Goal: Information Seeking & Learning: Learn about a topic

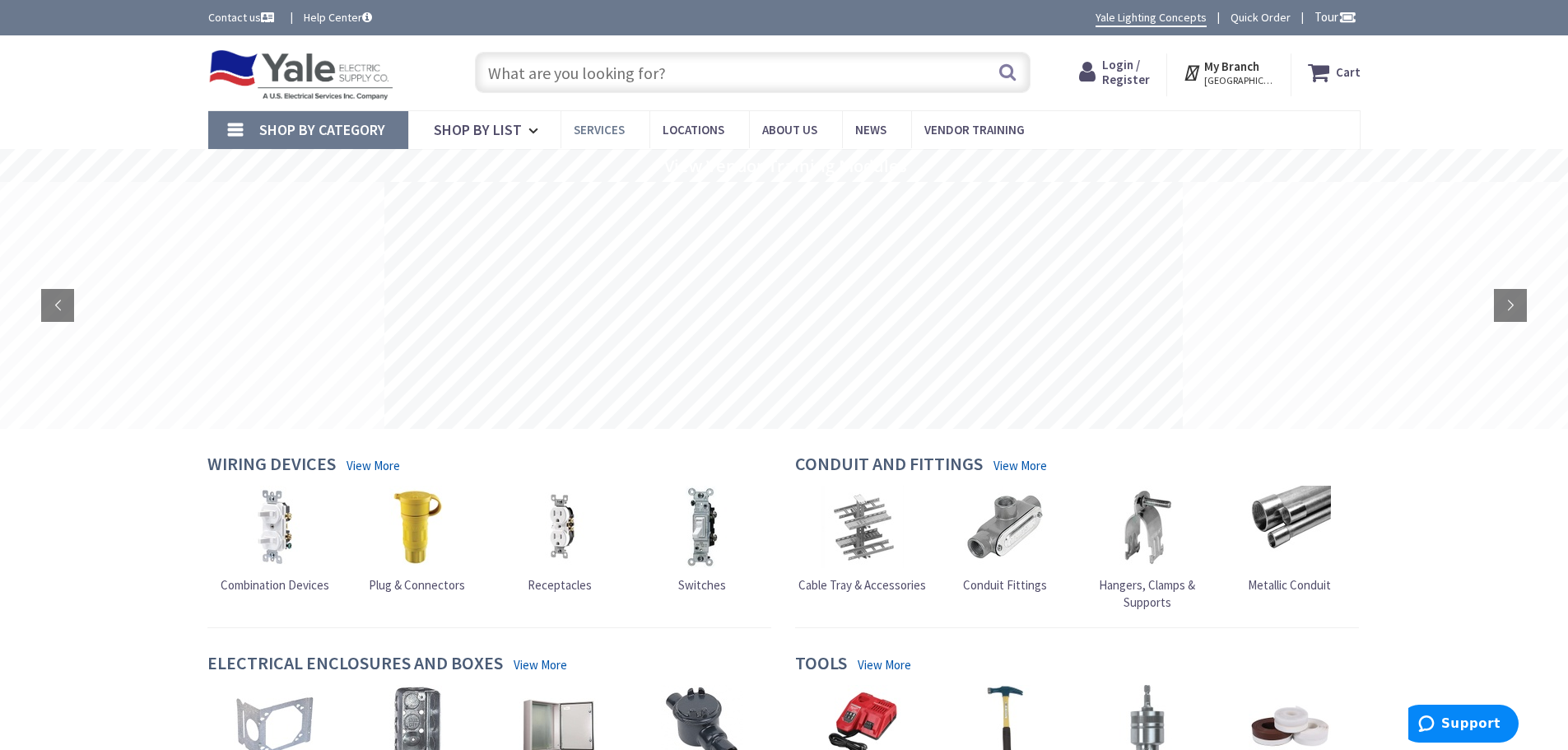
click at [593, 127] on span "Services" at bounding box center [600, 130] width 51 height 16
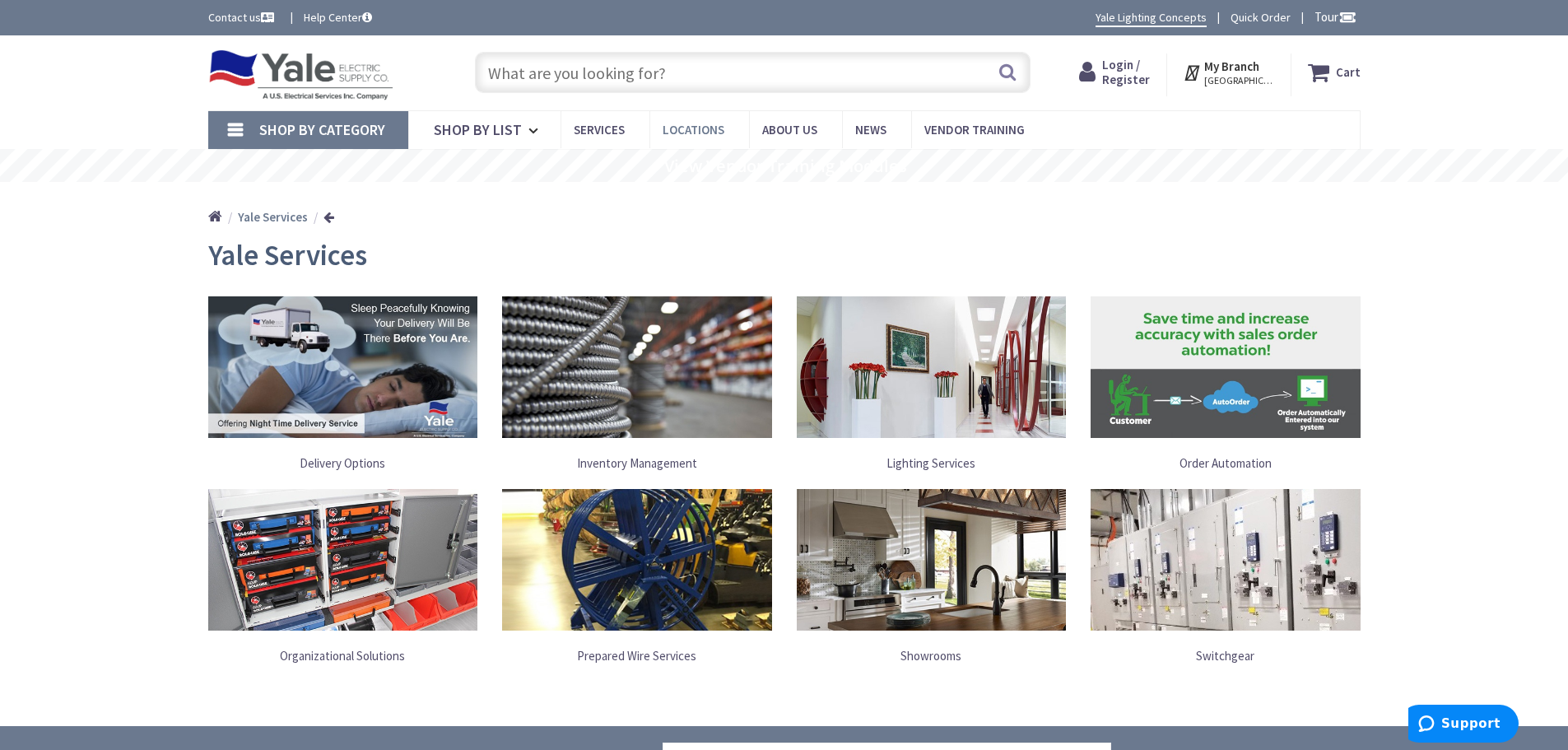
click at [696, 128] on span "Locations" at bounding box center [693, 130] width 62 height 16
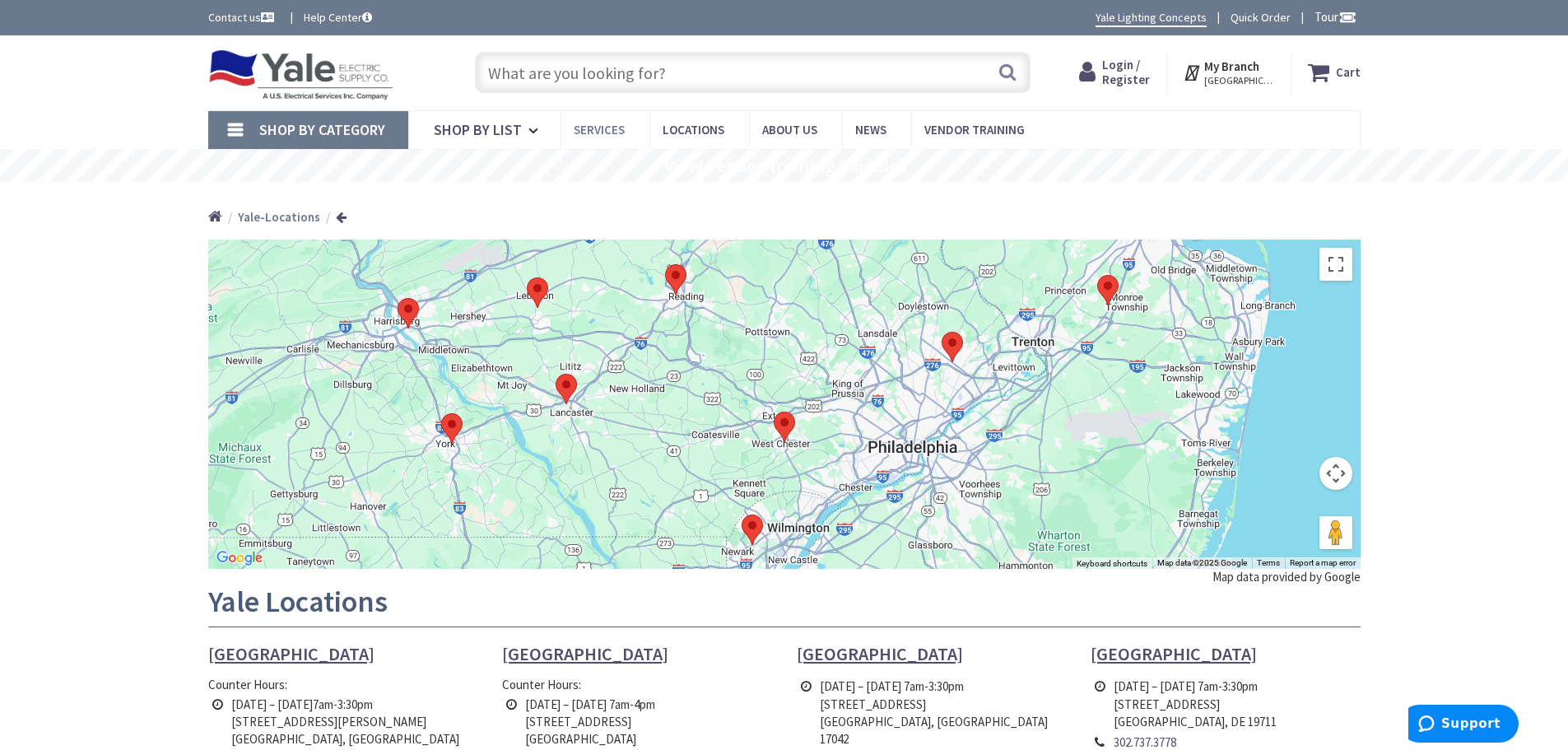
click at [607, 129] on span "Services" at bounding box center [600, 130] width 51 height 16
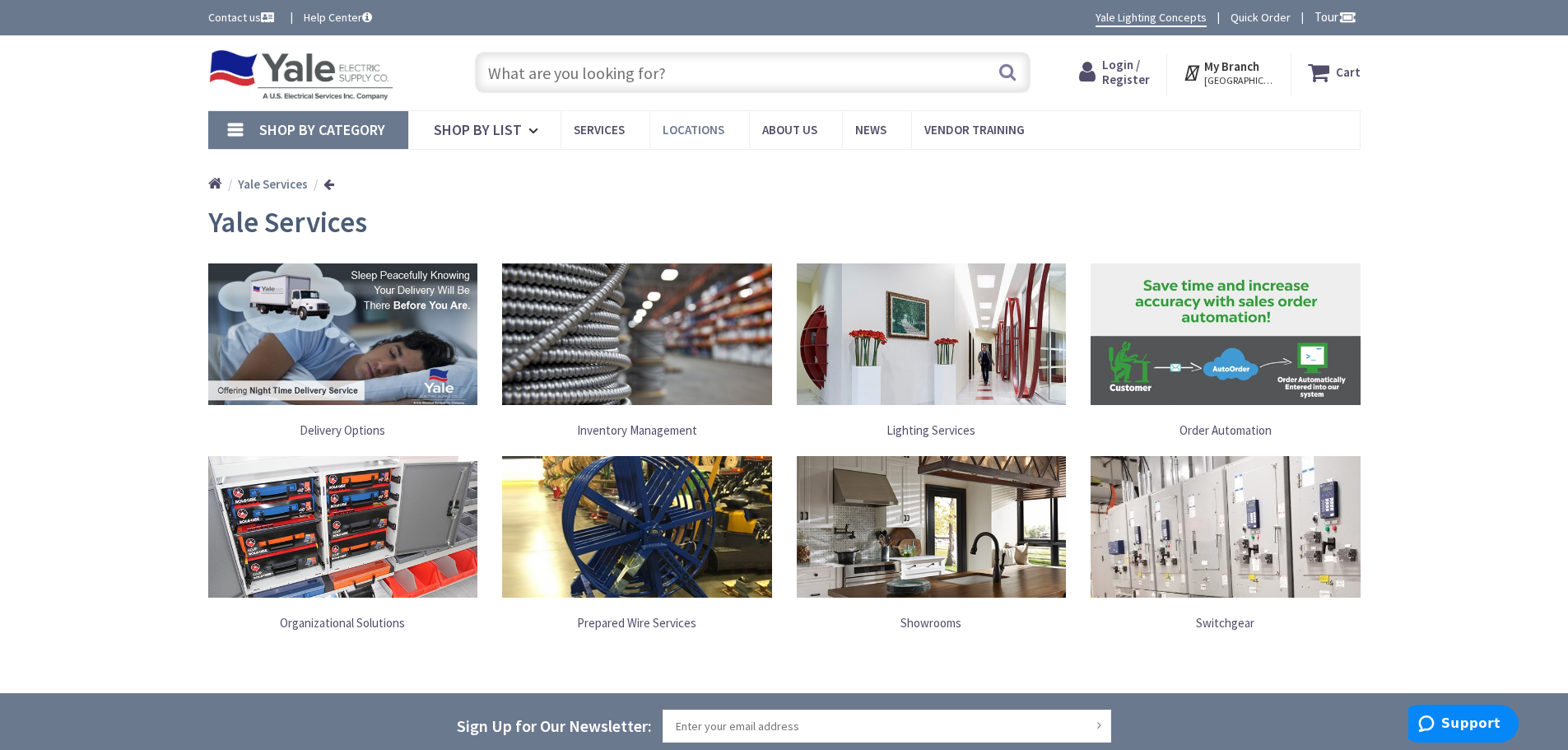
click at [691, 129] on span "Locations" at bounding box center [693, 130] width 62 height 16
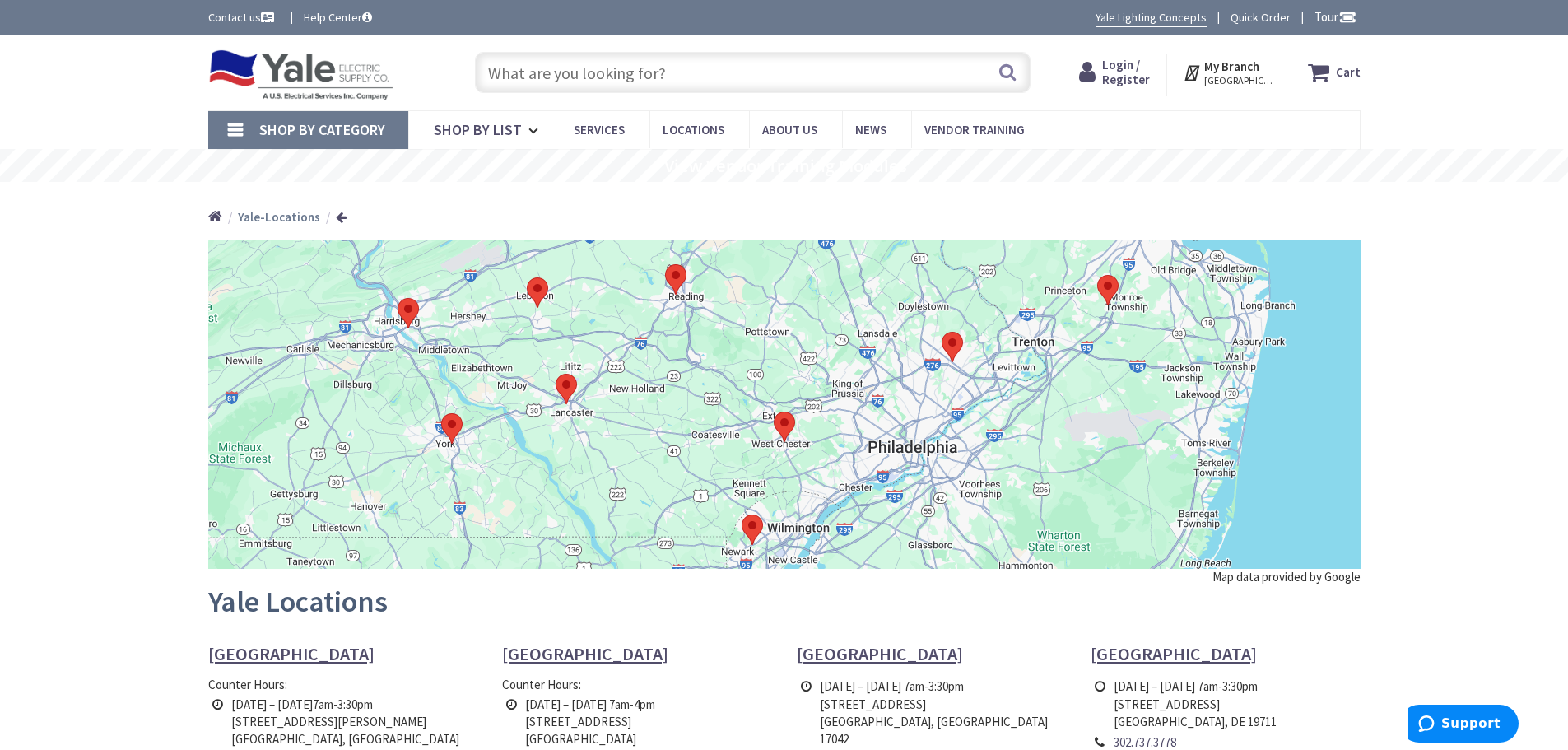
click at [343, 15] on link "Help Center" at bounding box center [338, 17] width 68 height 17
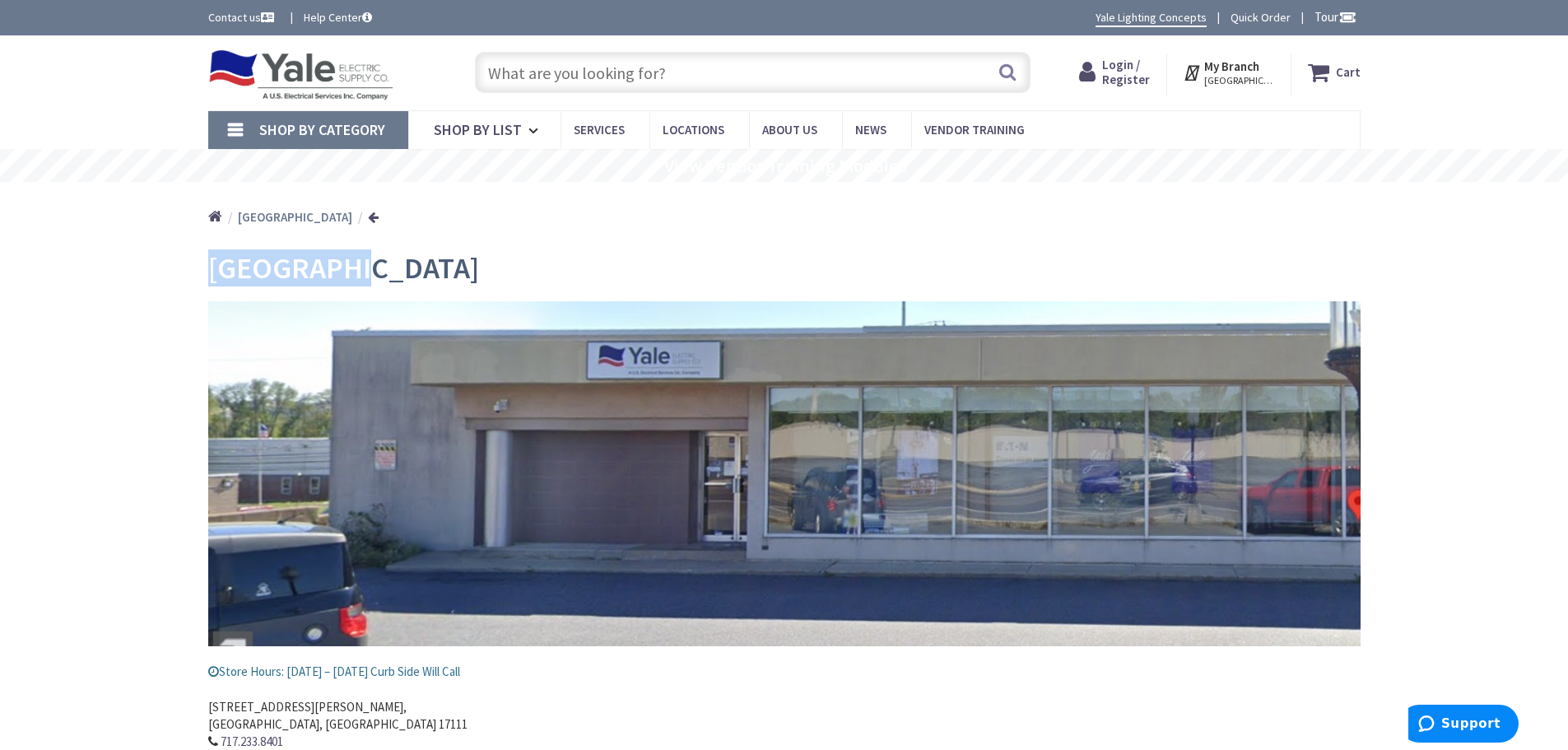
drag, startPoint x: 359, startPoint y: 278, endPoint x: 204, endPoint y: 267, distance: 155.4
click at [204, 267] on main "Harrisburg Store Hours: Monday – Friday Curb Side Will Call 2207 Paxton Street,…" at bounding box center [784, 570] width 1234 height 661
copy span "Harrisburg"
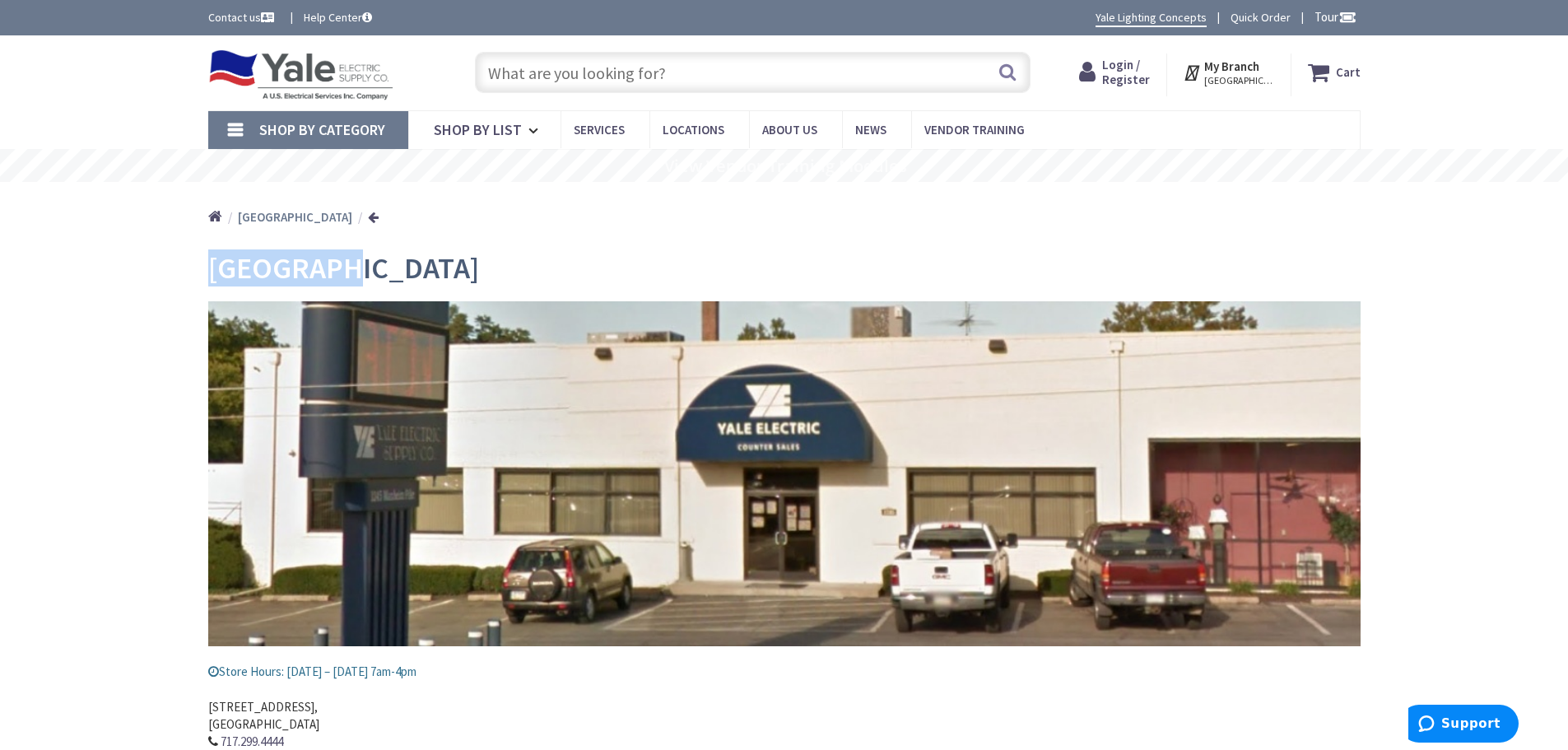
drag, startPoint x: 336, startPoint y: 278, endPoint x: 182, endPoint y: 276, distance: 154.0
click at [182, 276] on main "Lancaster Store Hours: Monday – Friday 7am-4pm 1245 Manheim Pike, Lancaster, PA…" at bounding box center [784, 560] width 1234 height 642
copy span "Lancaster"
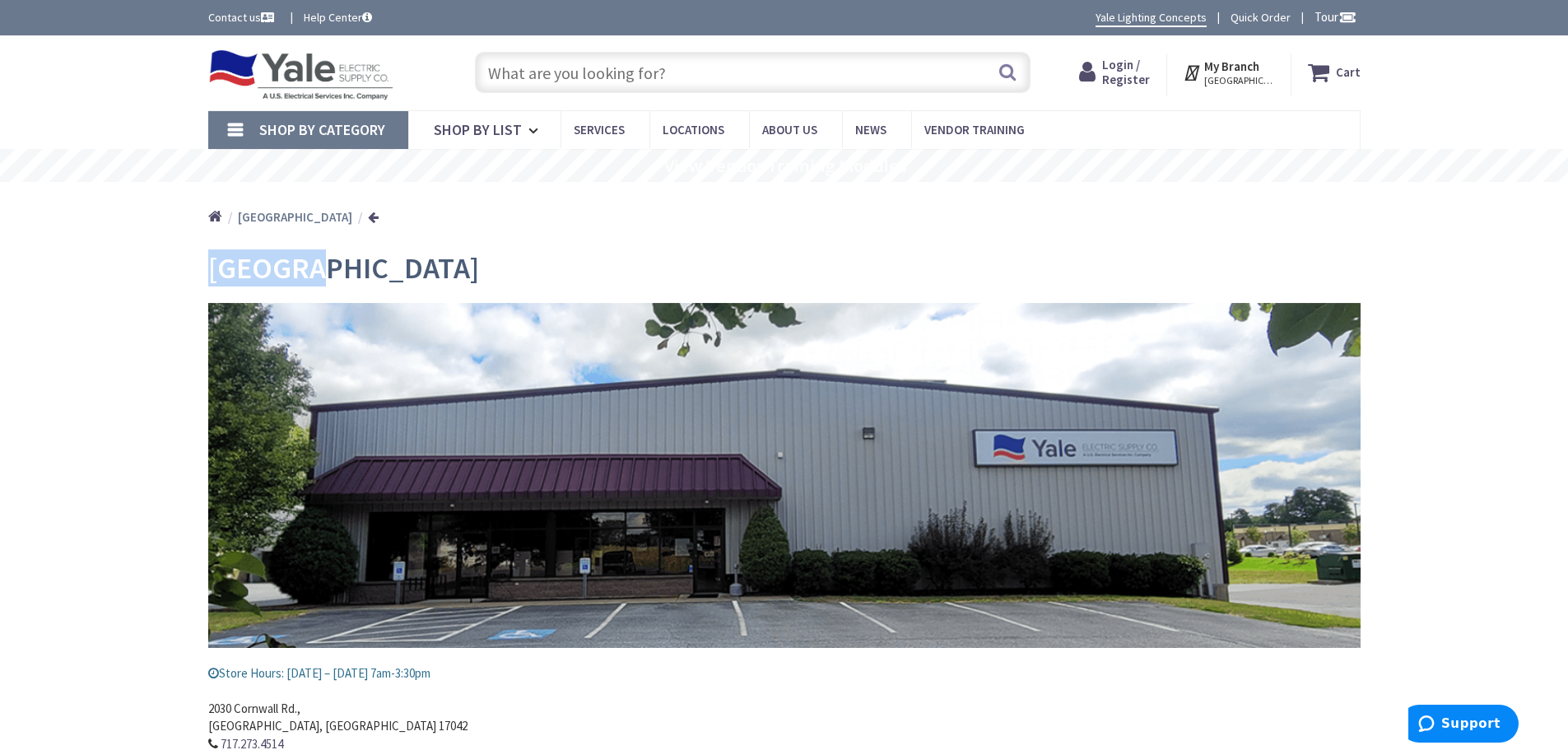
drag, startPoint x: 310, startPoint y: 278, endPoint x: 174, endPoint y: 278, distance: 136.0
click at [174, 278] on main "Lebanon Store Hours: Monday – Friday 7am-3:30pm 2030 Cornwall Rd., Lebanon, PA …" at bounding box center [784, 552] width 1234 height 627
copy span "Lebanon"
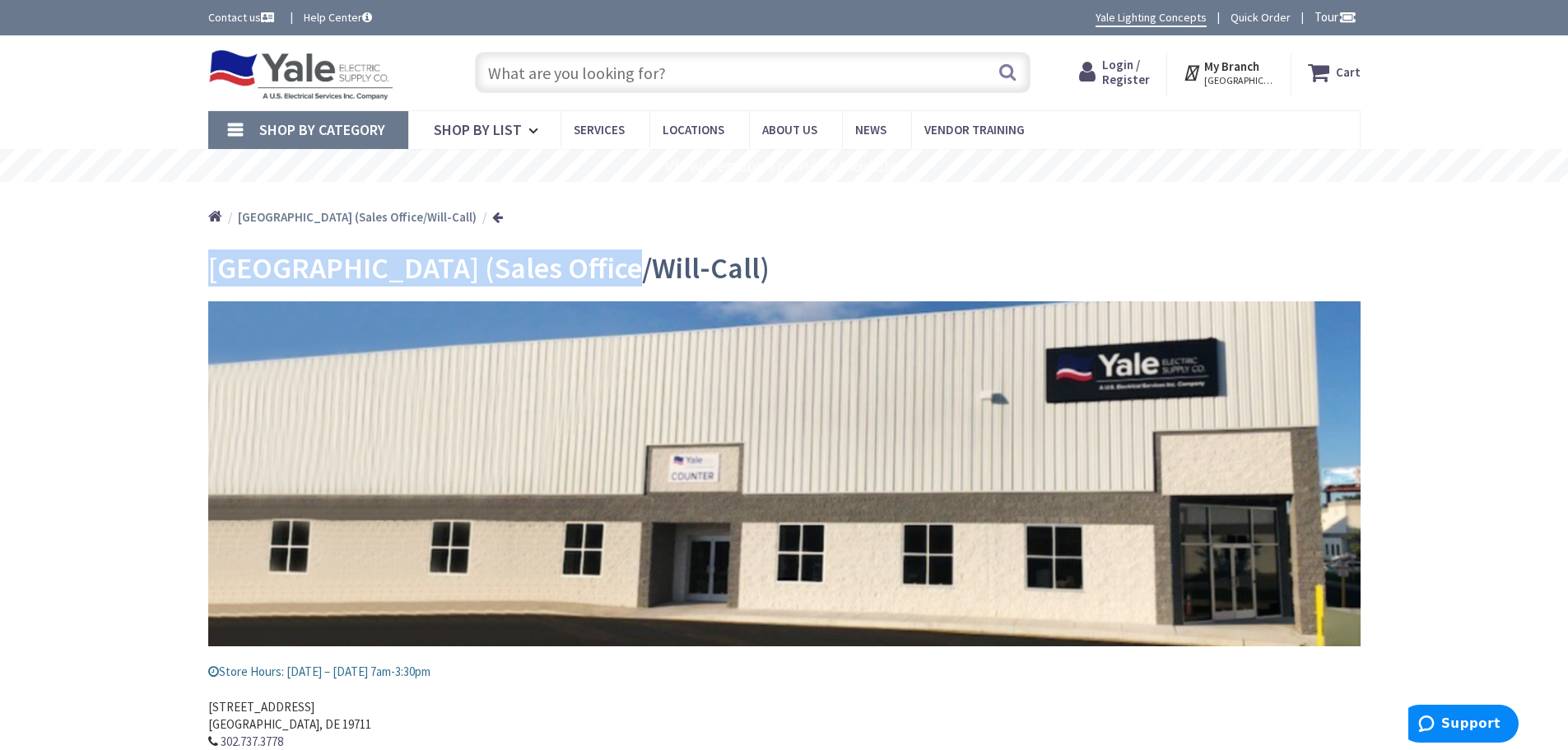
drag, startPoint x: 606, startPoint y: 274, endPoint x: 173, endPoint y: 282, distance: 433.1
click at [173, 282] on main "Newark (Sales Office/Will-Call) Store Hours: Monday – Friday 7am-3:30pm 302 Gab…" at bounding box center [784, 560] width 1234 height 642
copy span "Newark (Sales Office/Will-Call)"
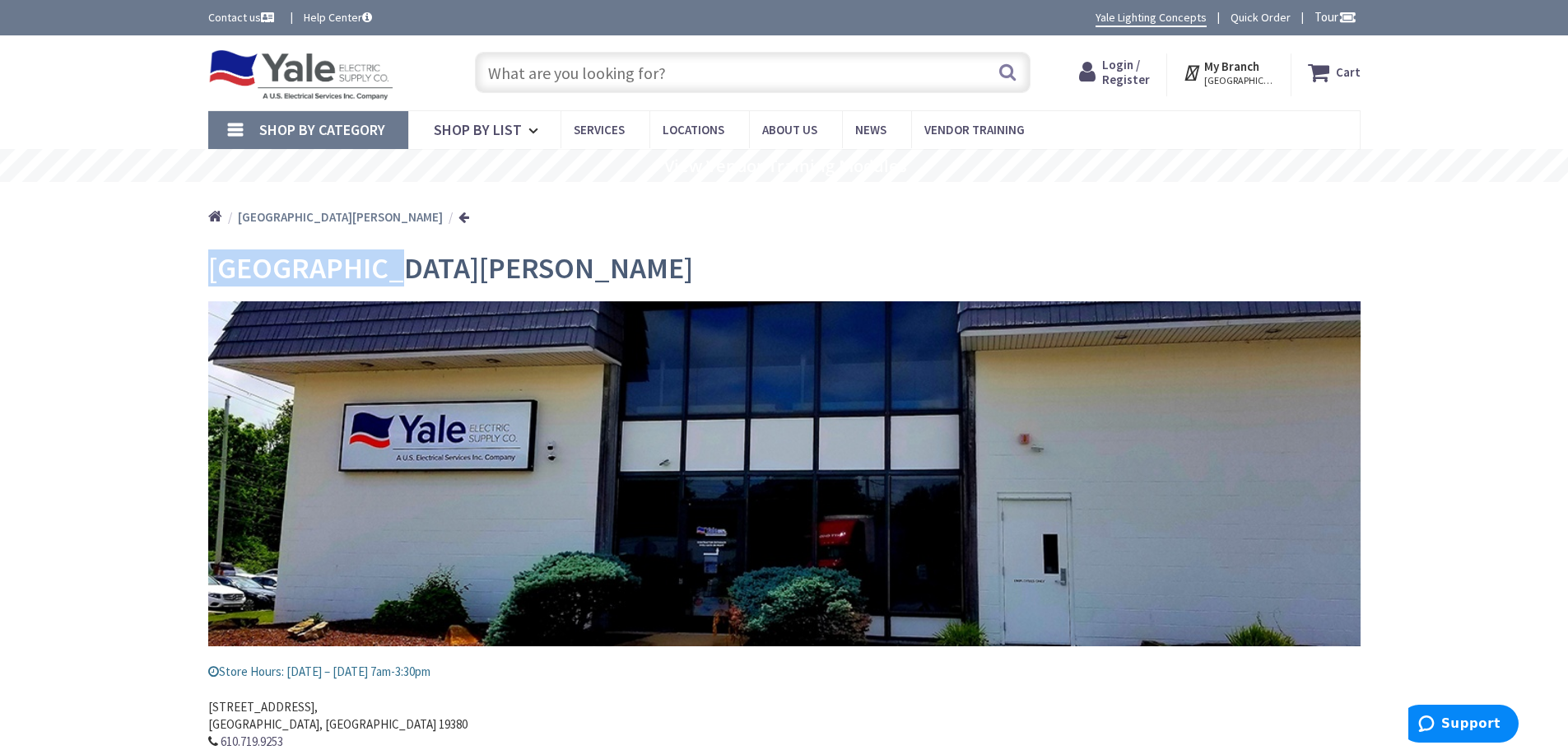
drag, startPoint x: 379, startPoint y: 275, endPoint x: 194, endPoint y: 280, distance: 185.1
click at [194, 280] on main "West Chester Store Hours: Monday – Friday 7am-3:30pm 200 Garfield Avenue, West …" at bounding box center [784, 570] width 1234 height 661
copy span "West Chester"
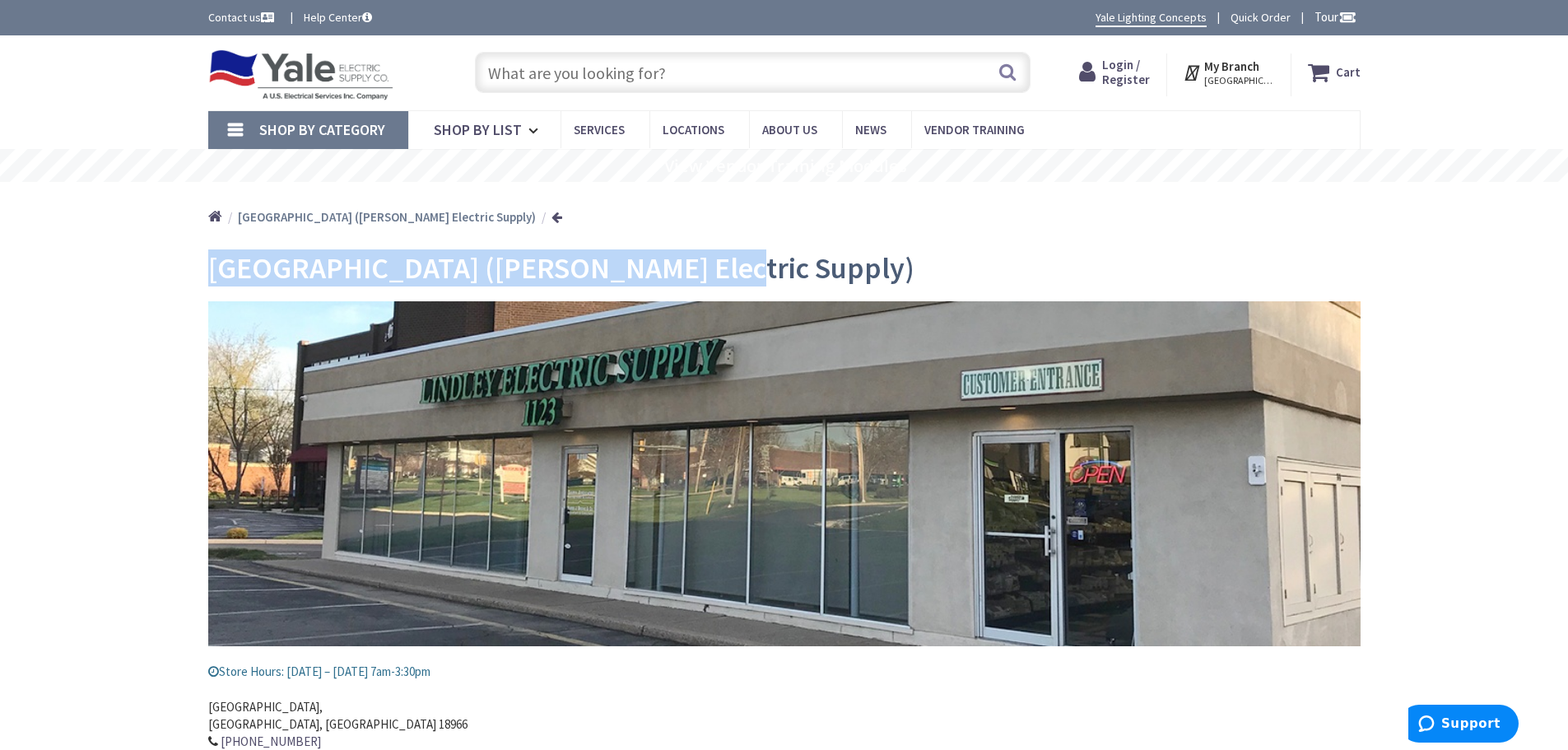
drag, startPoint x: 751, startPoint y: 278, endPoint x: 198, endPoint y: 279, distance: 553.0
click at [198, 279] on main "[GEOGRAPHIC_DATA] ([PERSON_NAME] Electric Supply) Store Hours: [DATE] – [DATE] …" at bounding box center [784, 578] width 1234 height 678
copy span "[GEOGRAPHIC_DATA] ([PERSON_NAME] Electric Supply)"
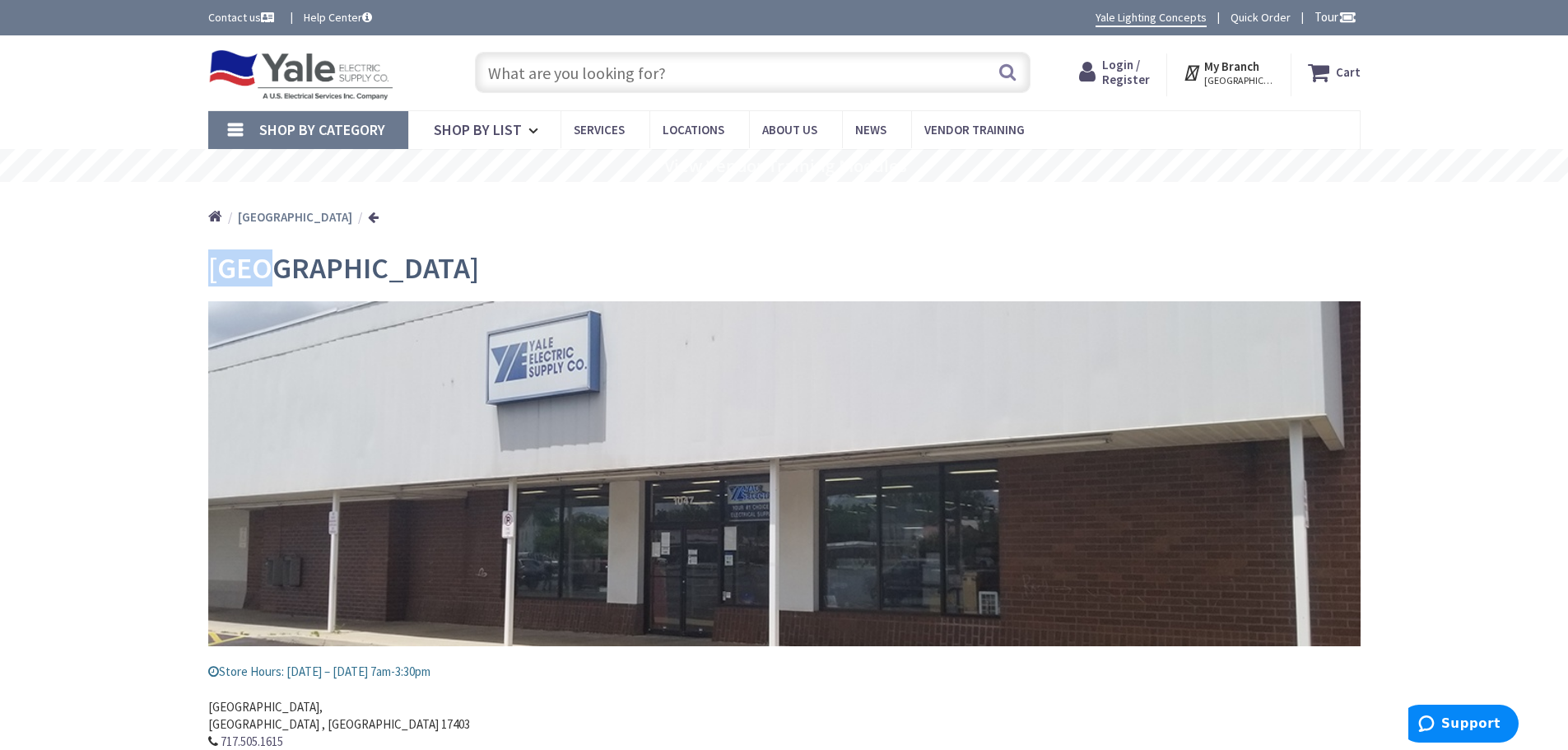
drag, startPoint x: 278, startPoint y: 273, endPoint x: 185, endPoint y: 263, distance: 93.5
click at [185, 263] on main "York Store Hours: Monday – Friday 7am-3:30pm 1047 Mount Rose Avenue, York , PA …" at bounding box center [784, 552] width 1234 height 626
copy span "York"
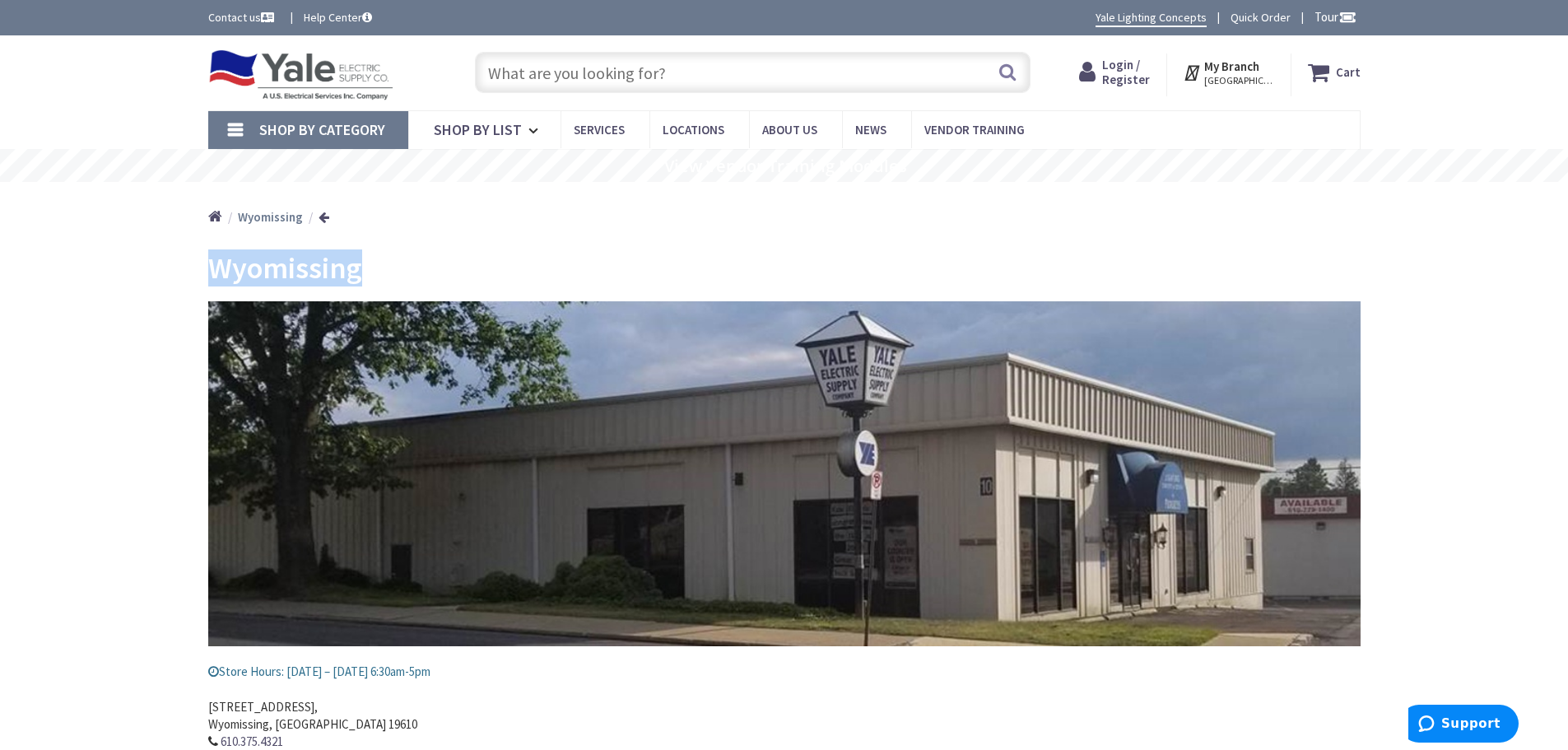
drag, startPoint x: 365, startPoint y: 279, endPoint x: 169, endPoint y: 270, distance: 196.2
click at [169, 270] on main "Wyomissing Store Hours: [DATE] – [DATE] 6:30am-5pm [STREET_ADDRESS] 610.375.4321" at bounding box center [784, 560] width 1234 height 642
copy span "Wyomissing"
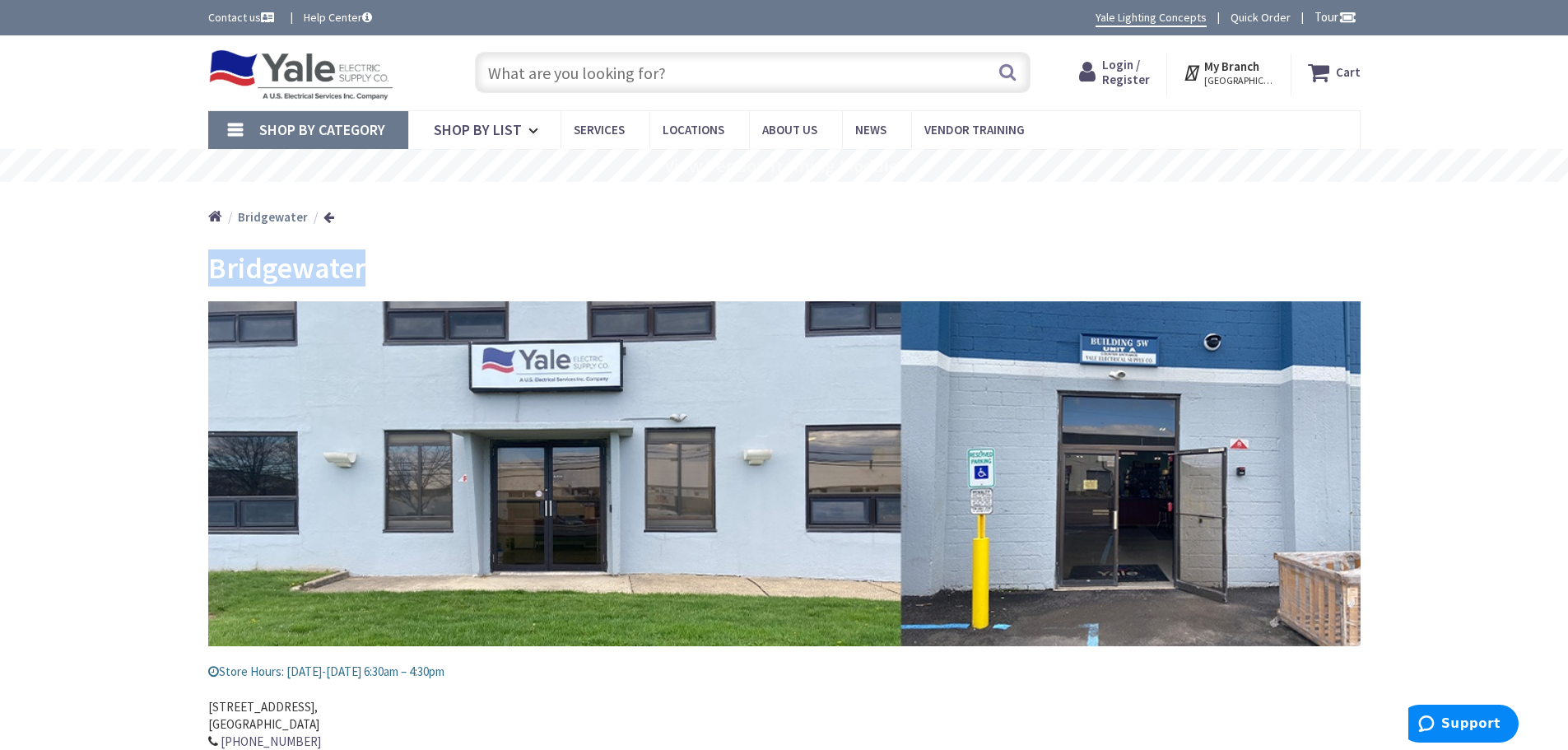
drag, startPoint x: 378, startPoint y: 267, endPoint x: 163, endPoint y: 272, distance: 215.1
click at [173, 272] on main "Bridgewater Store Hours: Monday-Friday 6:30am – 4:30pm 5 West Chimney Rock Rd, …" at bounding box center [784, 604] width 1234 height 729
copy span "Bridgewater"
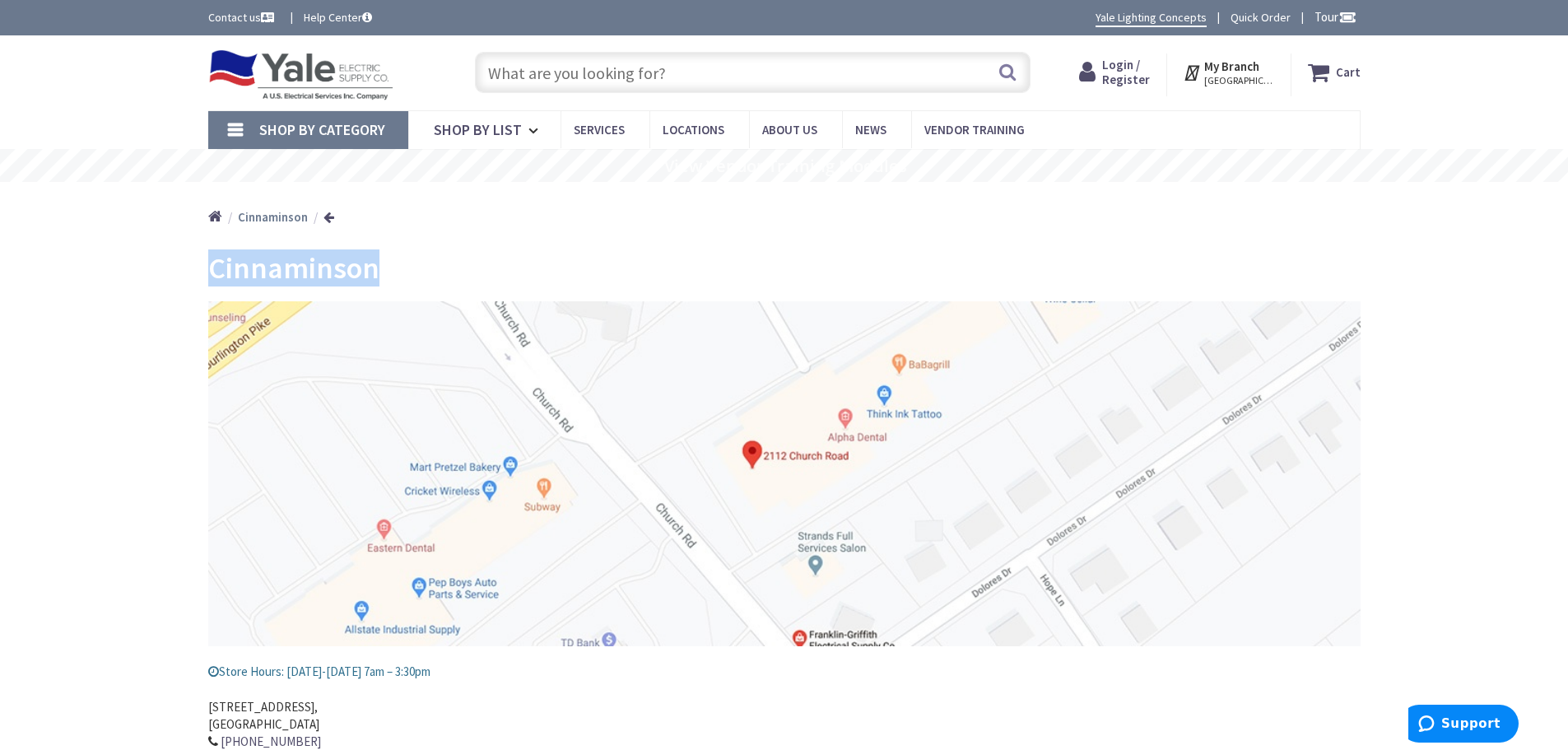
drag, startPoint x: 393, startPoint y: 267, endPoint x: 154, endPoint y: 272, distance: 239.1
click at [154, 272] on div "Skip to Content Toggle Nav Search Cart My Cart Close" at bounding box center [784, 507] width 1568 height 943
copy span "Cinnaminson"
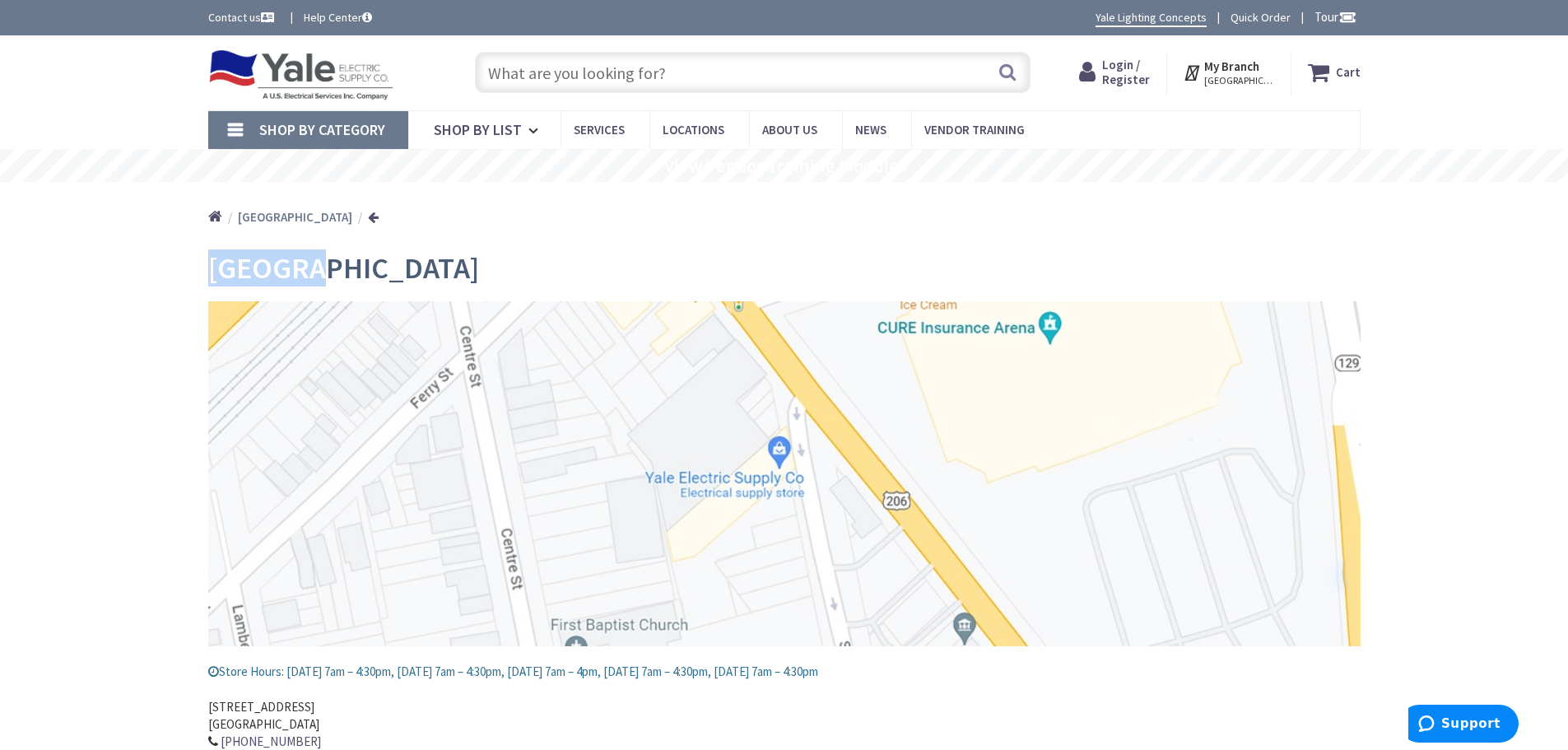
drag, startPoint x: 304, startPoint y: 274, endPoint x: 145, endPoint y: 286, distance: 159.5
click at [148, 285] on div "Skip to Content Toggle Nav Search Cart My Cart Close" at bounding box center [784, 577] width 1568 height 1083
copy span "[GEOGRAPHIC_DATA]"
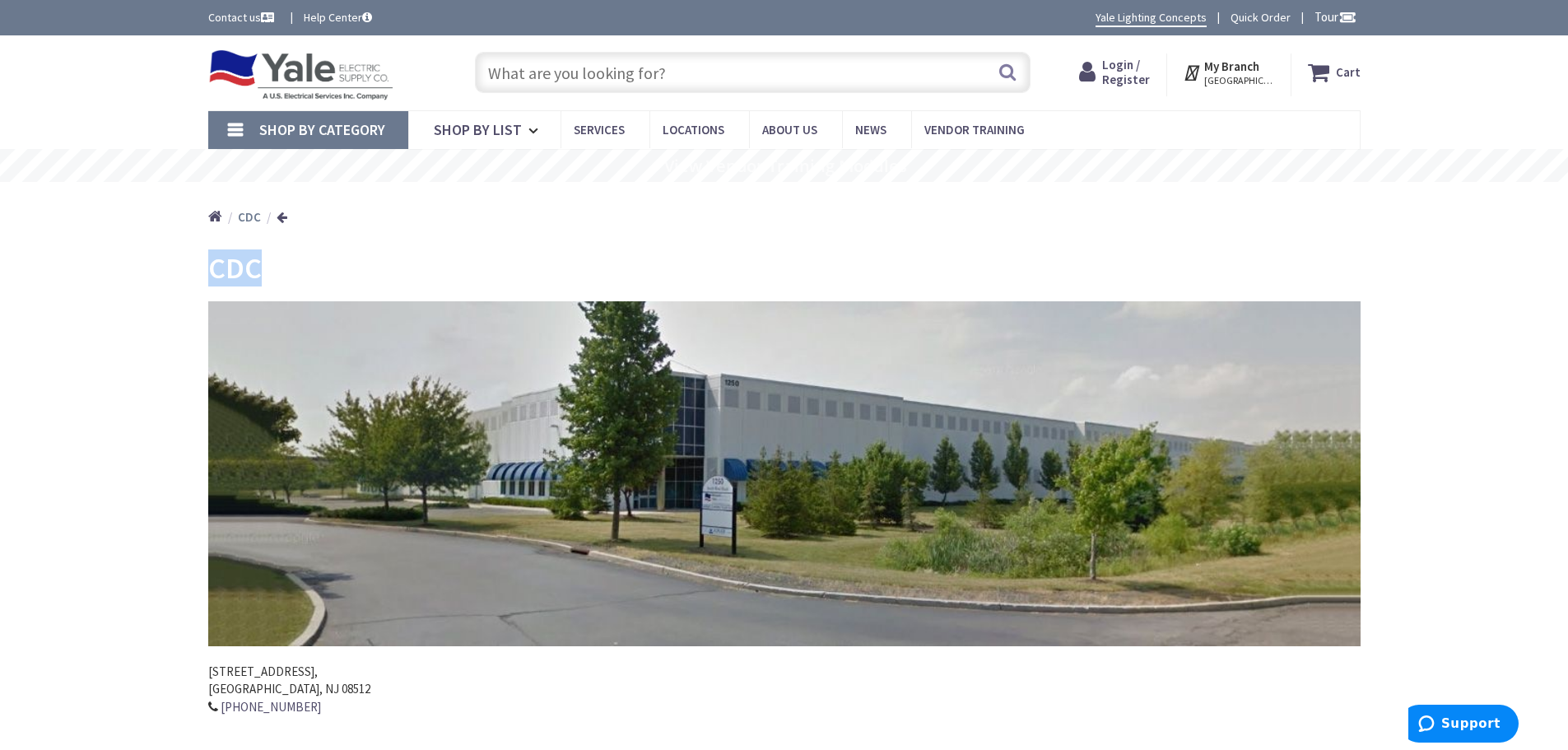
drag, startPoint x: 273, startPoint y: 273, endPoint x: 199, endPoint y: 274, distance: 74.0
click at [199, 274] on main "CDC [STREET_ADDRESS] 609-664-5556" at bounding box center [784, 504] width 1234 height 529
copy span "CDC"
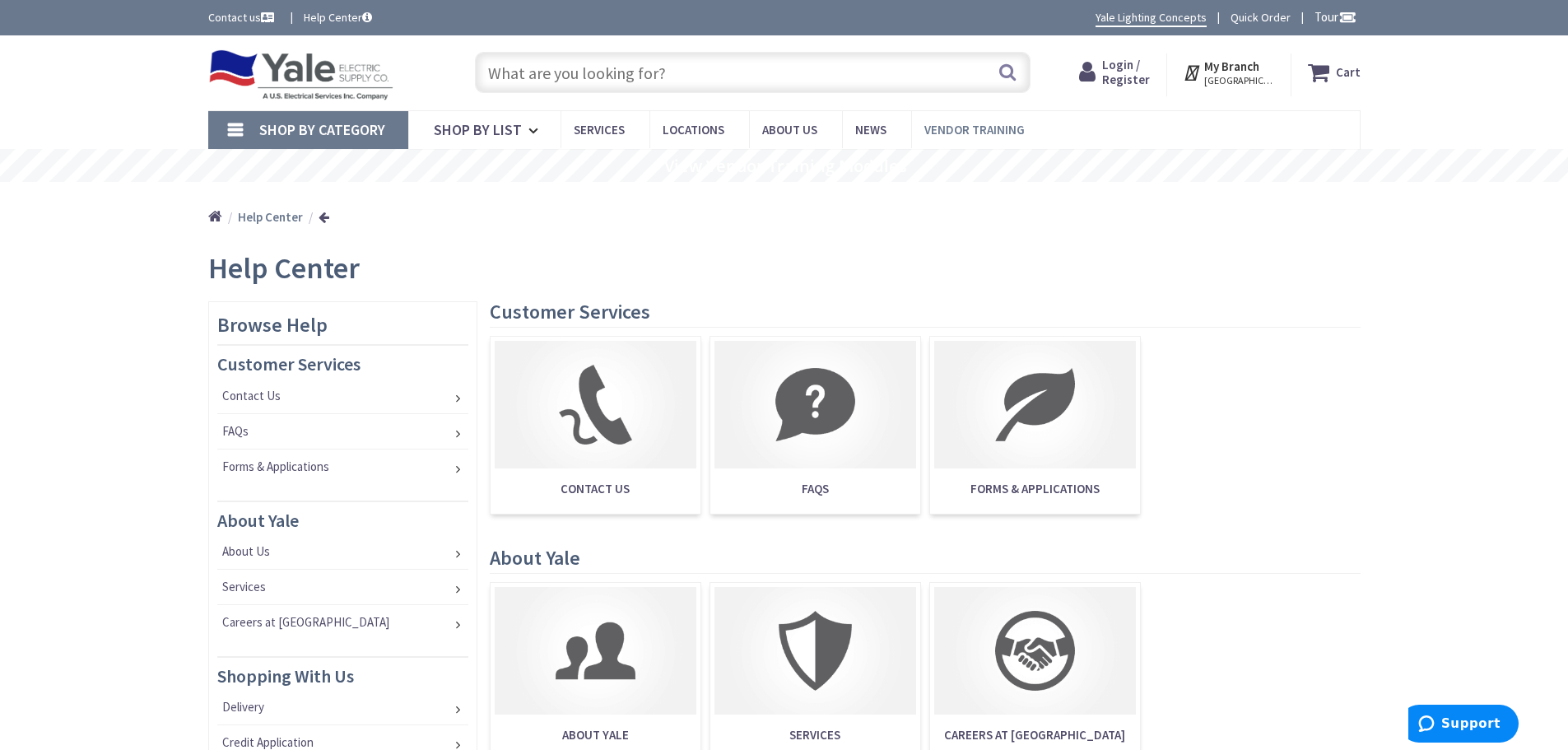
click at [988, 132] on span "Vendor Training" at bounding box center [974, 130] width 101 height 16
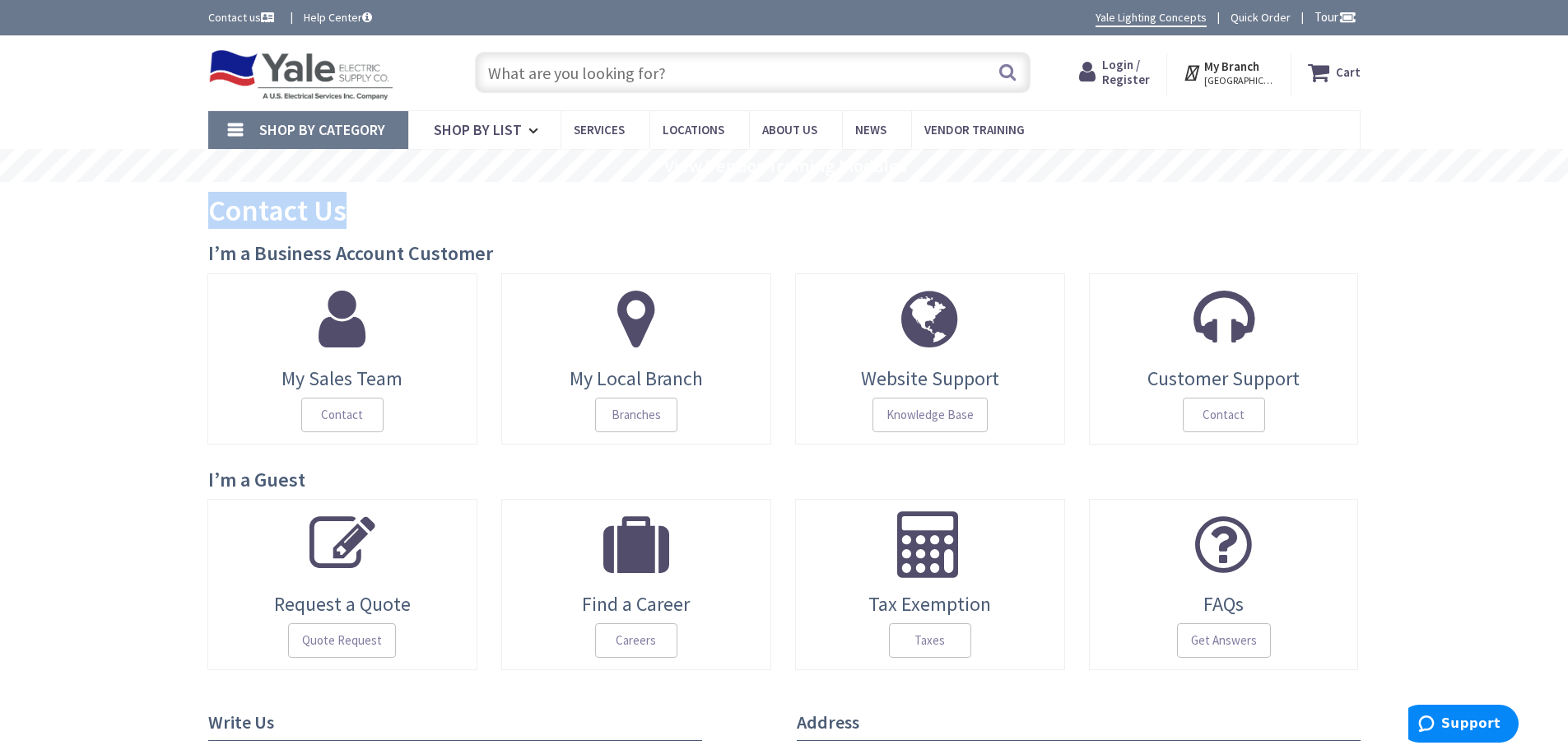
drag, startPoint x: 381, startPoint y: 219, endPoint x: 91, endPoint y: 208, distance: 290.2
copy span "Contact Us"
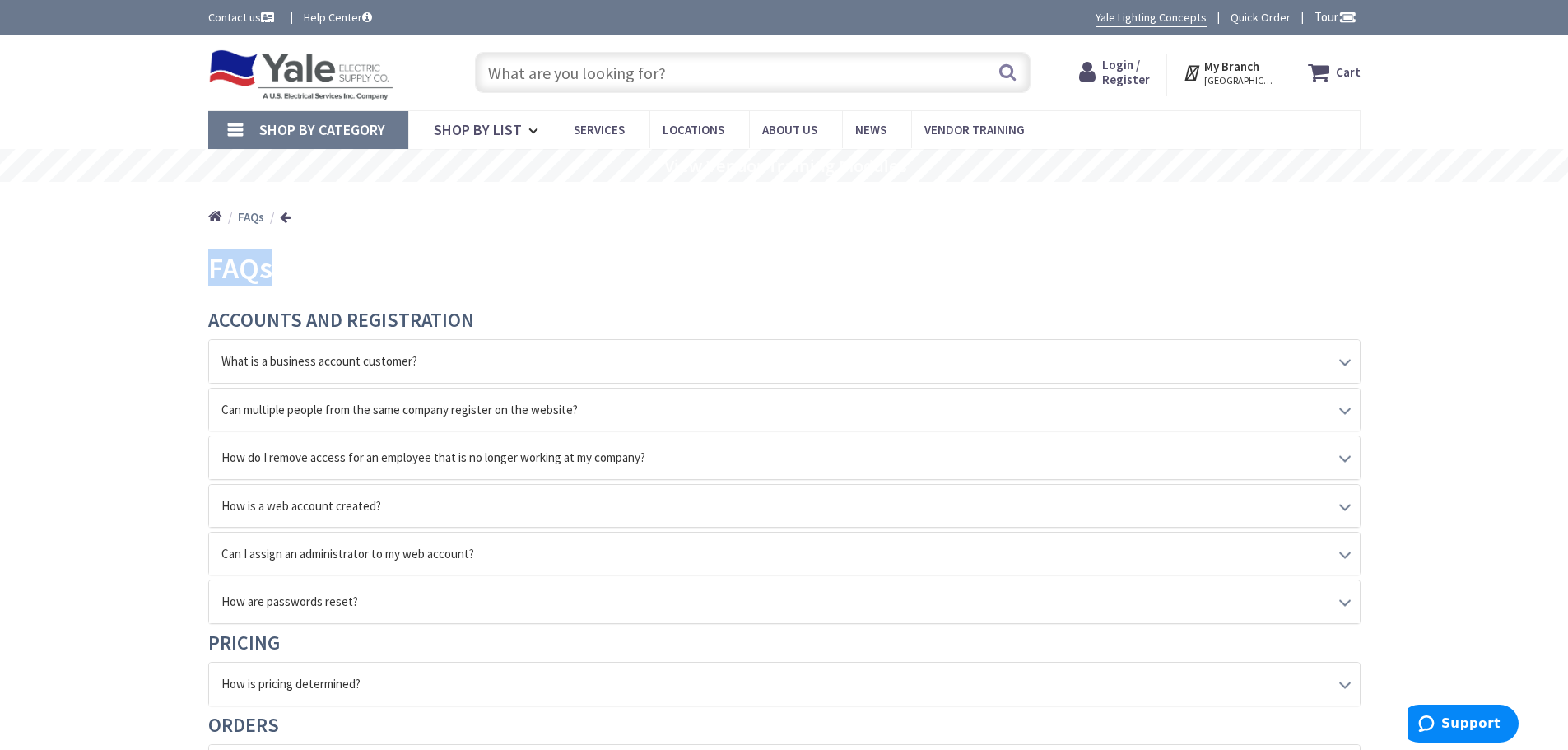
drag, startPoint x: 293, startPoint y: 276, endPoint x: 175, endPoint y: 273, distance: 118.0
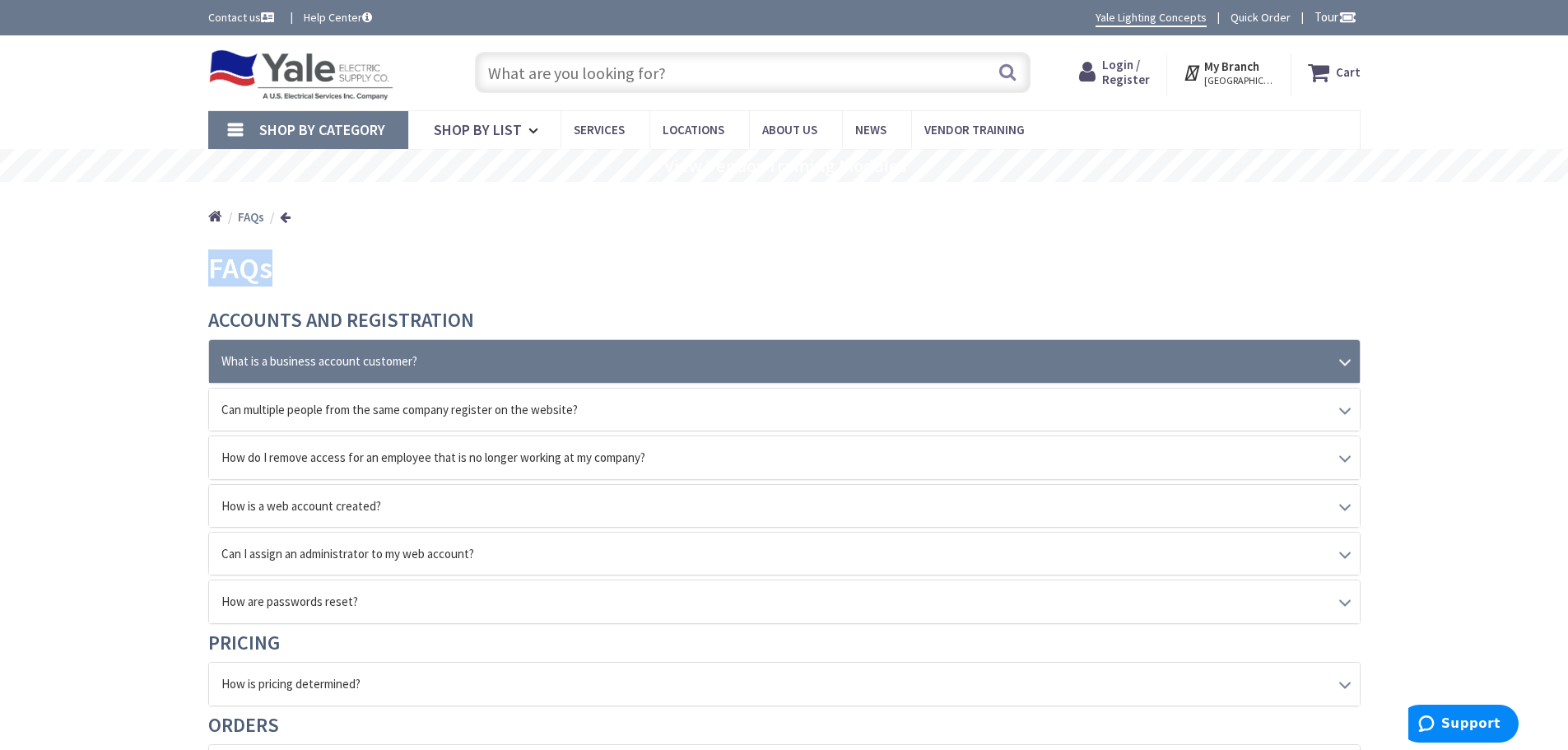
copy span "FAQs"
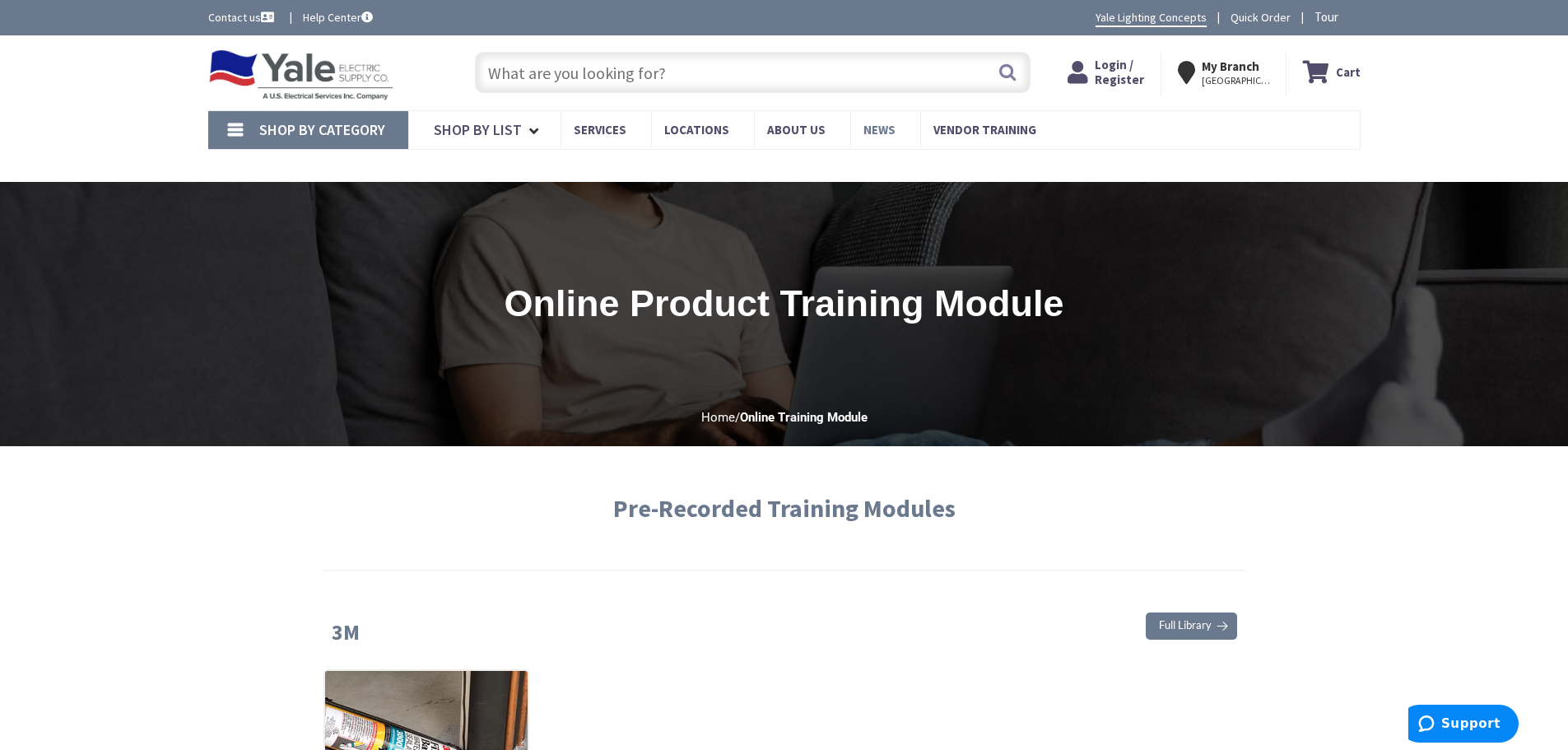
click at [864, 130] on span "News" at bounding box center [879, 130] width 32 height 16
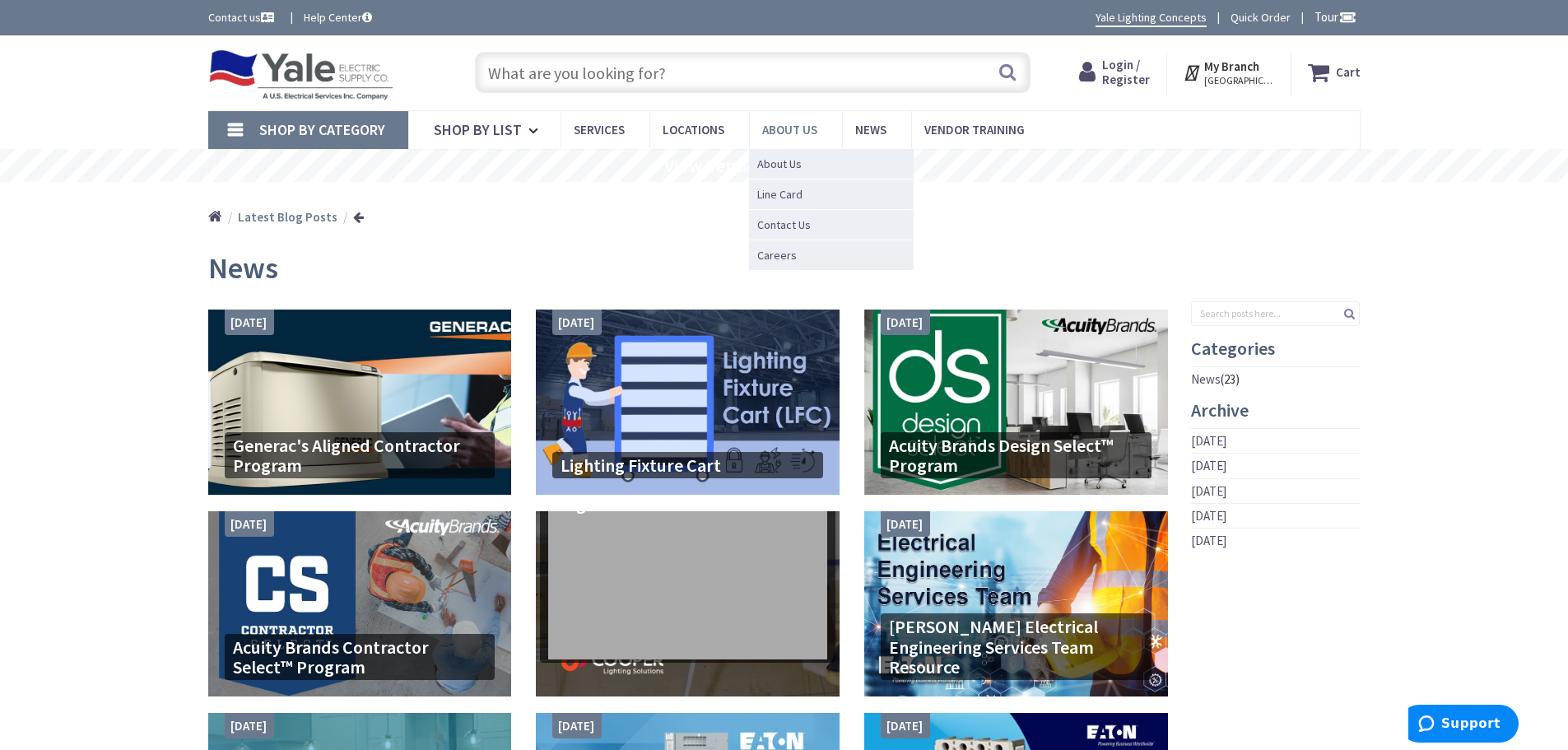
click at [778, 130] on span "About Us" at bounding box center [789, 130] width 55 height 16
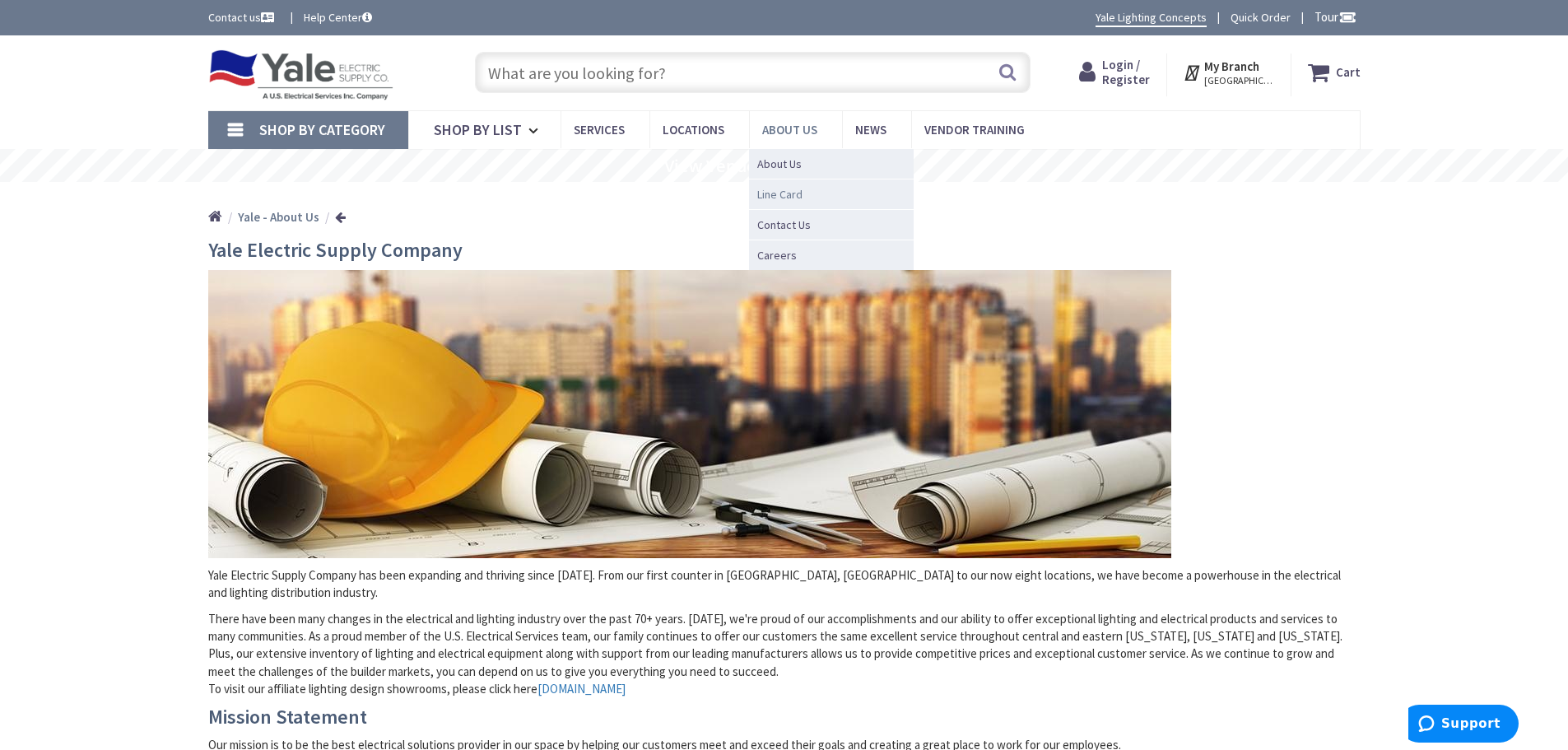
click at [794, 195] on span "Line Card" at bounding box center [780, 194] width 45 height 17
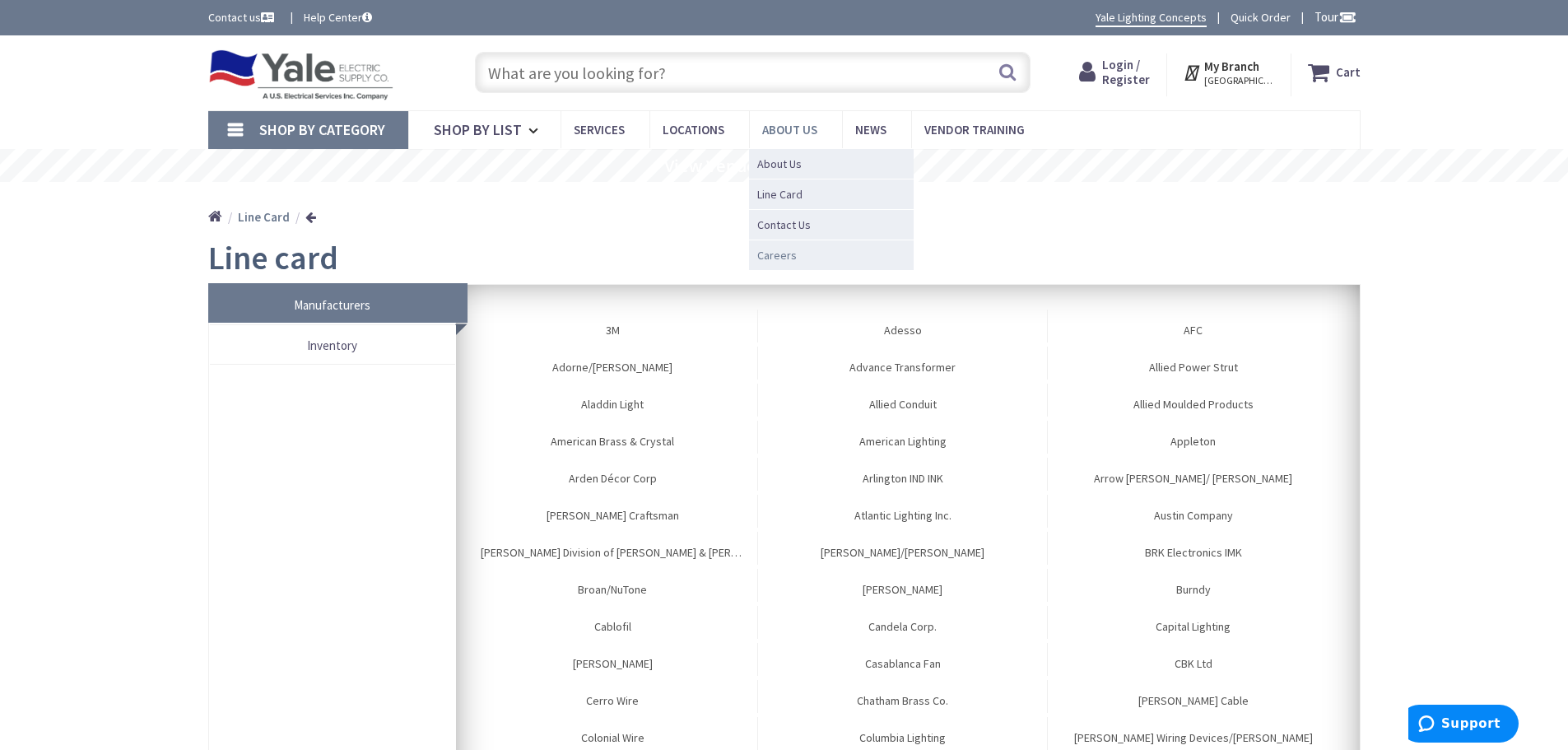
click at [776, 256] on span "Careers" at bounding box center [777, 254] width 39 height 17
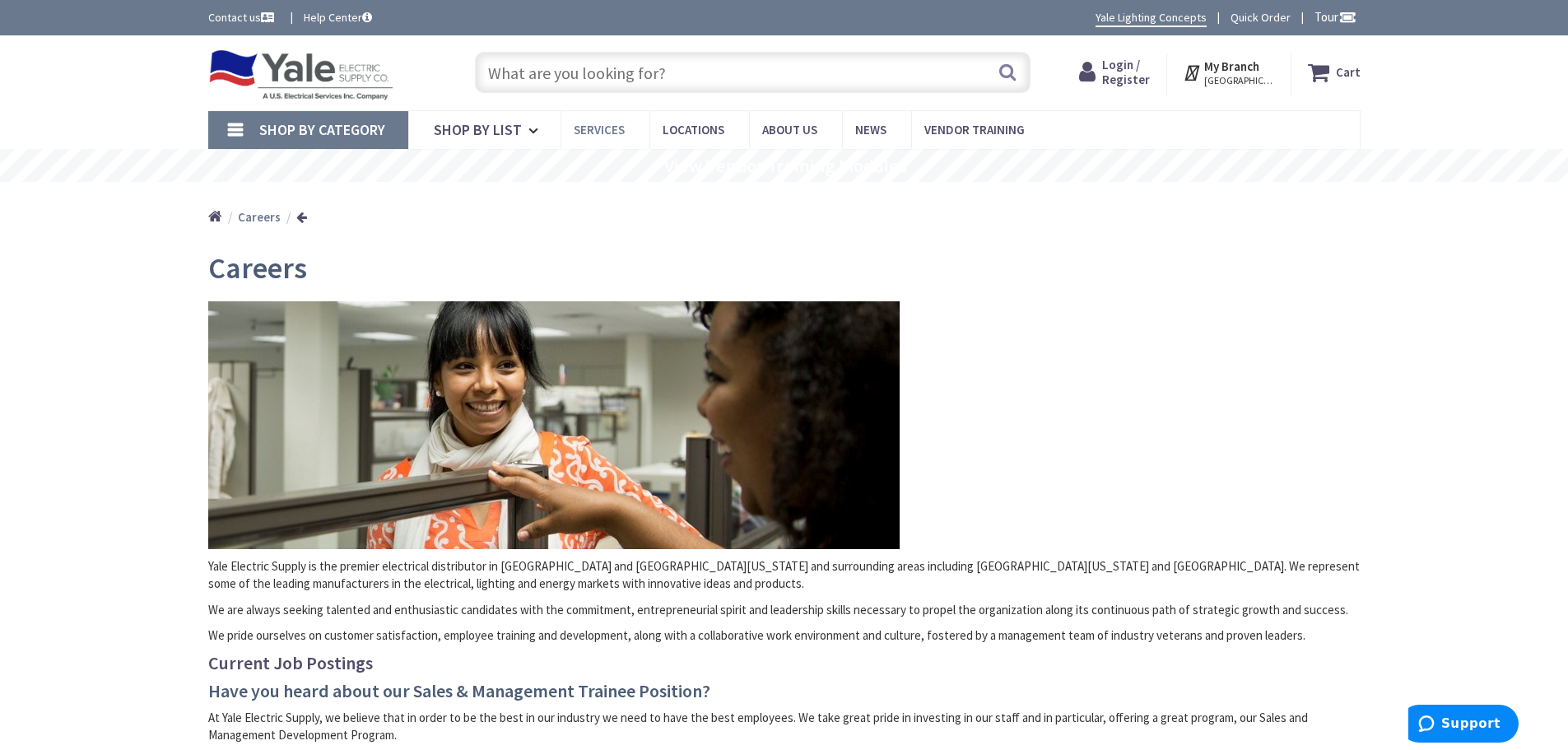
click at [598, 127] on span "Services" at bounding box center [600, 130] width 51 height 16
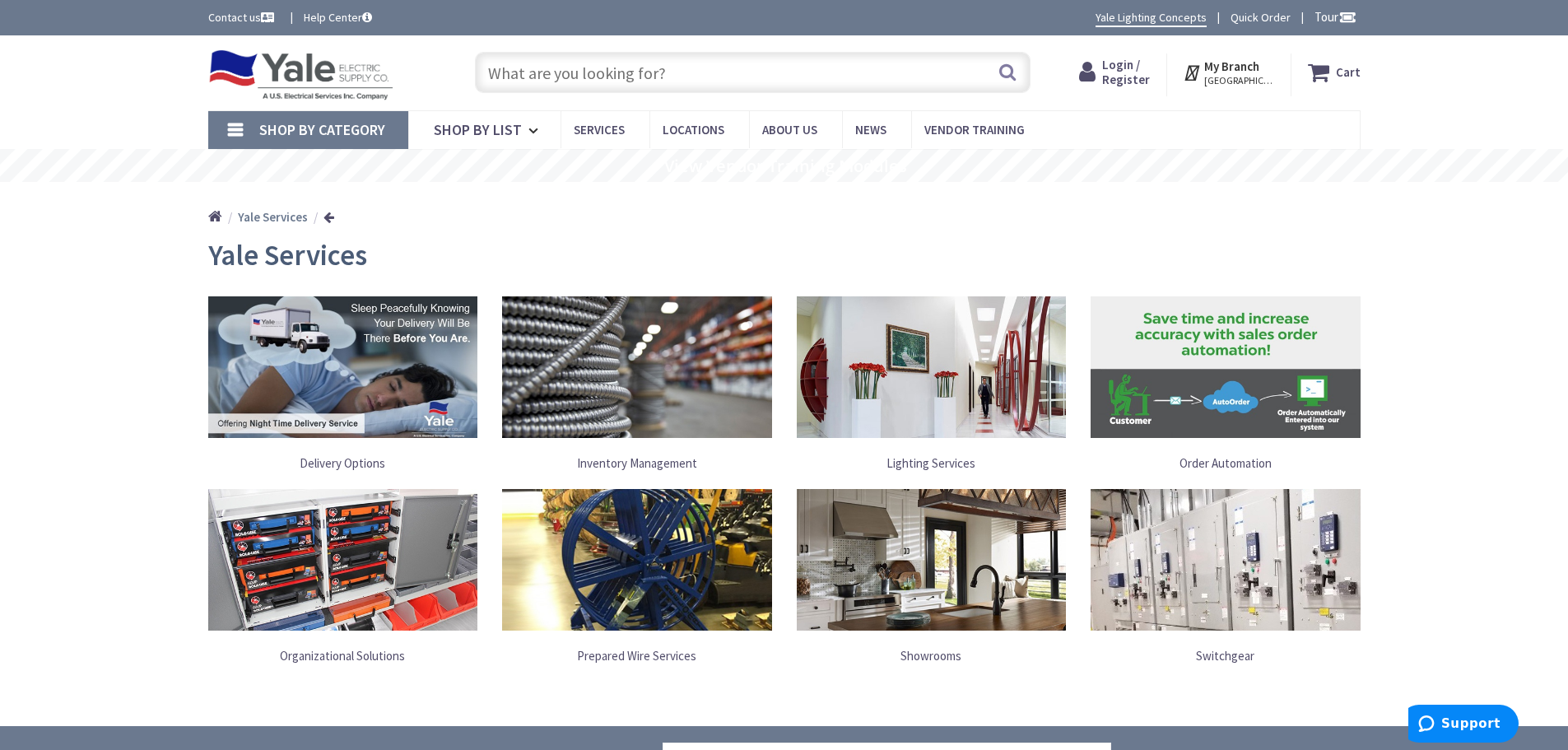
click at [330, 464] on link "Delivery Options" at bounding box center [343, 463] width 270 height 34
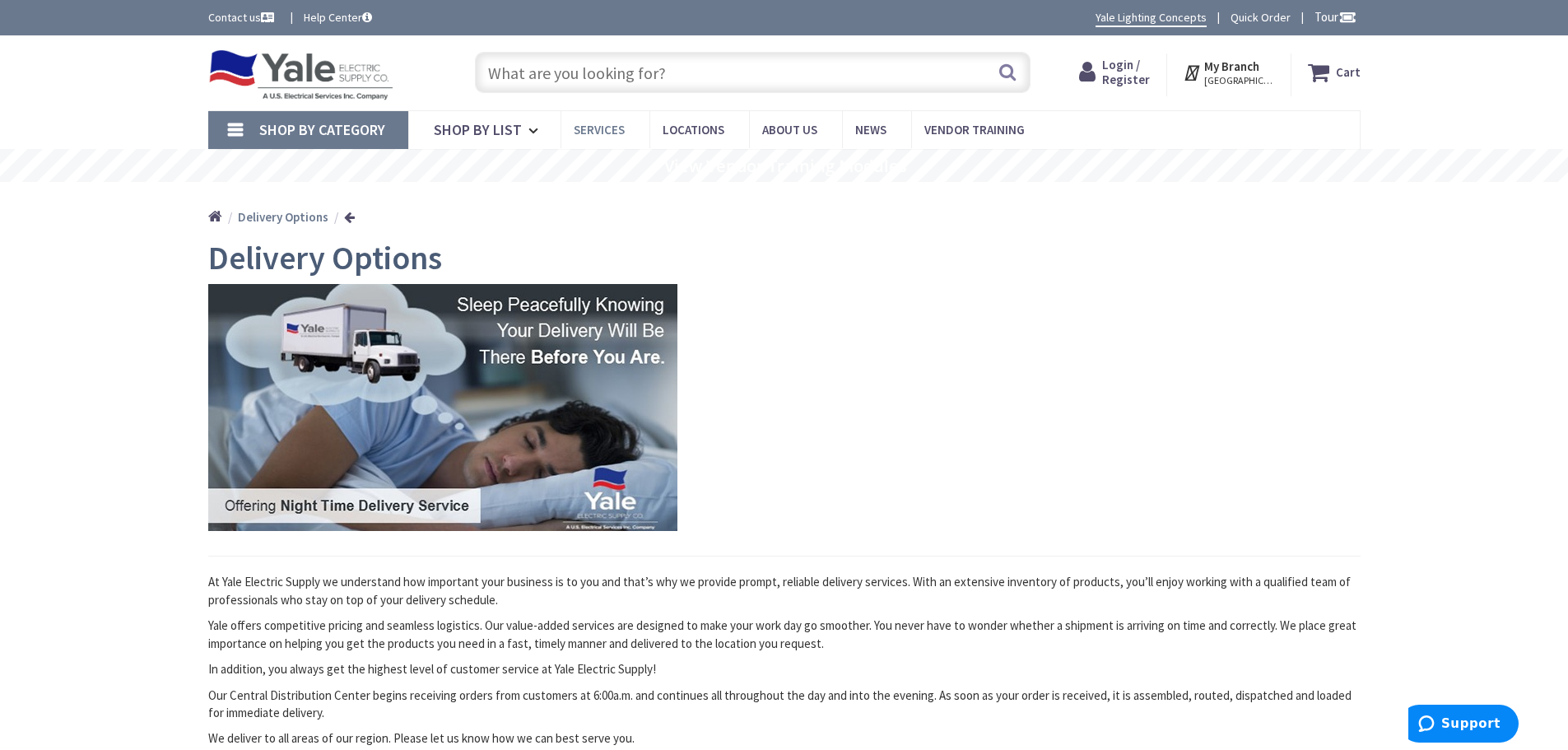
click at [604, 123] on span "Services" at bounding box center [600, 130] width 51 height 16
drag, startPoint x: 465, startPoint y: 255, endPoint x: 194, endPoint y: 254, distance: 271.0
click at [194, 254] on main "Delivery Options At Yale Electric Supply we understand how important your busin…" at bounding box center [784, 520] width 1234 height 561
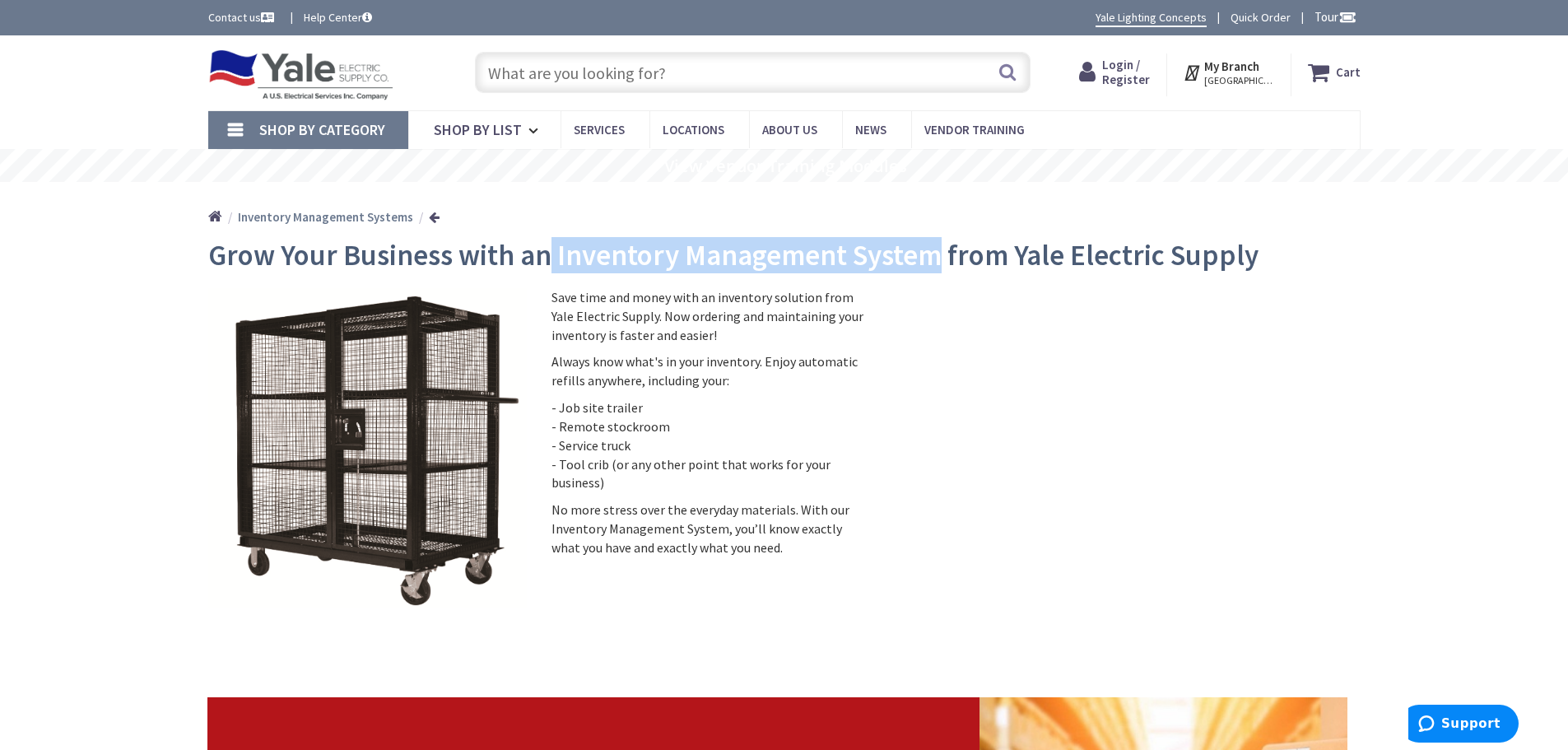
drag, startPoint x: 549, startPoint y: 254, endPoint x: 937, endPoint y: 250, distance: 388.0
click at [937, 250] on h2 "Grow Your Business with an Inventory Management System from Yale Electric Supply" at bounding box center [784, 255] width 1152 height 32
copy h2 "Inventory Management System"
click at [605, 122] on span "Services" at bounding box center [600, 130] width 51 height 16
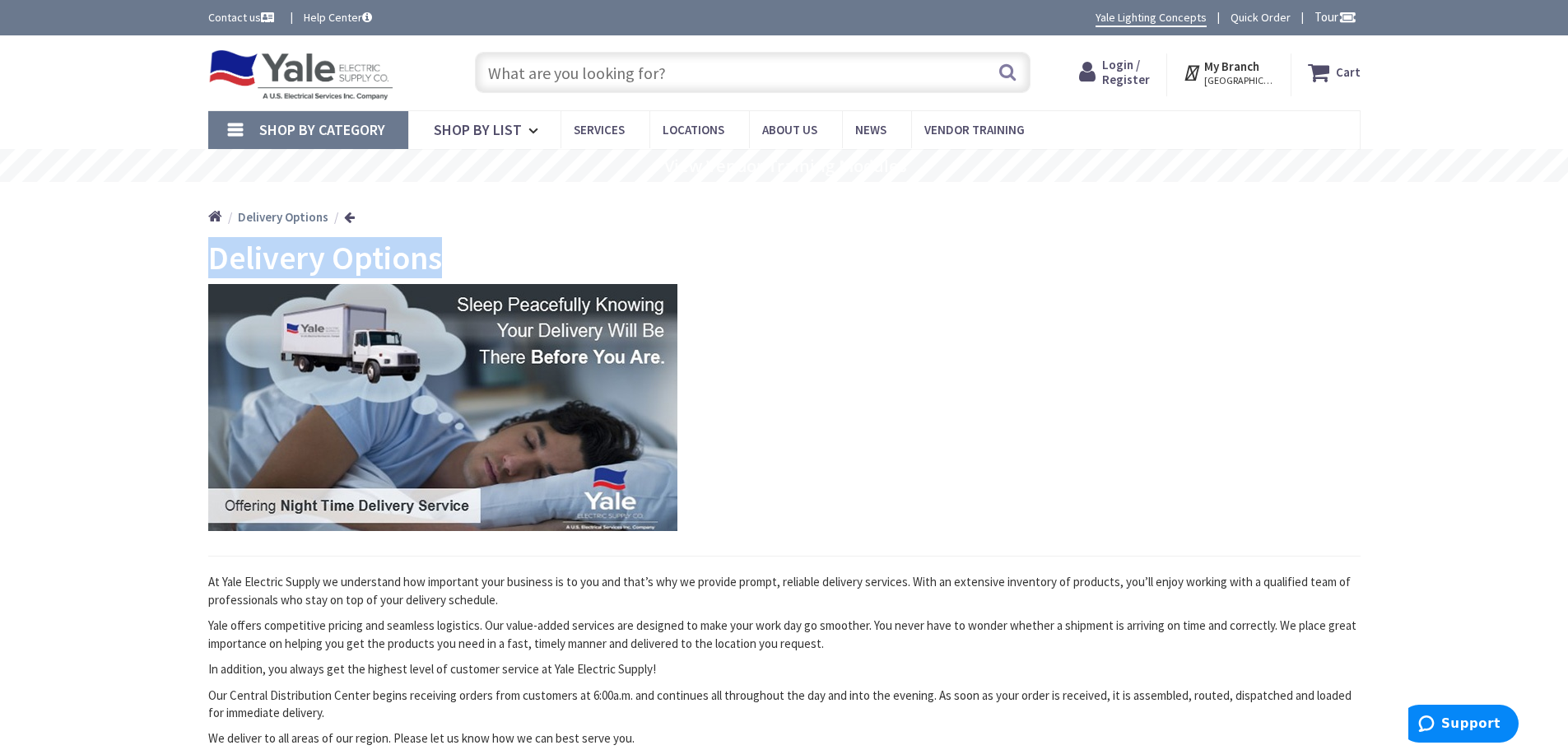
drag, startPoint x: 465, startPoint y: 268, endPoint x: 218, endPoint y: 263, distance: 247.1
click at [218, 263] on h1 "Delivery Options" at bounding box center [784, 257] width 1152 height 36
copy h1 "Delivery Options"
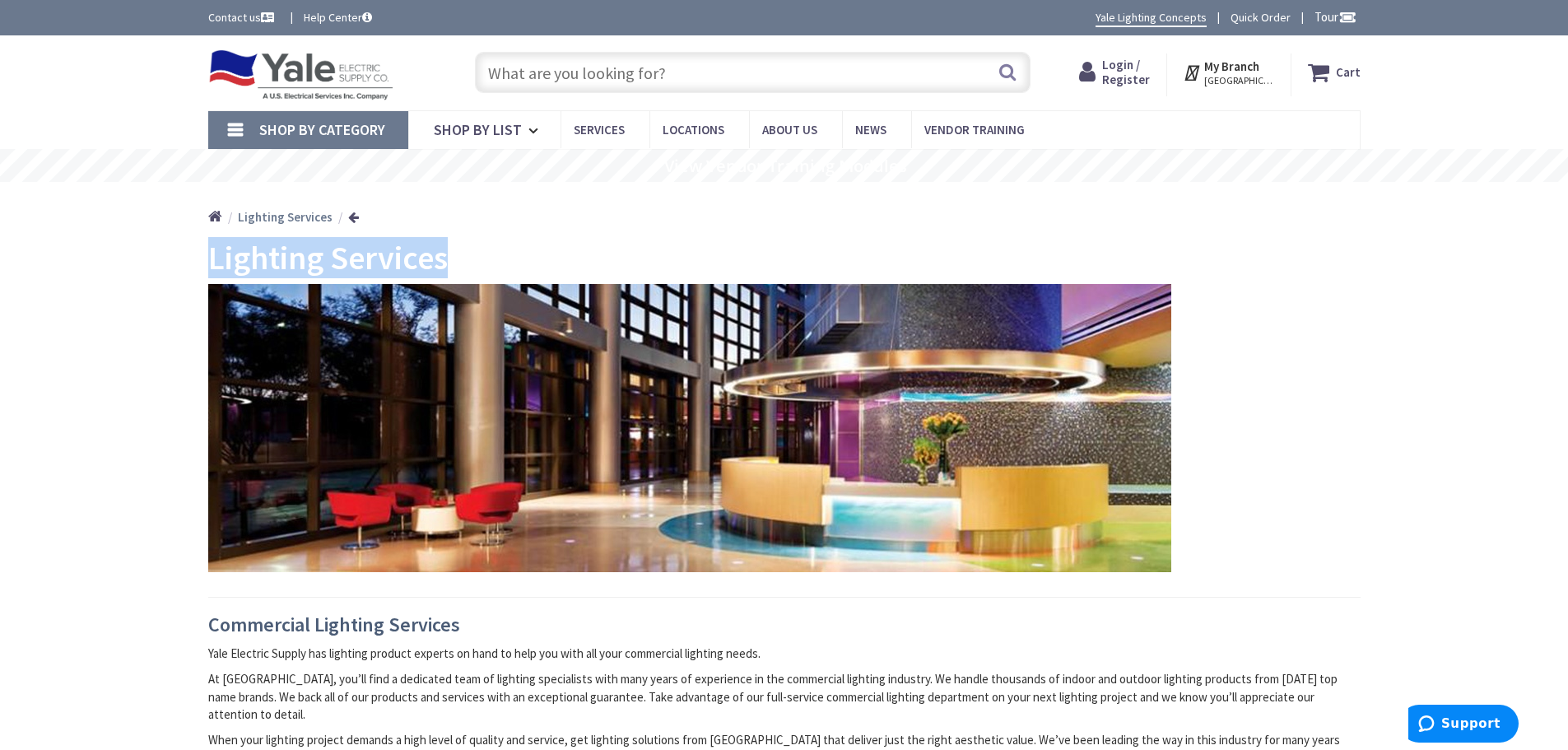
drag, startPoint x: 471, startPoint y: 261, endPoint x: 174, endPoint y: 259, distance: 297.0
click at [174, 259] on main "Lighting Services Commercial Lighting Services Yale Electric Supply has lightin…" at bounding box center [784, 757] width 1234 height 1036
copy h1 "Lighting Services"
click at [766, 220] on div "Home Lighting Services" at bounding box center [784, 211] width 1234 height 59
click at [610, 131] on span "Services" at bounding box center [600, 130] width 51 height 16
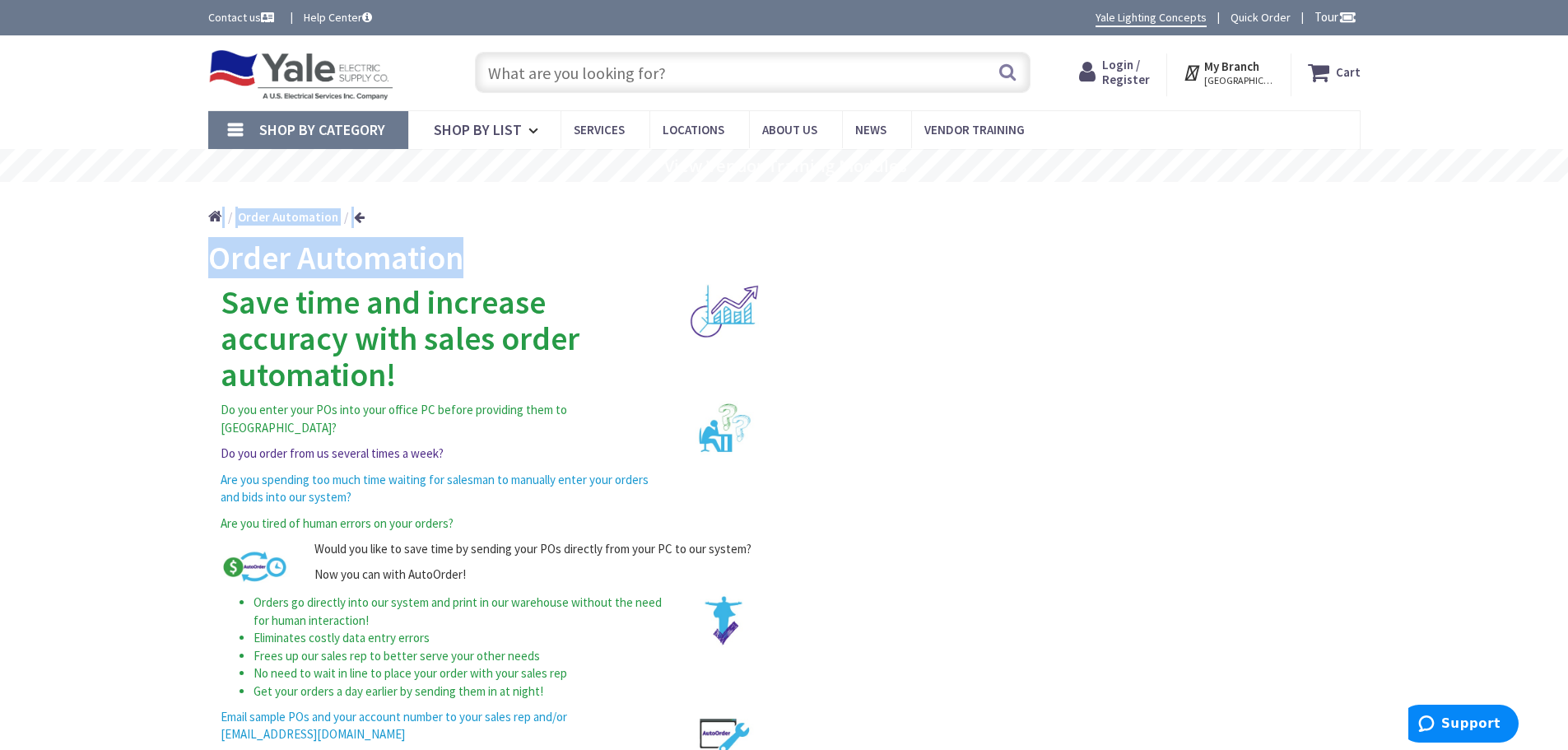
drag, startPoint x: 475, startPoint y: 254, endPoint x: 84, endPoint y: 265, distance: 391.2
click at [84, 265] on div "Skip to Content Toggle Nav Search Cart My Cart Close" at bounding box center [784, 644] width 1568 height 1219
click at [585, 231] on div "Home Order Automation" at bounding box center [784, 211] width 1234 height 59
drag, startPoint x: 495, startPoint y: 257, endPoint x: 201, endPoint y: 271, distance: 294.3
click at [201, 271] on main "Order Automation Save time and increase accuracy with sales order automation! D…" at bounding box center [784, 557] width 1234 height 636
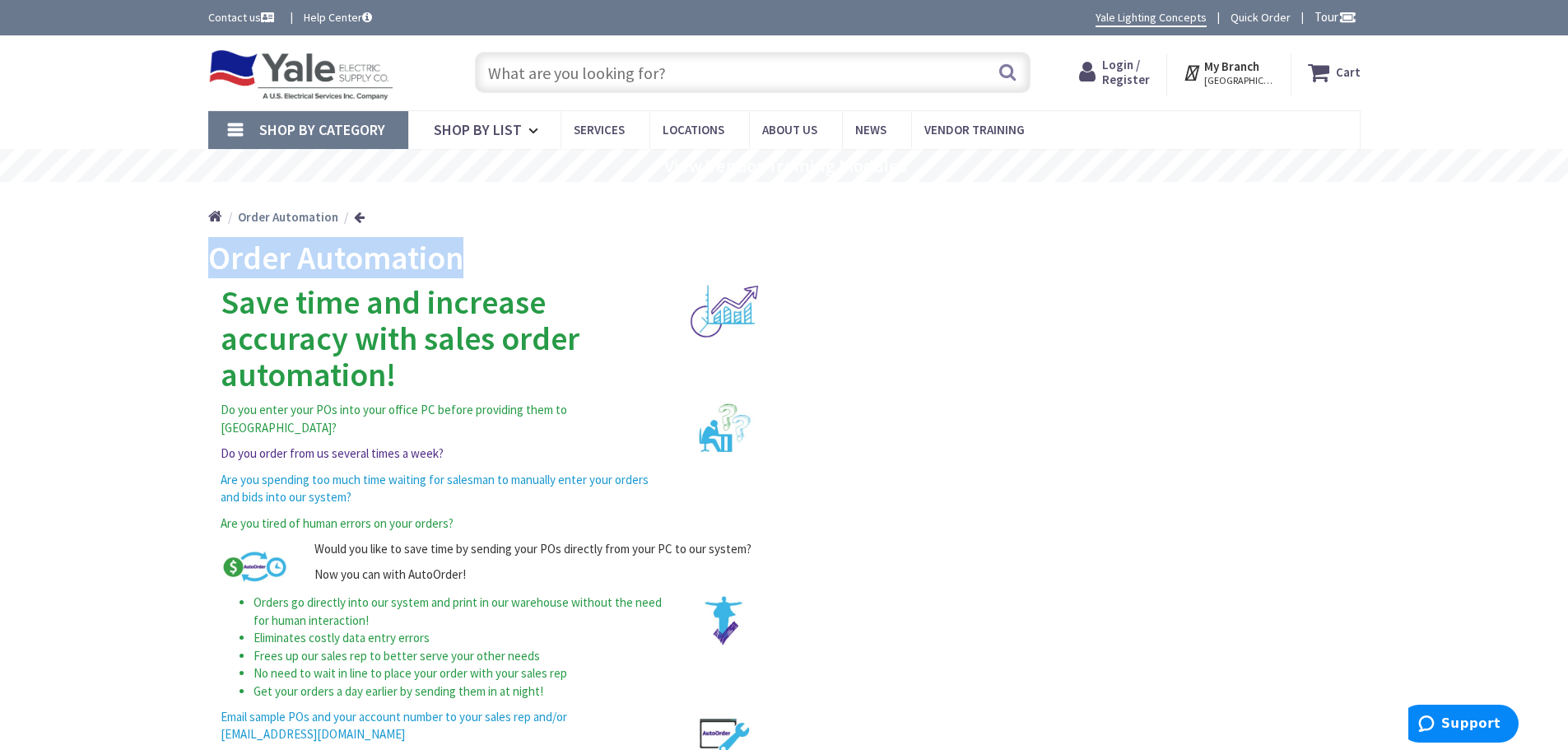
copy h1 "Order Automation"
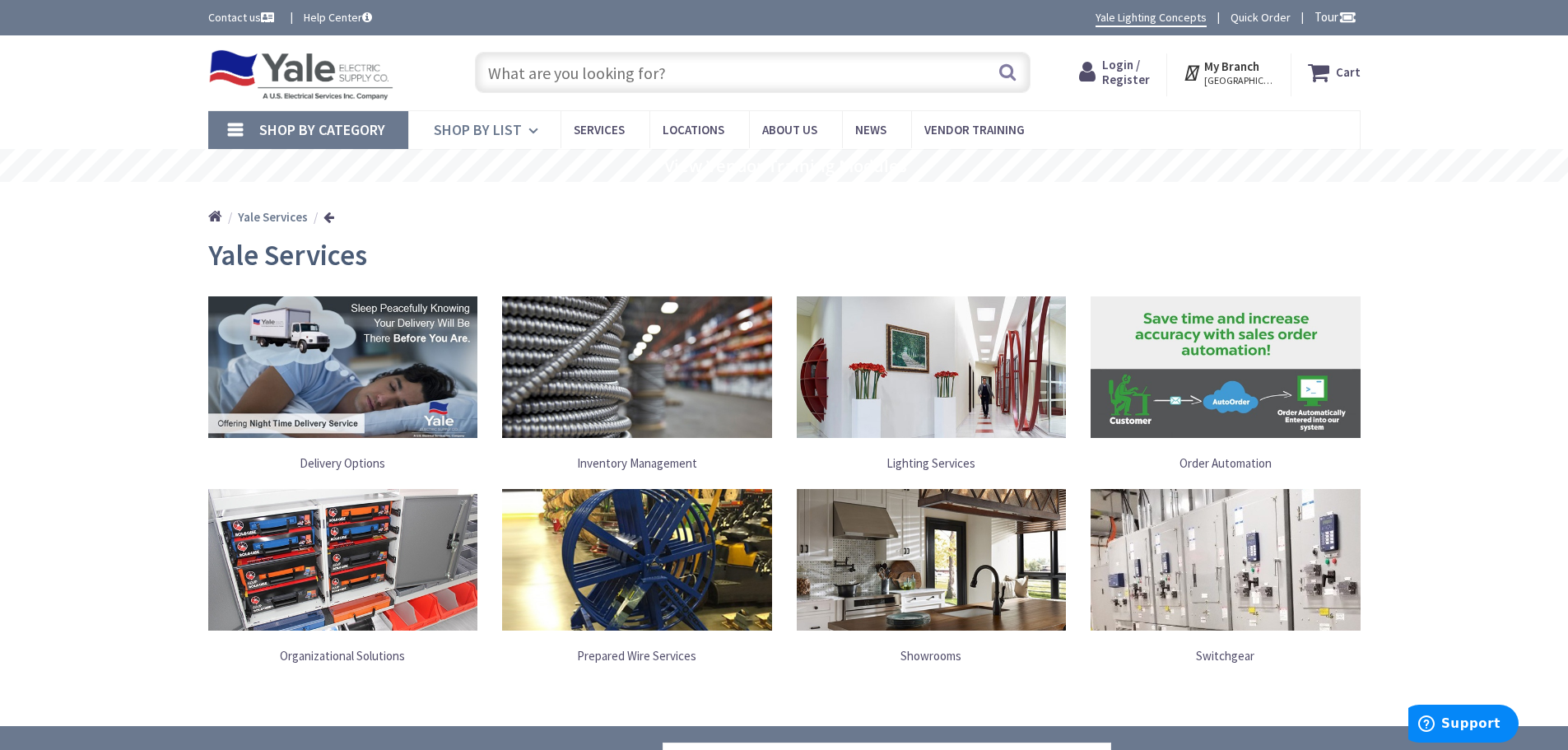
click at [487, 127] on span "Shop By List" at bounding box center [477, 129] width 88 height 19
click at [330, 19] on link "Help Center" at bounding box center [338, 17] width 68 height 17
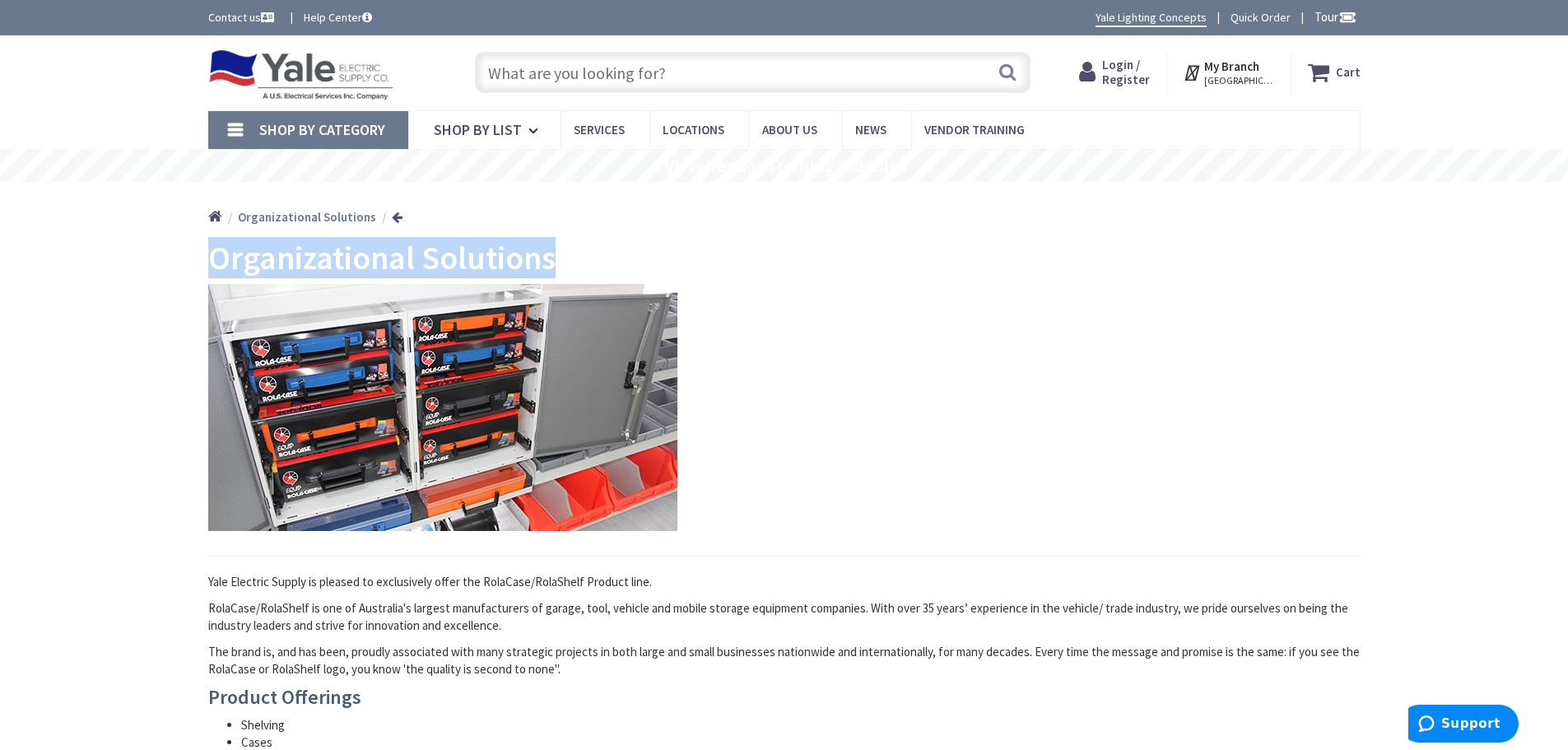
drag, startPoint x: 561, startPoint y: 259, endPoint x: 200, endPoint y: 262, distance: 361.0
copy h1 "Organizational Solutions"
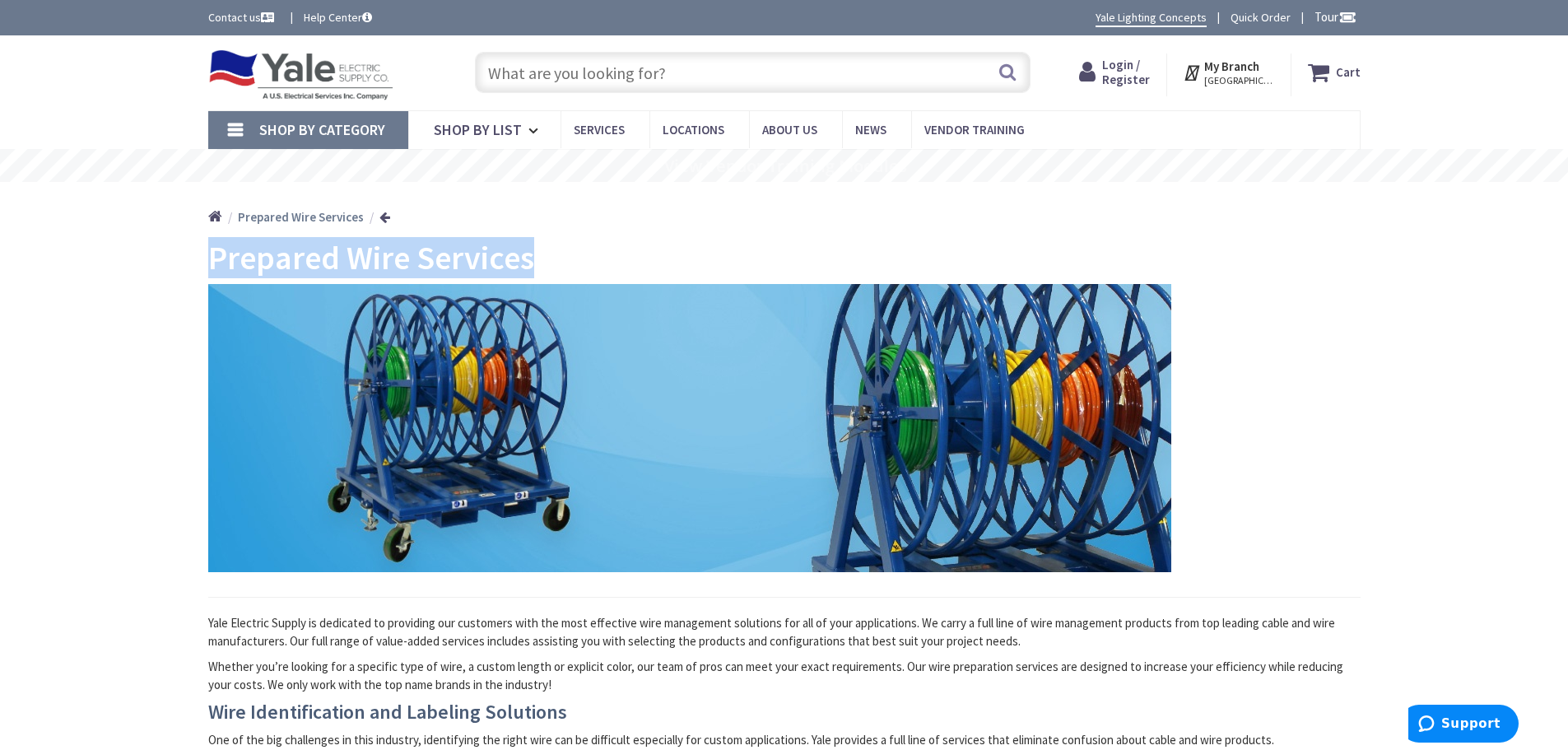
drag, startPoint x: 600, startPoint y: 251, endPoint x: 187, endPoint y: 267, distance: 413.3
click at [187, 265] on main "Prepared Wire Services Yale Electric Supply is dedicated to providing our custo…" at bounding box center [784, 684] width 1234 height 888
copy h1 "Prepared Wire Services"
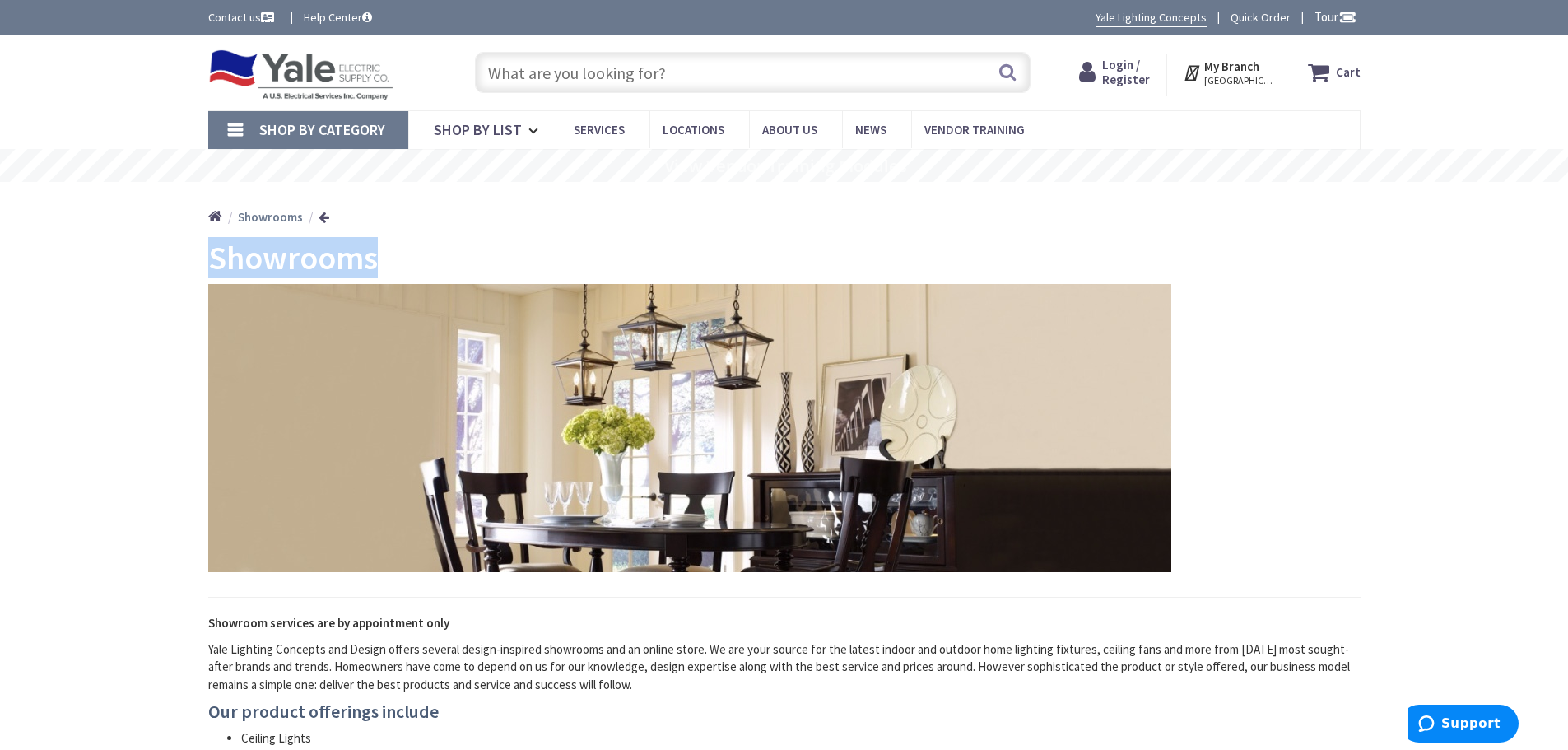
drag, startPoint x: 411, startPoint y: 257, endPoint x: 169, endPoint y: 262, distance: 242.1
click at [169, 262] on main "Showrooms Showroom services are by appointment only Yale Lighting Concepts and …" at bounding box center [784, 631] width 1234 height 783
copy h1 "Showrooms"
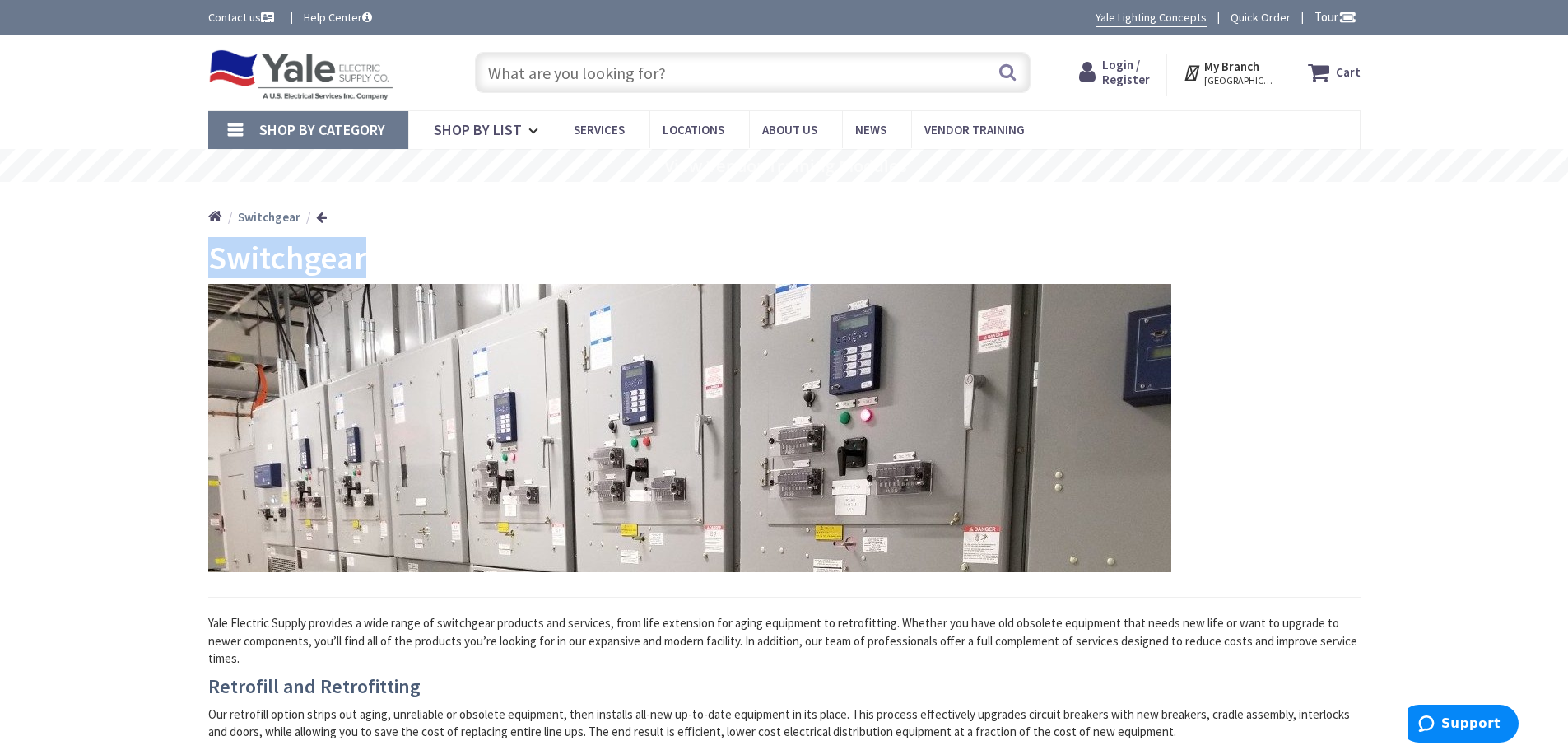
drag, startPoint x: 381, startPoint y: 264, endPoint x: 189, endPoint y: 267, distance: 192.0
click at [189, 267] on main "Switchgear Yale Electric Supply provides a wide range of switchgear products an…" at bounding box center [784, 622] width 1234 height 765
copy h1 "Switchgear"
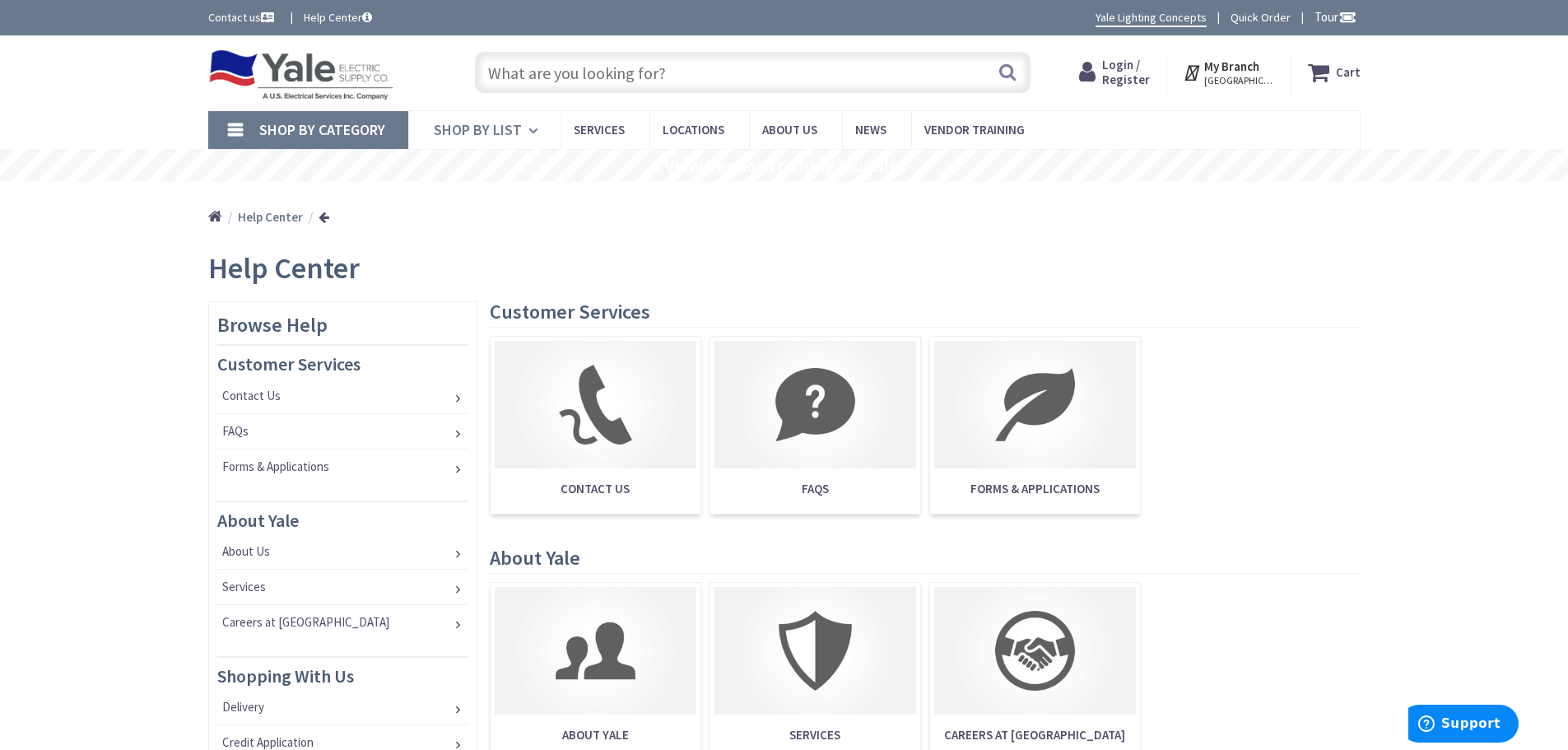
click at [517, 128] on span "Shop By List" at bounding box center [477, 129] width 88 height 19
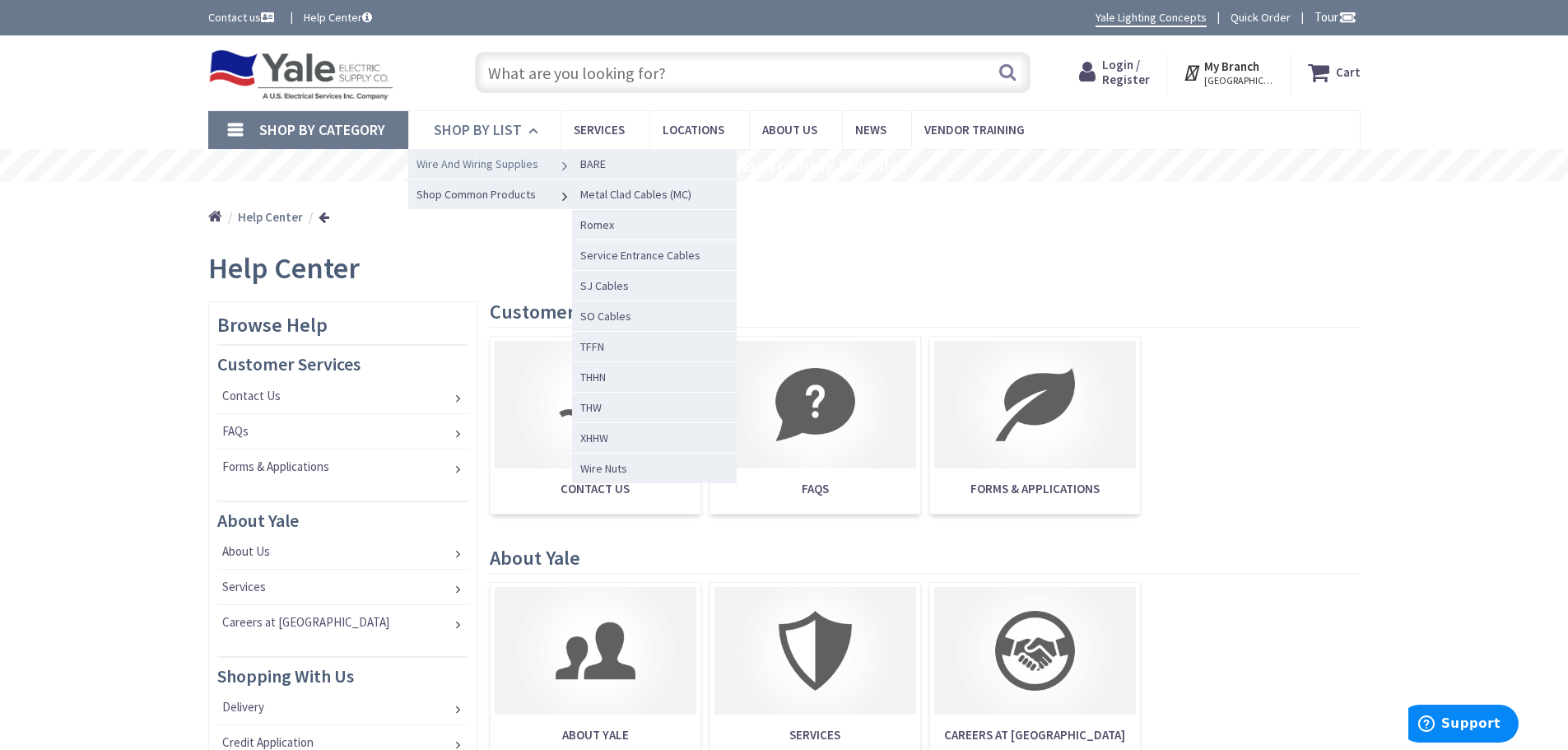
click at [495, 163] on span "Wire And Wiring Supplies" at bounding box center [477, 163] width 122 height 15
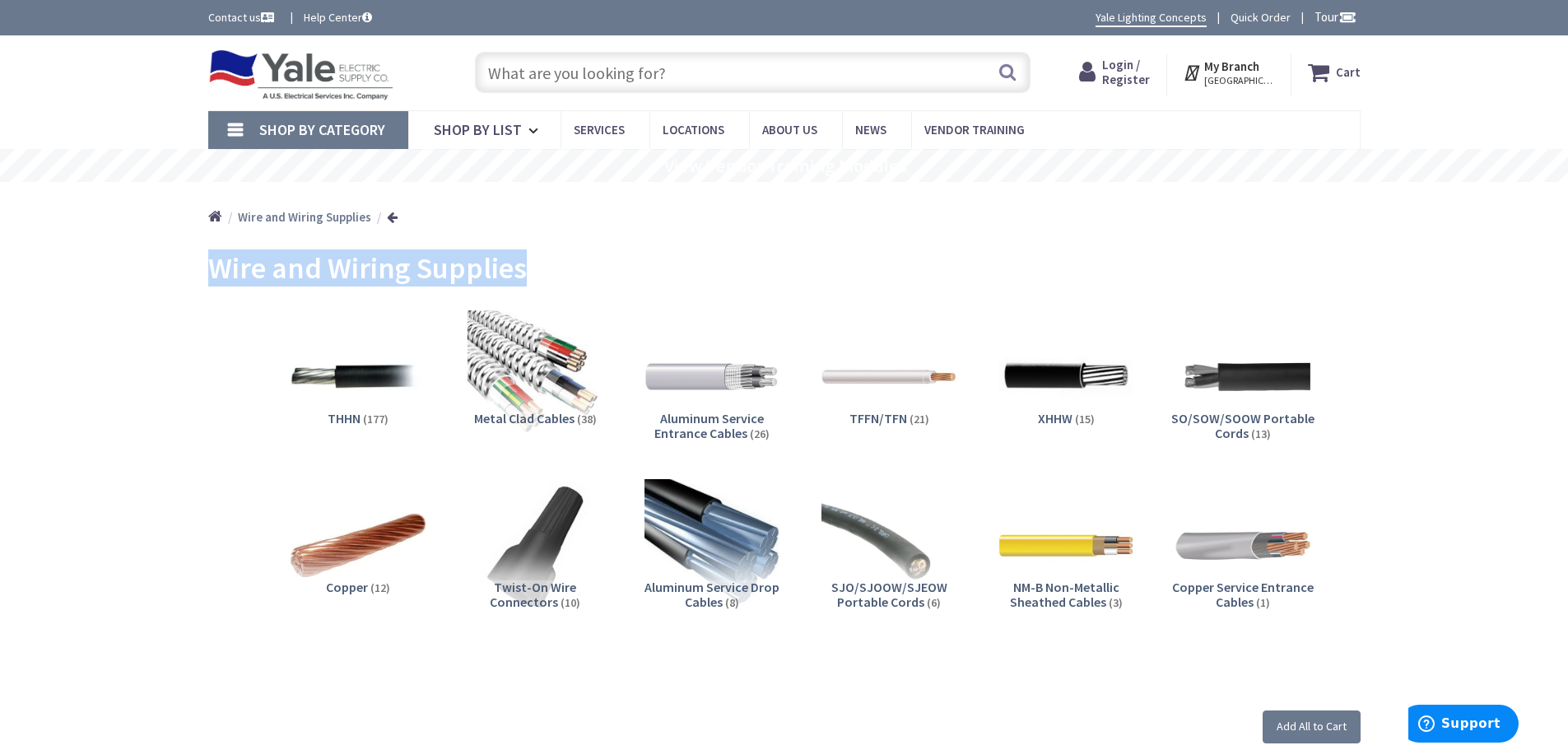
drag, startPoint x: 548, startPoint y: 269, endPoint x: 210, endPoint y: 265, distance: 338.0
click at [210, 265] on div "Wire and Wiring Supplies" at bounding box center [784, 270] width 1152 height 62
copy span "Wire and Wiring Supplies"
click at [498, 130] on span "Shop By List" at bounding box center [477, 129] width 88 height 19
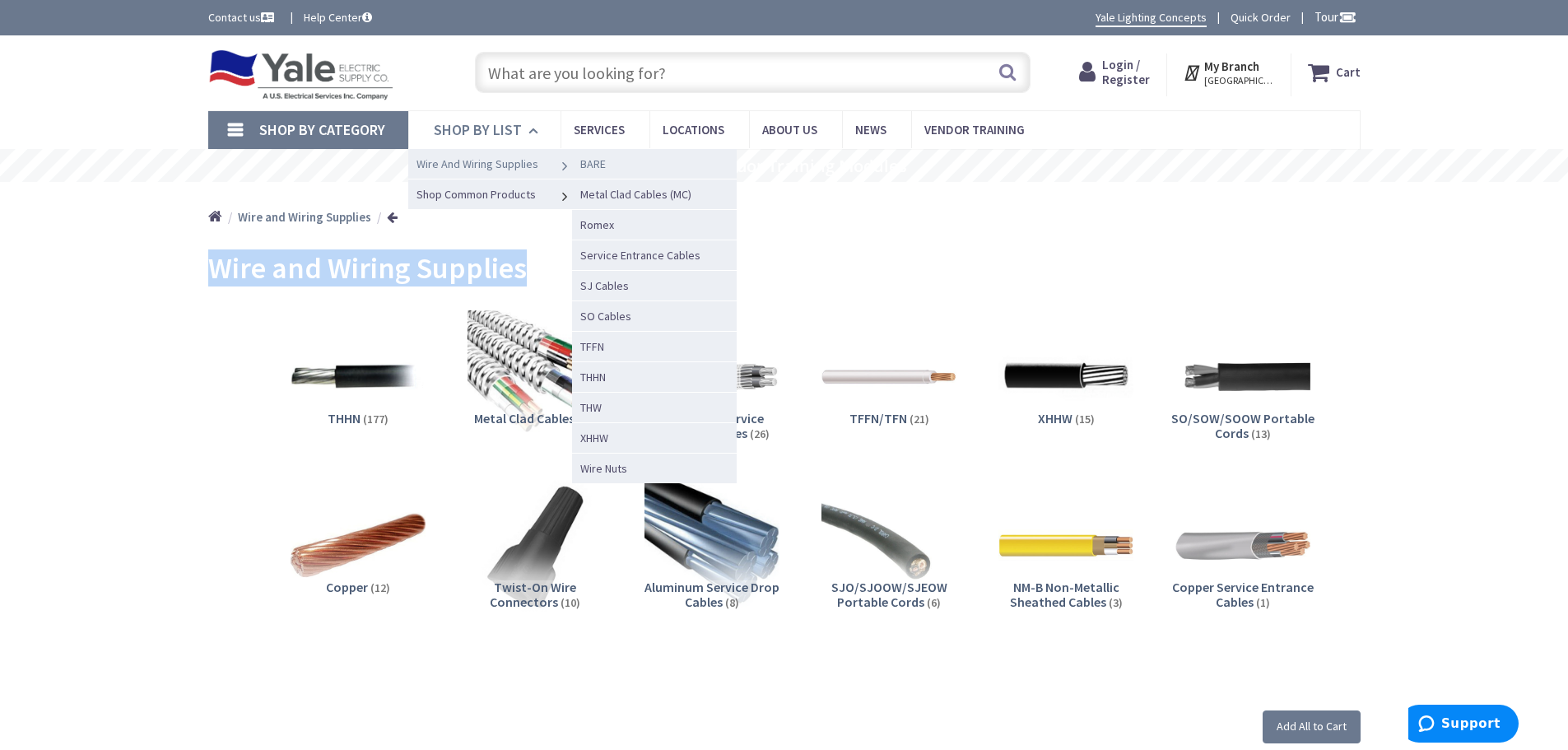
click at [600, 164] on span "BARE" at bounding box center [593, 163] width 25 height 15
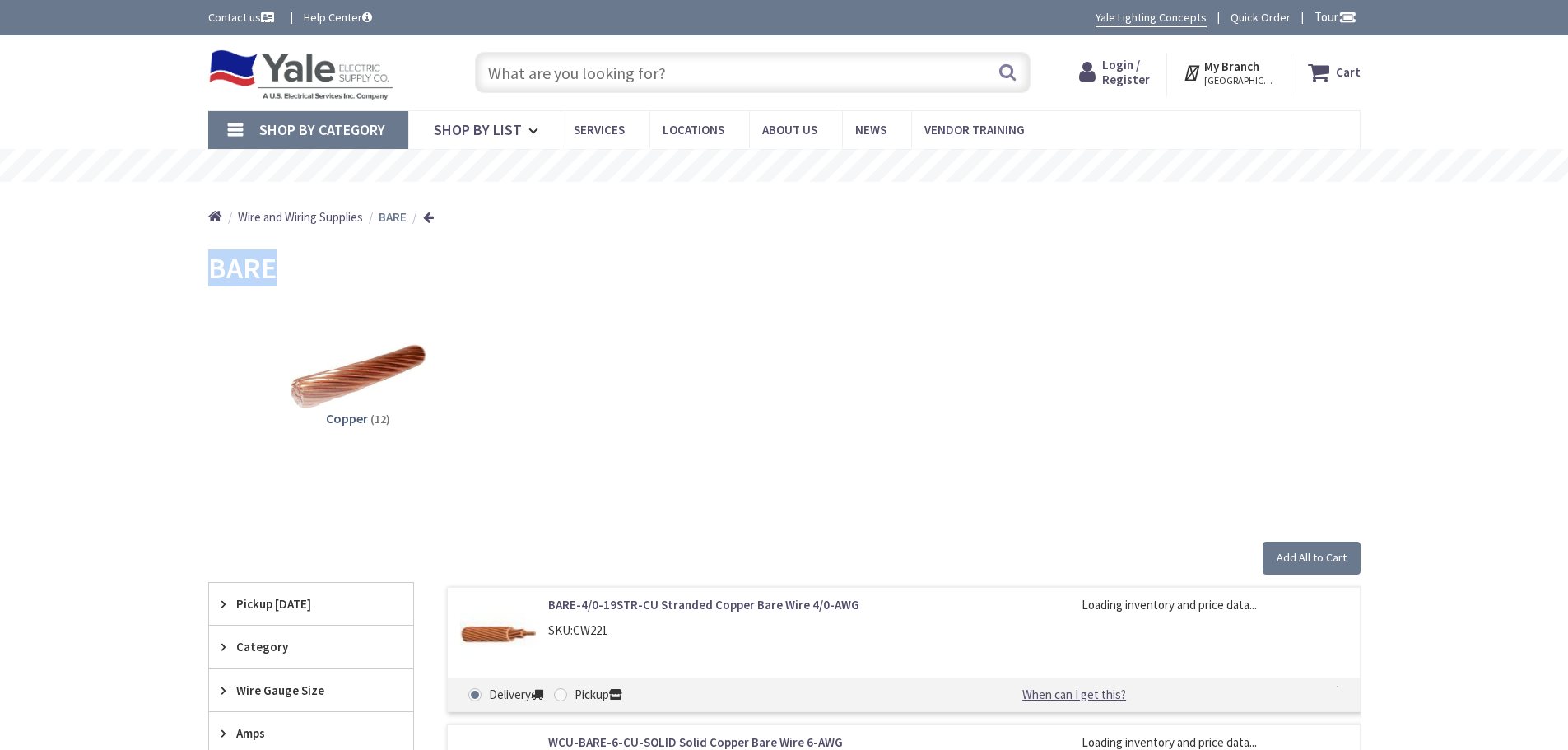
drag, startPoint x: 290, startPoint y: 278, endPoint x: 195, endPoint y: 267, distance: 95.6
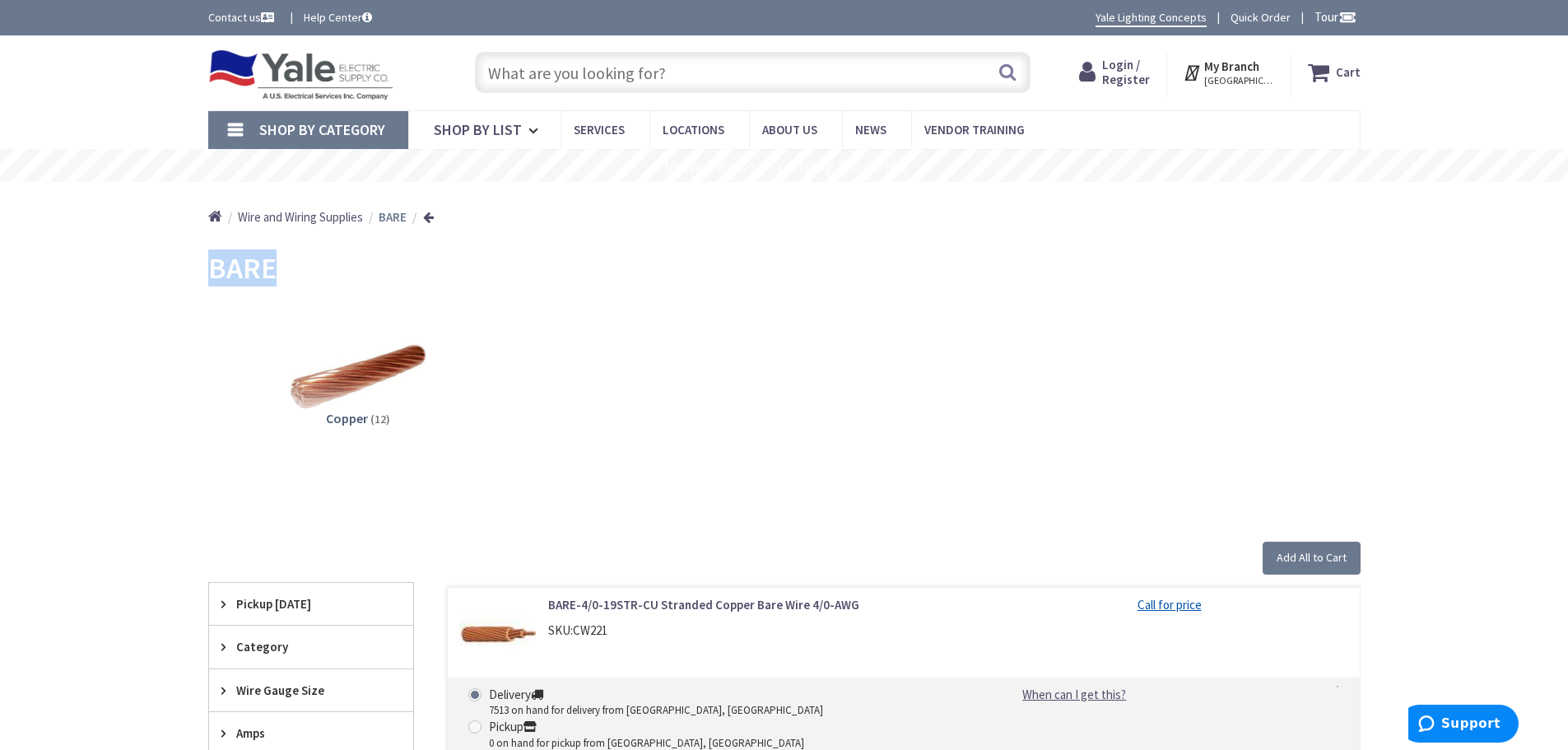
copy span "BARE"
click at [501, 129] on span "Shop By List" at bounding box center [477, 129] width 88 height 19
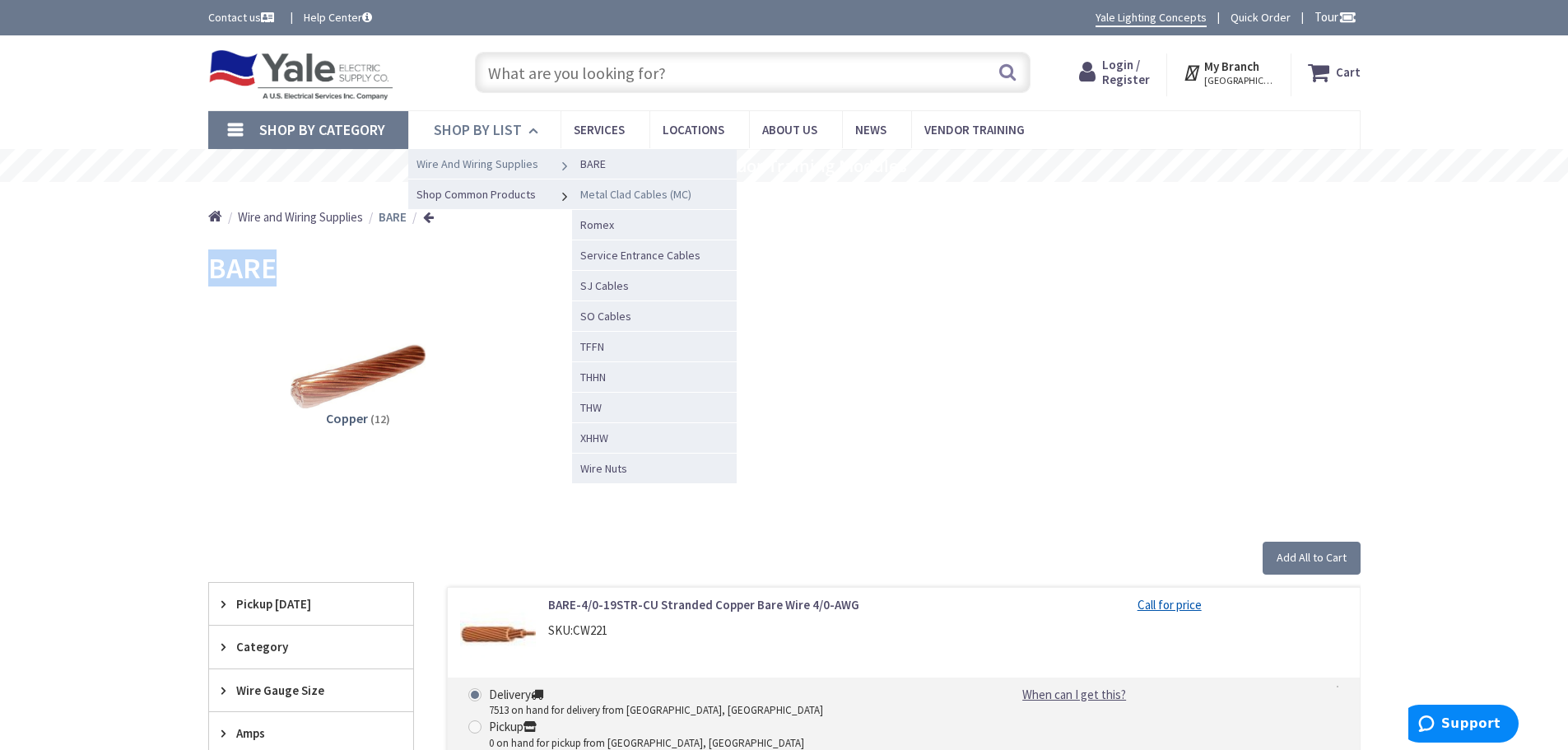
click at [628, 197] on span "Metal Clad Cables (MC)" at bounding box center [636, 194] width 112 height 15
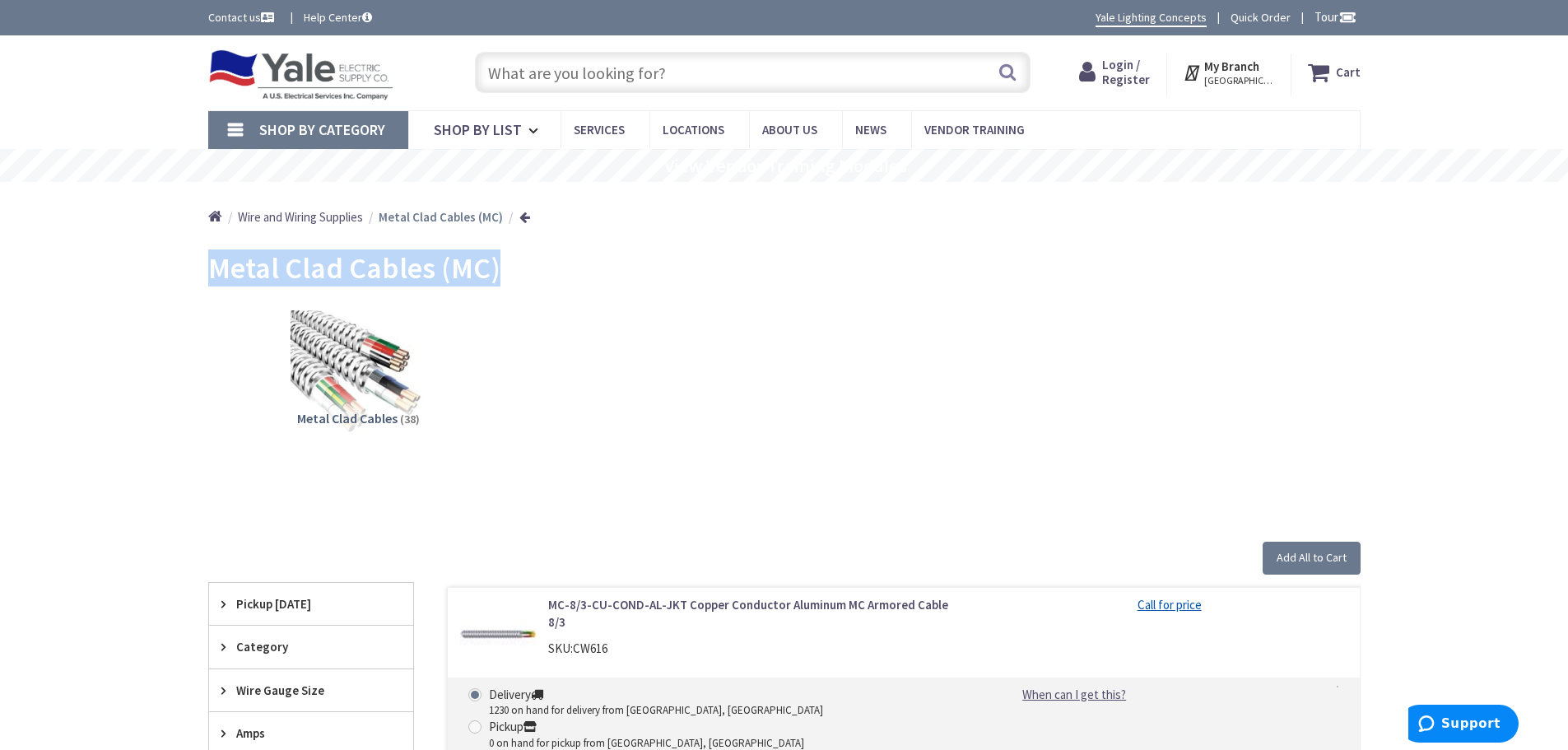
drag, startPoint x: 514, startPoint y: 262, endPoint x: 210, endPoint y: 274, distance: 304.2
click at [210, 274] on div "Metal Clad Cables (MC)" at bounding box center [784, 270] width 1152 height 62
copy span "Metal Clad Cables (MC)"
click at [512, 127] on span "Shop By List" at bounding box center [477, 129] width 88 height 19
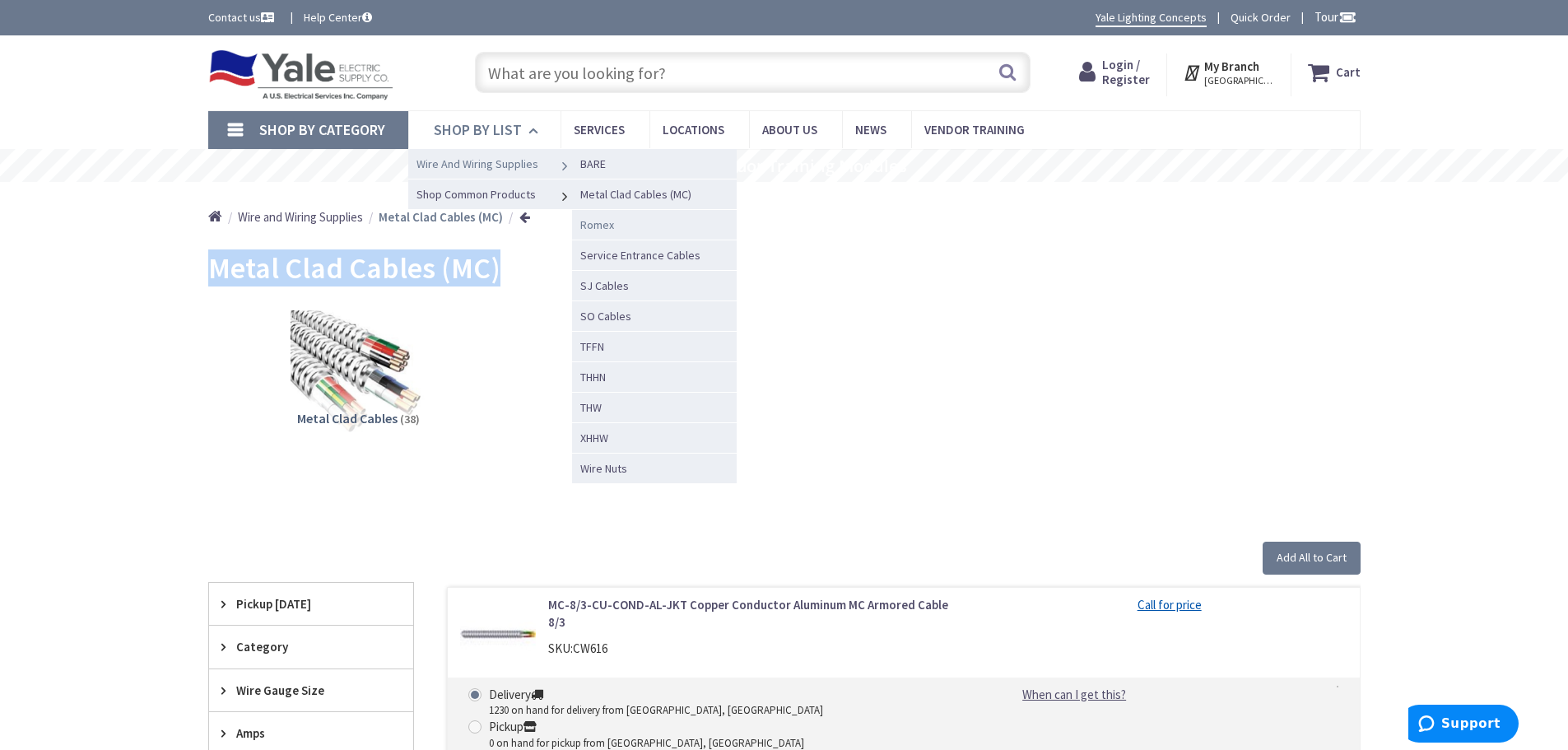
click at [600, 225] on span "Romex" at bounding box center [597, 224] width 34 height 15
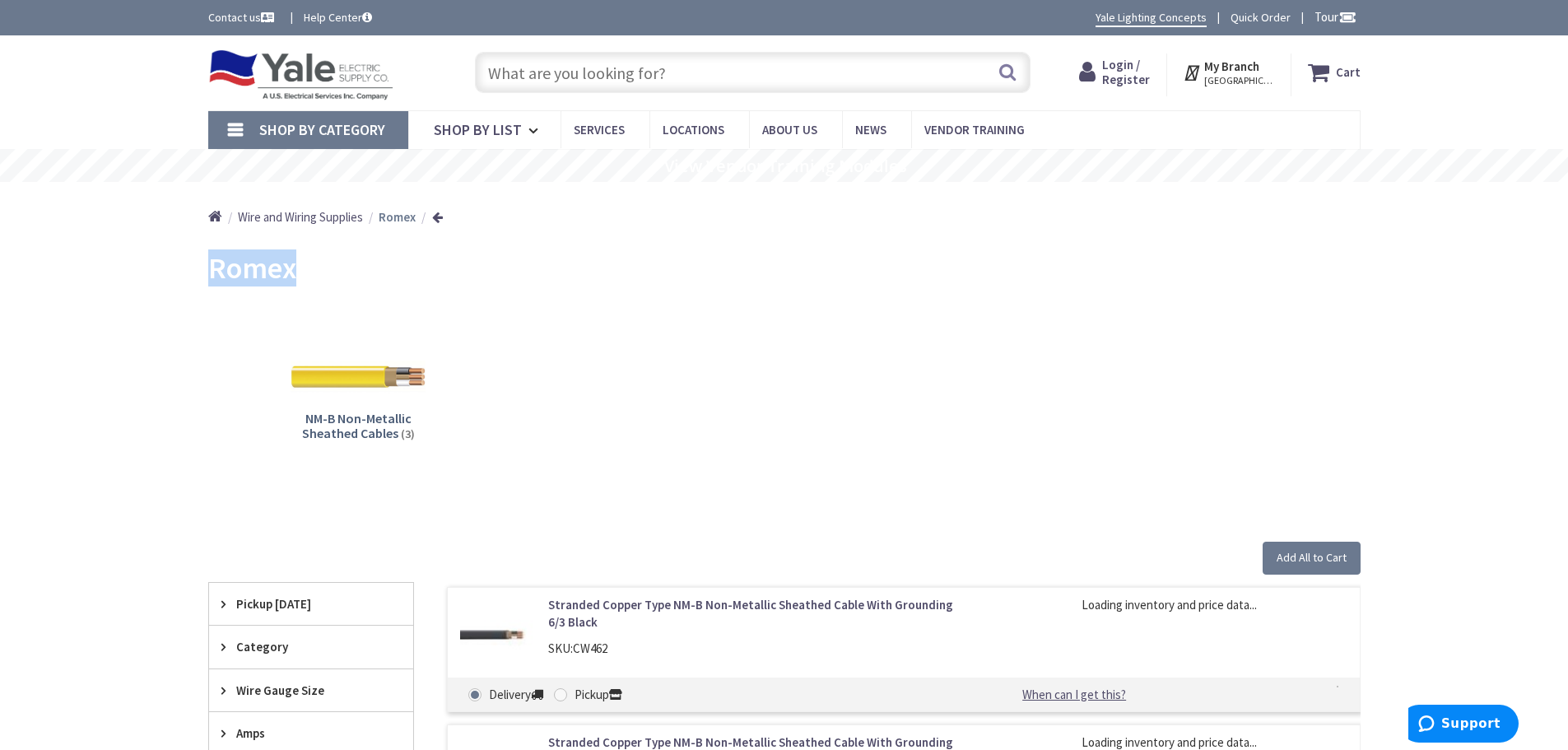
drag, startPoint x: 302, startPoint y: 283, endPoint x: 200, endPoint y: 288, distance: 102.1
click at [200, 288] on main "Back Romex View Subcategories NM-B Non-Metallic Sheathed Cables (3) Clear all A…" at bounding box center [784, 636] width 1234 height 792
copy span "Romex"
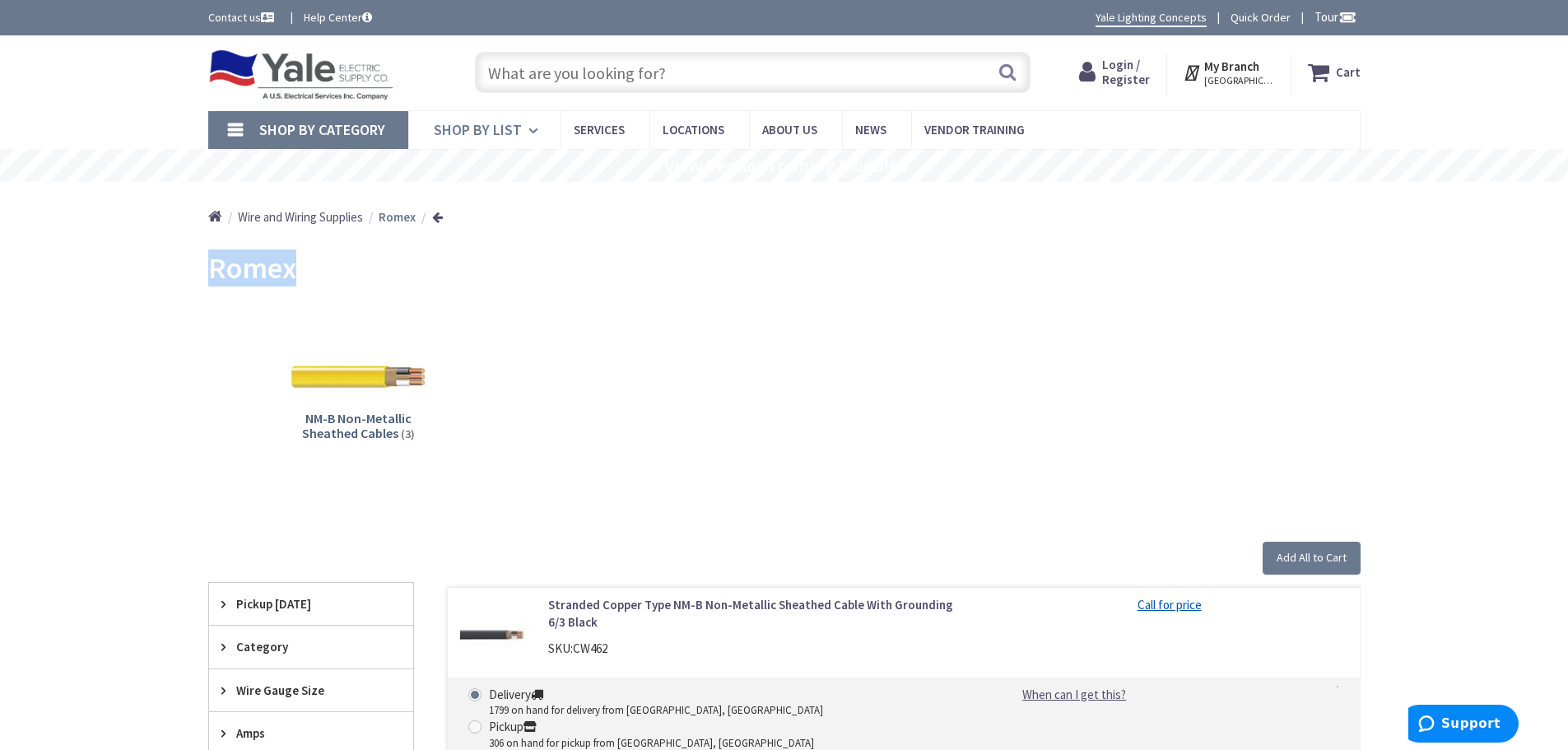
click at [490, 139] on link "Shop By List" at bounding box center [484, 130] width 153 height 38
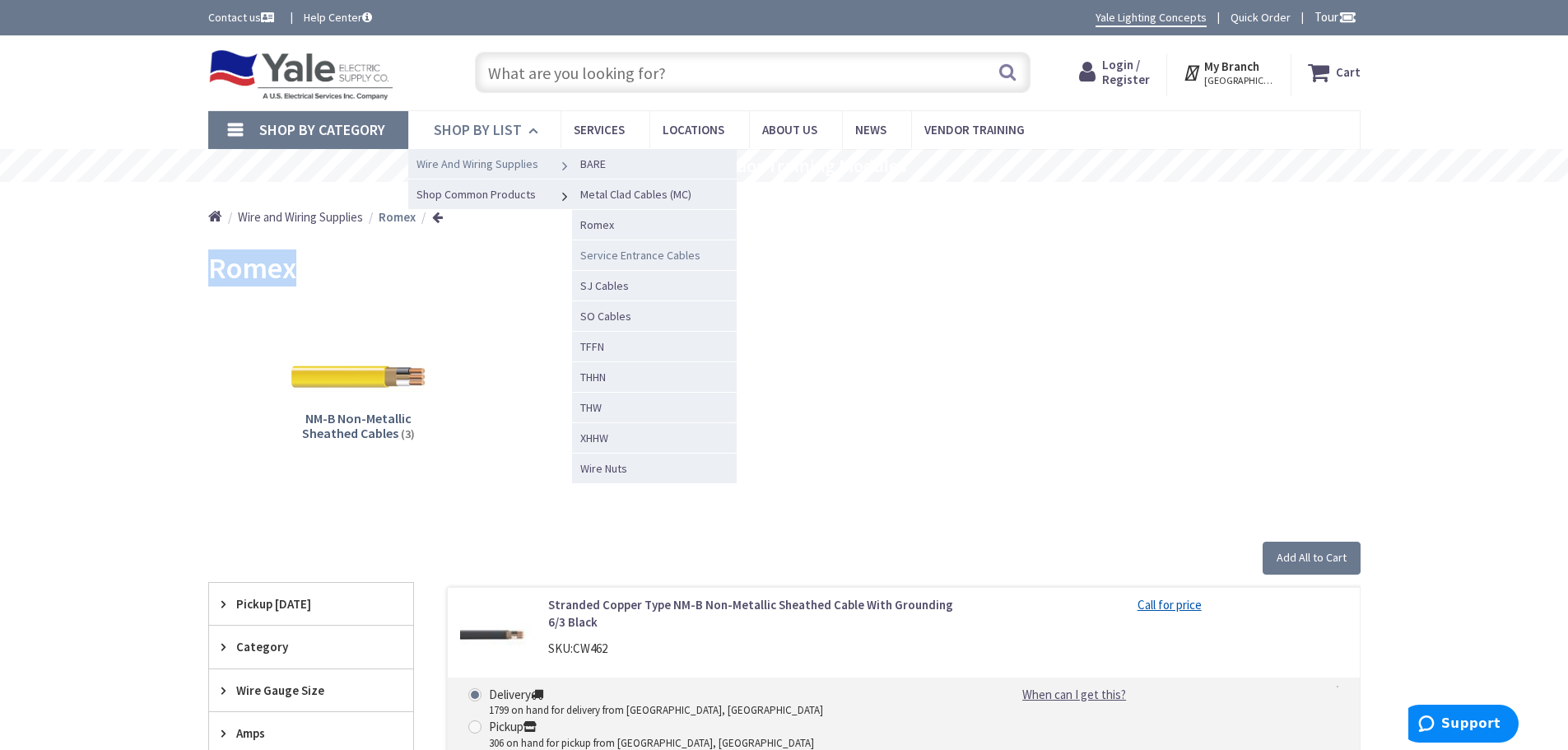
click at [600, 251] on span "Service Entrance Cables" at bounding box center [640, 254] width 120 height 15
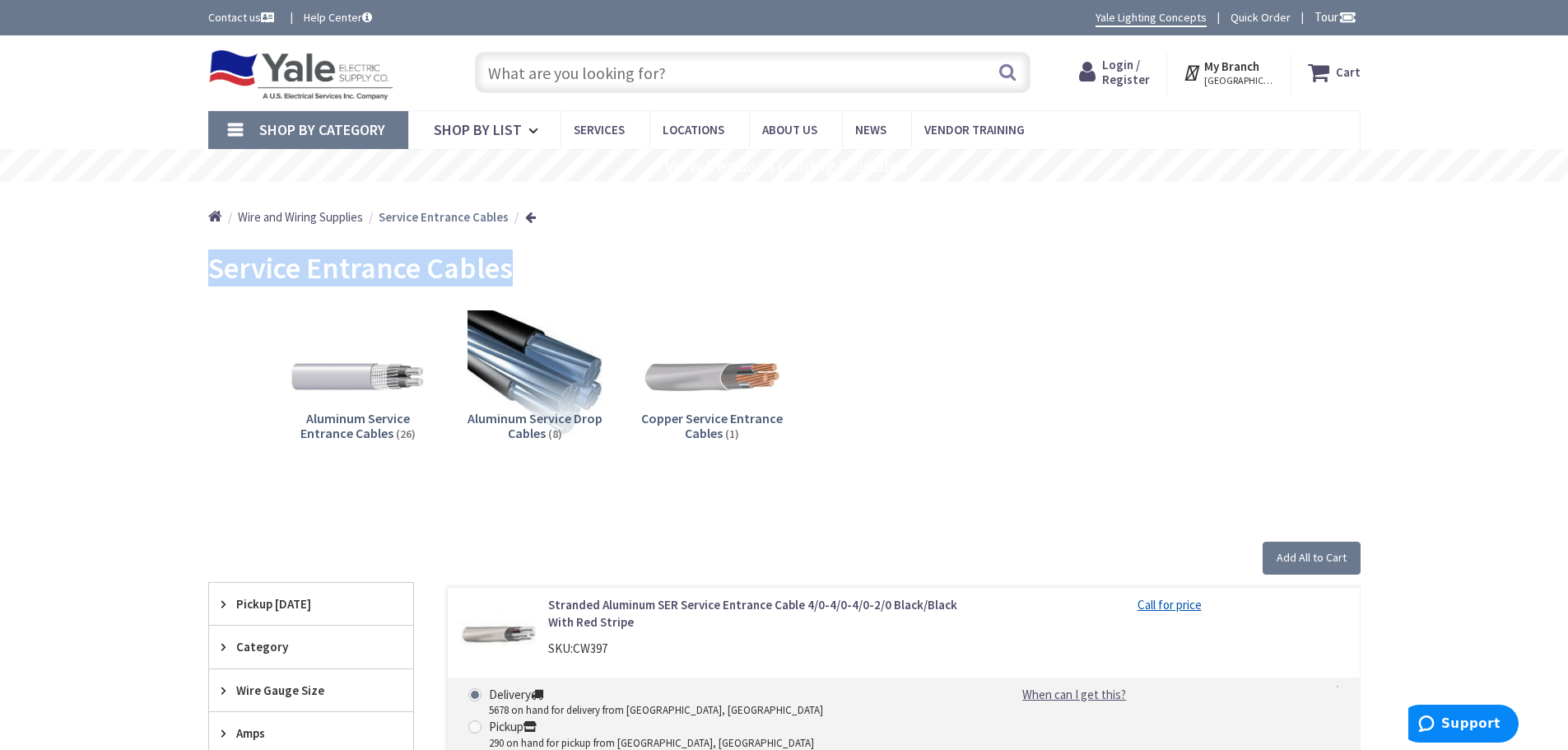
drag, startPoint x: 533, startPoint y: 283, endPoint x: 205, endPoint y: 281, distance: 328.0
copy span "Service Entrance Cables"
click at [505, 141] on link "Shop By List" at bounding box center [484, 130] width 153 height 38
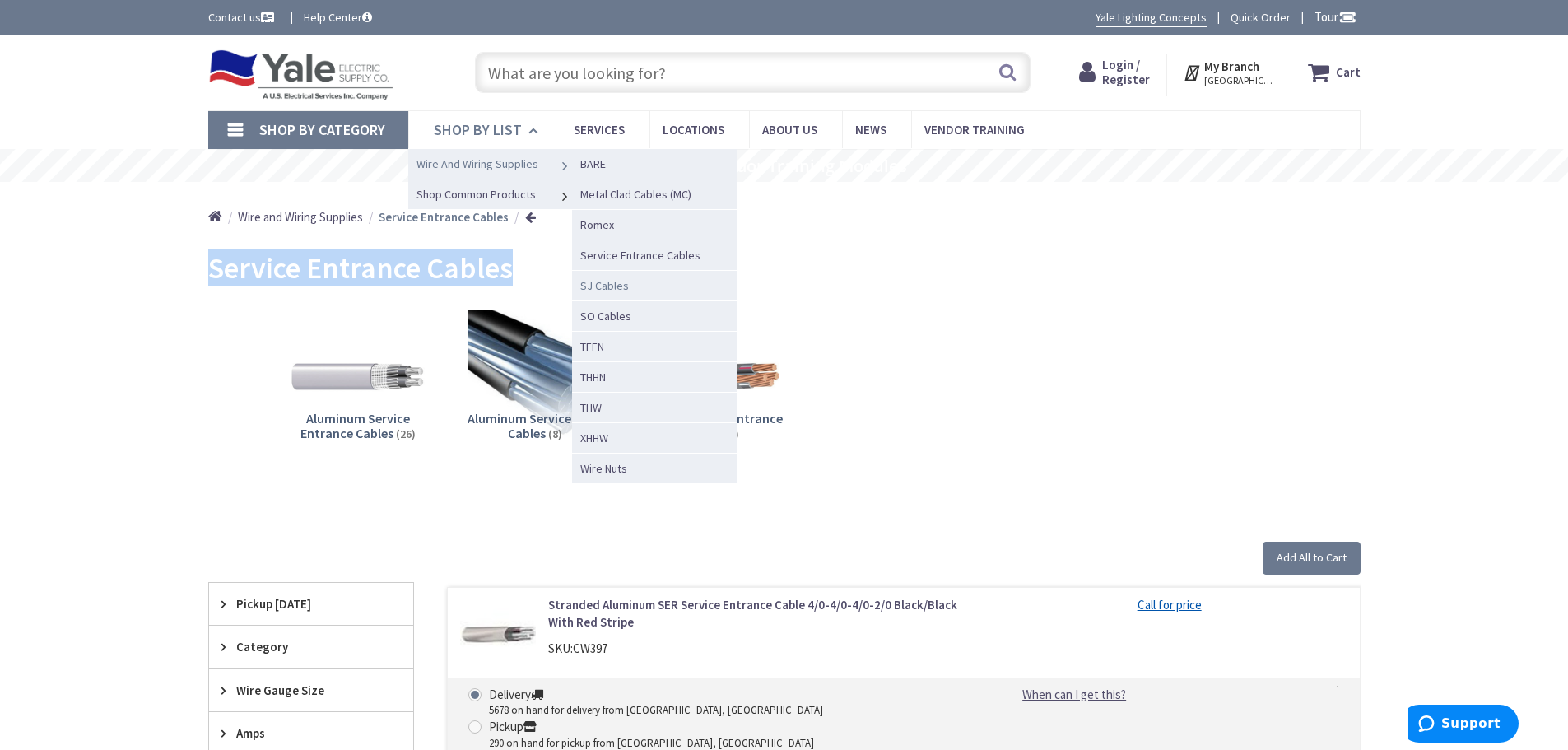
click at [607, 288] on span "SJ Cables" at bounding box center [605, 285] width 49 height 15
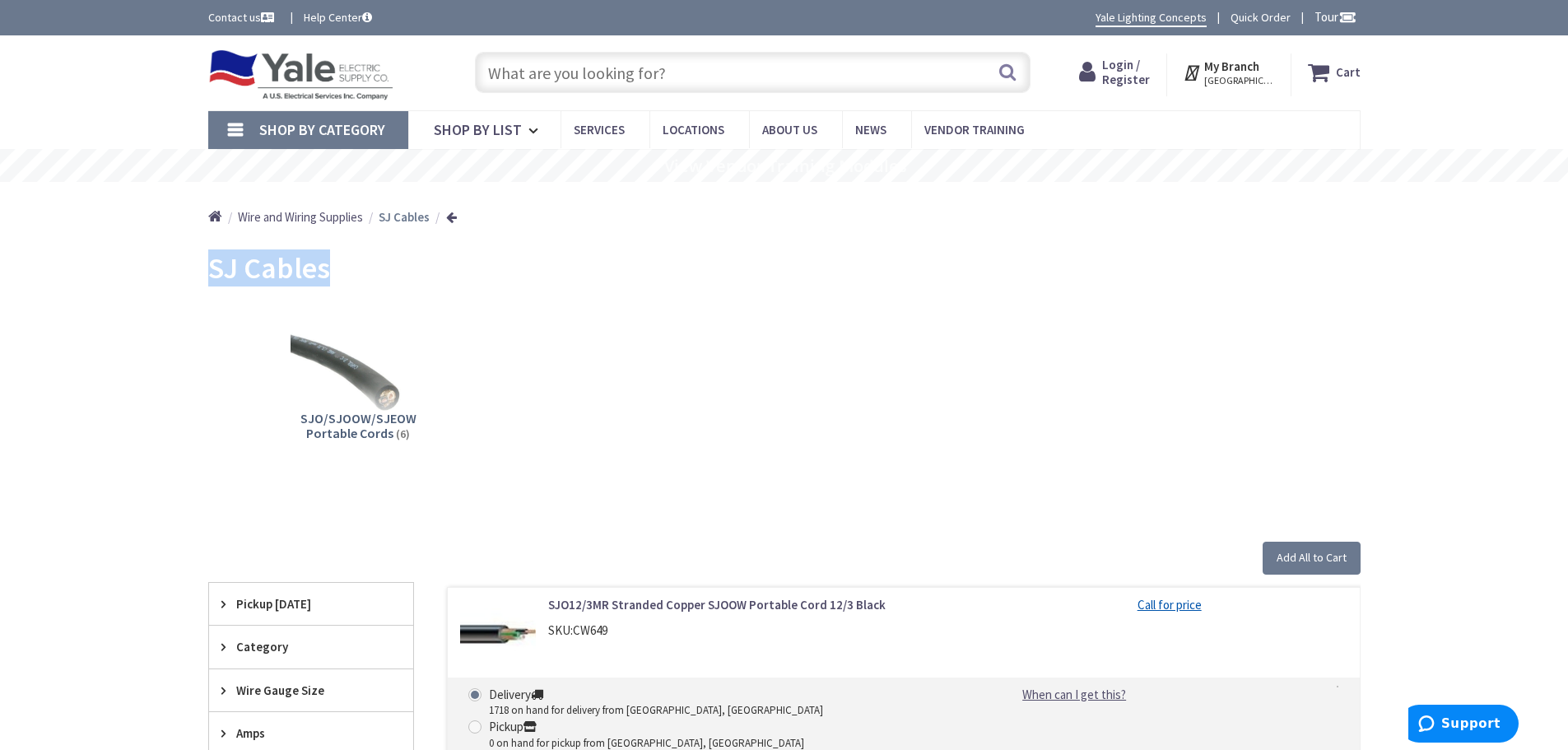
drag, startPoint x: 343, startPoint y: 281, endPoint x: 163, endPoint y: 281, distance: 180.0
copy span "SJ Cables"
click at [486, 136] on span "Shop By List" at bounding box center [477, 129] width 88 height 19
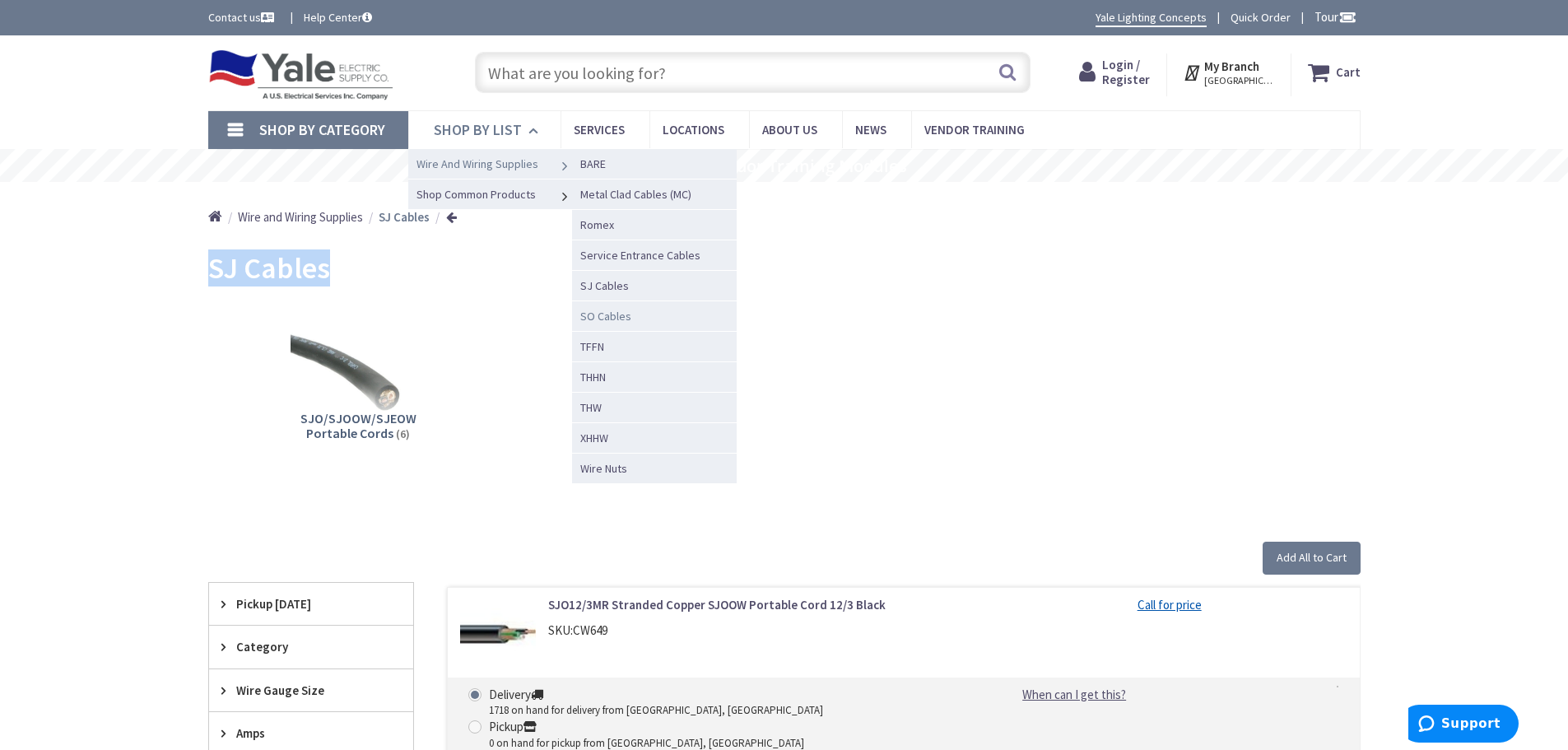
click at [605, 316] on span "SO Cables" at bounding box center [605, 316] width 51 height 15
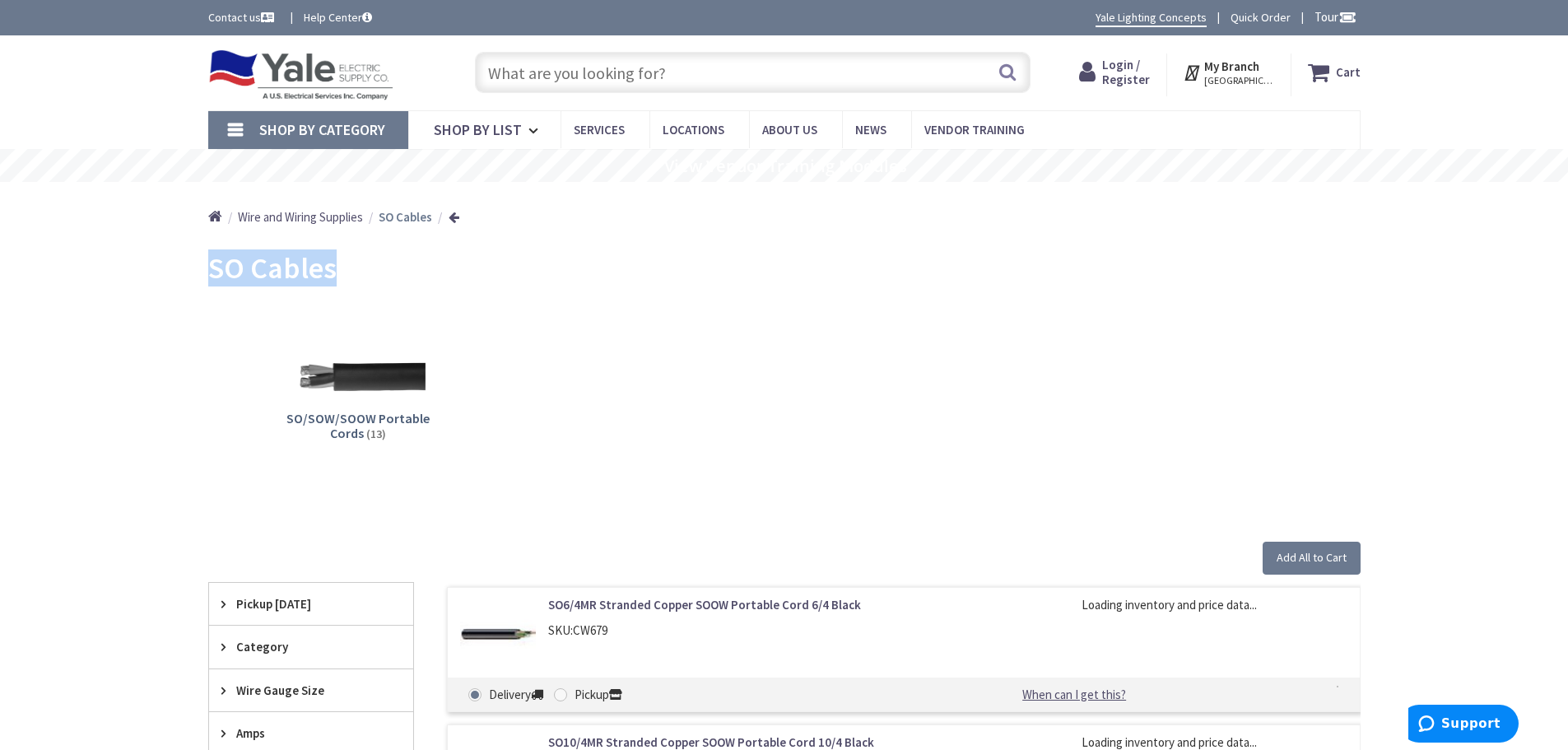
drag, startPoint x: 340, startPoint y: 273, endPoint x: 167, endPoint y: 273, distance: 173.0
copy span "SO Cables"
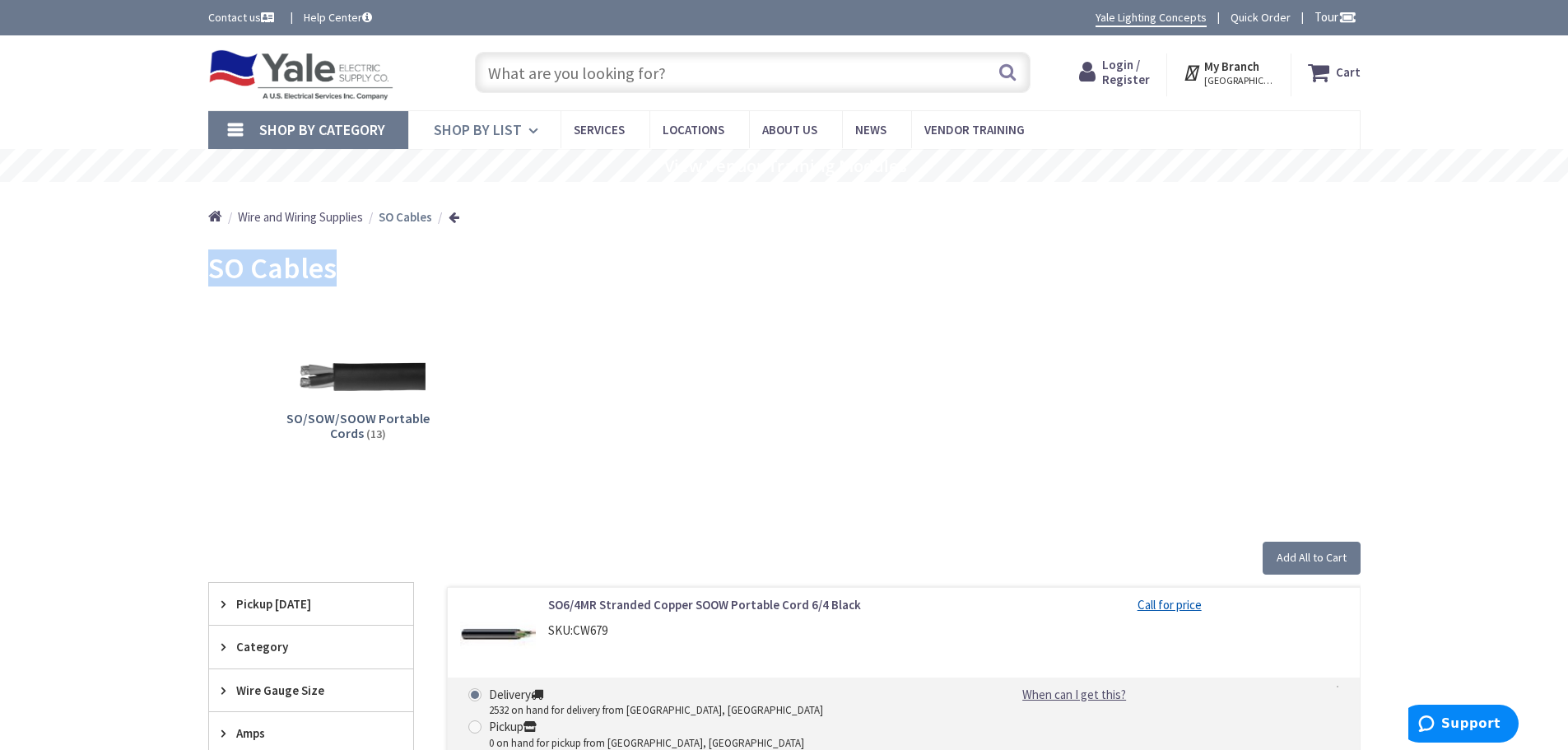
click at [493, 128] on span "Shop By List" at bounding box center [477, 129] width 88 height 19
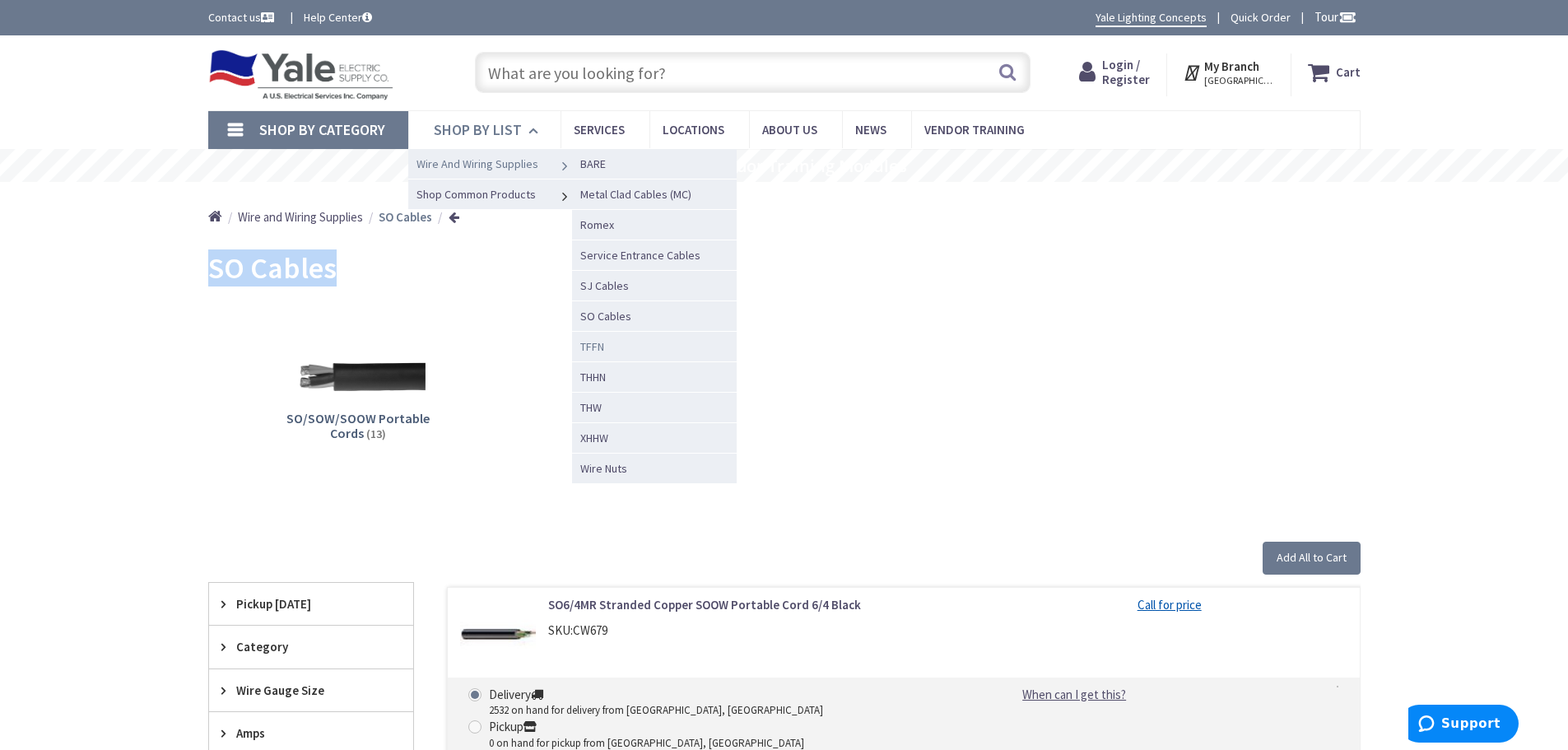
click at [593, 345] on span "TFFN" at bounding box center [592, 346] width 23 height 15
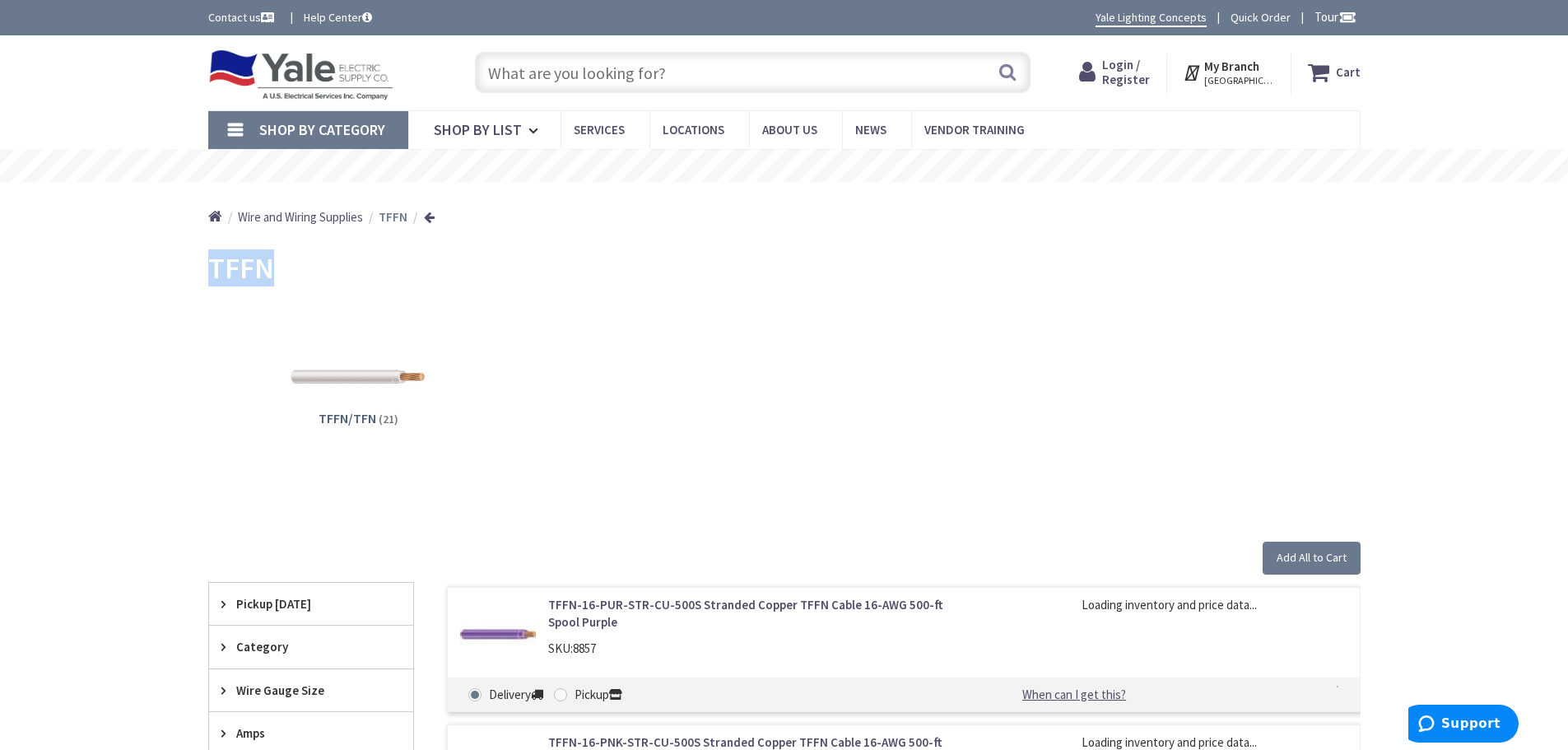
drag, startPoint x: 283, startPoint y: 287, endPoint x: 157, endPoint y: 284, distance: 126.0
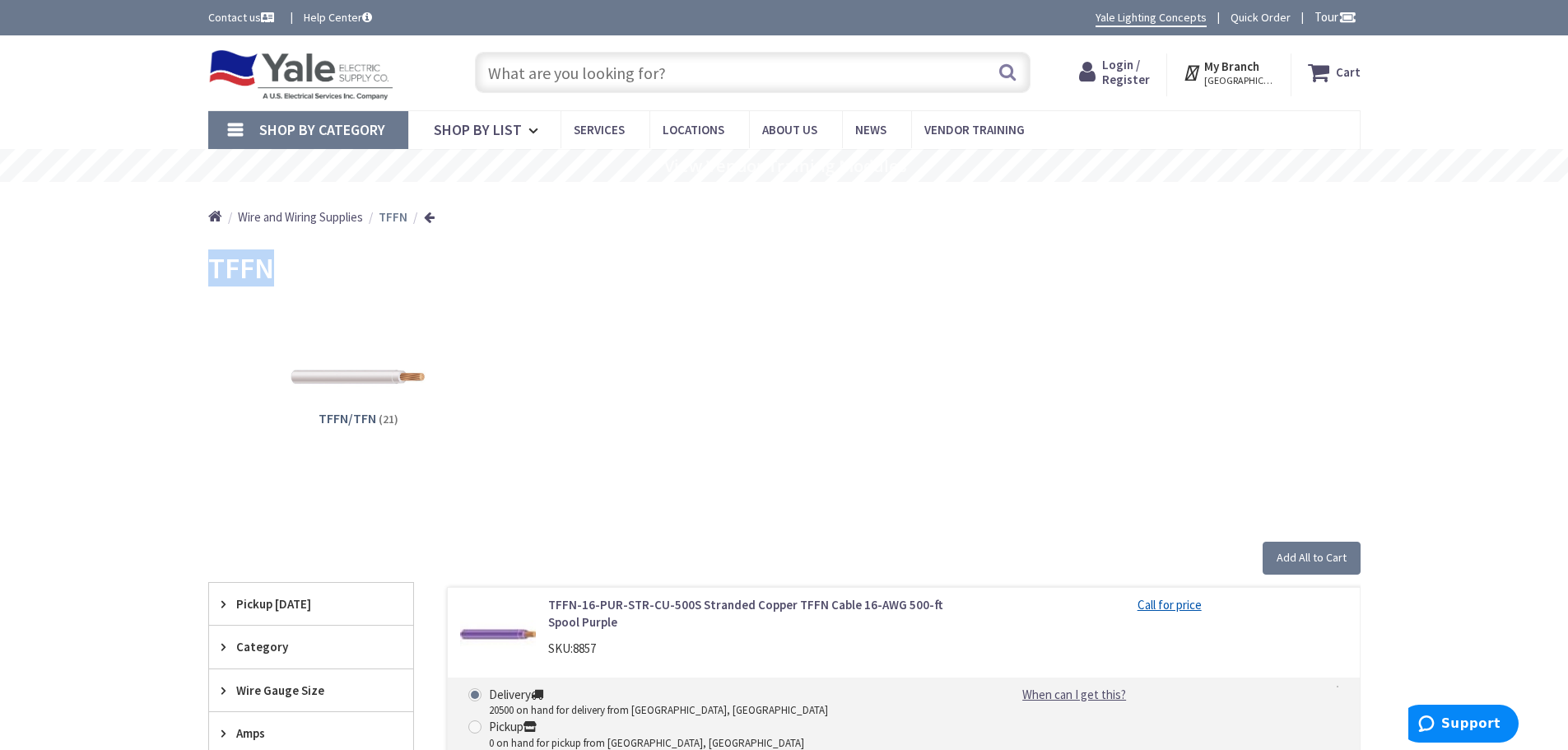
copy span "TFFN"
click at [475, 125] on span "Shop By List" at bounding box center [477, 129] width 88 height 19
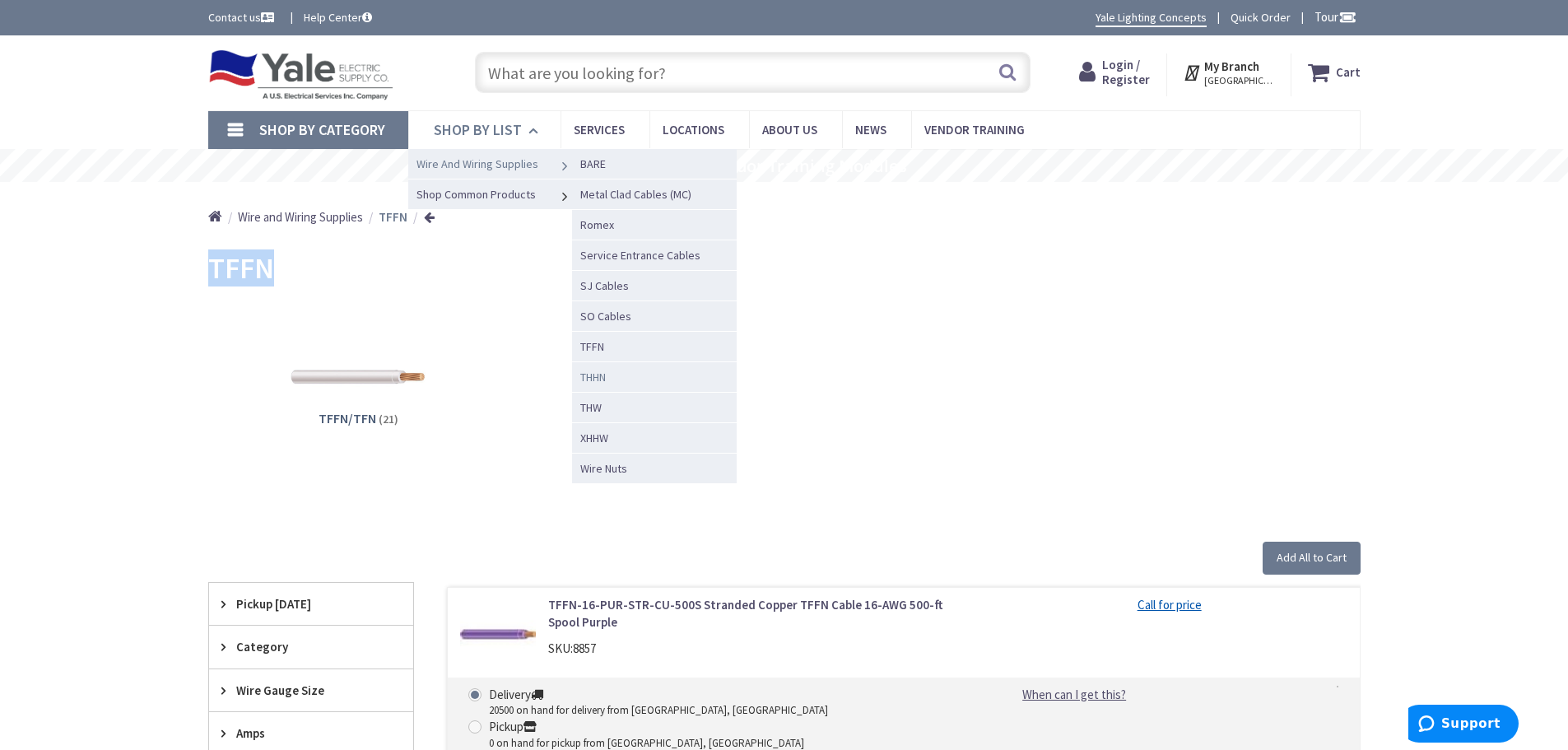
click at [596, 377] on span "THHN" at bounding box center [593, 376] width 25 height 15
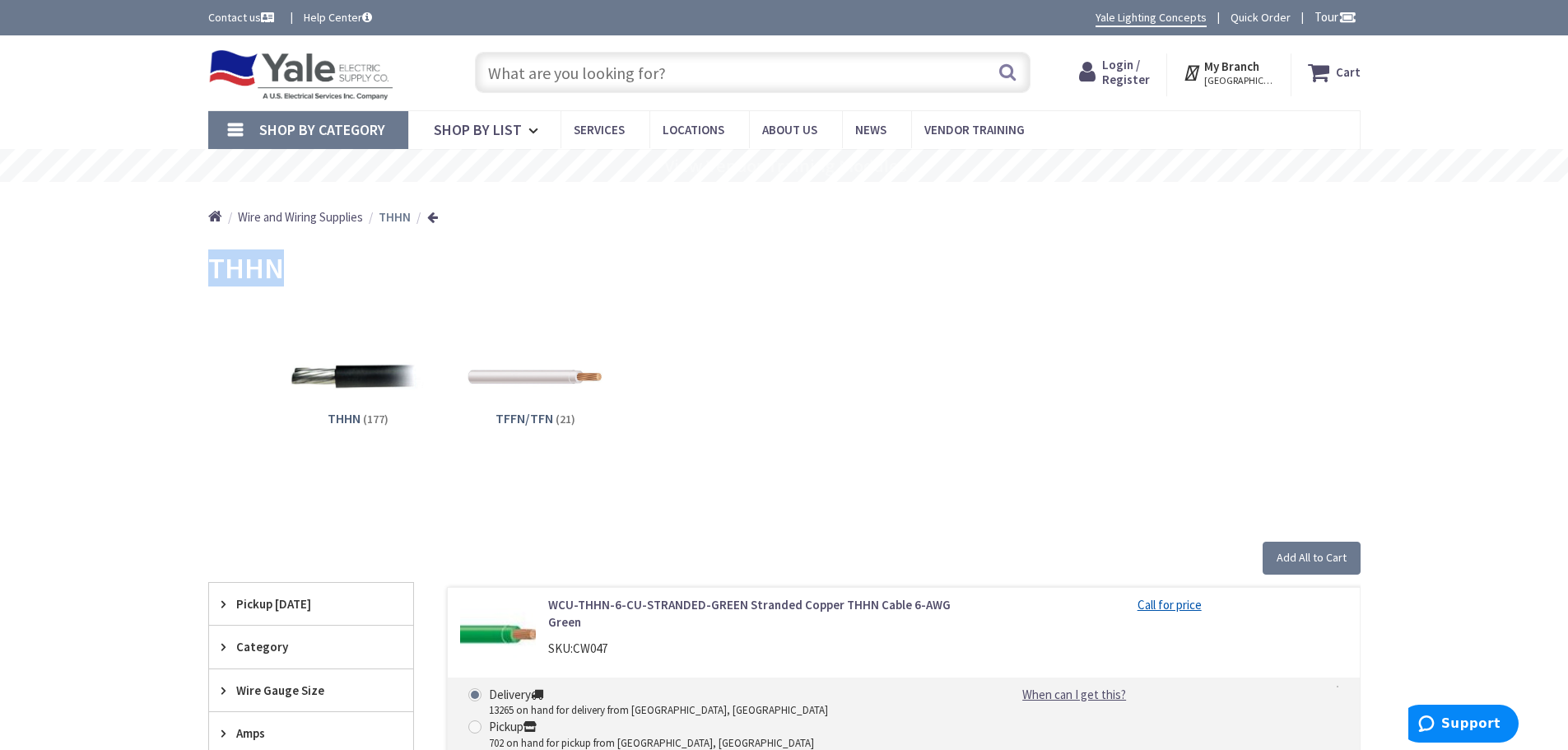
drag, startPoint x: 266, startPoint y: 274, endPoint x: 213, endPoint y: 272, distance: 53.0
click at [213, 272] on div "THHN" at bounding box center [784, 270] width 1152 height 62
copy span "THHN"
click at [462, 123] on span "Shop By List" at bounding box center [477, 129] width 88 height 19
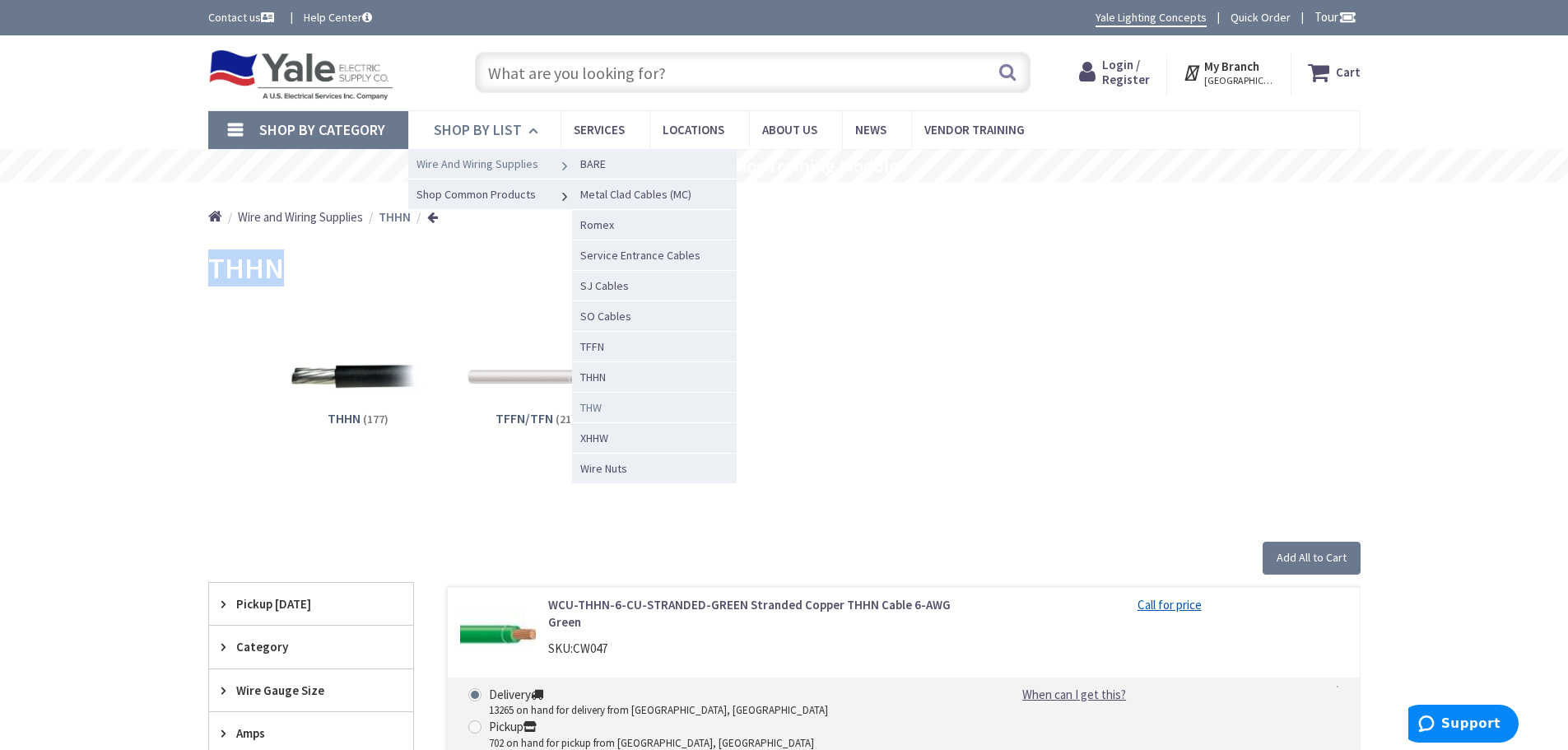
click at [593, 409] on span "THW" at bounding box center [591, 407] width 22 height 15
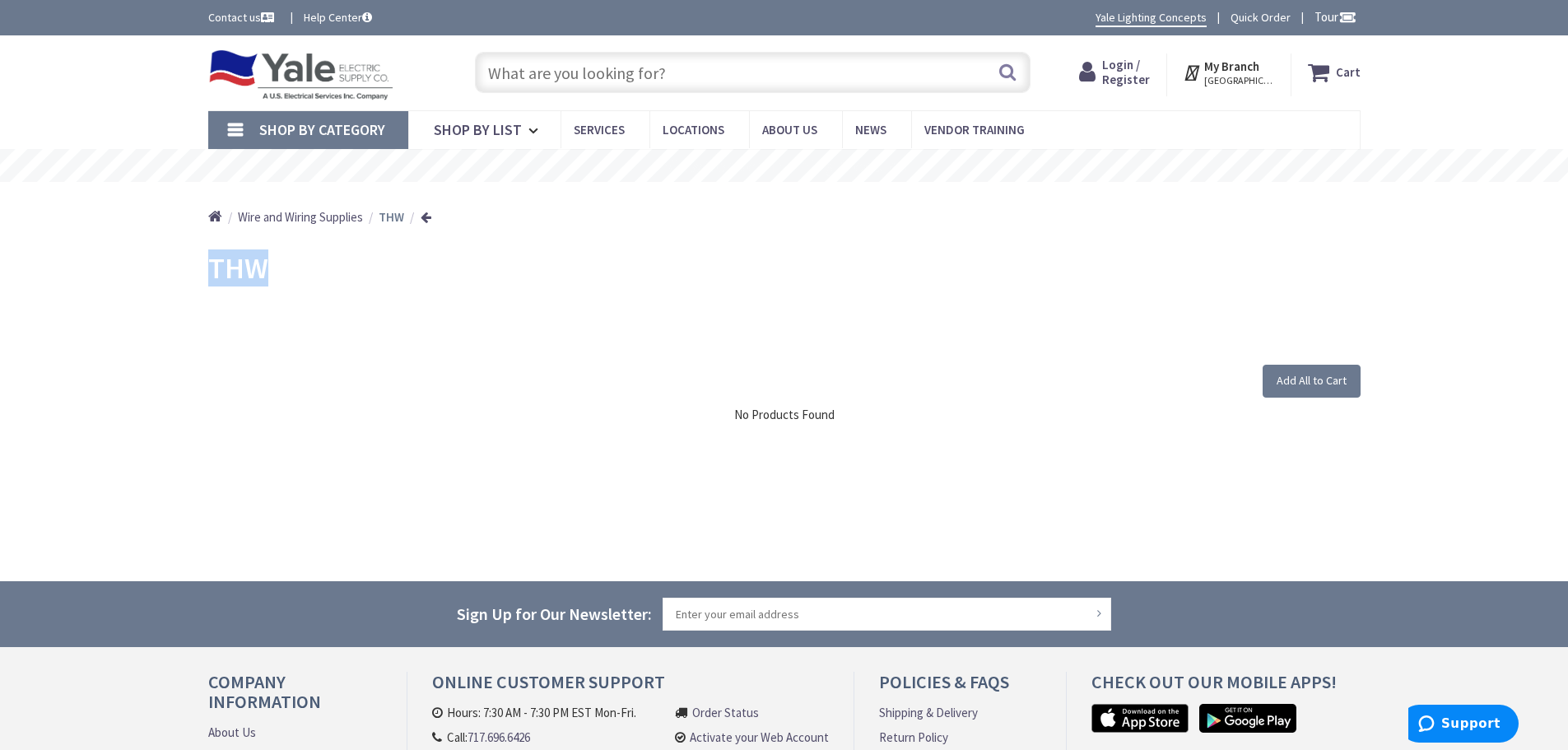
drag, startPoint x: 0, startPoint y: 0, endPoint x: 210, endPoint y: 273, distance: 344.4
click at [210, 273] on div "THW" at bounding box center [784, 270] width 1152 height 62
copy span "THW"
click at [452, 132] on span "Shop By List" at bounding box center [477, 129] width 88 height 19
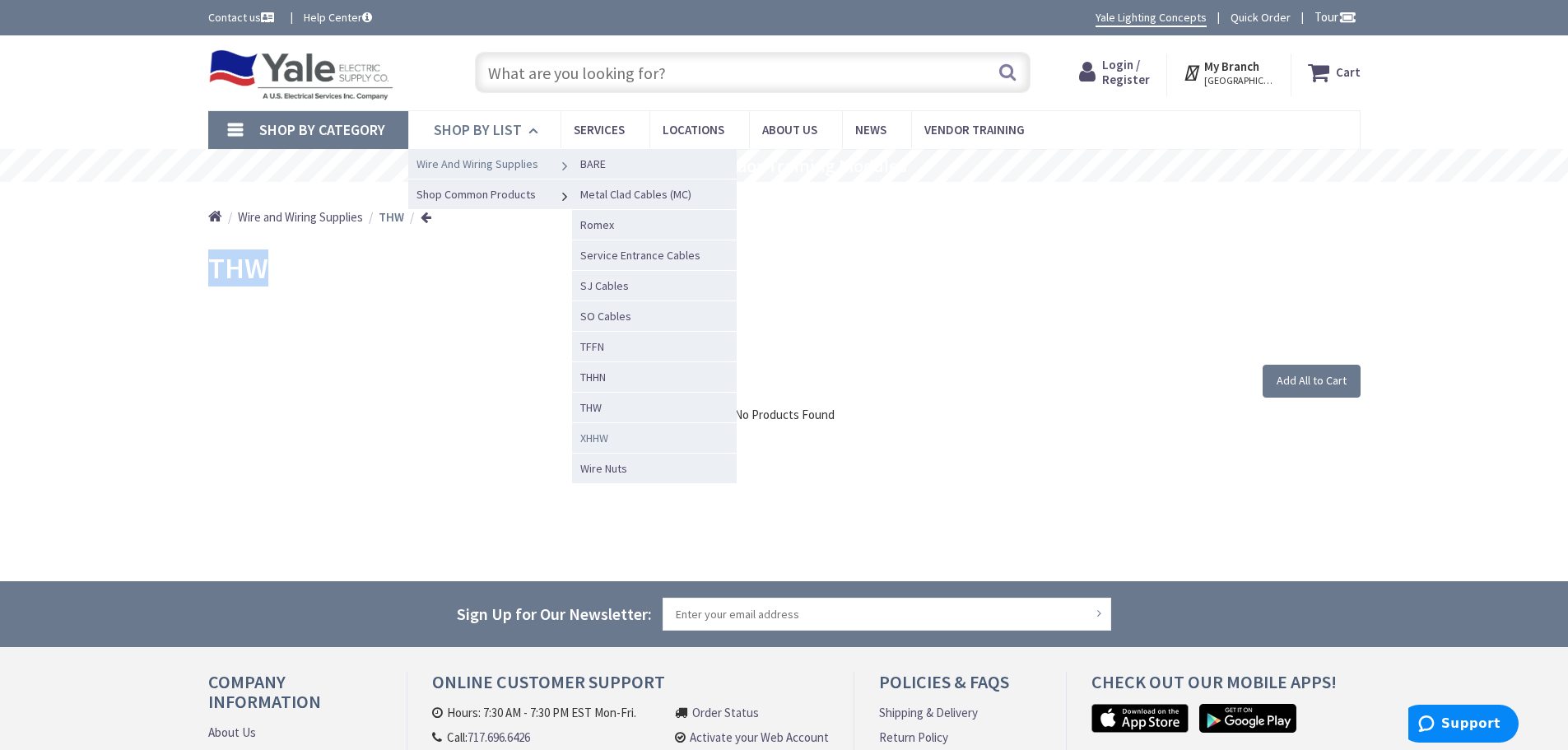
click at [594, 440] on span "XHHW" at bounding box center [594, 437] width 28 height 15
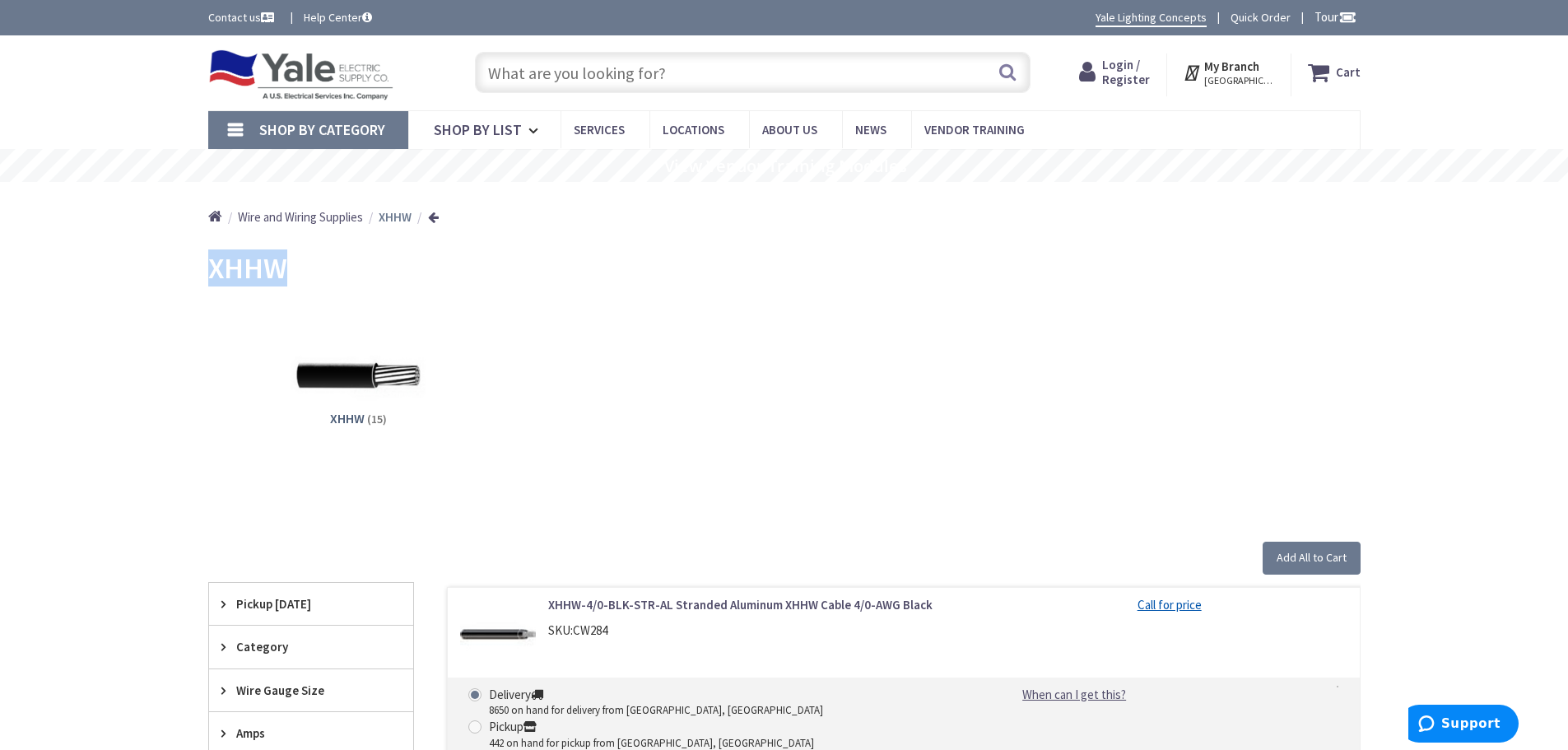
drag, startPoint x: 307, startPoint y: 278, endPoint x: 200, endPoint y: 278, distance: 107.0
copy span "XHHW"
click at [476, 129] on span "Shop By List" at bounding box center [477, 129] width 88 height 19
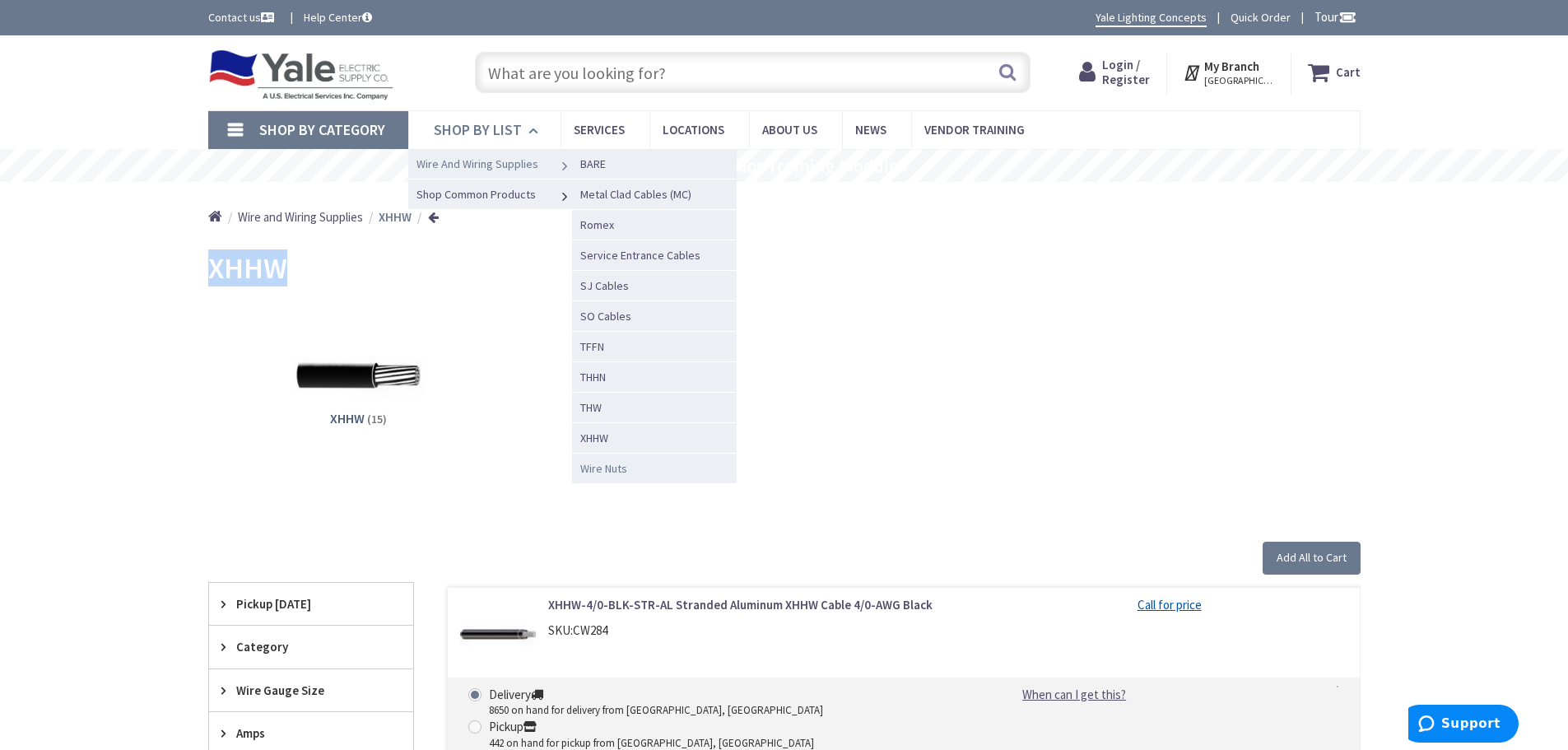
click at [610, 467] on span "Wire Nuts" at bounding box center [604, 467] width 47 height 15
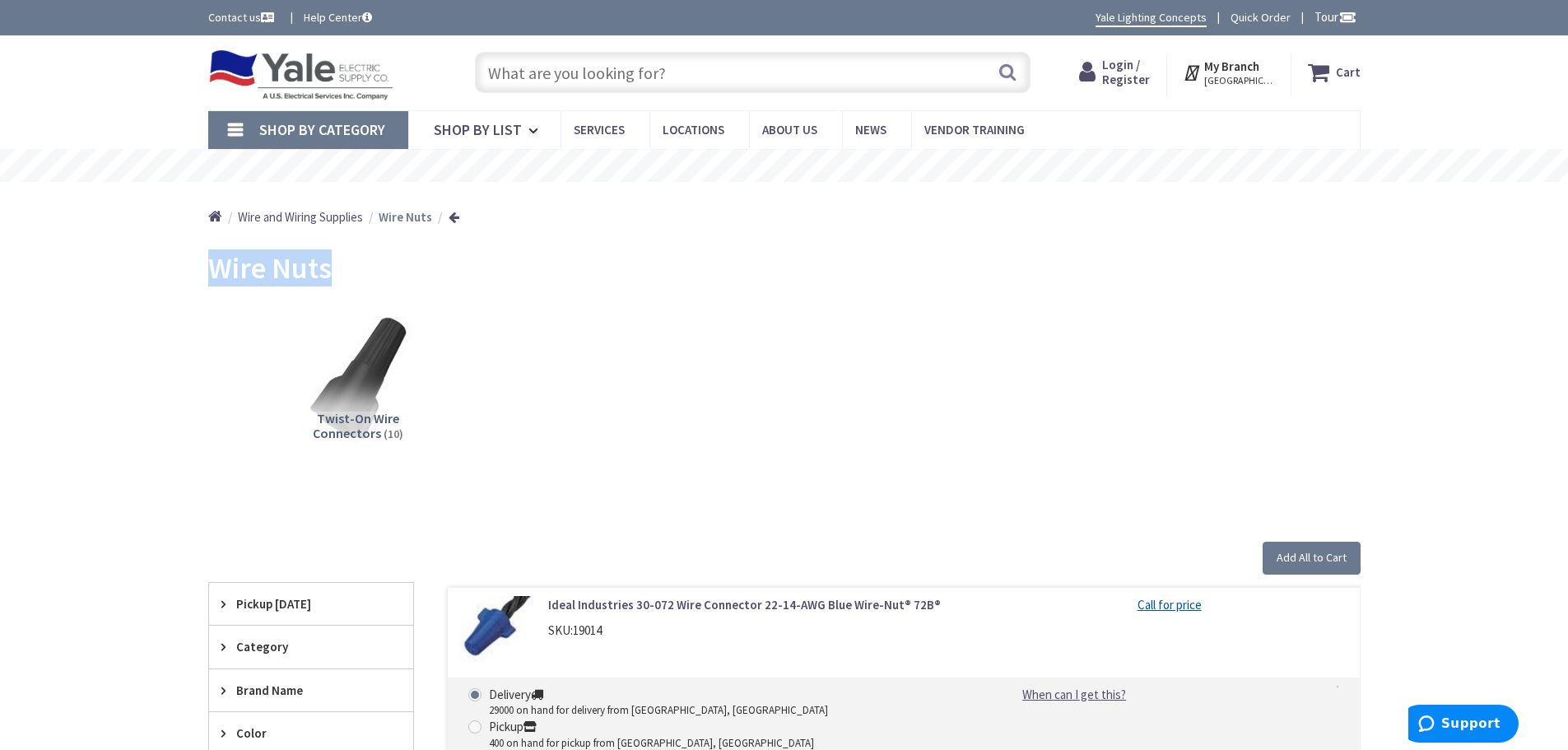
drag, startPoint x: 336, startPoint y: 279, endPoint x: 198, endPoint y: 276, distance: 138.0
copy span "Wire Nuts"
click at [491, 128] on span "Shop By List" at bounding box center [477, 129] width 88 height 19
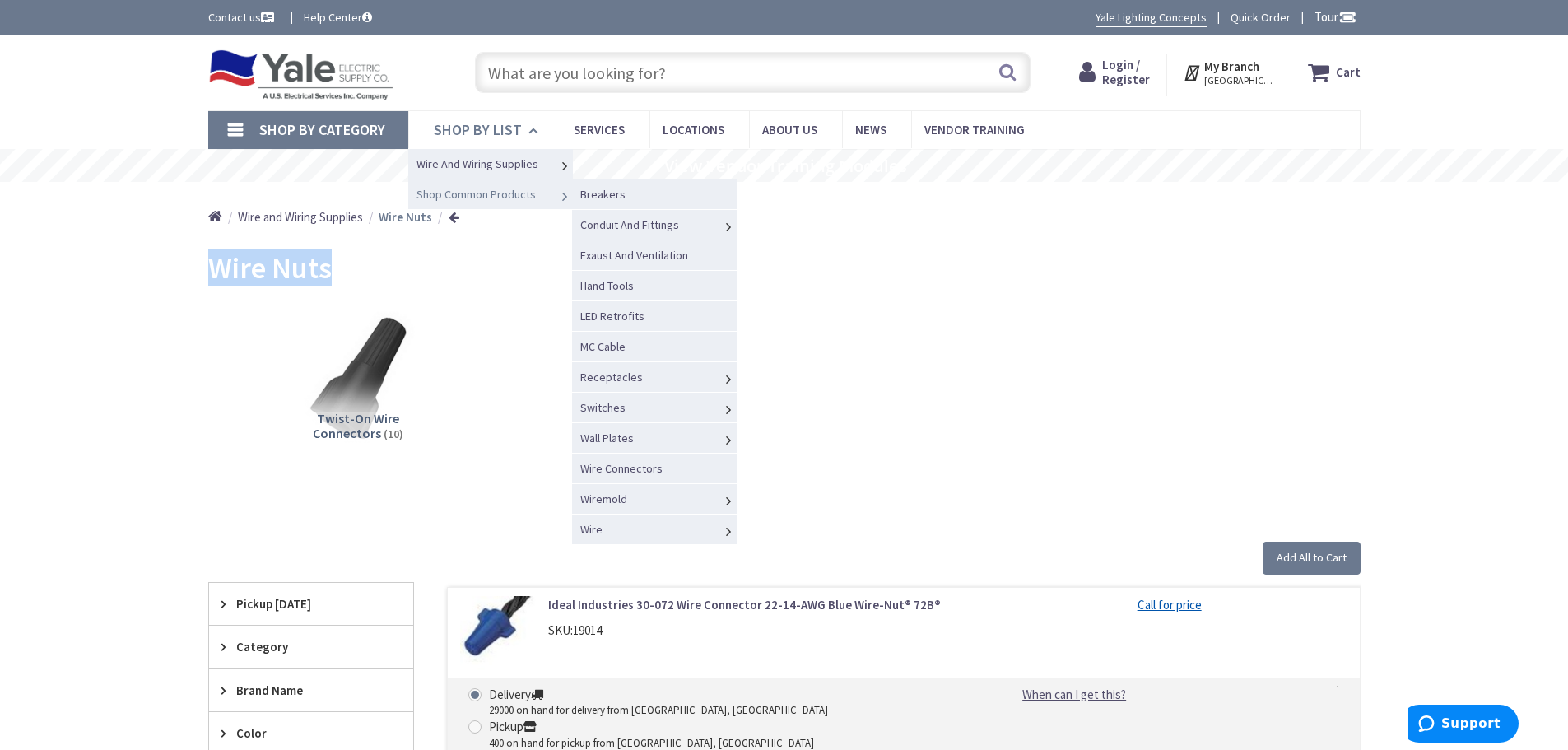
click at [492, 198] on span "Shop Common Products" at bounding box center [476, 194] width 119 height 15
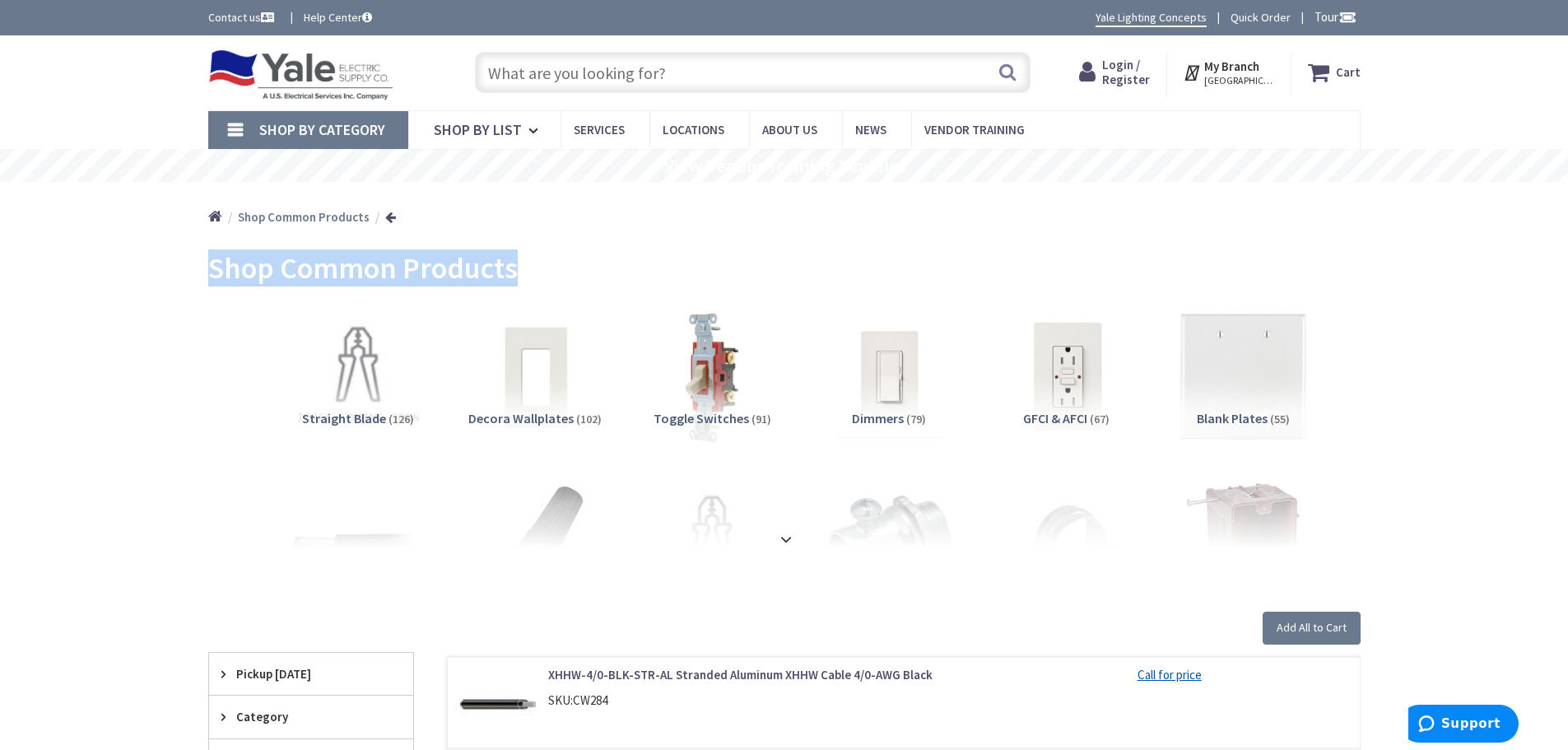
drag, startPoint x: 544, startPoint y: 273, endPoint x: 179, endPoint y: 273, distance: 365.0
copy span "Shop Common Products"
click at [520, 132] on link "Shop By List" at bounding box center [484, 130] width 153 height 38
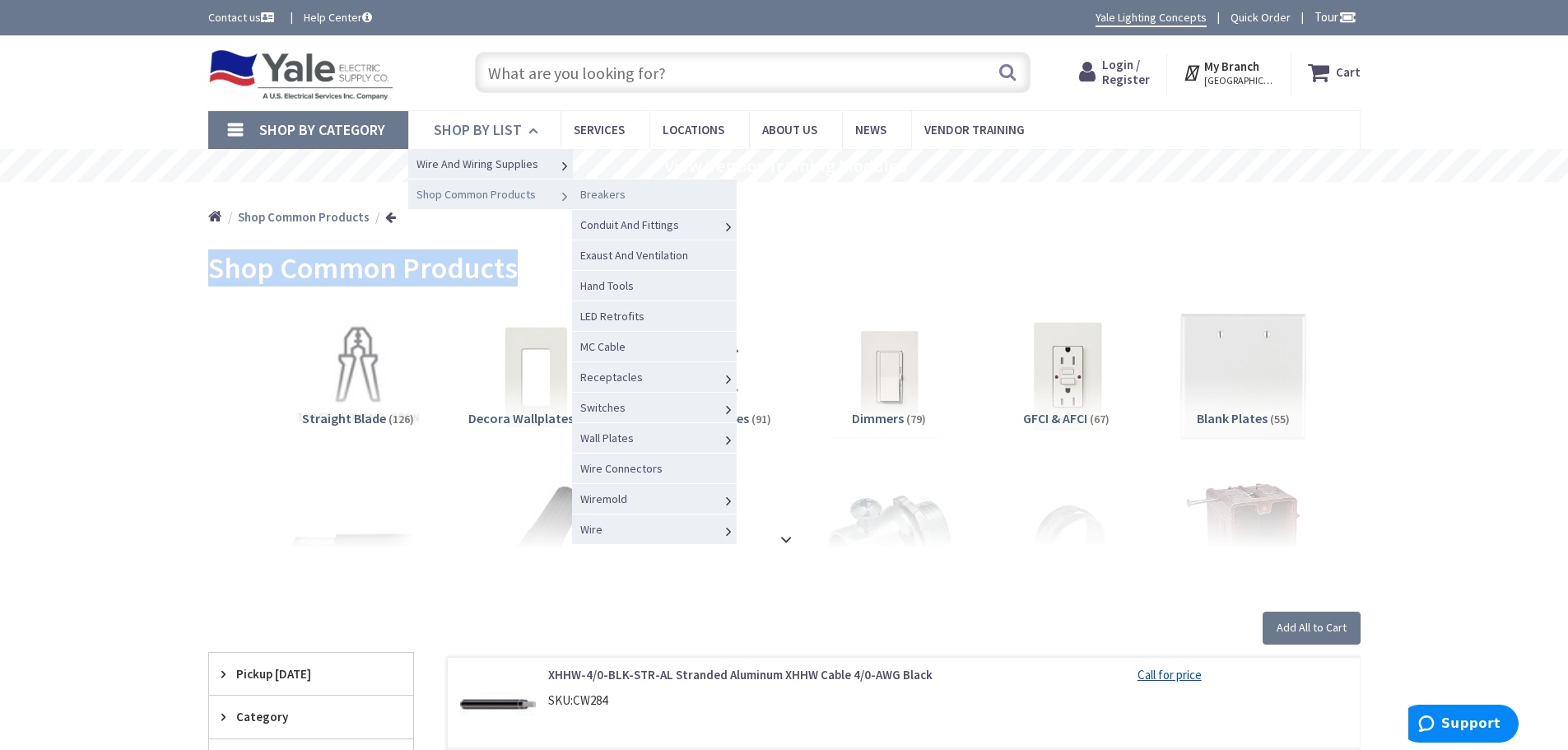
click at [617, 192] on span "Breakers" at bounding box center [603, 194] width 45 height 15
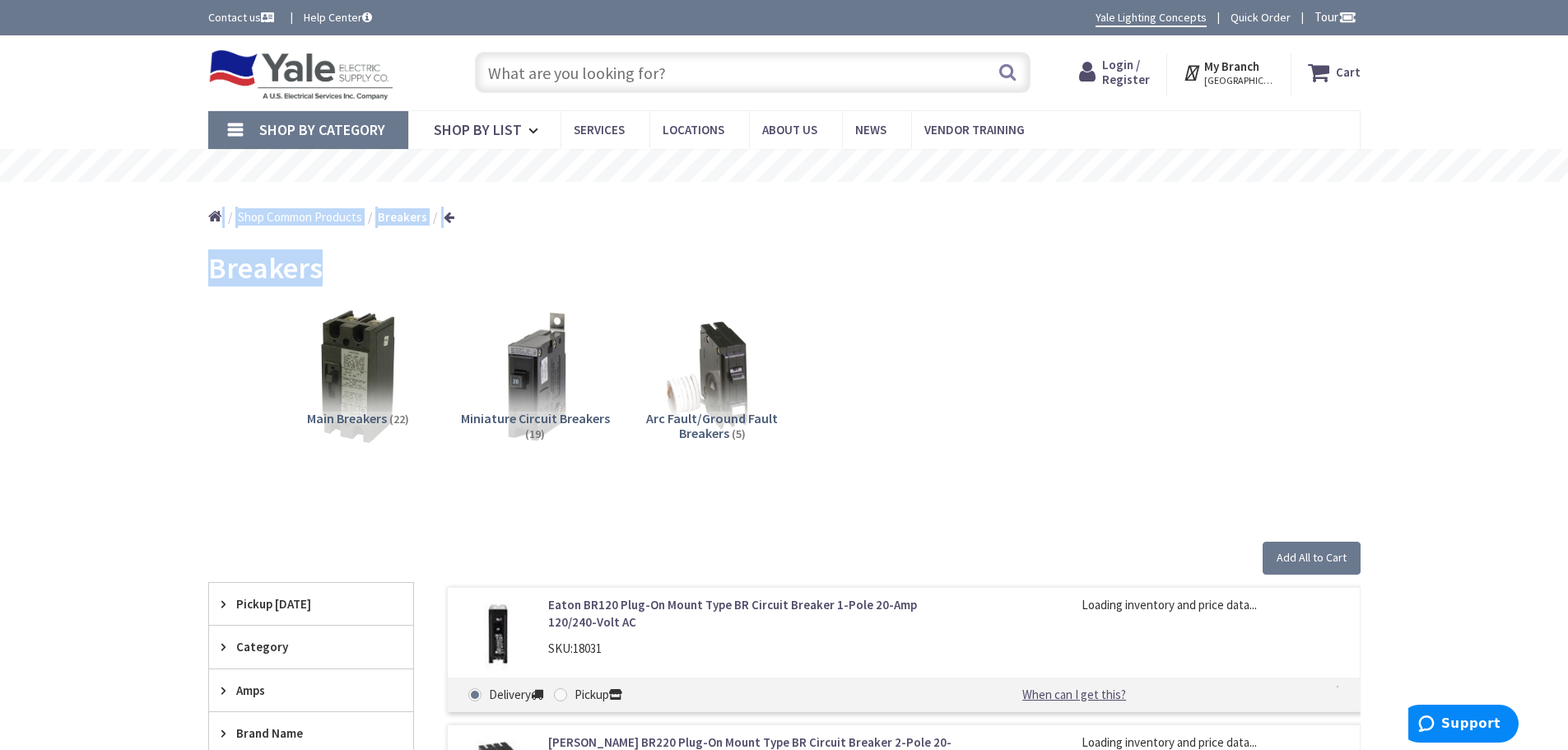
drag, startPoint x: 357, startPoint y: 280, endPoint x: 109, endPoint y: 271, distance: 248.2
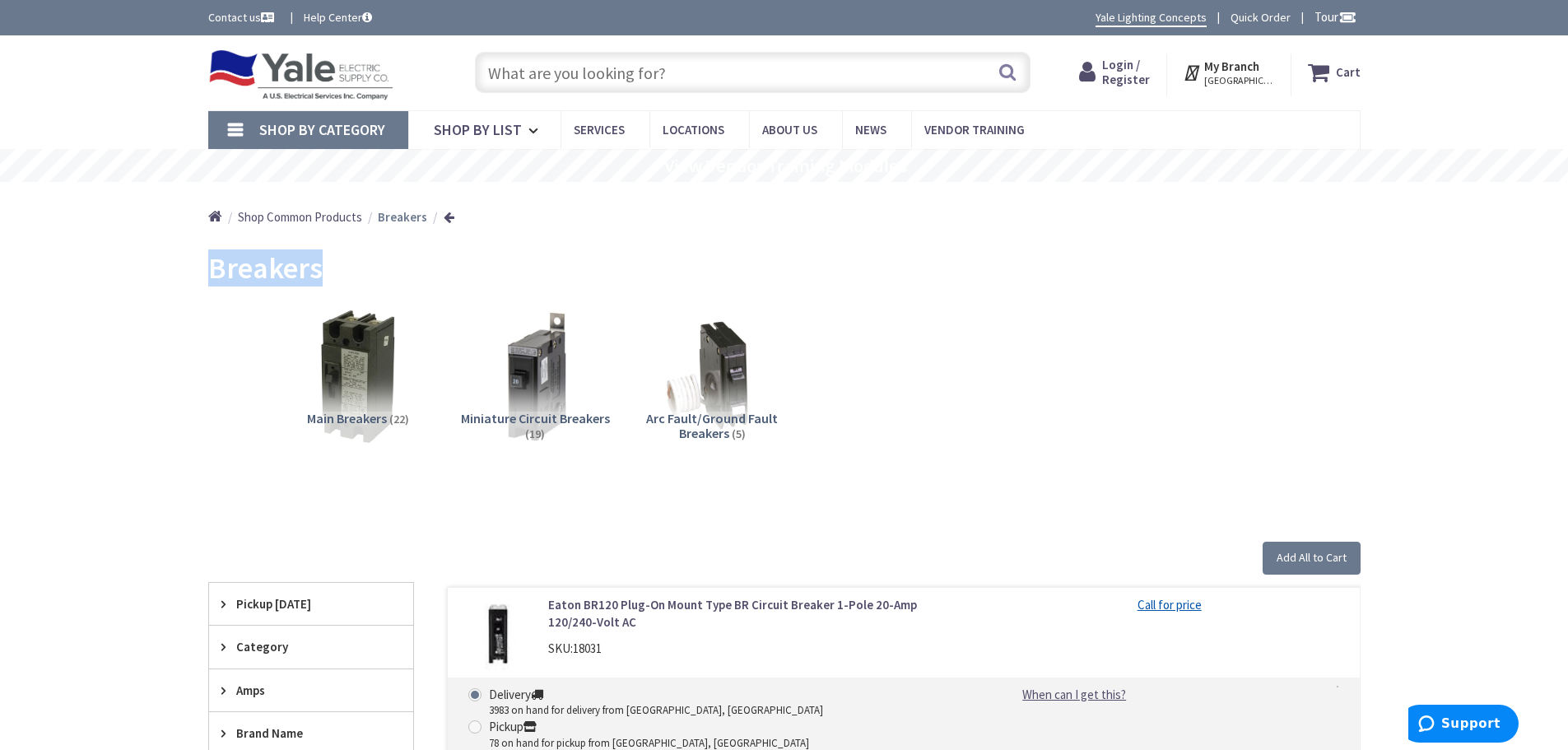
drag, startPoint x: 325, startPoint y: 262, endPoint x: 207, endPoint y: 273, distance: 118.5
click at [208, 273] on div "Breakers" at bounding box center [784, 270] width 1152 height 62
copy span "Breakers"
click at [516, 133] on span "Shop By List" at bounding box center [477, 129] width 88 height 19
click at [500, 136] on span "Shop By List" at bounding box center [477, 129] width 88 height 19
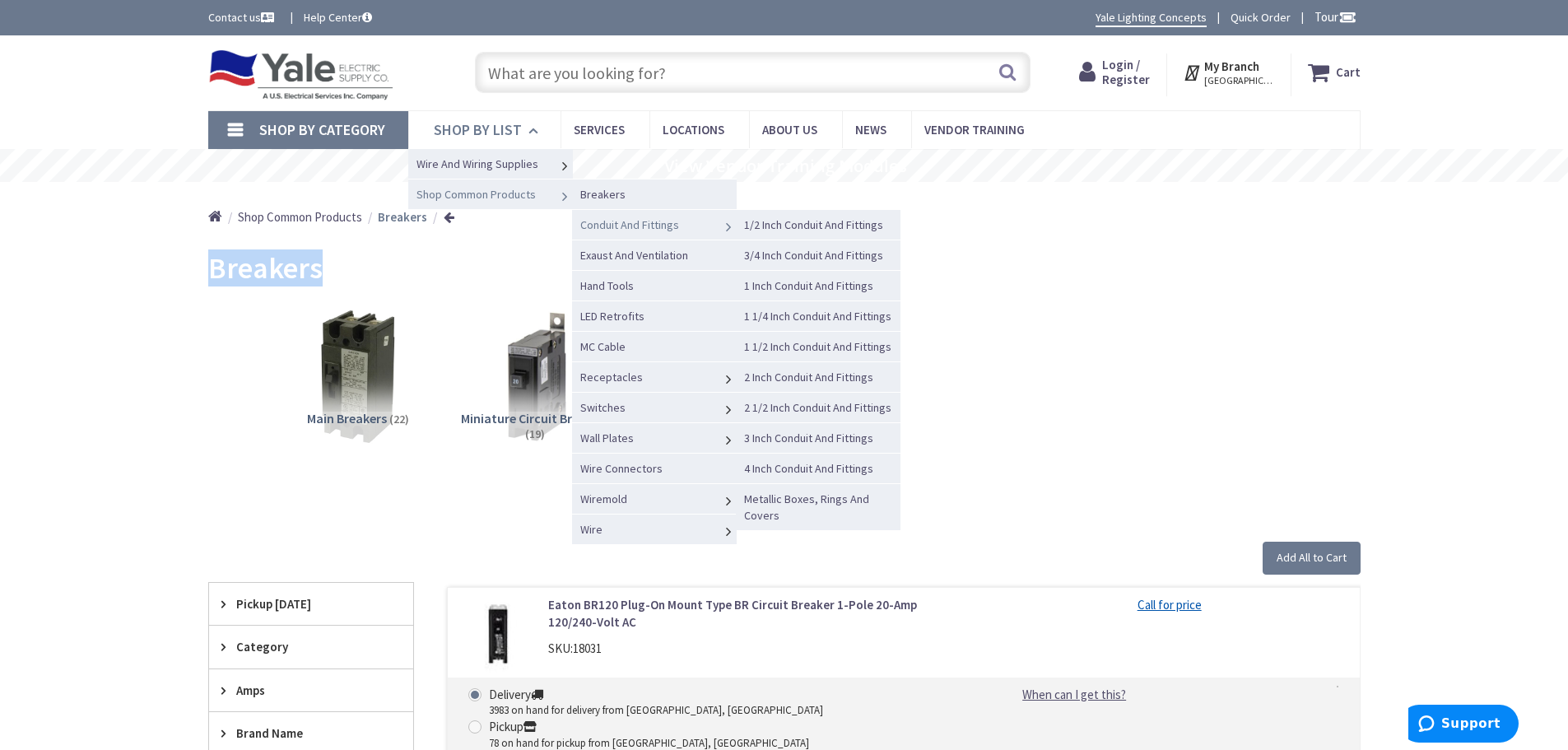
click at [636, 225] on span "Conduit And Fittings" at bounding box center [629, 224] width 99 height 15
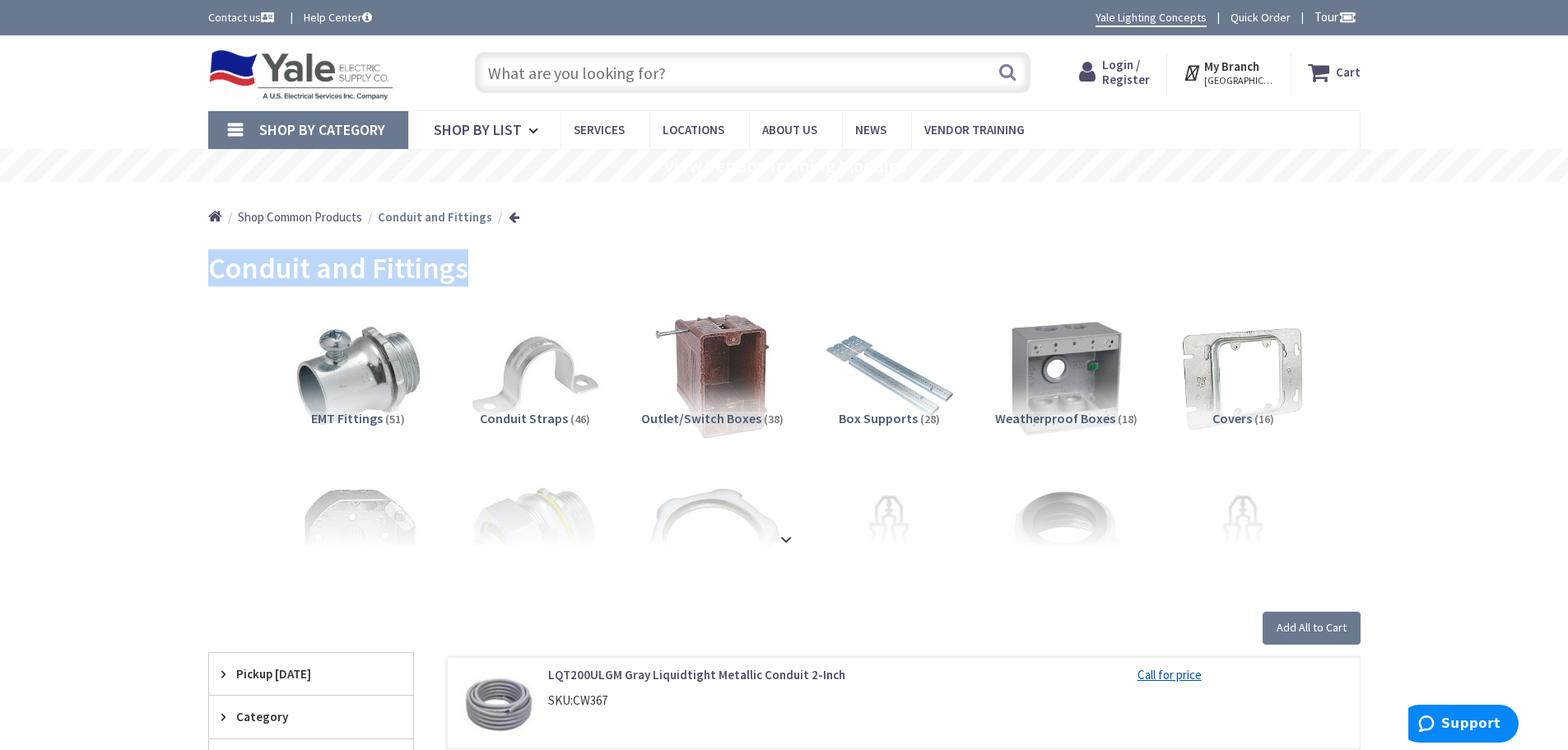
drag, startPoint x: 464, startPoint y: 275, endPoint x: 205, endPoint y: 262, distance: 259.3
copy span "Conduit and Fittings"
click at [467, 120] on span "Shop By List" at bounding box center [477, 129] width 88 height 19
click at [477, 127] on span "Shop By List" at bounding box center [477, 129] width 88 height 19
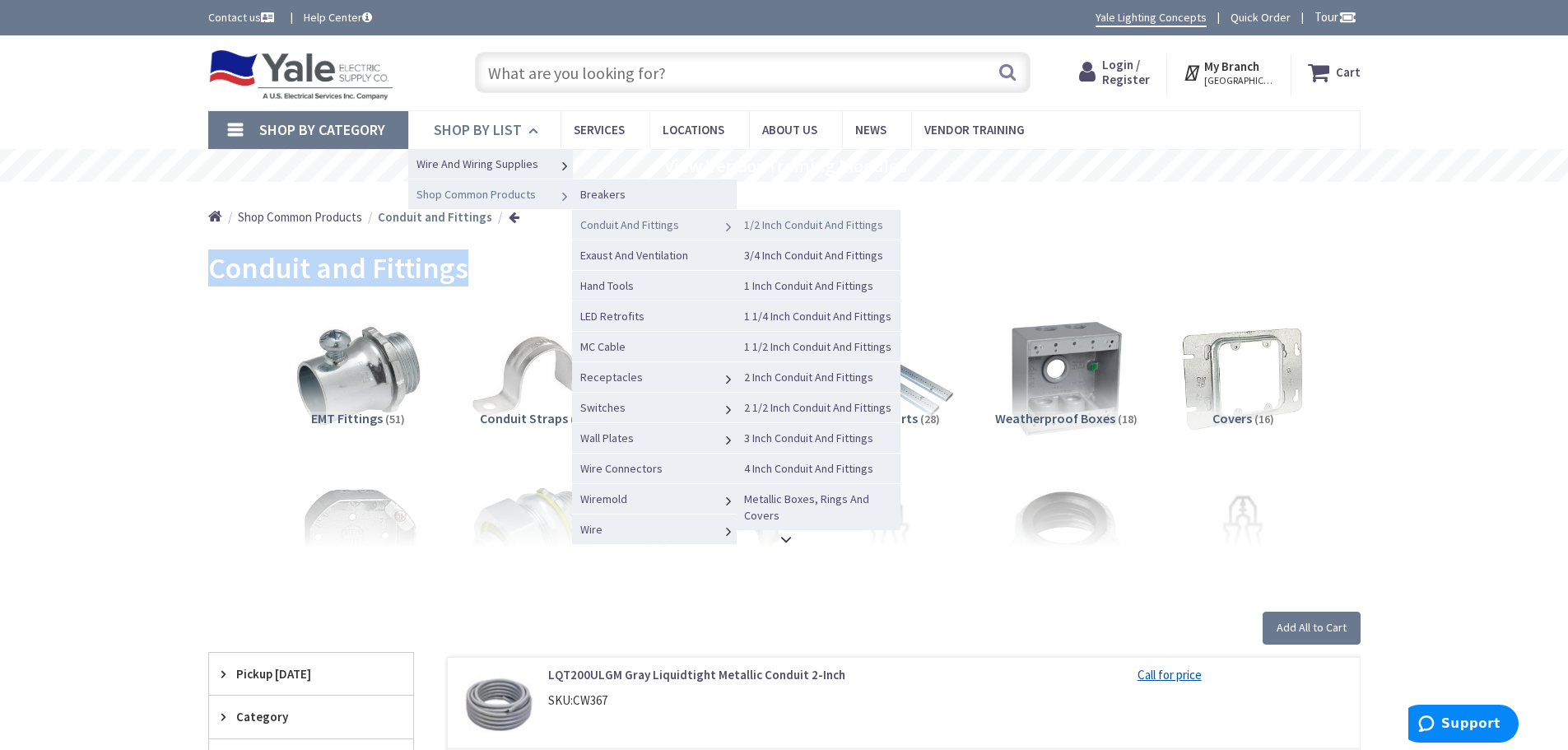
click at [791, 227] on span "1/2 Inch Conduit And Fittings" at bounding box center [814, 224] width 139 height 15
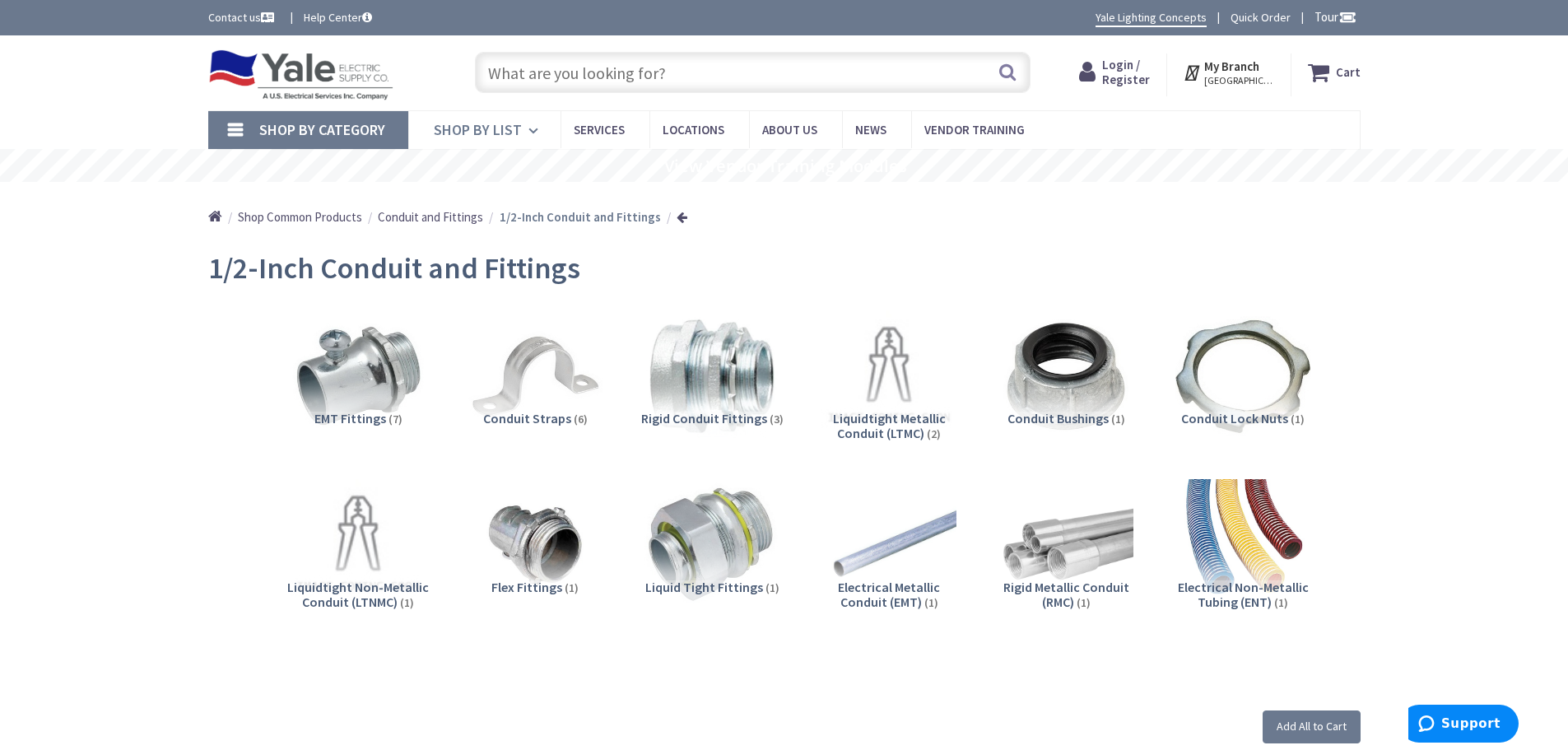
click at [473, 134] on span "Shop By List" at bounding box center [477, 129] width 88 height 19
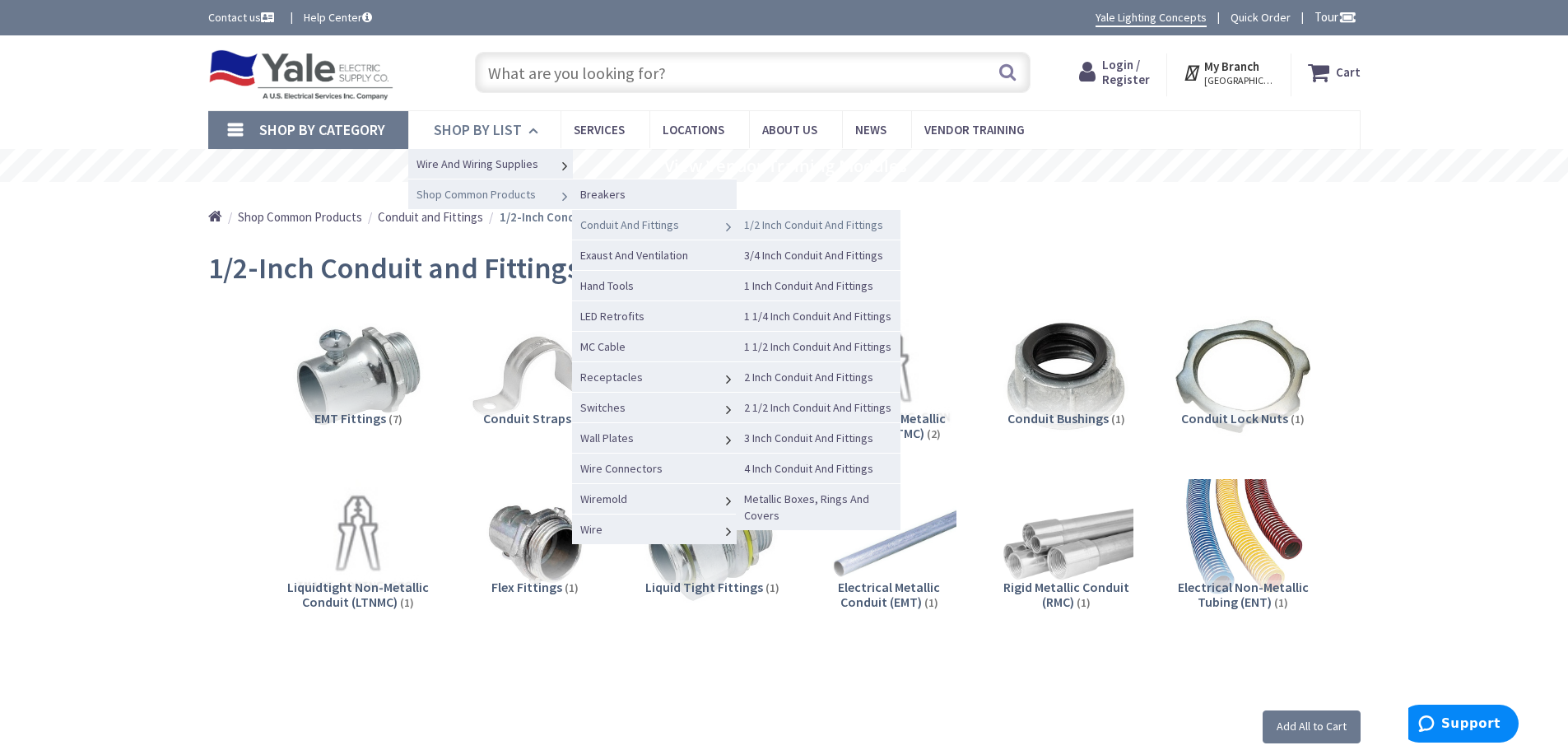
click at [780, 225] on span "1/2 Inch Conduit And Fittings" at bounding box center [814, 224] width 139 height 15
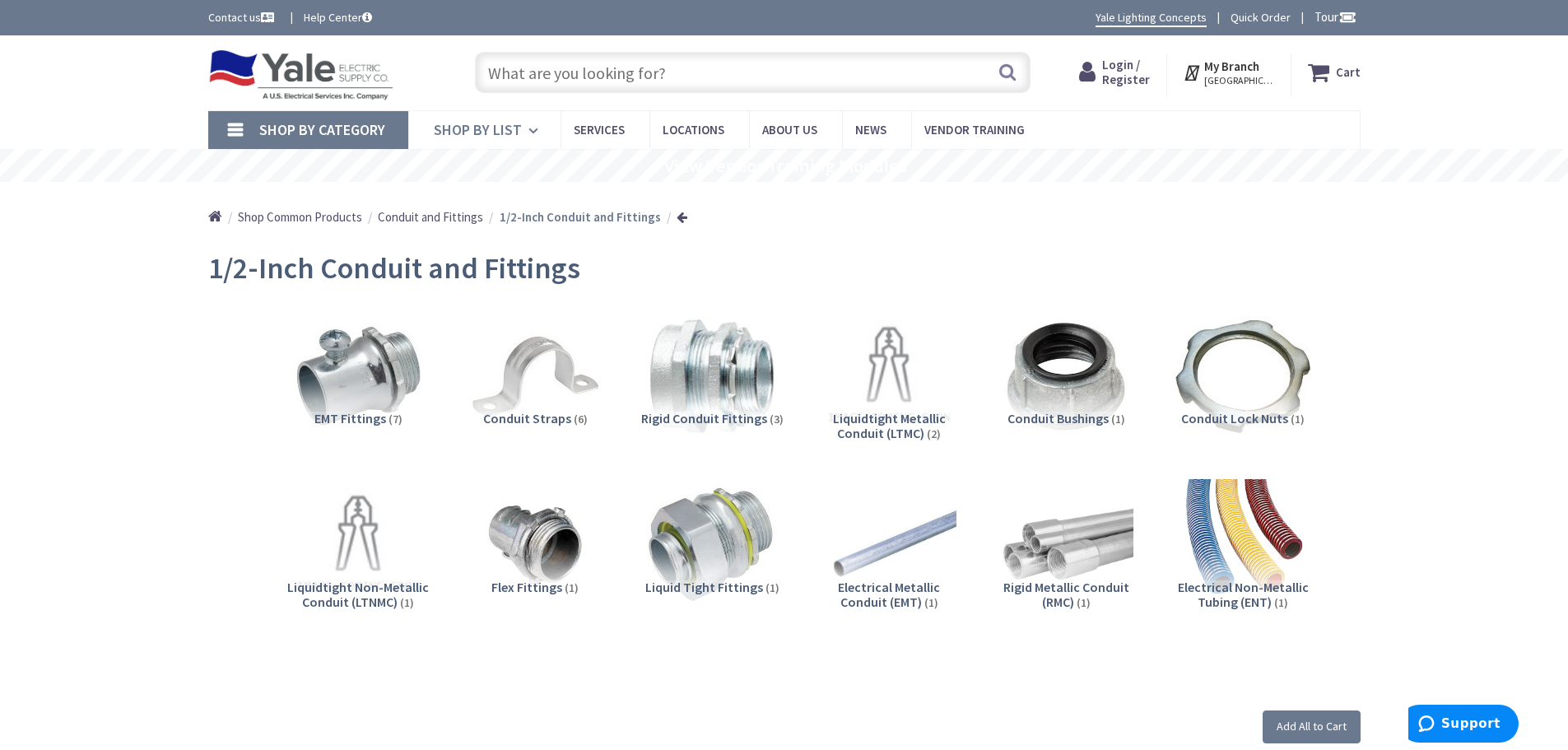
click at [480, 127] on span "Shop By List" at bounding box center [477, 129] width 88 height 19
click at [0, 0] on span "3/4 Inch Conduit And Fittings" at bounding box center [0, 0] width 0 height 0
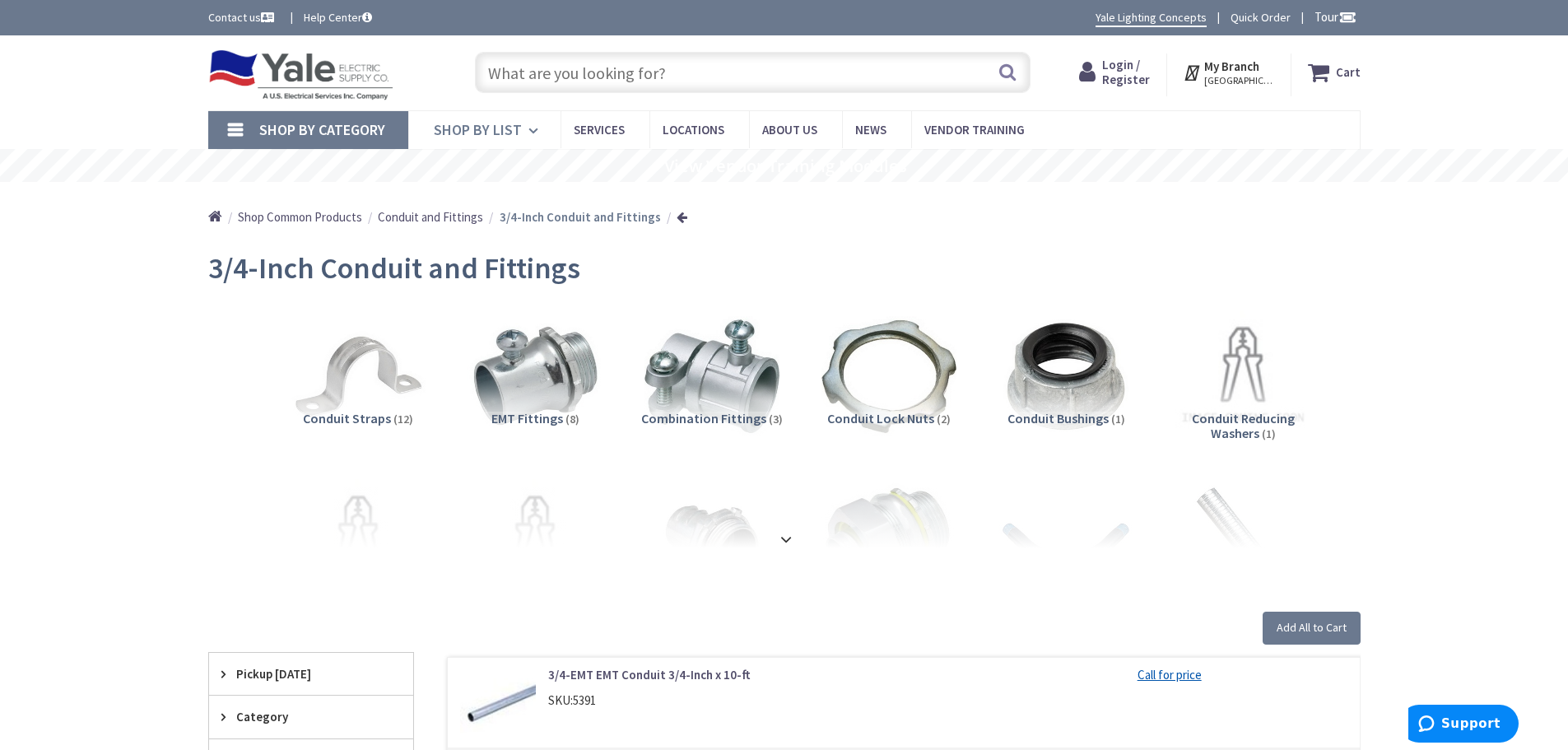
click at [462, 132] on span "Shop By List" at bounding box center [477, 129] width 88 height 19
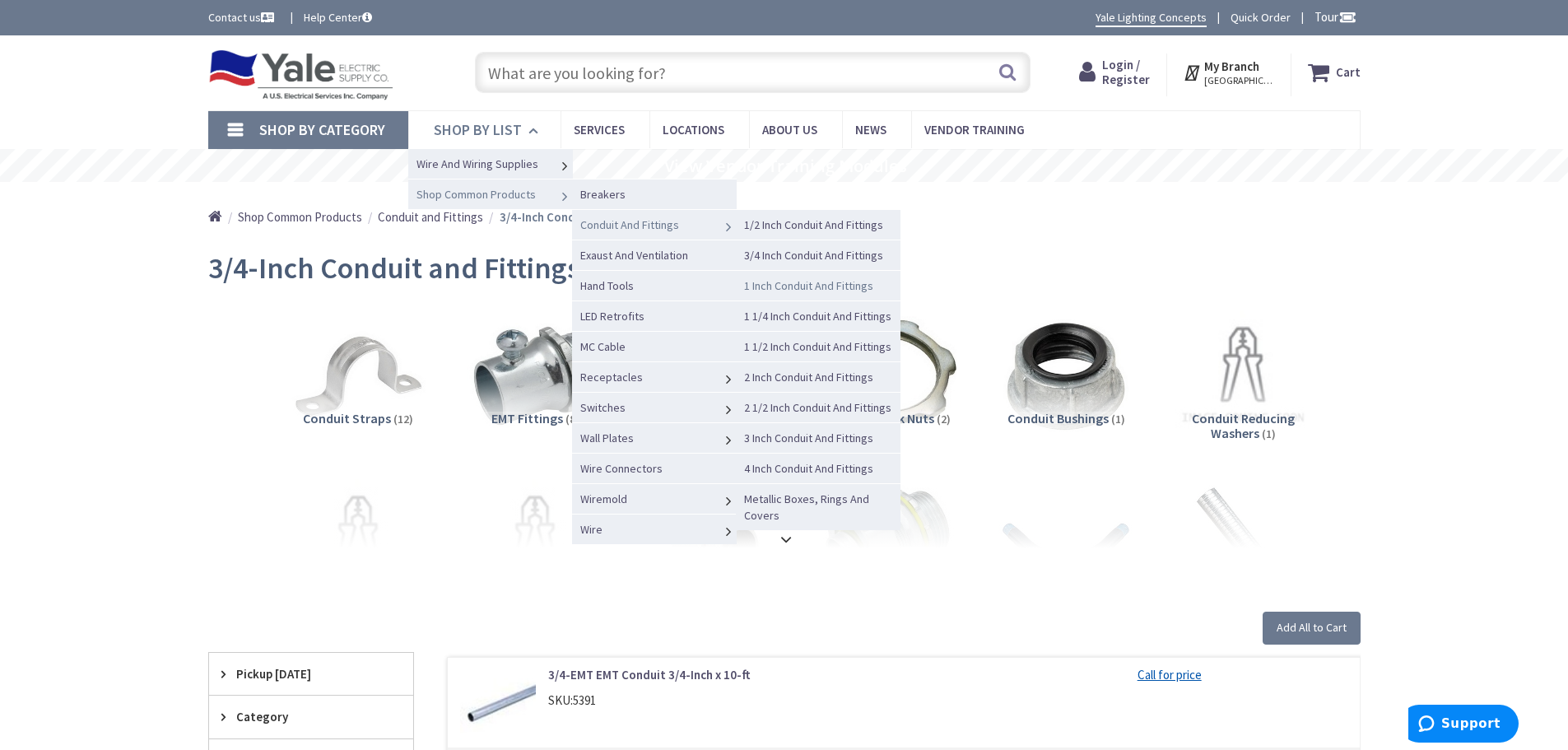
click at [789, 286] on span "1 Inch Conduit And Fittings" at bounding box center [809, 285] width 129 height 15
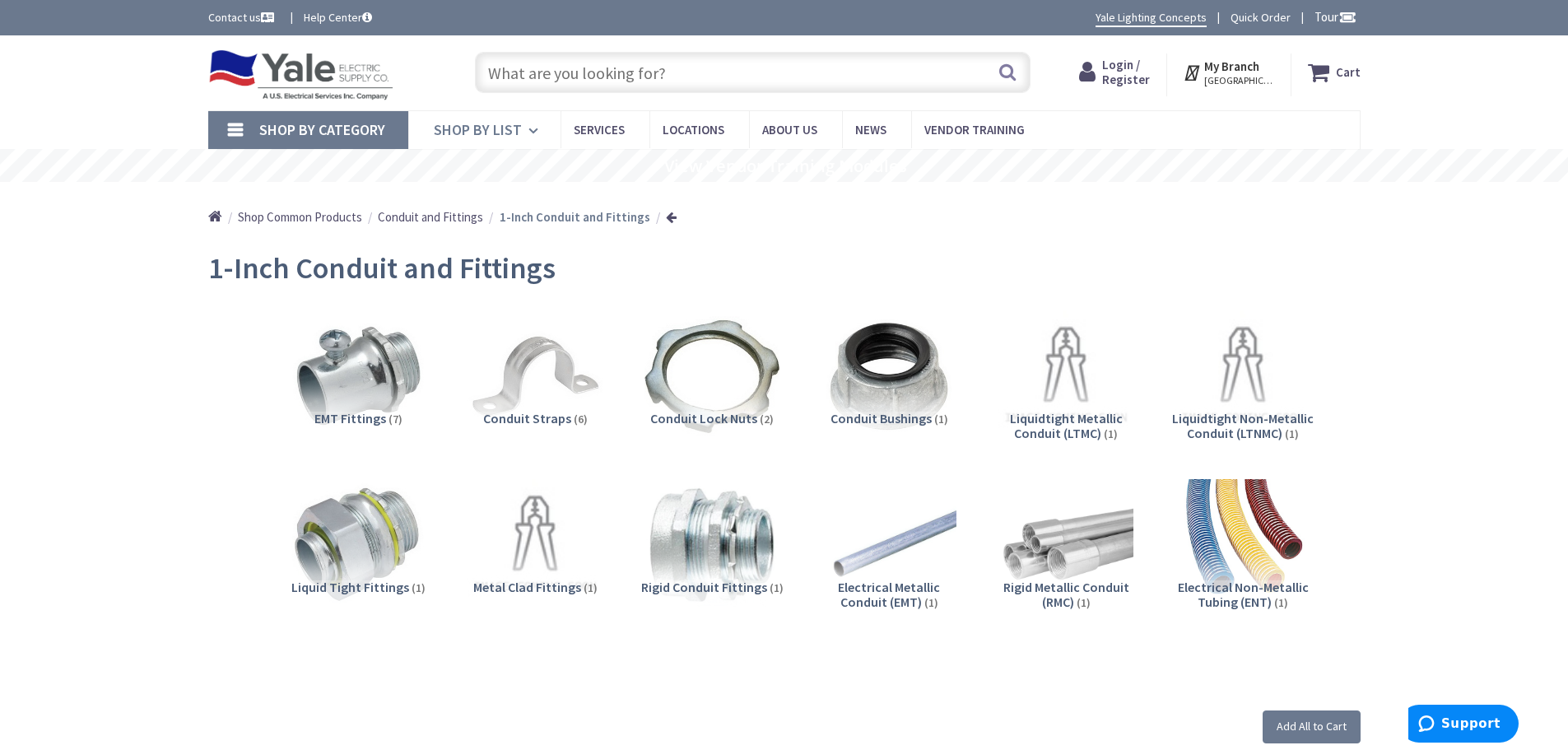
click at [537, 127] on icon at bounding box center [536, 130] width 16 height 36
click at [499, 122] on span "Shop By List" at bounding box center [477, 129] width 88 height 19
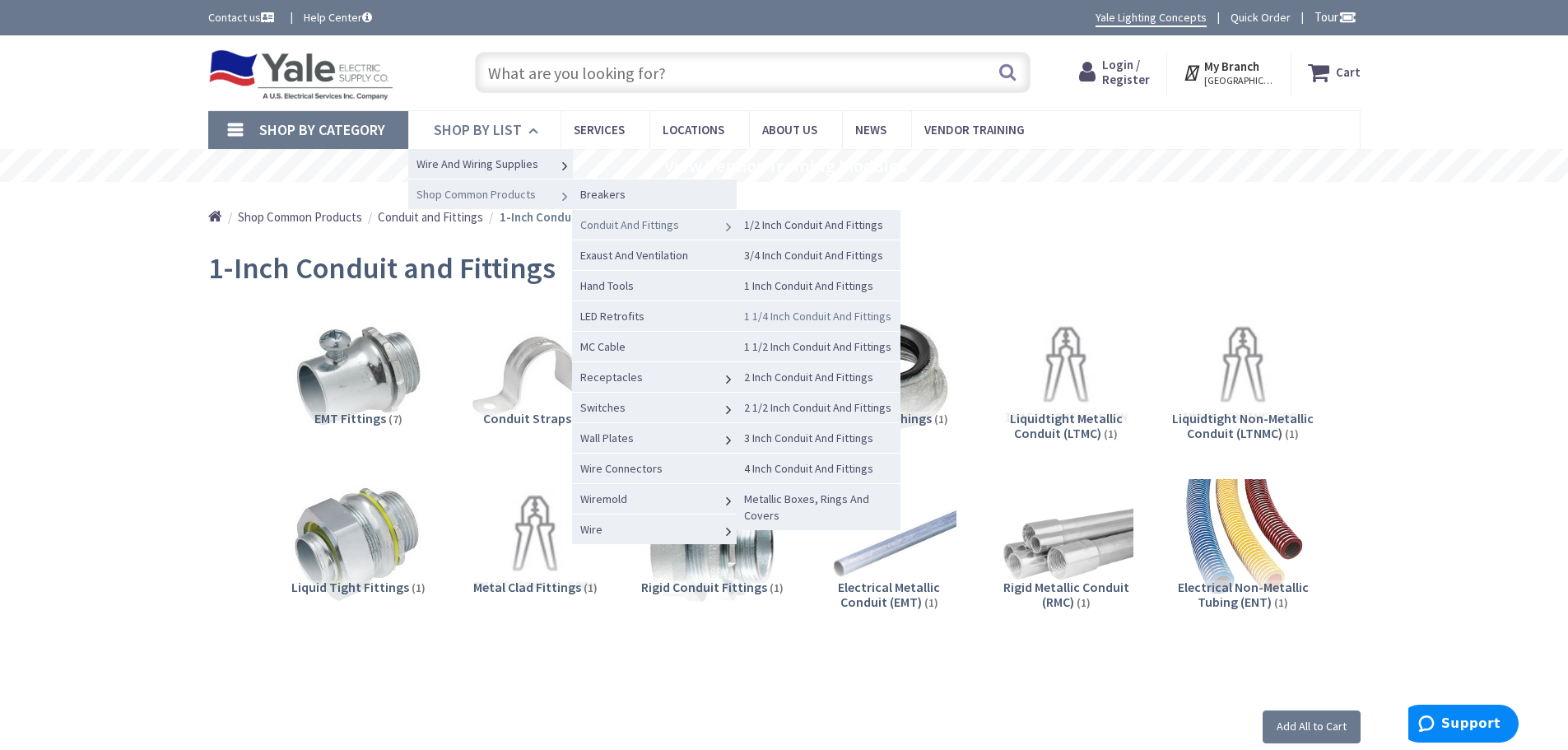
click at [808, 316] on span "1 1/4 Inch Conduit And Fittings" at bounding box center [818, 316] width 148 height 15
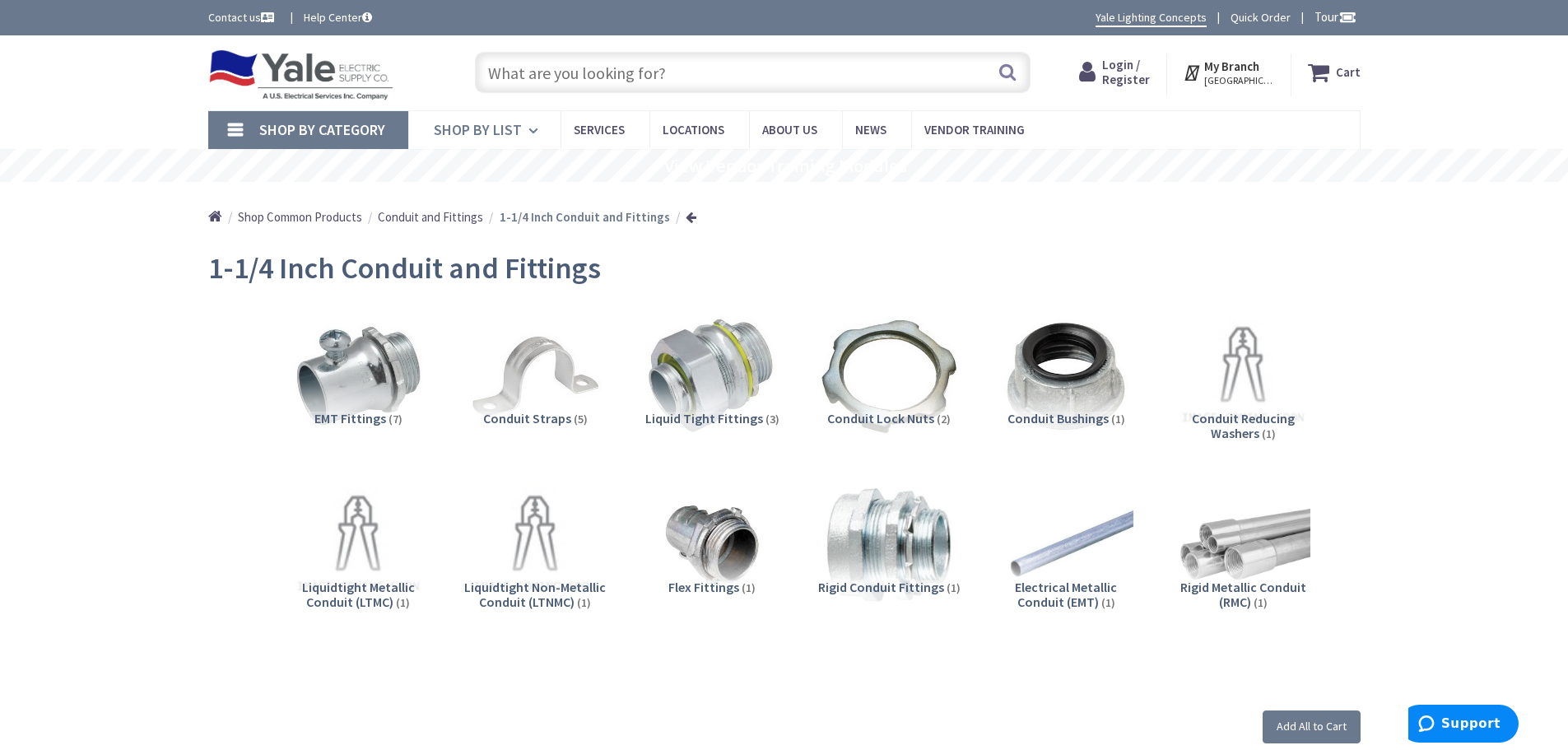
click at [461, 131] on span "Shop By List" at bounding box center [477, 129] width 88 height 19
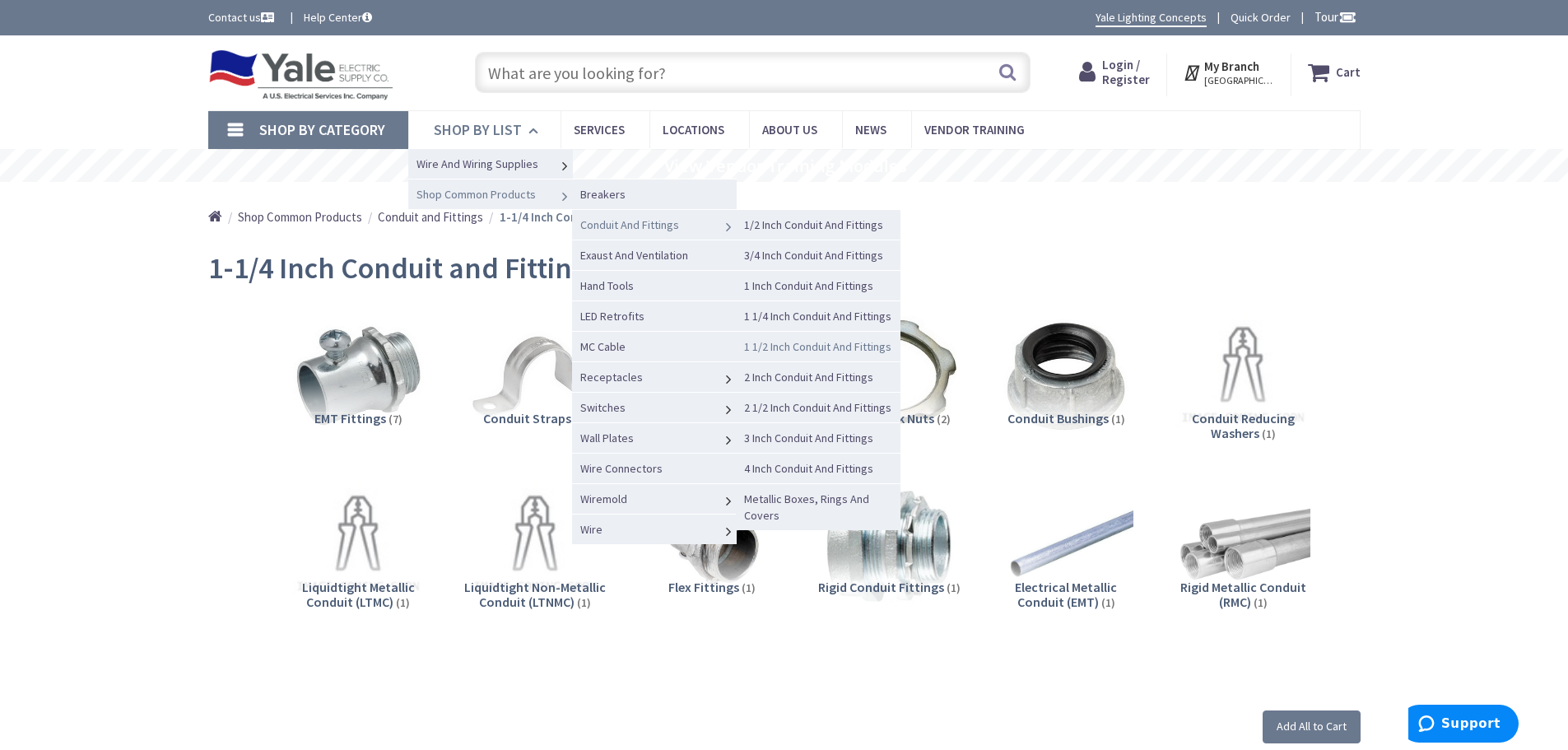
click at [784, 346] on span "1 1/2 Inch Conduit And Fittings" at bounding box center [818, 346] width 148 height 15
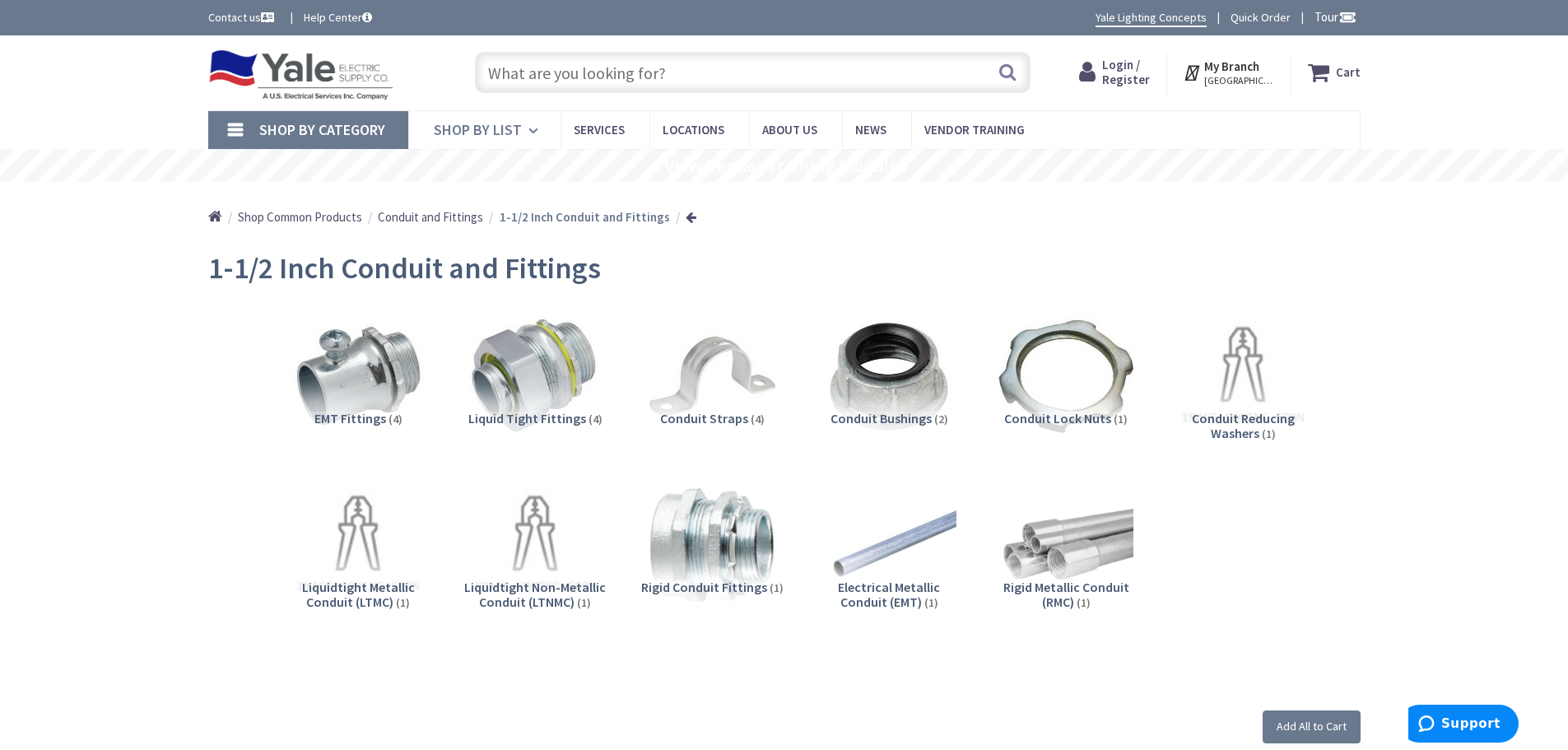
click at [482, 133] on span "Shop By List" at bounding box center [477, 129] width 88 height 19
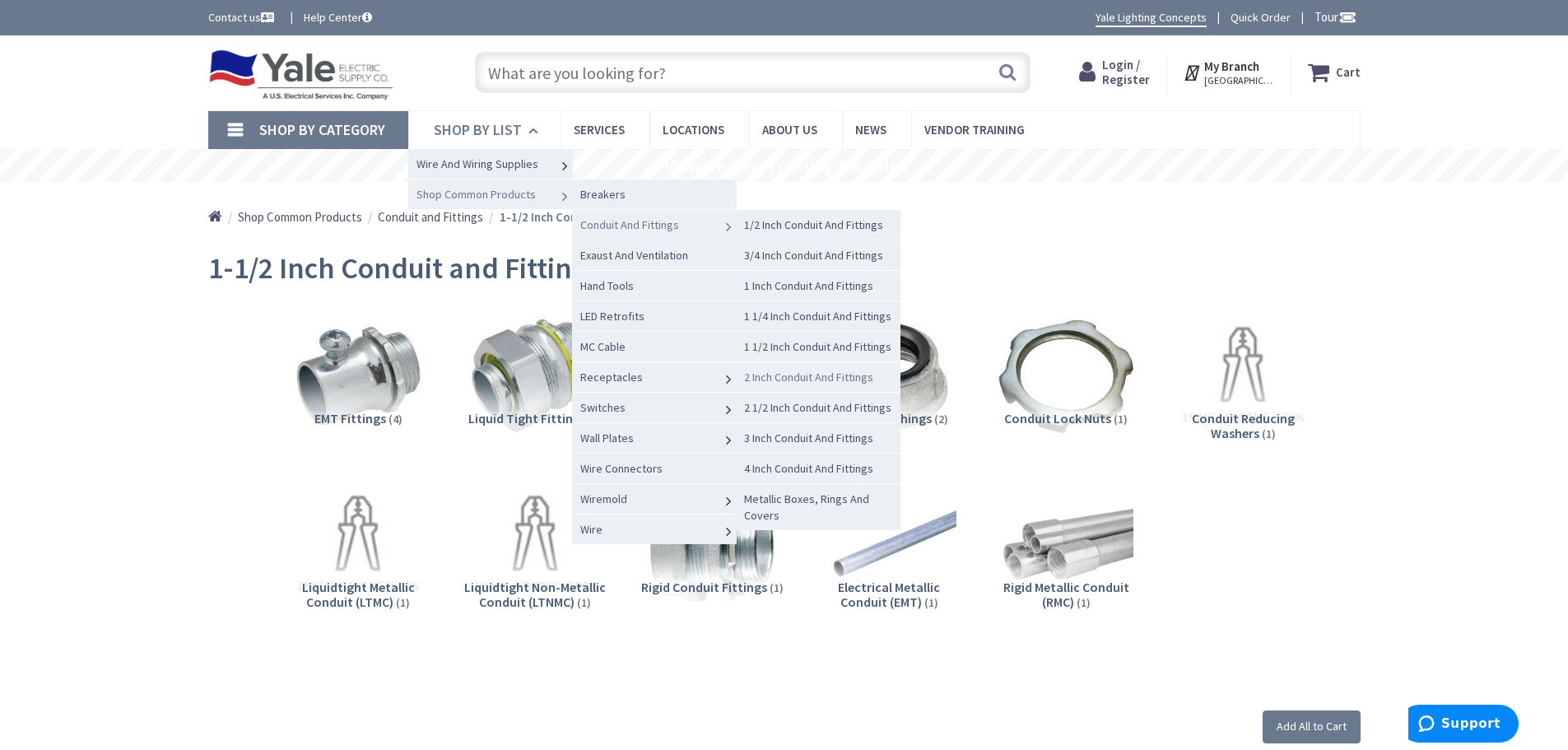
click at [777, 376] on span "2 Inch Conduit And Fittings" at bounding box center [809, 376] width 129 height 15
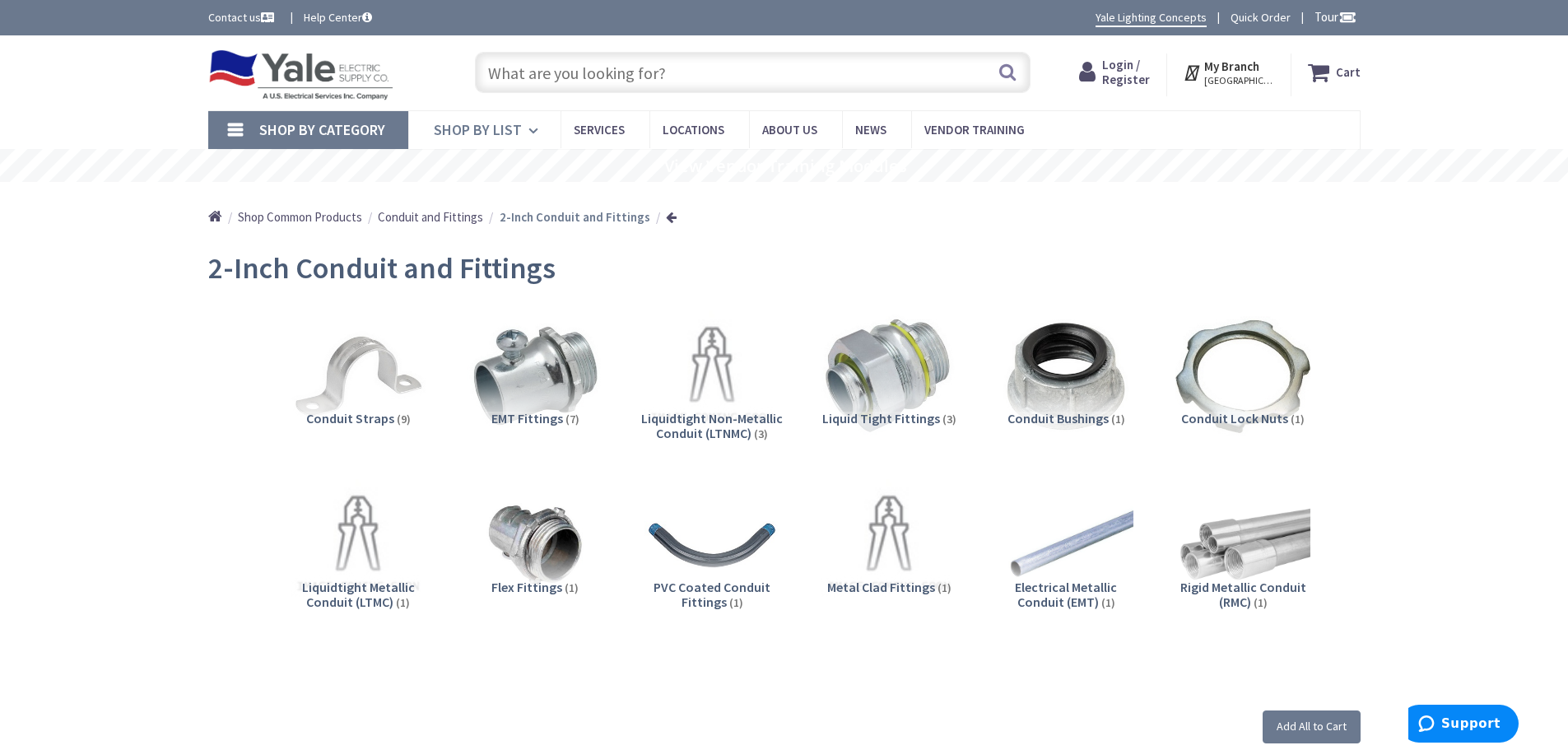
click at [531, 128] on icon at bounding box center [536, 130] width 16 height 36
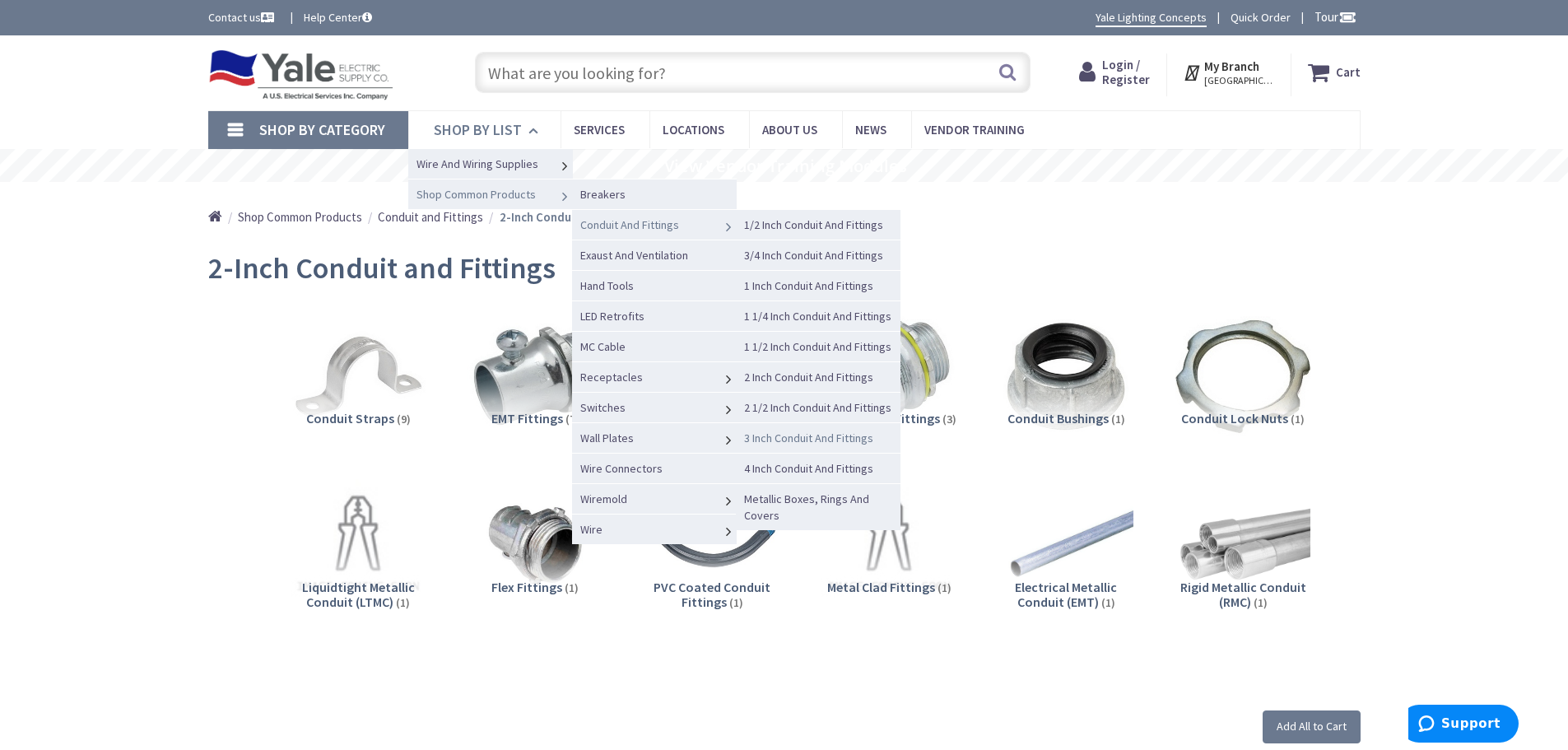
click at [773, 438] on span "3 Inch Conduit And Fittings" at bounding box center [809, 437] width 129 height 15
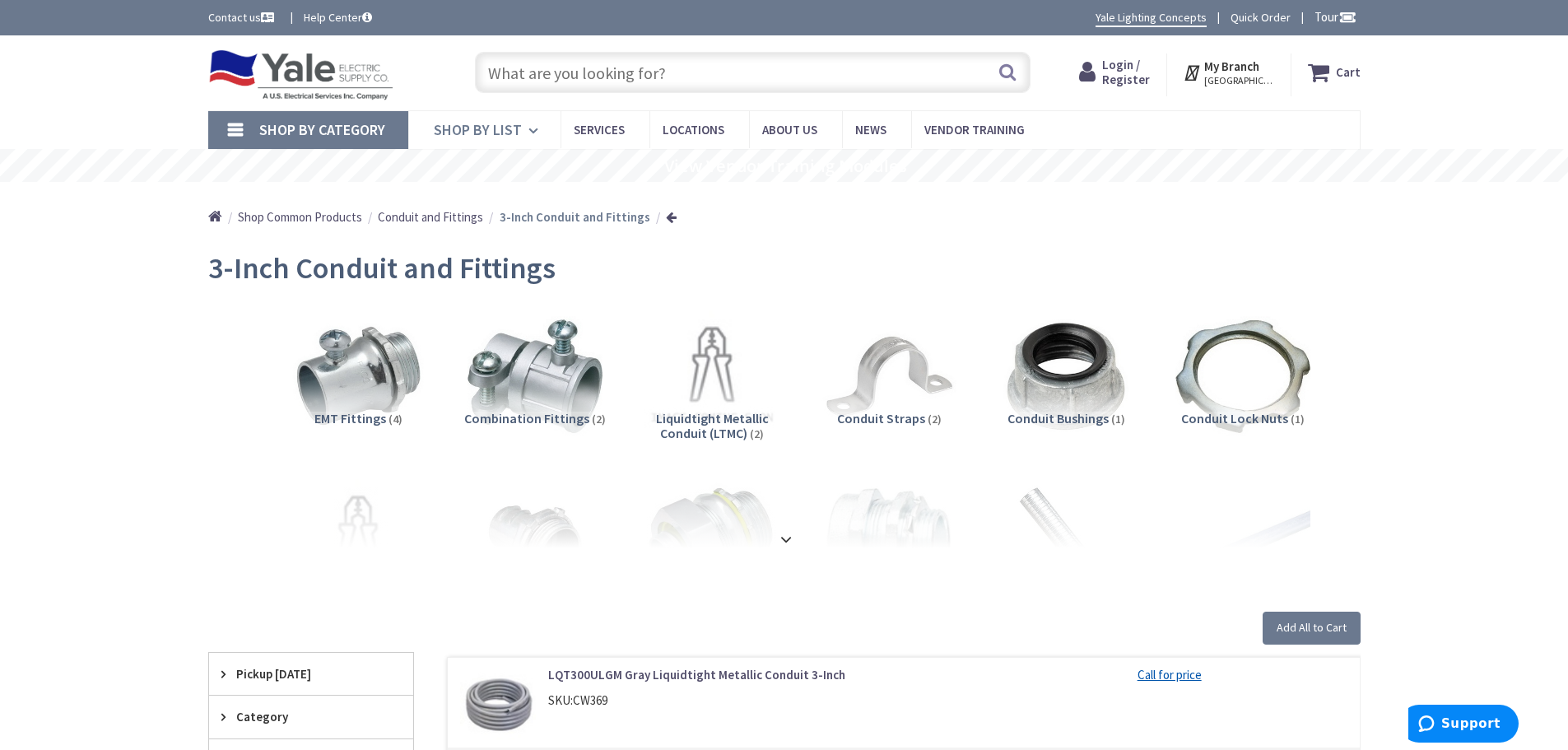
click at [508, 124] on span "Shop By List" at bounding box center [477, 129] width 88 height 19
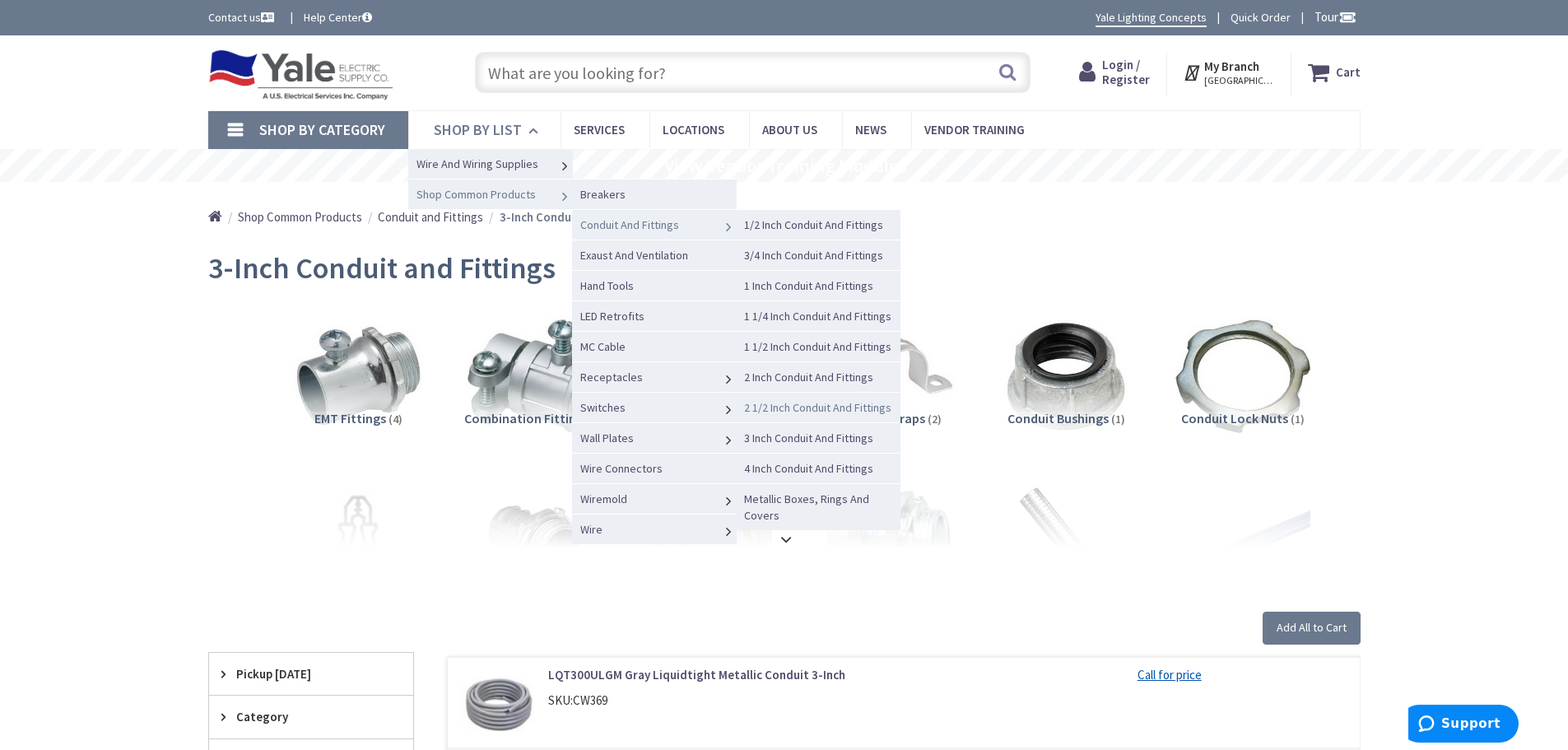
click at [781, 407] on span "2 1/2 Inch Conduit And Fittings" at bounding box center [818, 407] width 148 height 15
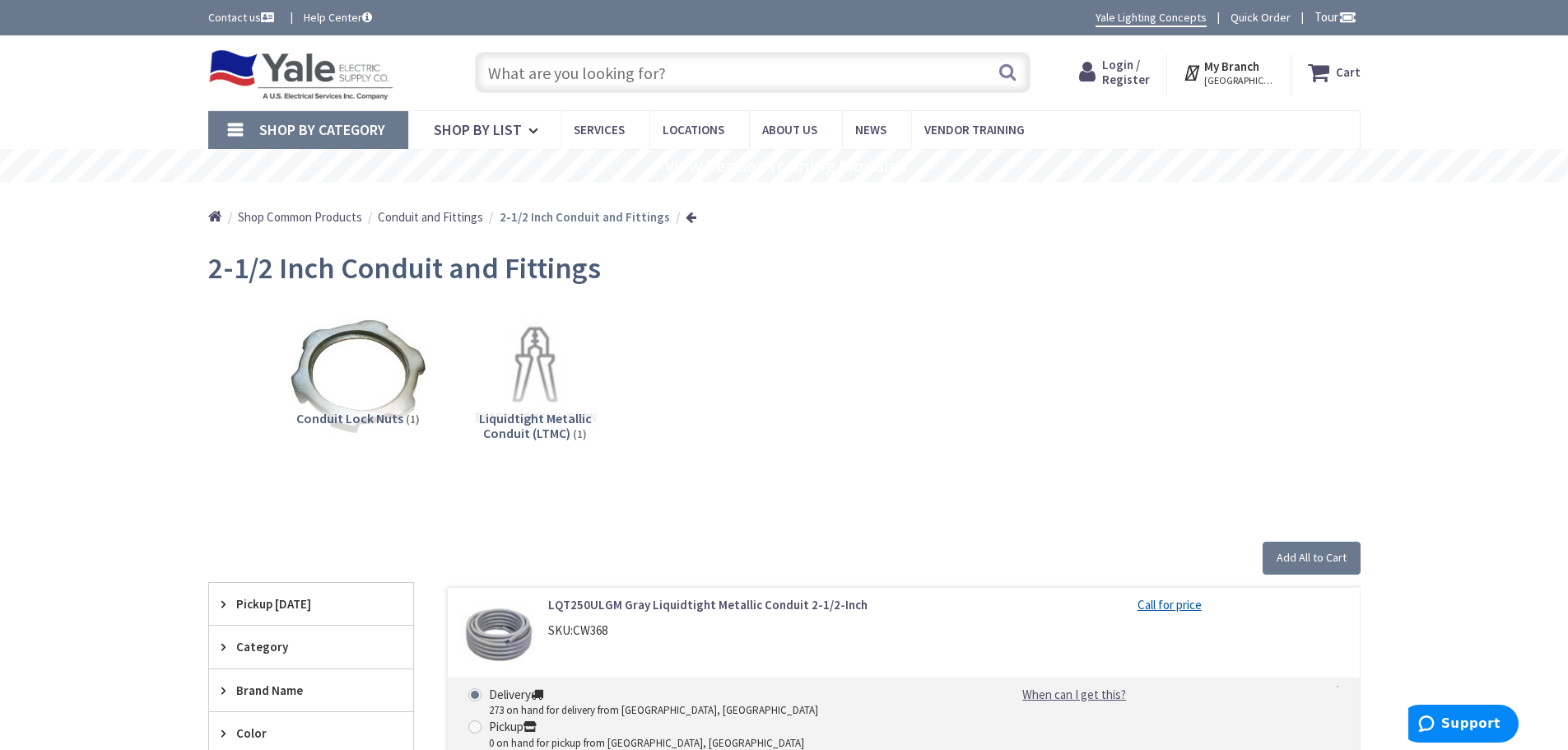
click at [983, 376] on div "Conduit Lock Nuts (1) Liquidtight Metallic Conduit (LTMC) (1)" at bounding box center [784, 389] width 1095 height 177
click at [491, 139] on link "Shop By List" at bounding box center [484, 130] width 153 height 38
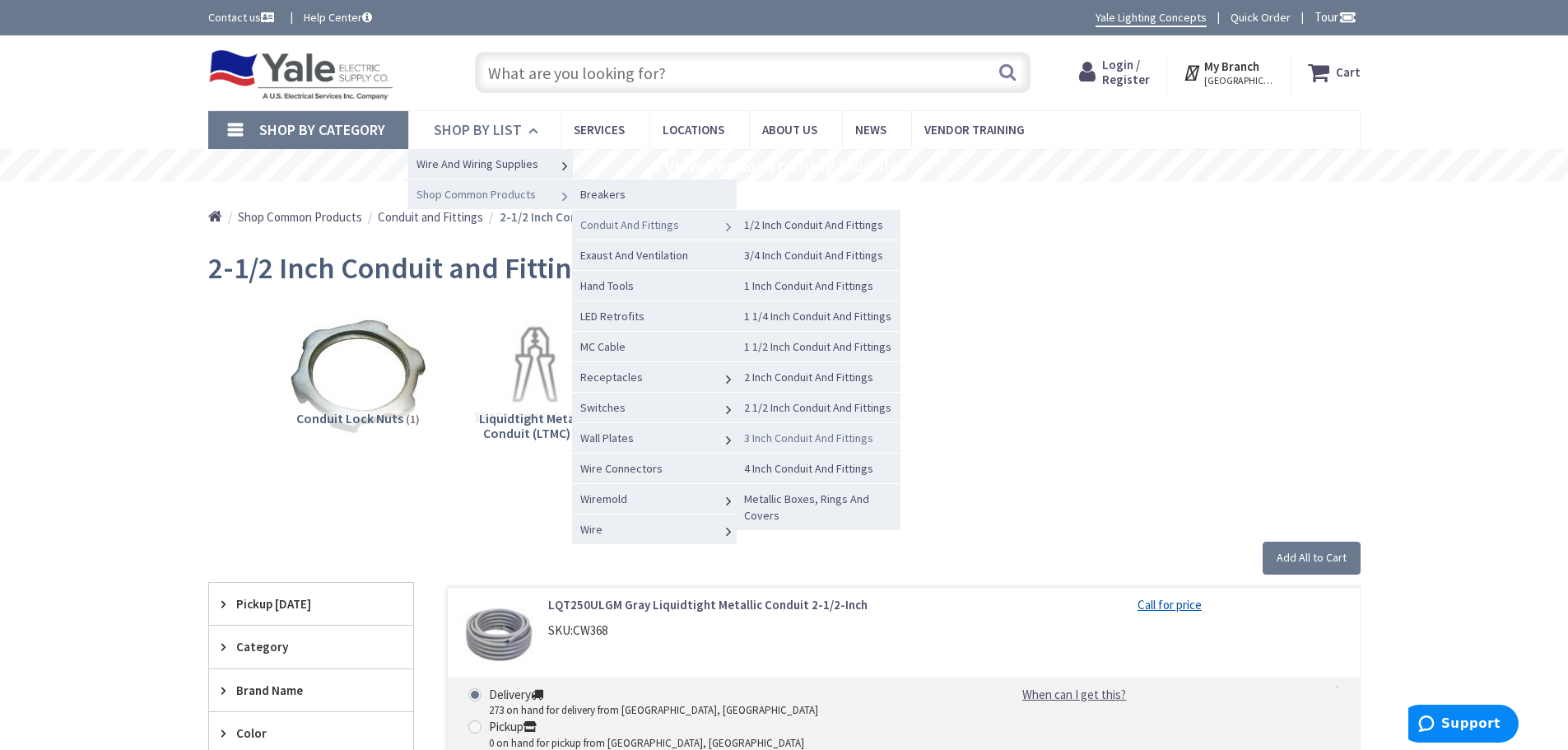
click at [818, 437] on span "3 Inch Conduit And Fittings" at bounding box center [809, 437] width 129 height 15
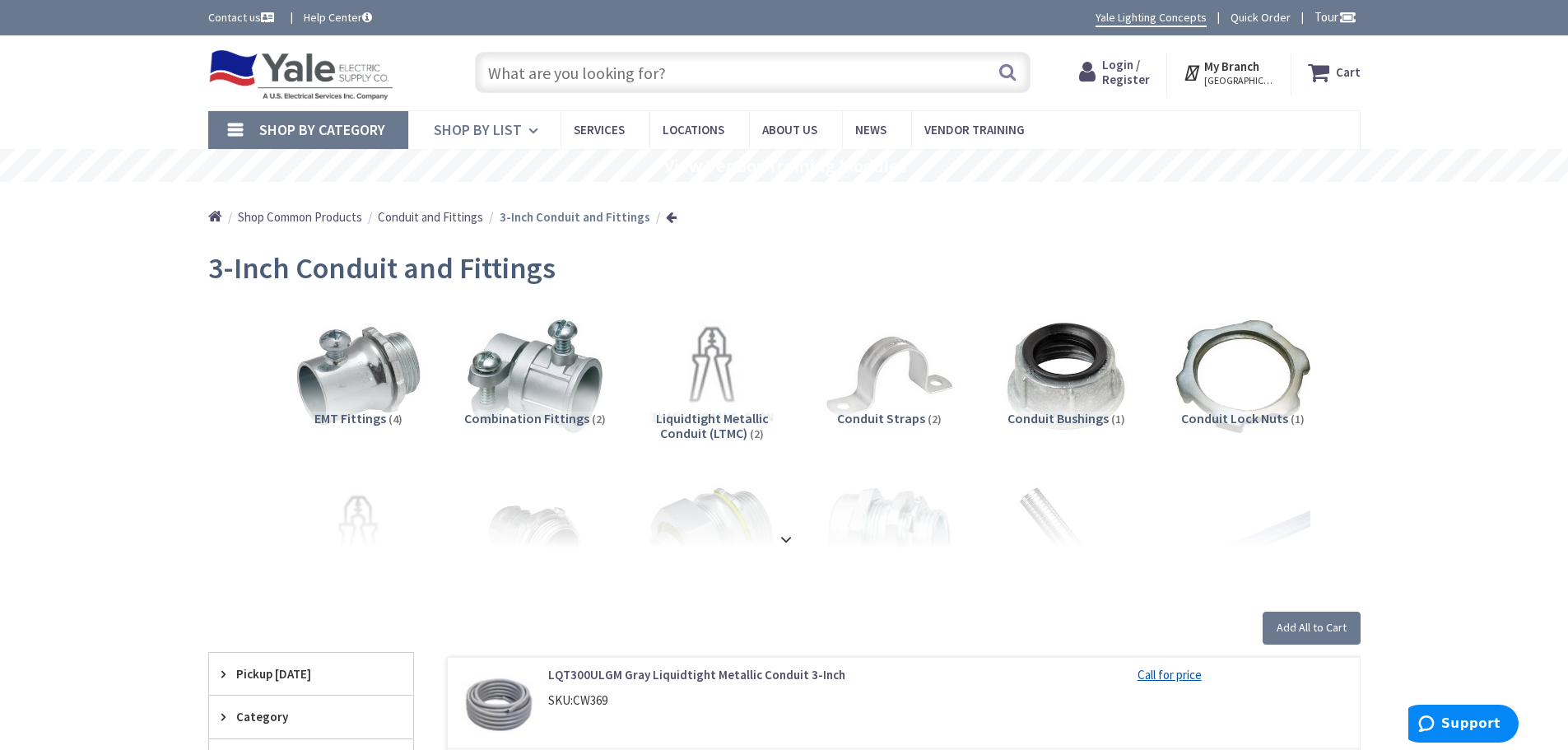
click at [471, 129] on span "Shop By List" at bounding box center [477, 129] width 88 height 19
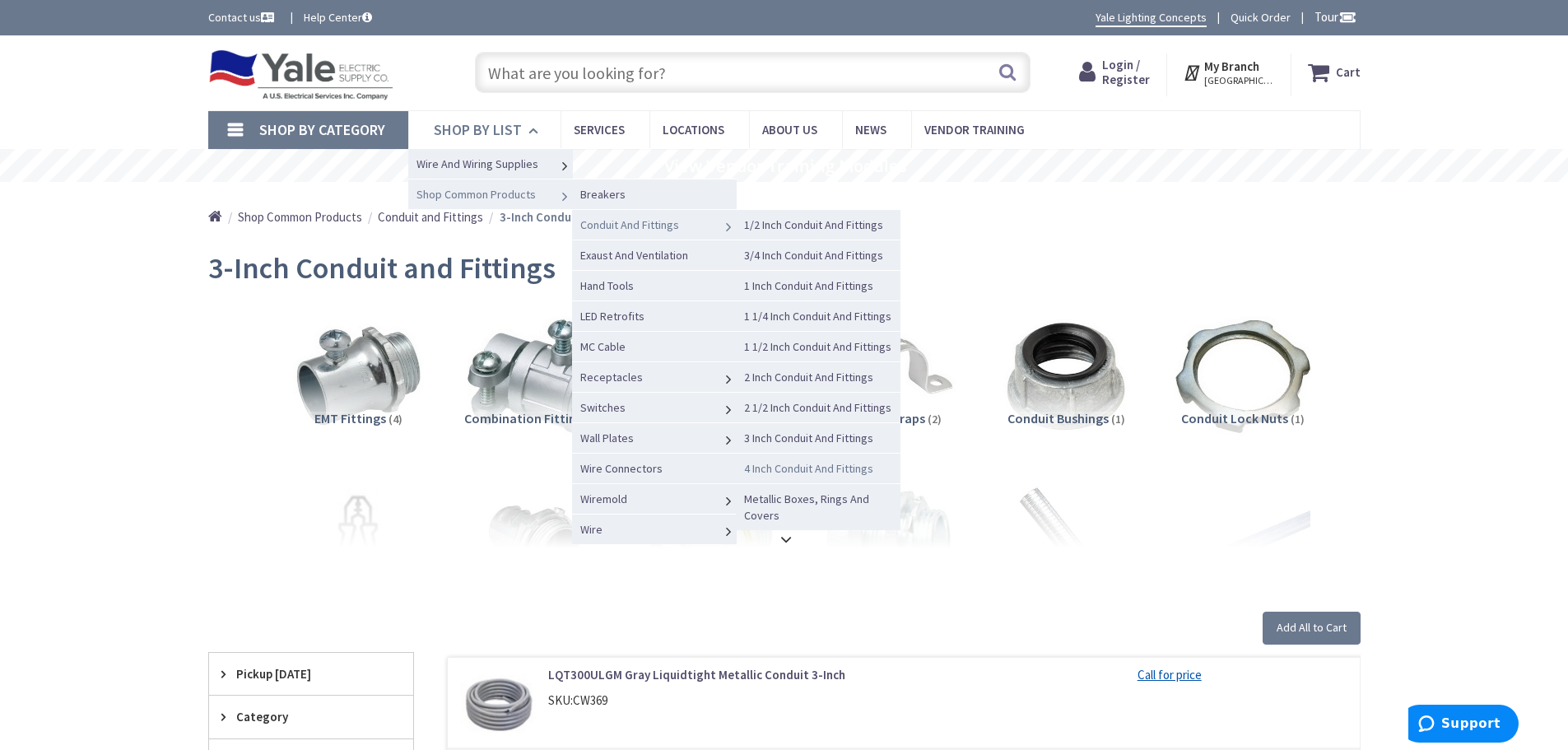
click at [802, 466] on span "4 Inch Conduit And Fittings" at bounding box center [809, 467] width 129 height 15
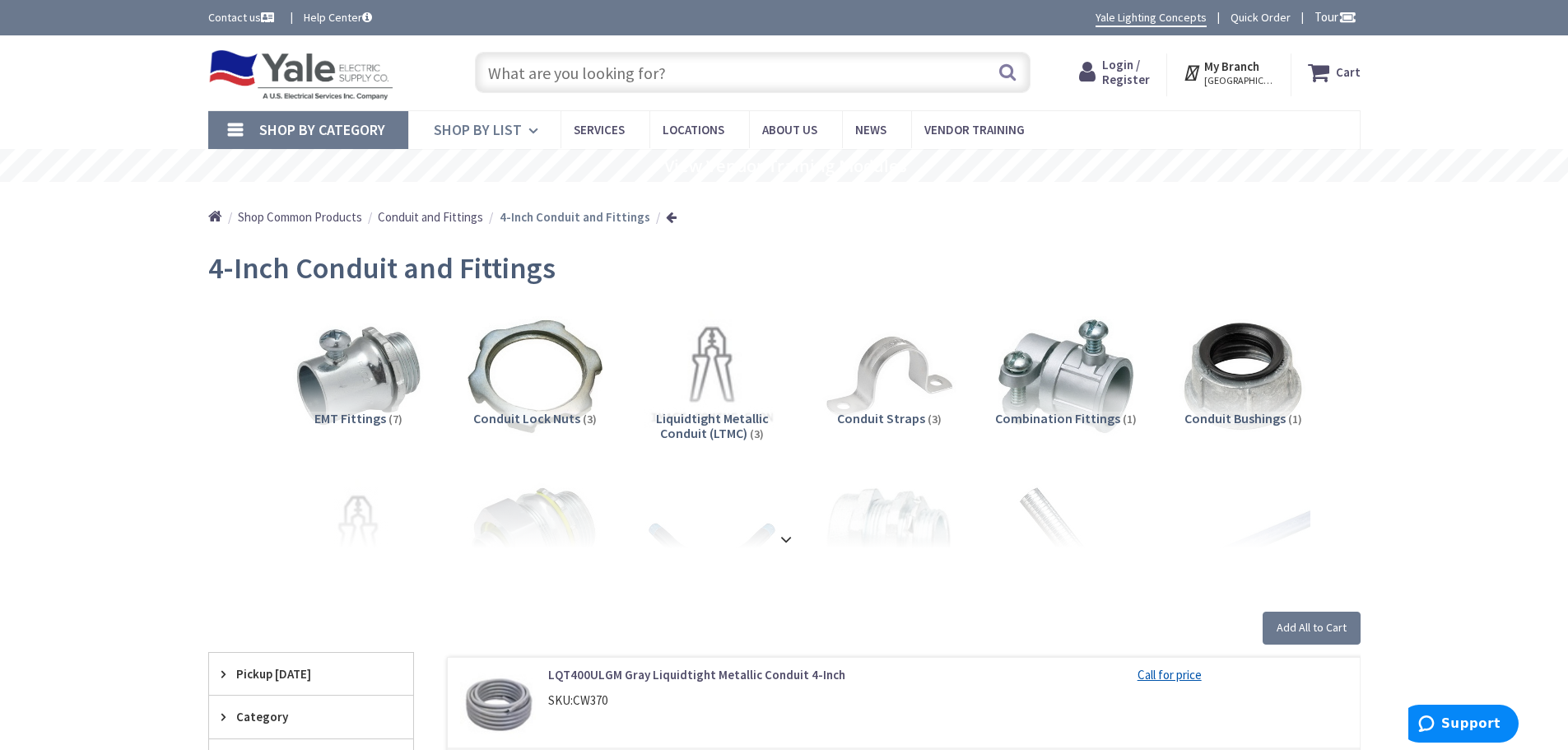
click at [474, 137] on span "Shop By List" at bounding box center [477, 129] width 88 height 19
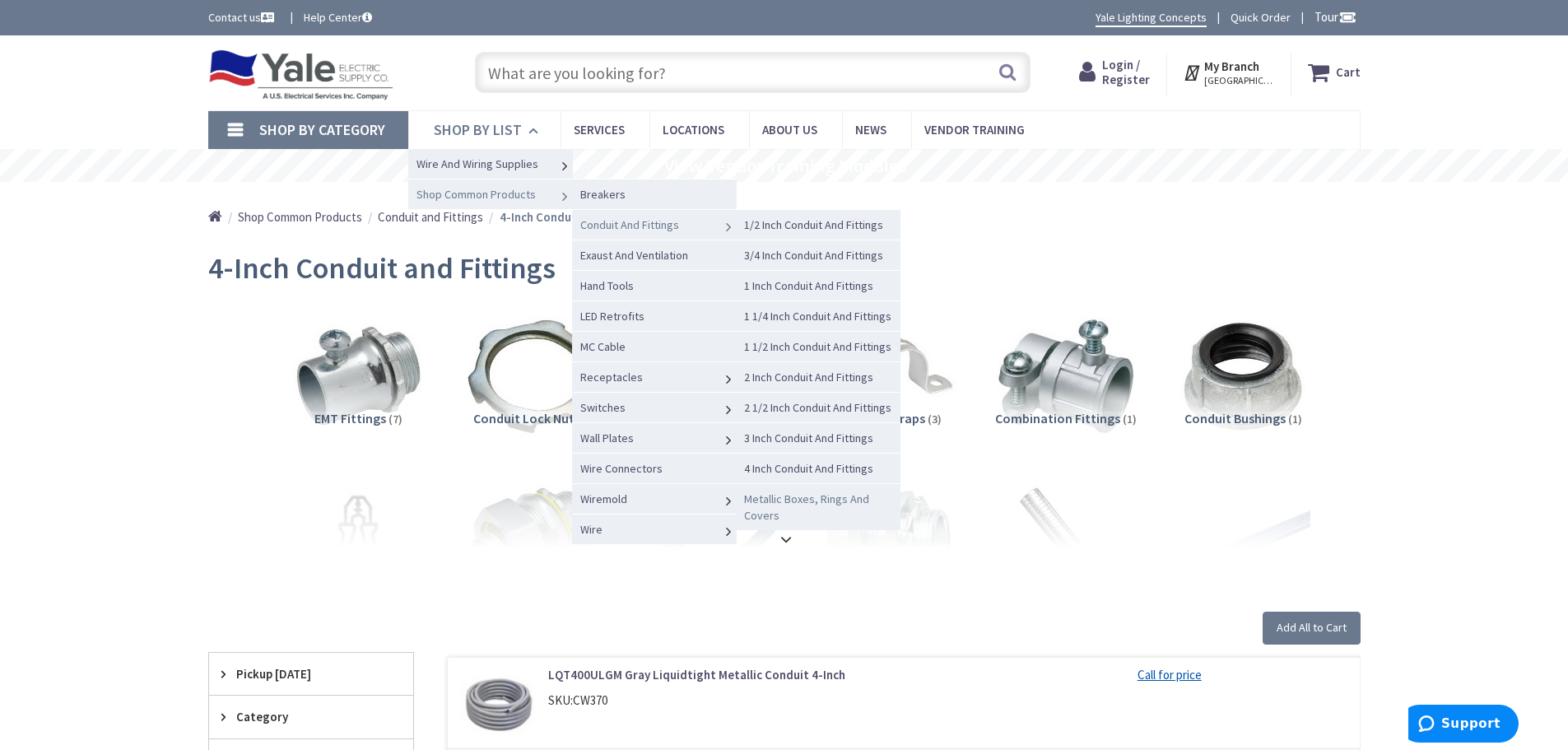
click at [802, 500] on span "Metallic Boxes, Rings And Covers" at bounding box center [807, 507] width 125 height 31
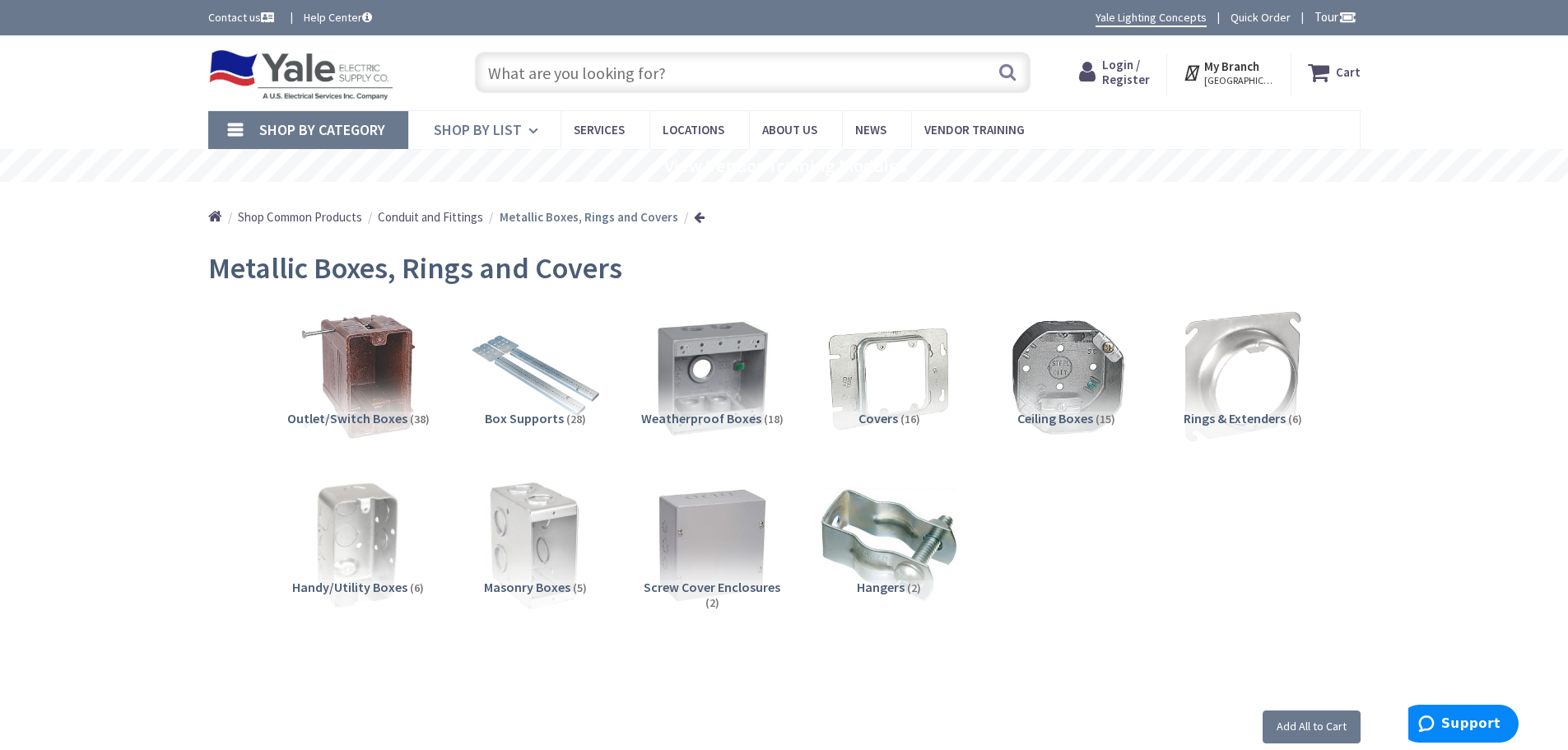
click at [493, 130] on span "Shop By List" at bounding box center [477, 129] width 88 height 19
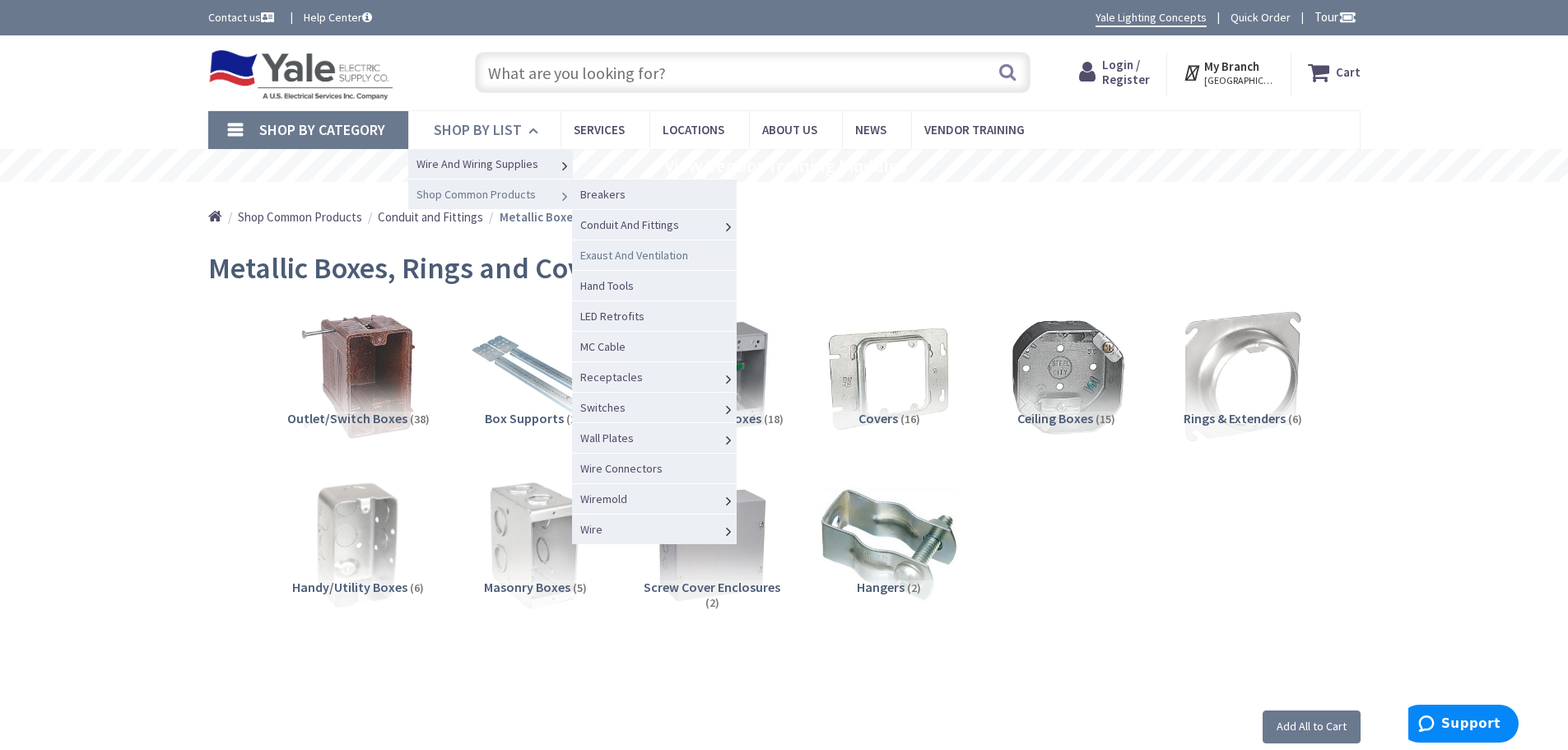
click at [619, 257] on span "Exaust And Ventilation" at bounding box center [634, 254] width 108 height 15
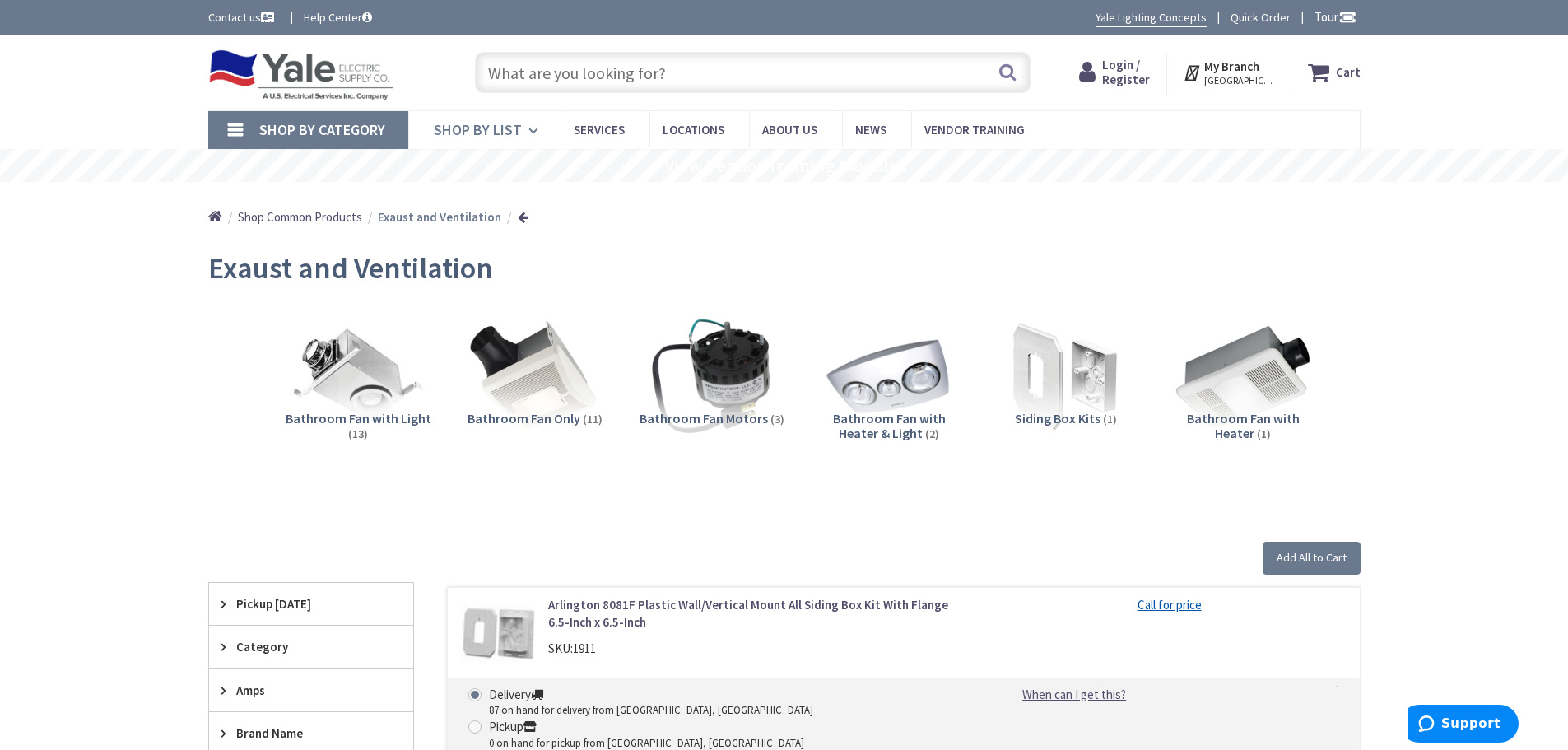
click at [482, 130] on span "Shop By List" at bounding box center [477, 129] width 88 height 19
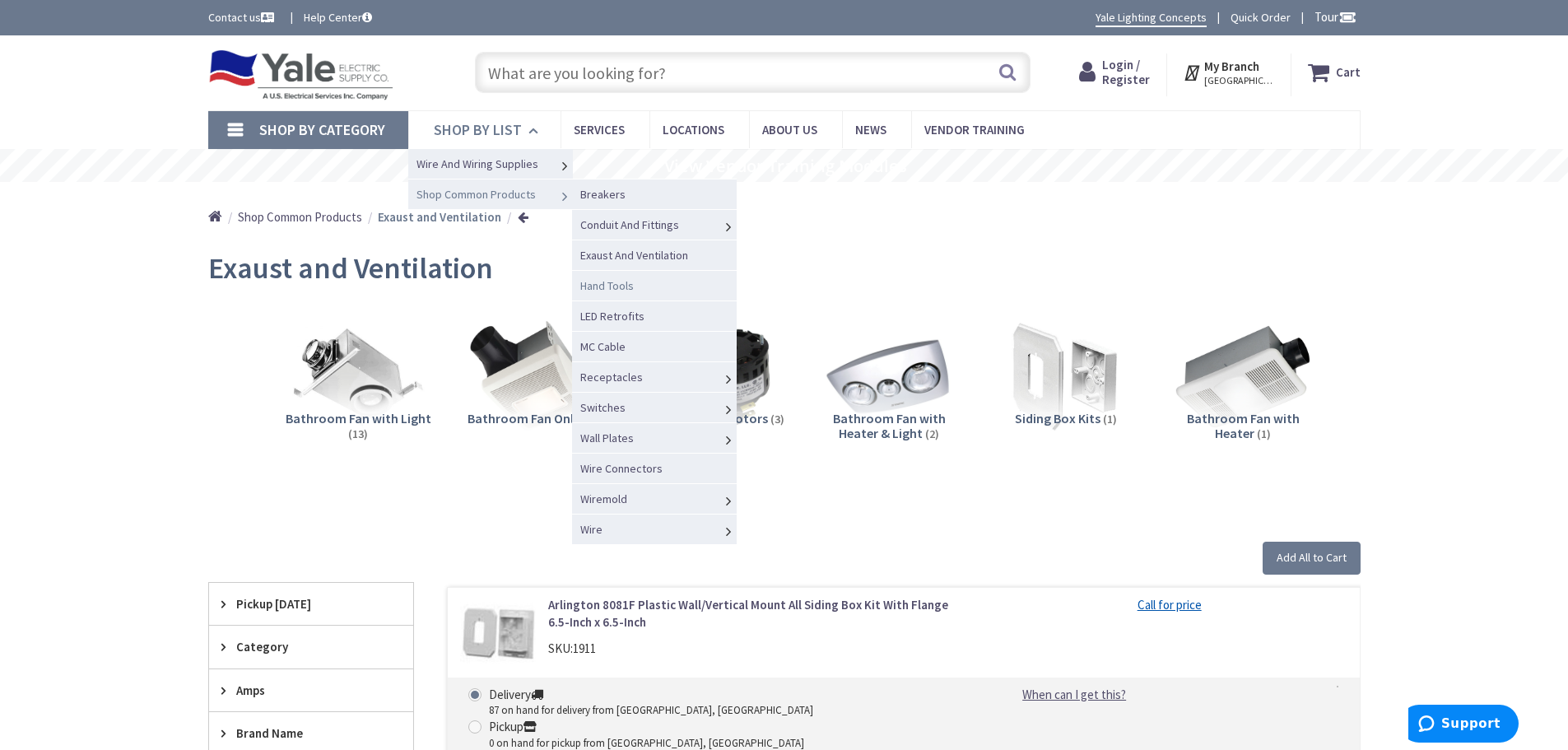
click at [615, 285] on span "Hand Tools" at bounding box center [606, 285] width 54 height 15
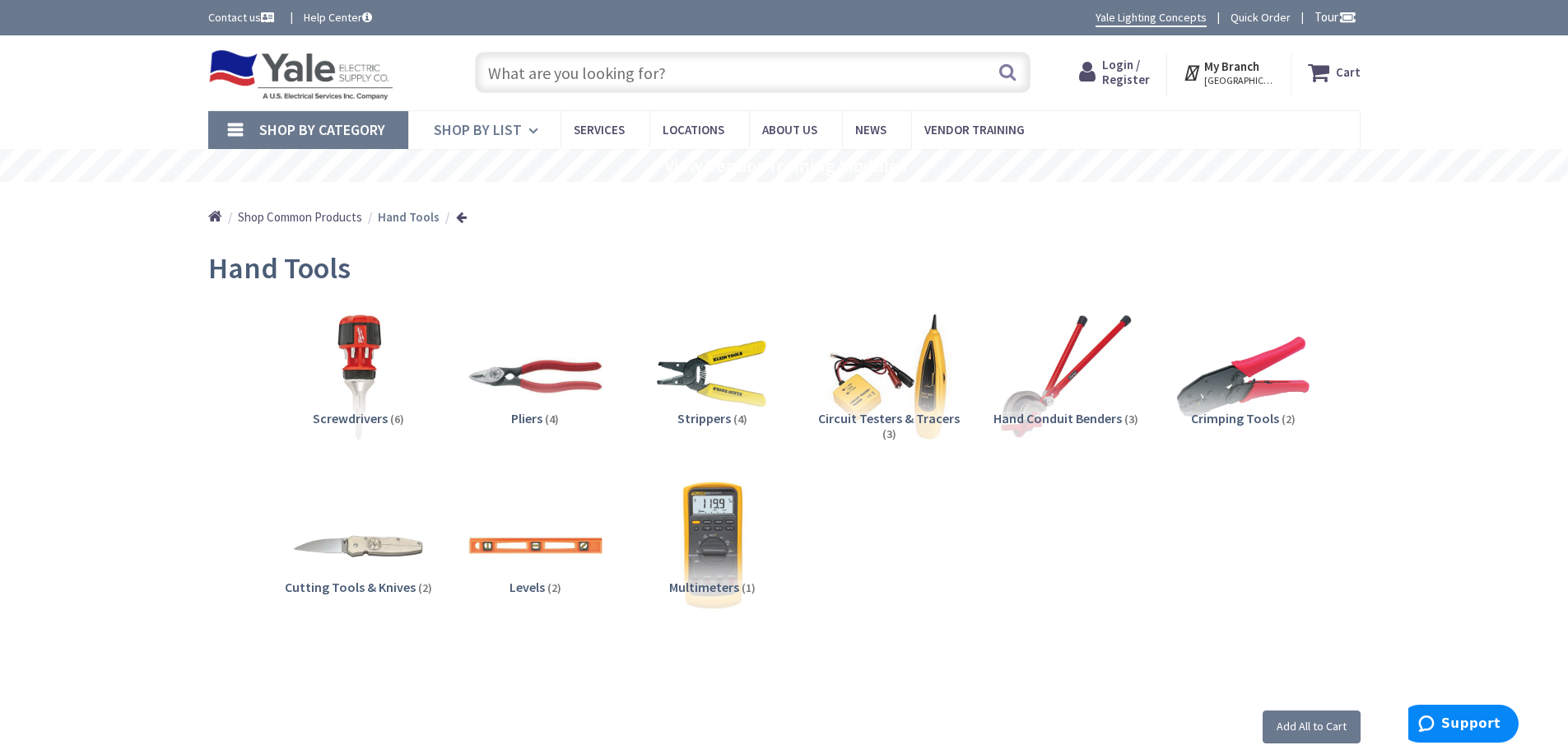
click at [447, 127] on span "Shop By List" at bounding box center [477, 129] width 88 height 19
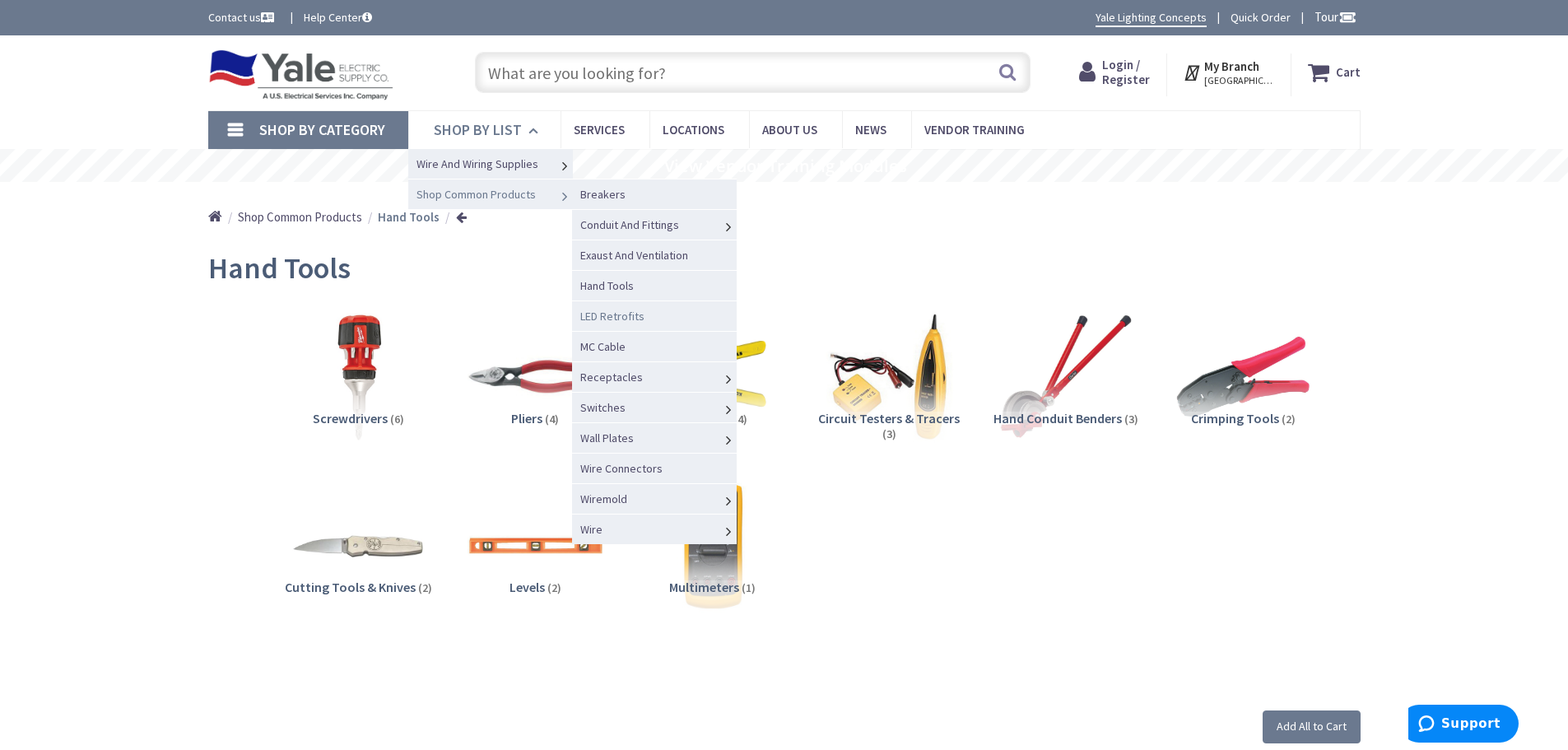
click at [617, 314] on span "LED Retrofits" at bounding box center [612, 316] width 65 height 15
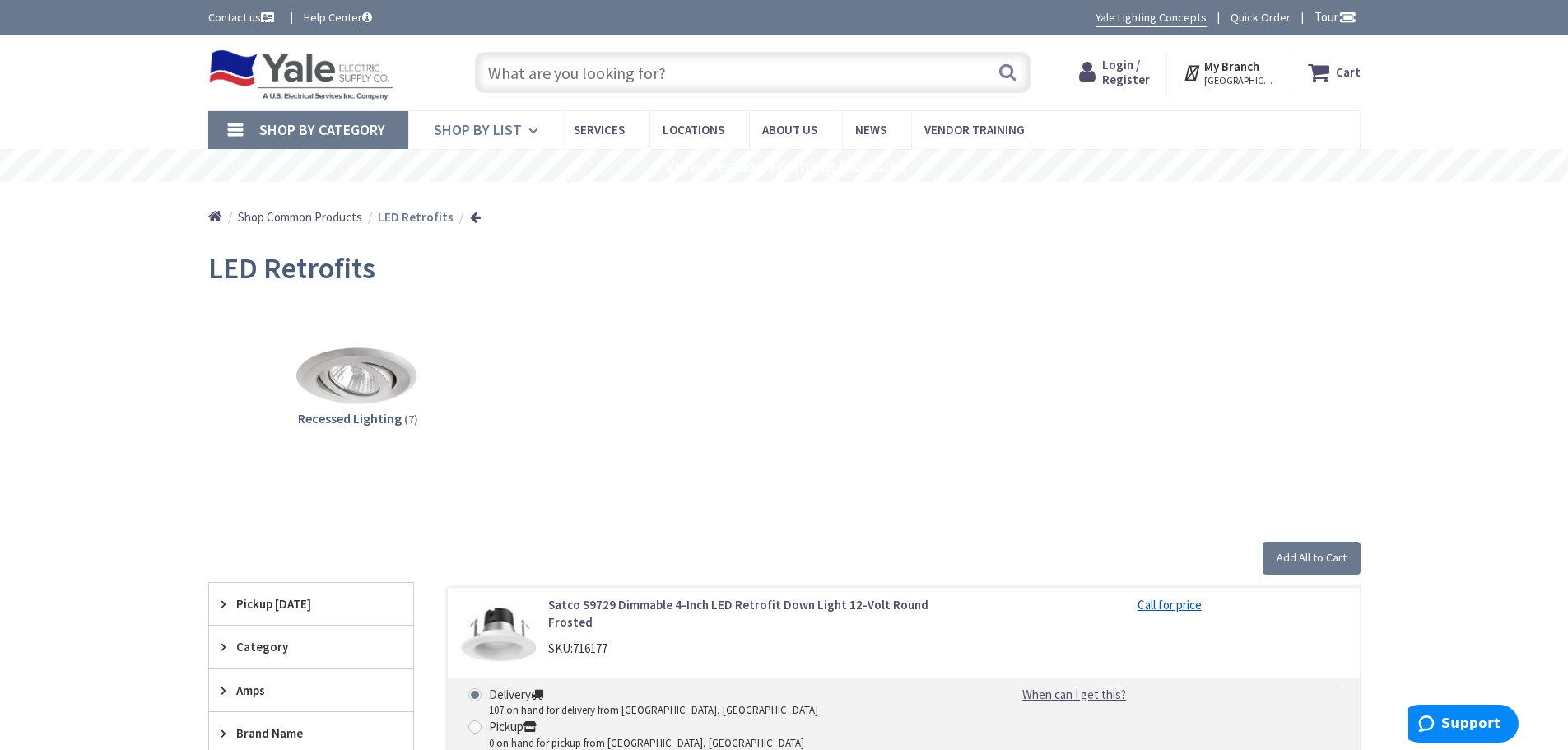
click at [507, 138] on span "Shop By List" at bounding box center [477, 129] width 88 height 19
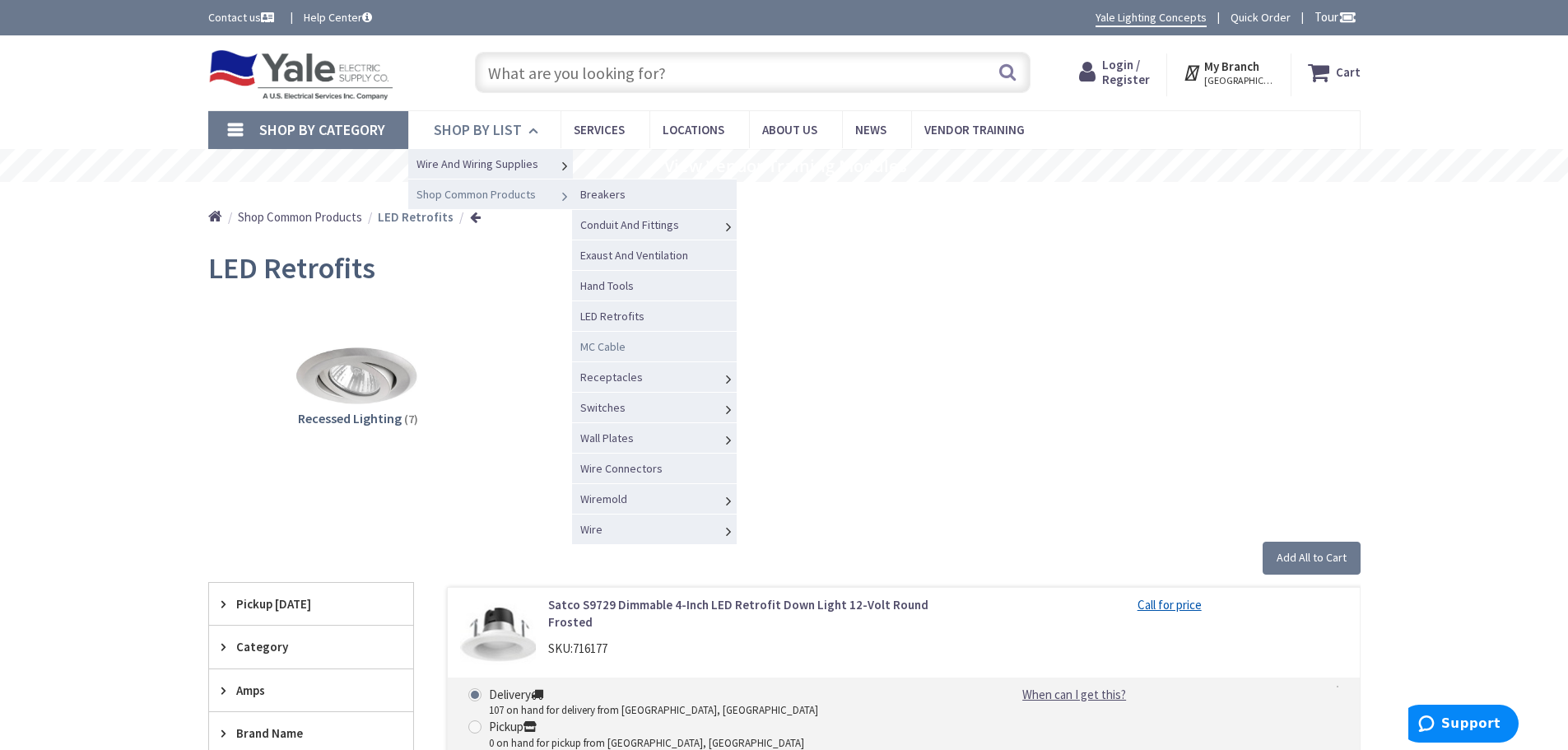
click at [609, 349] on span "MC Cable" at bounding box center [603, 346] width 45 height 15
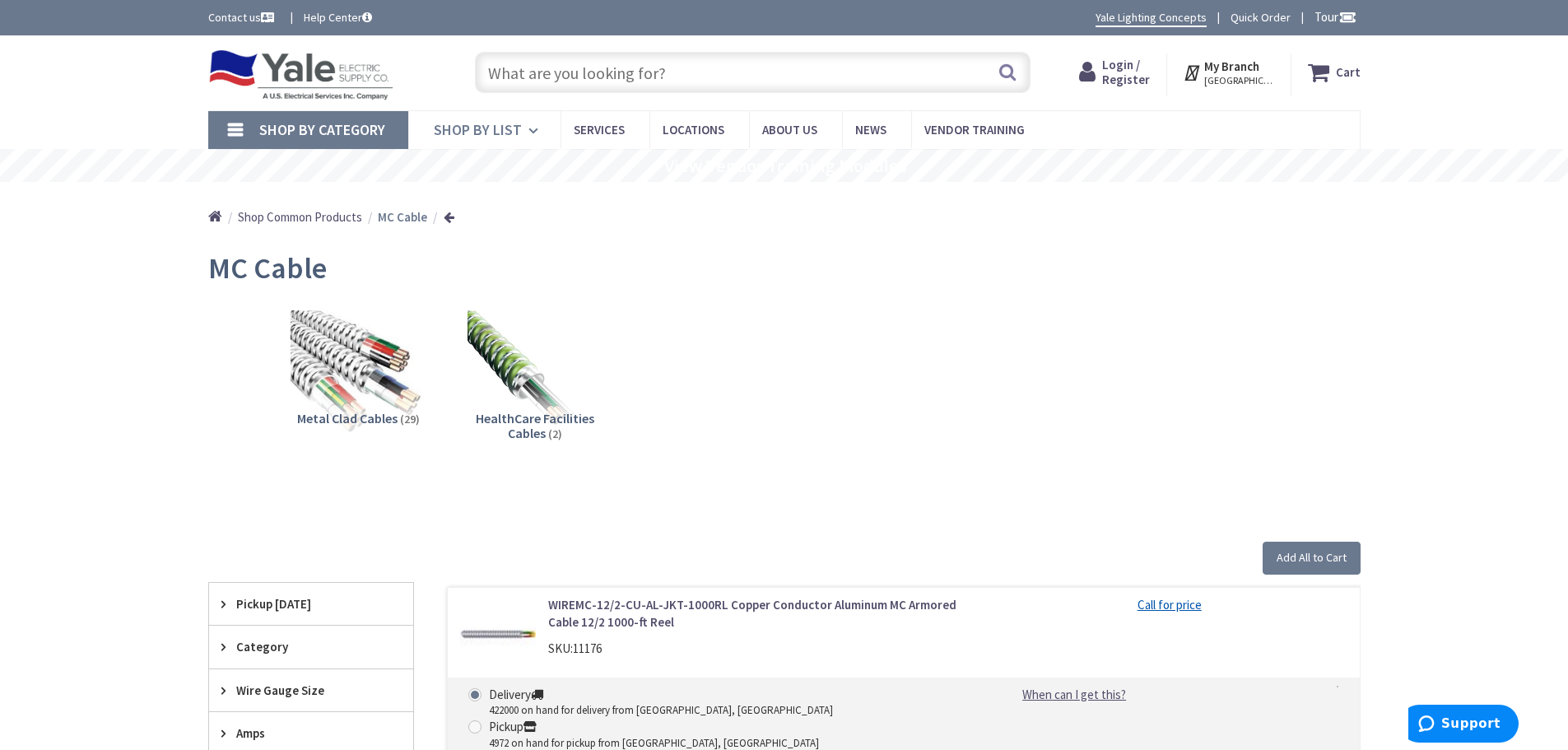
click at [501, 124] on span "Shop By List" at bounding box center [477, 129] width 88 height 19
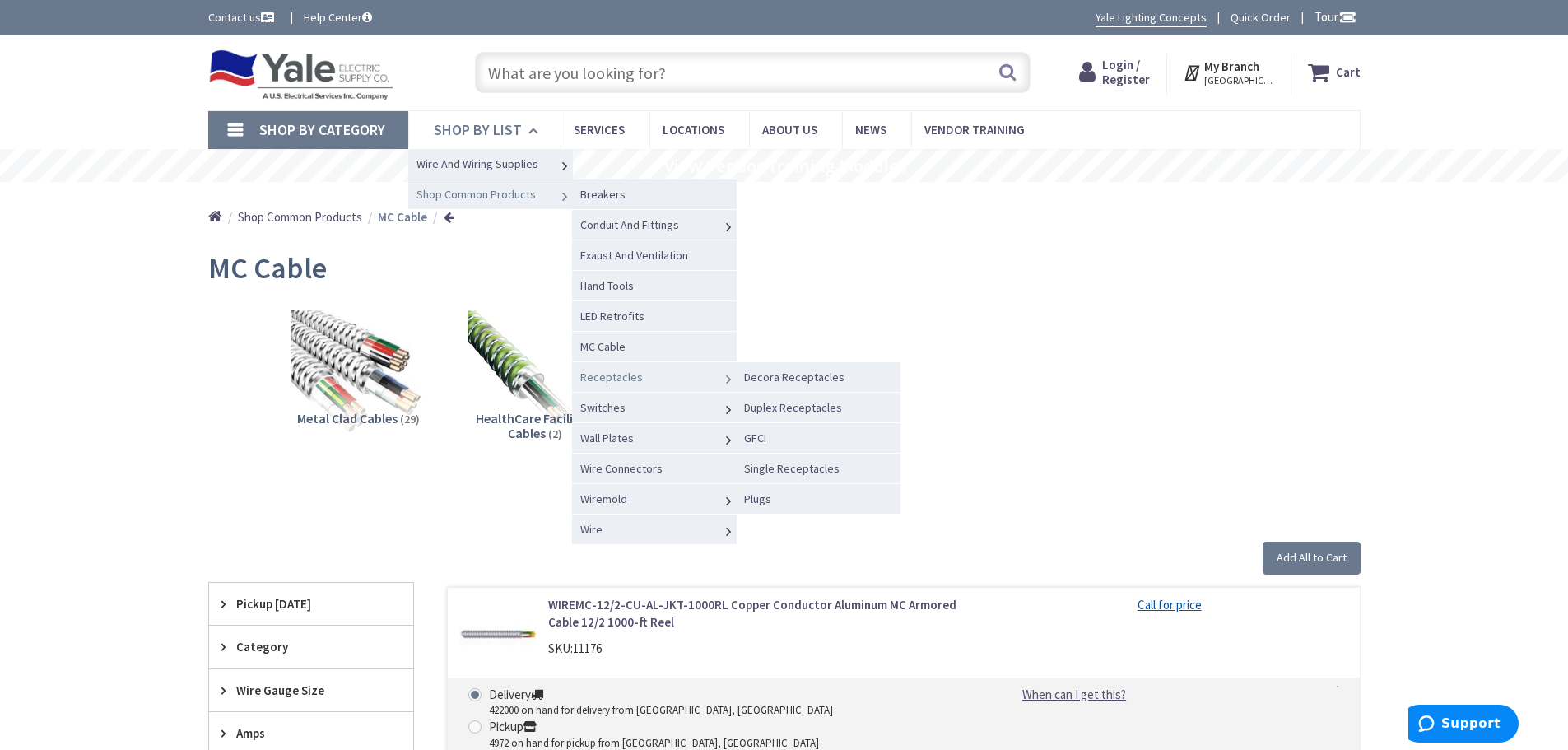
click at [617, 379] on span "Receptacles" at bounding box center [611, 376] width 63 height 15
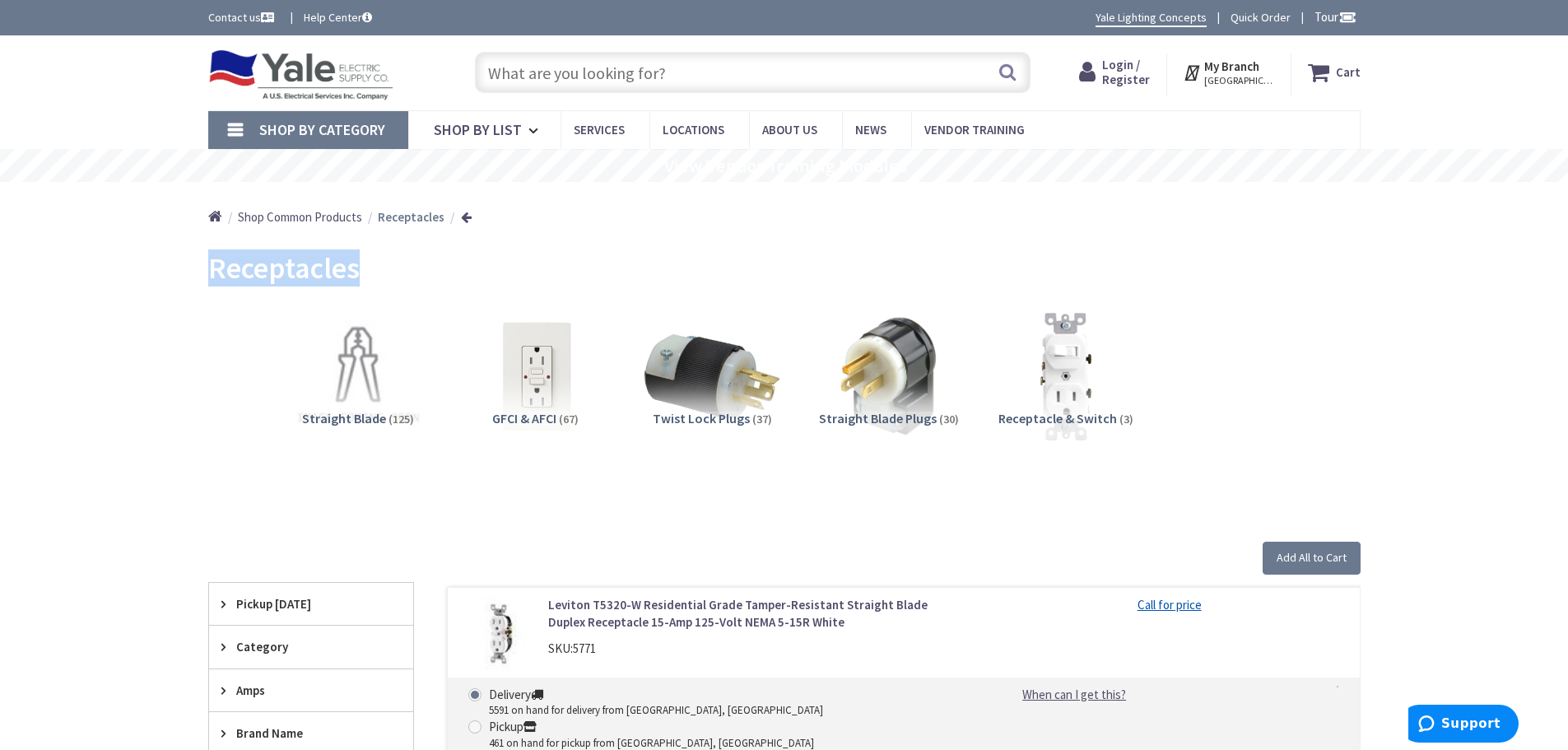
drag, startPoint x: 318, startPoint y: 278, endPoint x: 209, endPoint y: 278, distance: 109.0
click at [209, 278] on div "Receptacles" at bounding box center [784, 270] width 1152 height 62
copy span "Receptacles"
click at [508, 128] on span "Shop By List" at bounding box center [477, 129] width 88 height 19
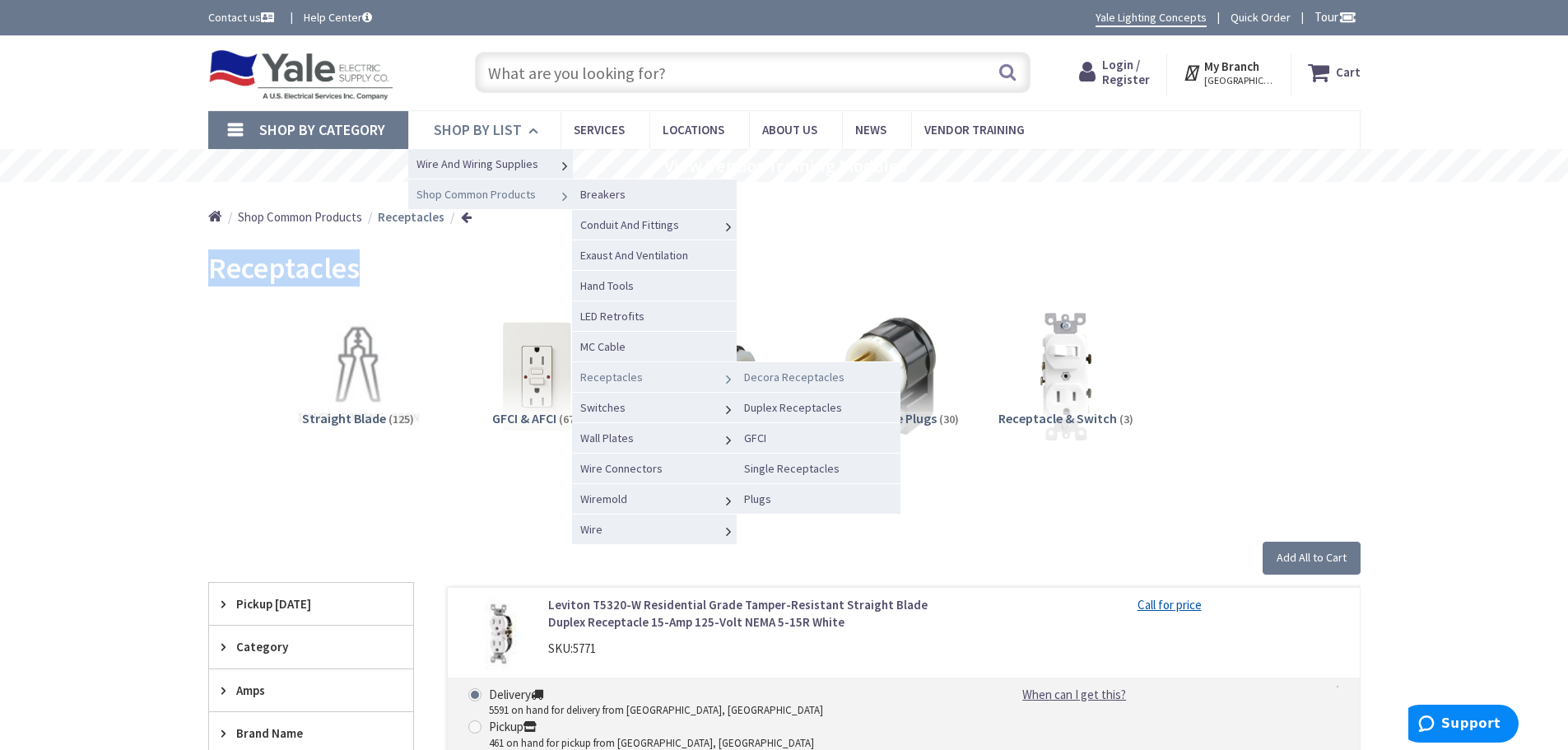
click at [781, 378] on span "Decora Receptacles" at bounding box center [794, 376] width 101 height 15
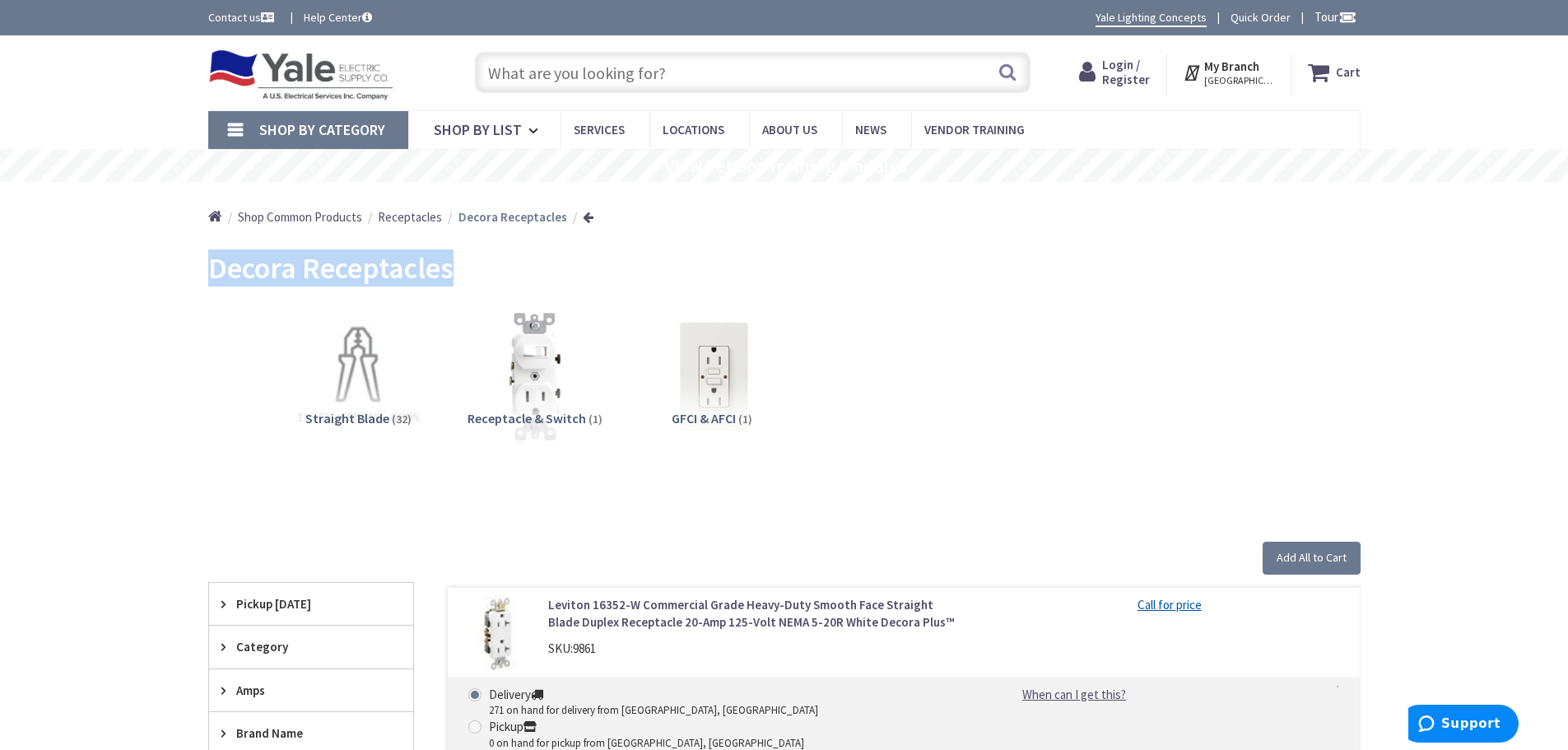
drag, startPoint x: 457, startPoint y: 273, endPoint x: 184, endPoint y: 272, distance: 273.0
copy span "Decora Receptacles"
click at [471, 129] on span "Shop By List" at bounding box center [477, 129] width 88 height 19
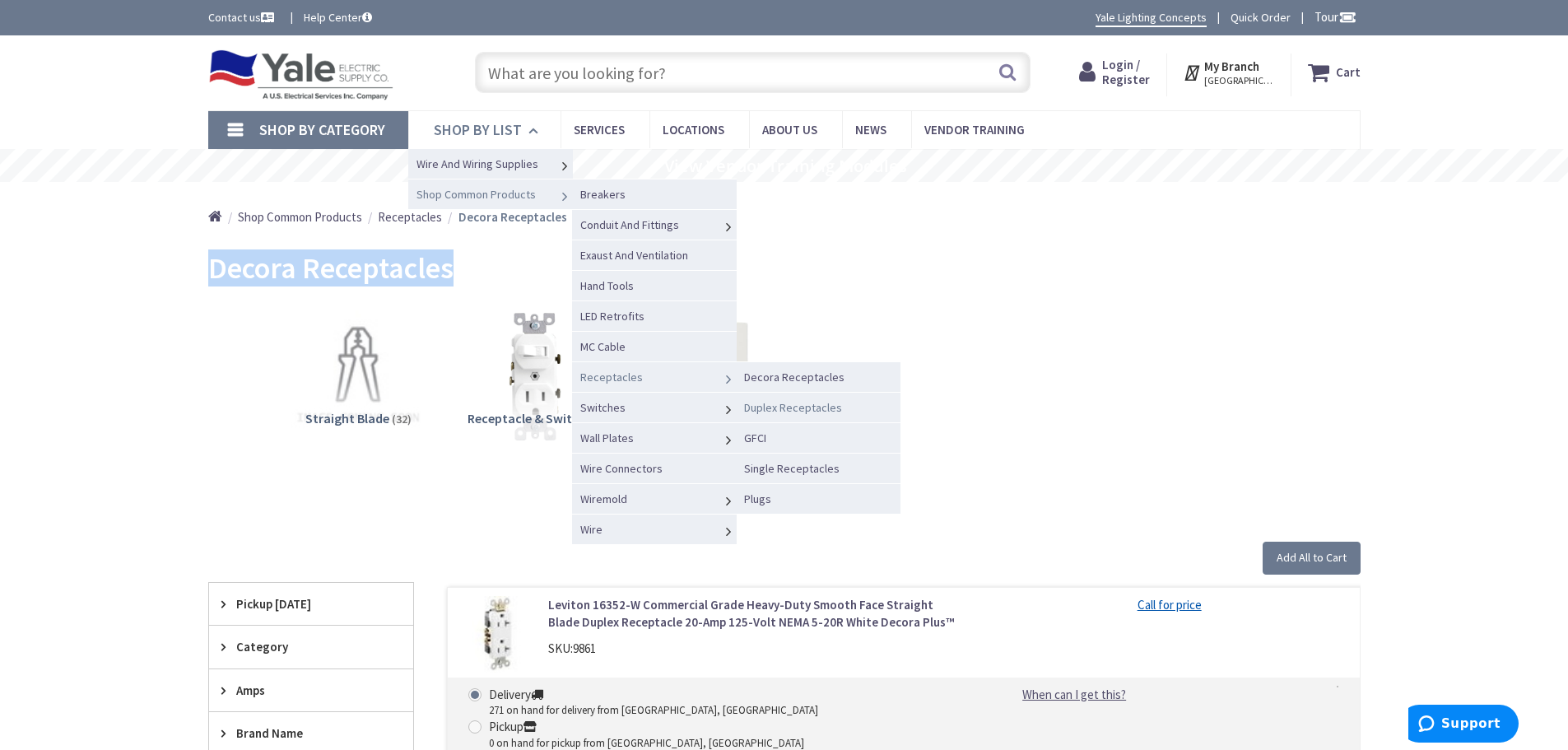
click at [813, 408] on span "Duplex Receptacles" at bounding box center [793, 407] width 98 height 15
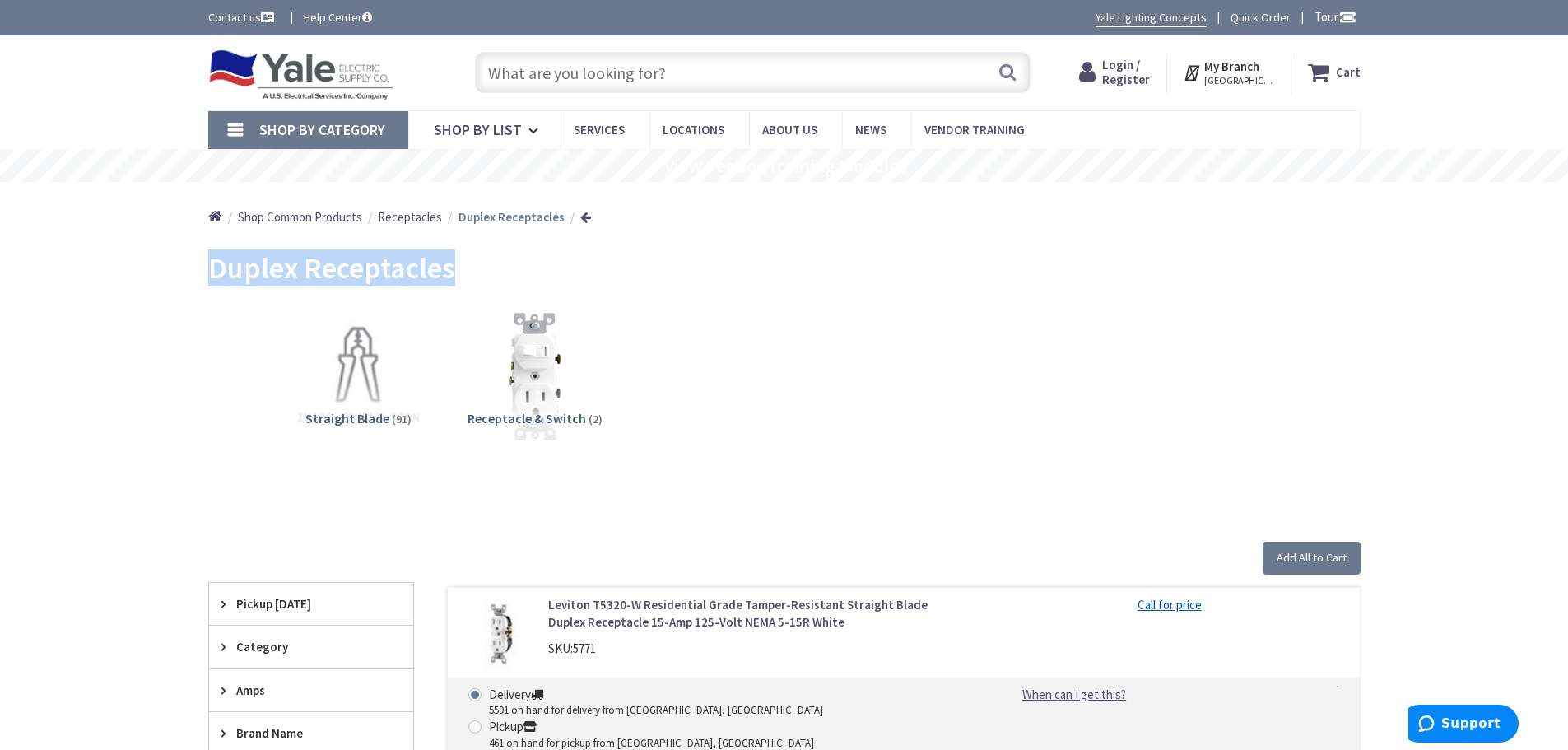
drag, startPoint x: 460, startPoint y: 285, endPoint x: 208, endPoint y: 277, distance: 252.1
click at [208, 277] on div "Duplex Receptacles" at bounding box center [784, 270] width 1152 height 62
copy span "Duplex Receptacles"
click at [493, 122] on span "Shop By List" at bounding box center [477, 129] width 88 height 19
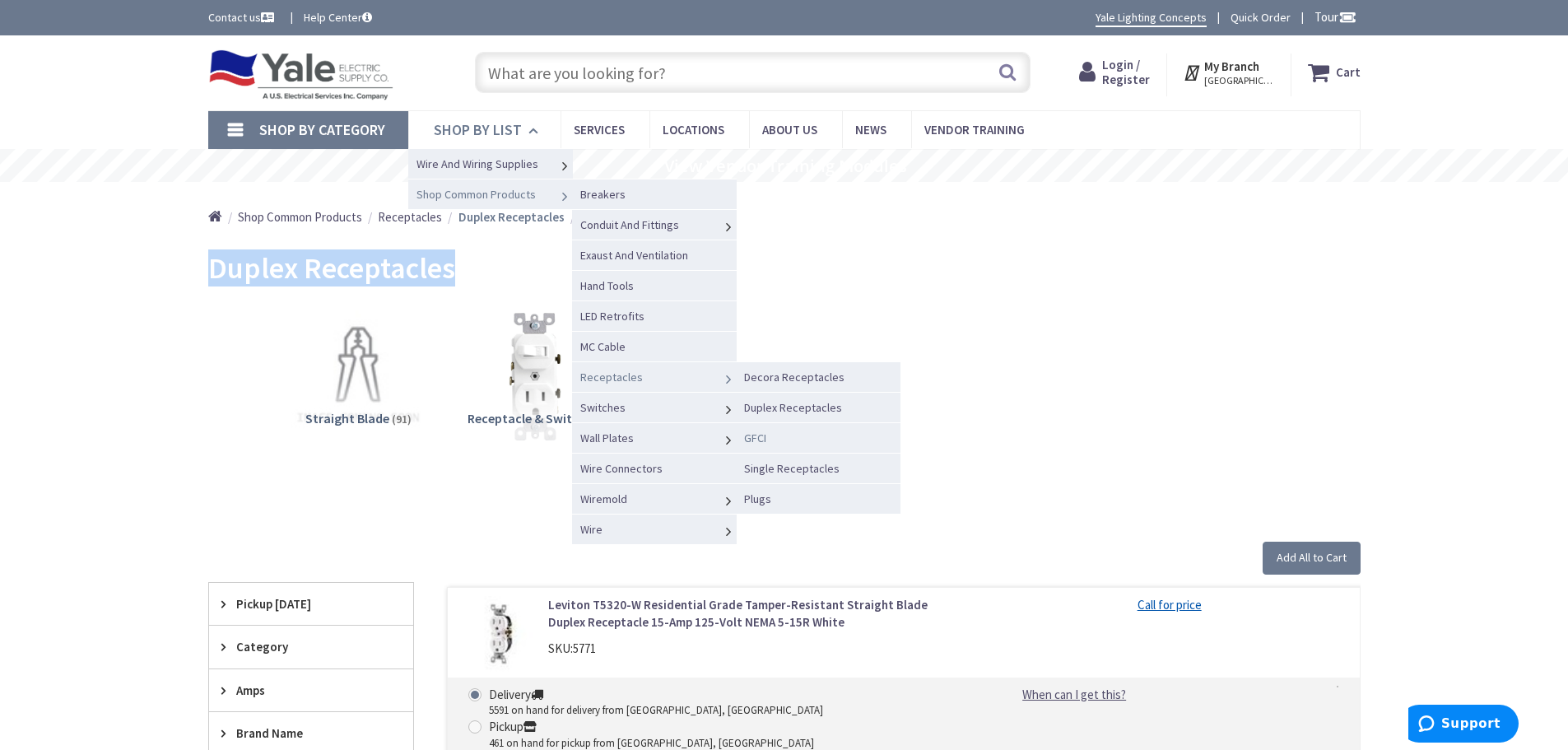
click at [751, 439] on span "GFCI" at bounding box center [755, 437] width 22 height 15
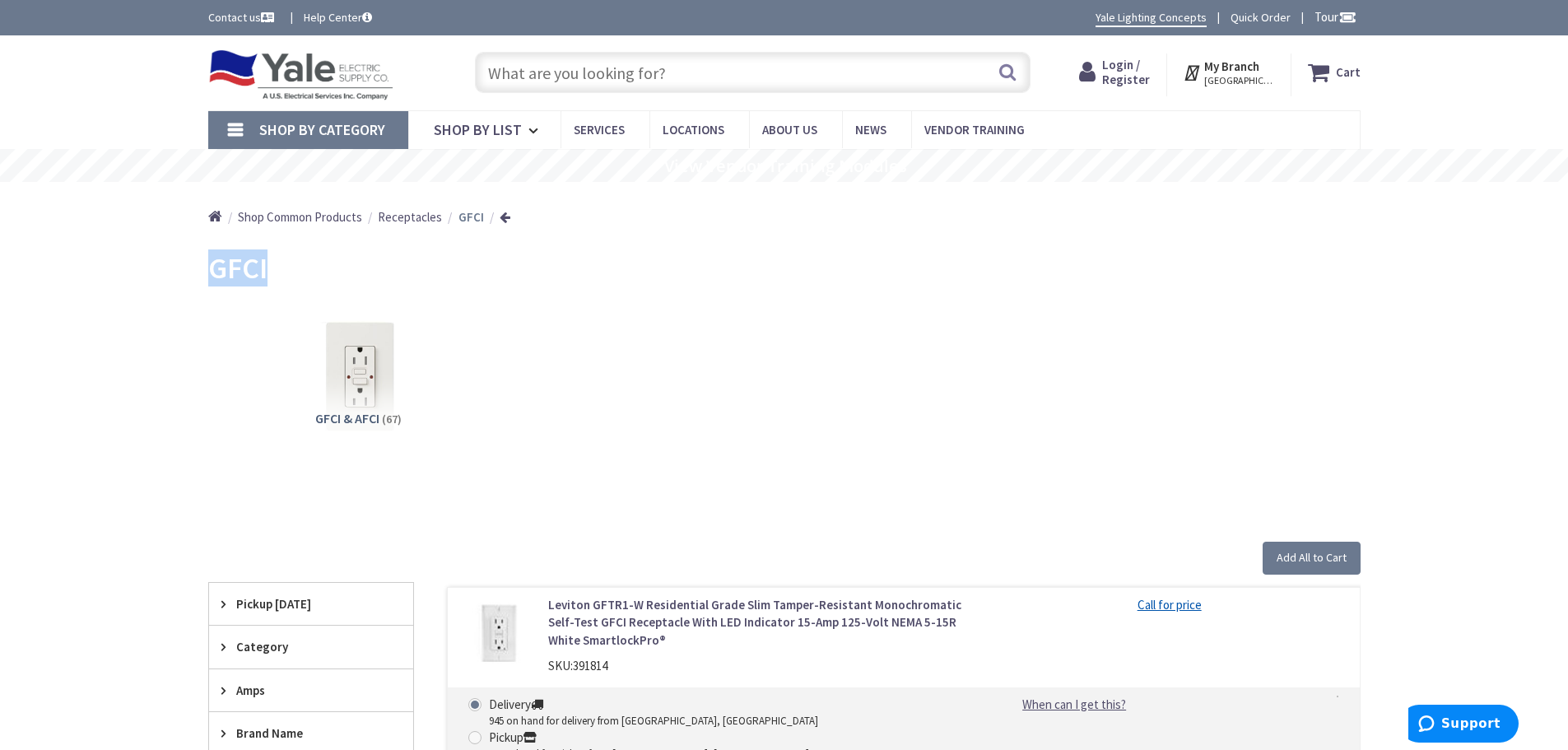
drag, startPoint x: 234, startPoint y: 274, endPoint x: 147, endPoint y: 278, distance: 87.1
copy span "GFCI"
click at [506, 127] on span "Shop By List" at bounding box center [477, 129] width 88 height 19
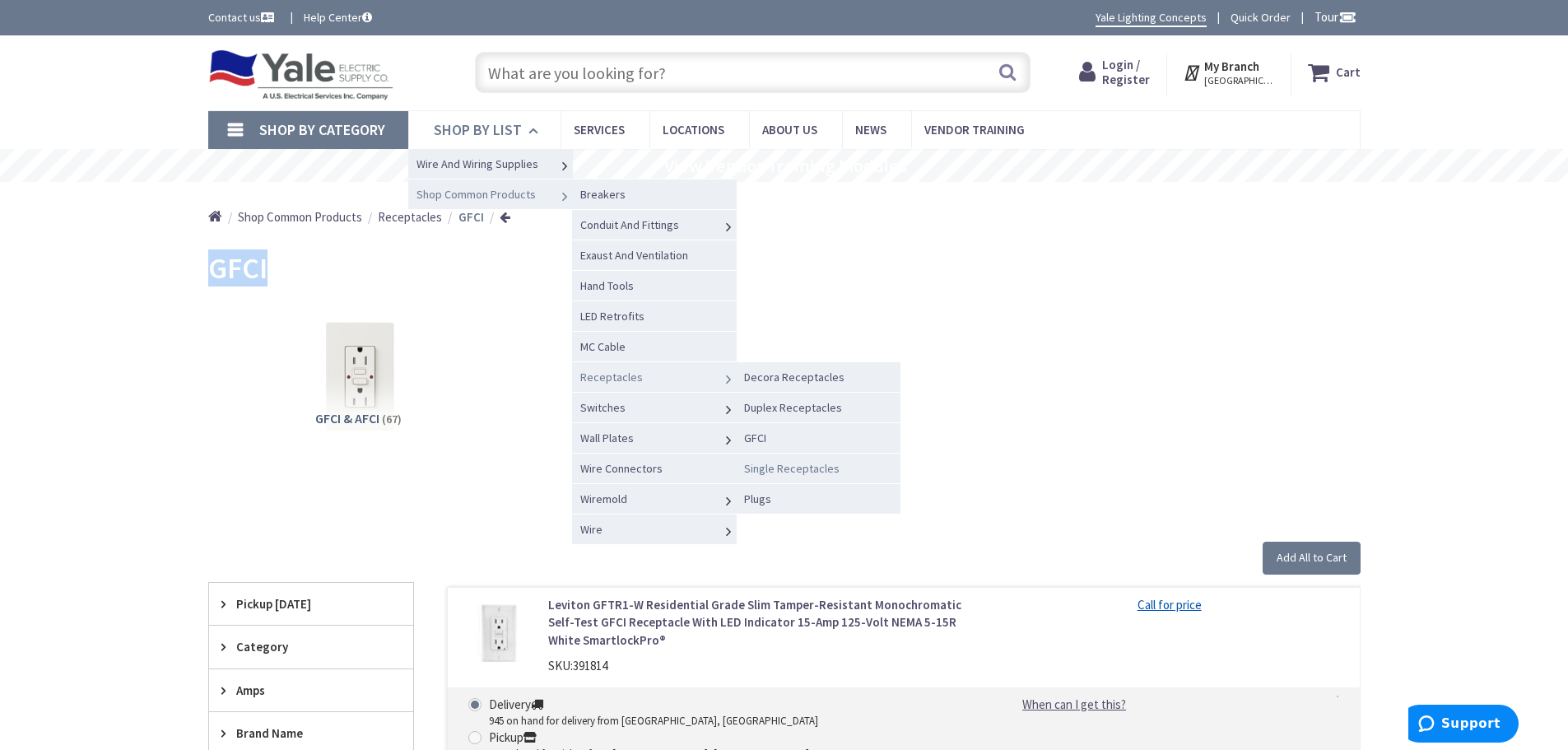
click at [771, 468] on span "Single Receptacles" at bounding box center [792, 467] width 96 height 15
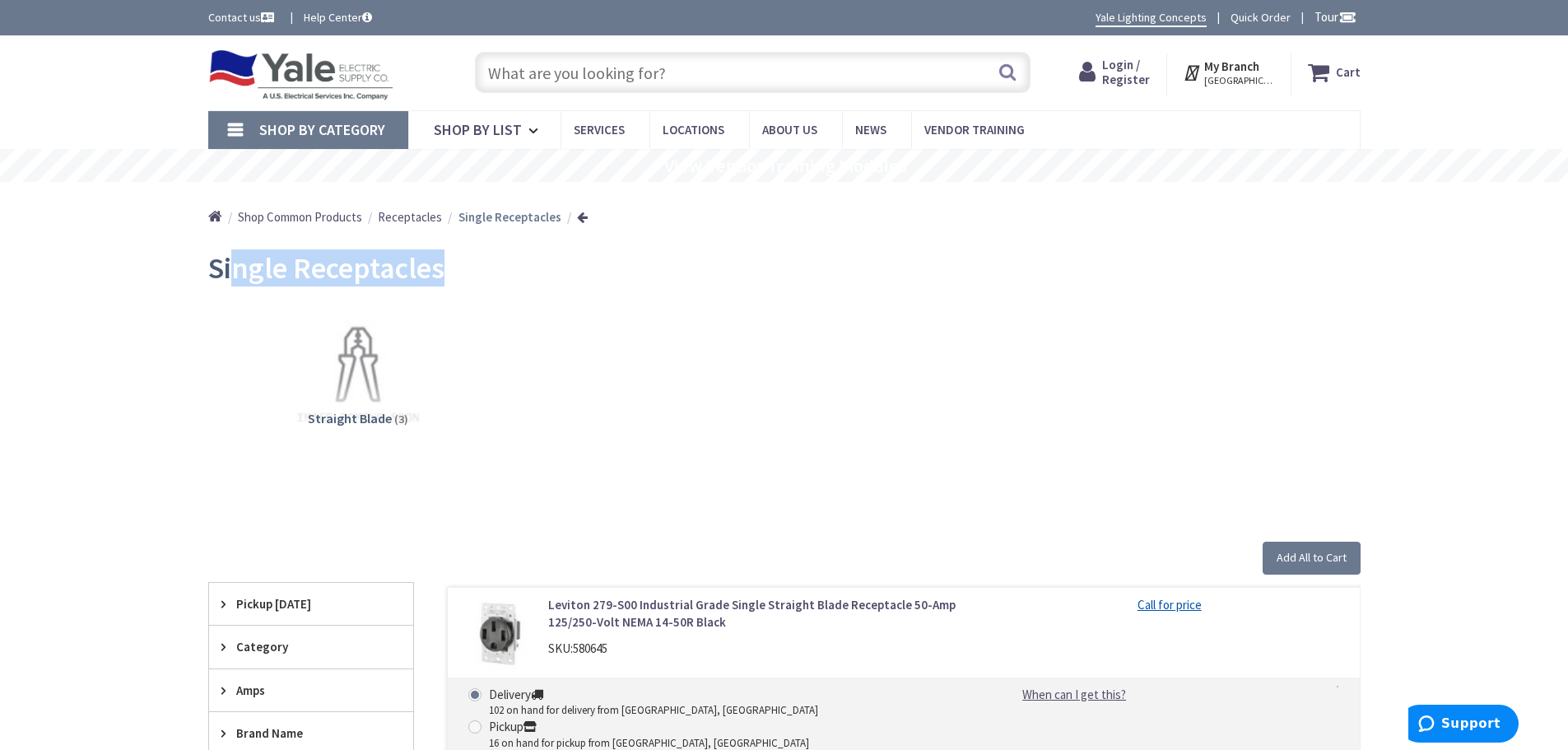
drag, startPoint x: 473, startPoint y: 294, endPoint x: 231, endPoint y: 285, distance: 242.2
click at [231, 285] on div "Single Receptacles" at bounding box center [784, 270] width 1152 height 62
click at [231, 285] on span "Single Receptacles" at bounding box center [327, 268] width 237 height 37
drag, startPoint x: 516, startPoint y: 273, endPoint x: 189, endPoint y: 267, distance: 327.1
click at [189, 267] on main "Back Single Receptacles View Subcategories Straight Blade (3) Clear all Add All…" at bounding box center [784, 713] width 1234 height 948
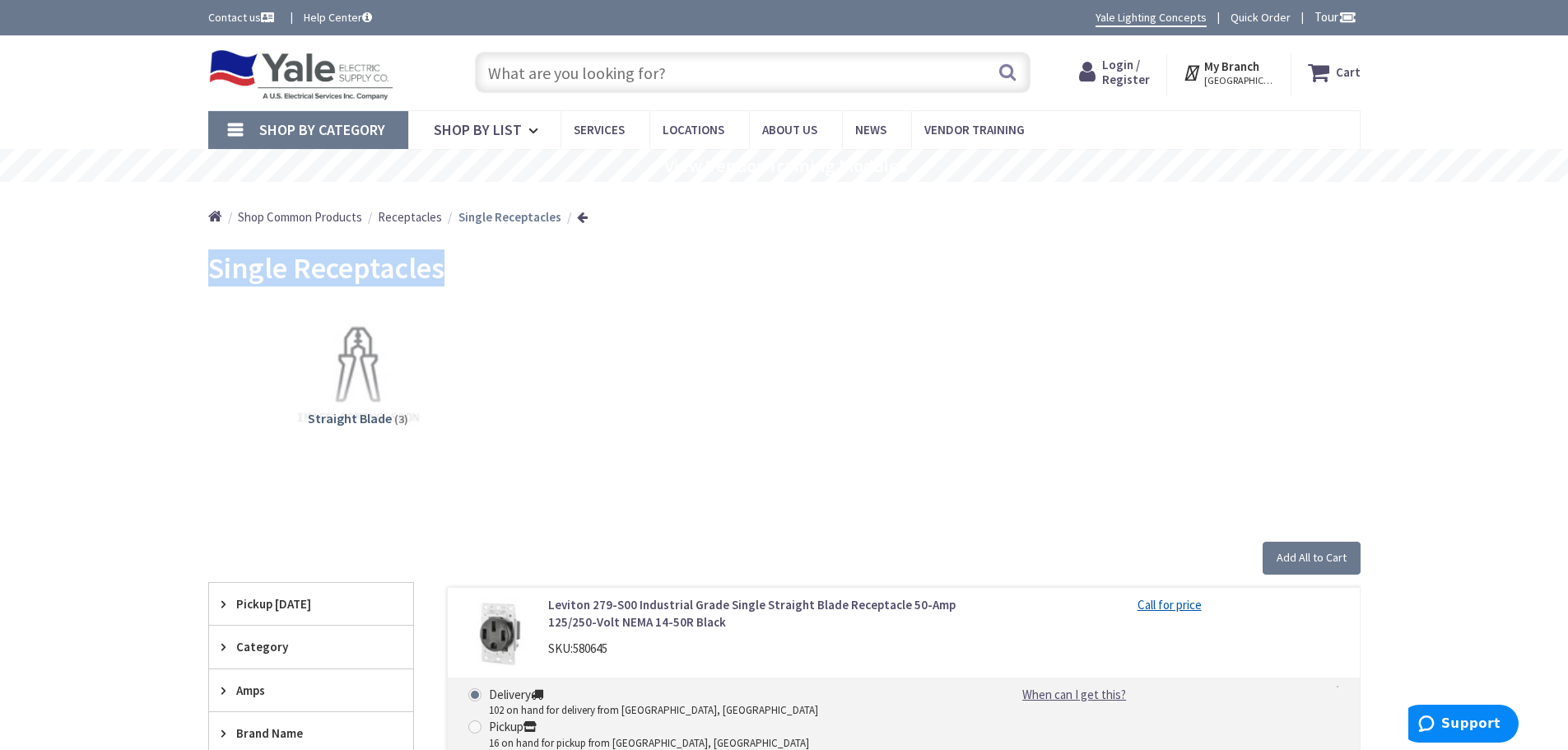
copy span "Single Receptacles"
click at [520, 134] on link "Shop By List" at bounding box center [484, 130] width 153 height 38
click at [521, 132] on link "Shop By List" at bounding box center [484, 130] width 153 height 38
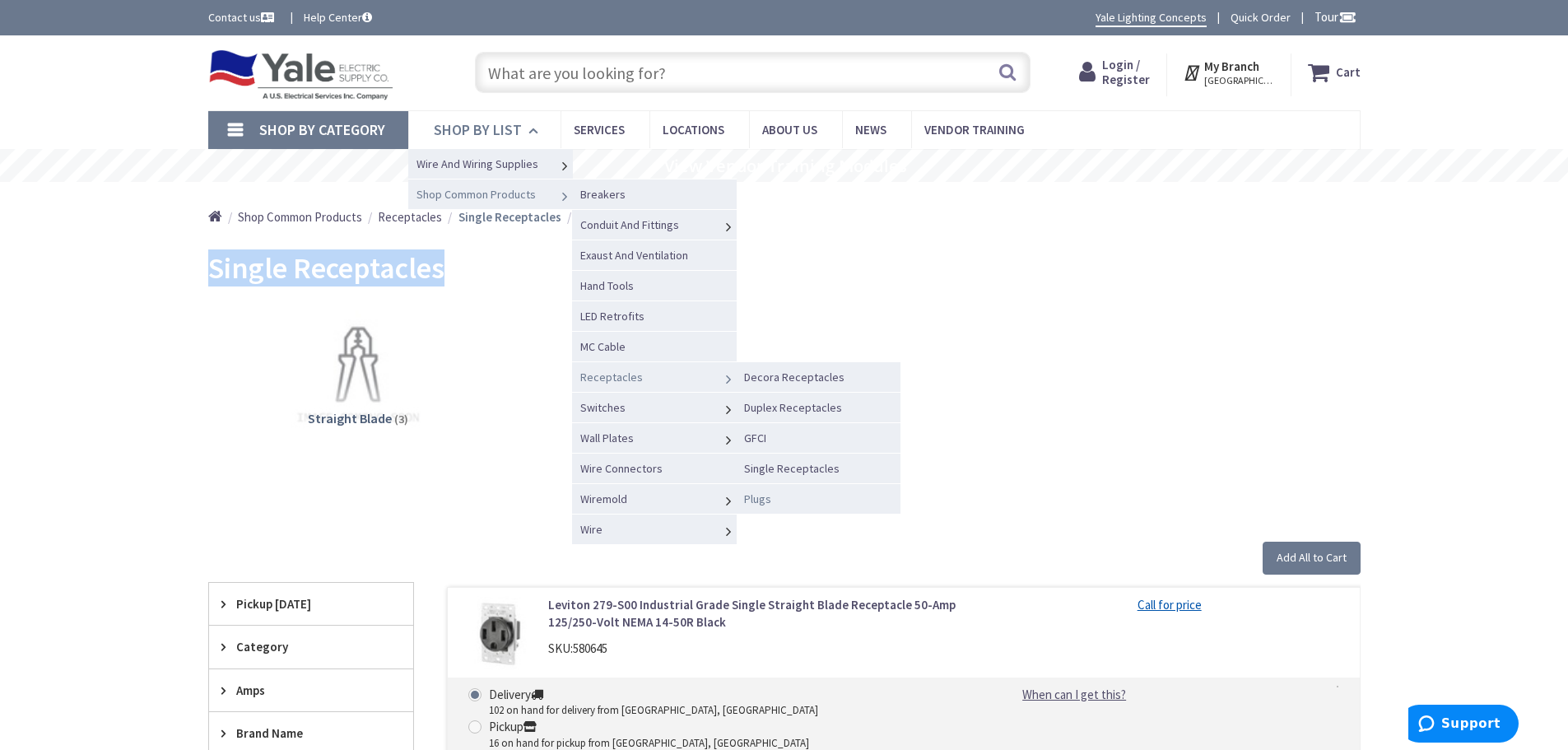
click at [760, 498] on span "Plugs" at bounding box center [758, 498] width 27 height 15
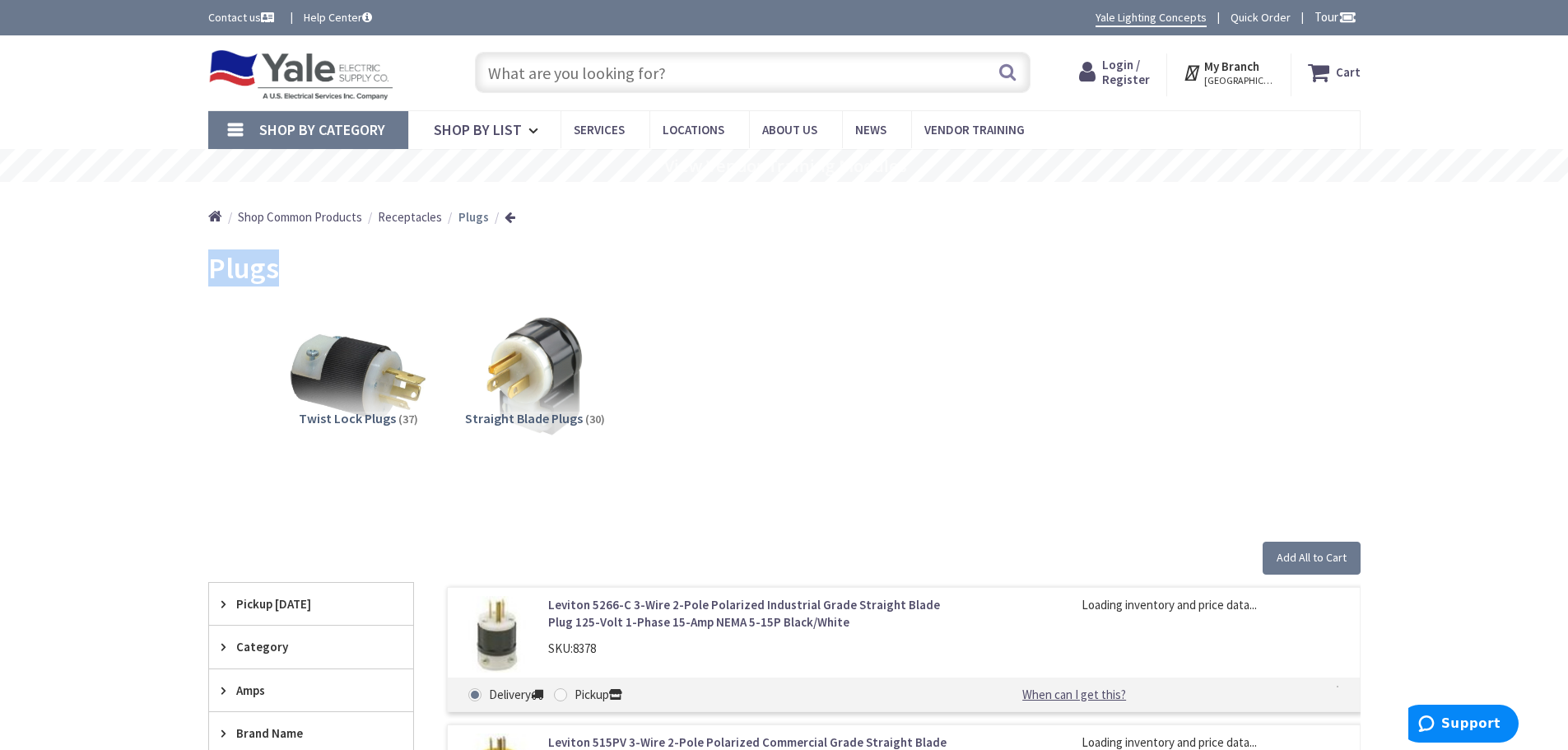
drag, startPoint x: 297, startPoint y: 278, endPoint x: 208, endPoint y: 278, distance: 89.0
click at [208, 278] on div "Plugs" at bounding box center [784, 270] width 1152 height 62
copy span "Plugs"
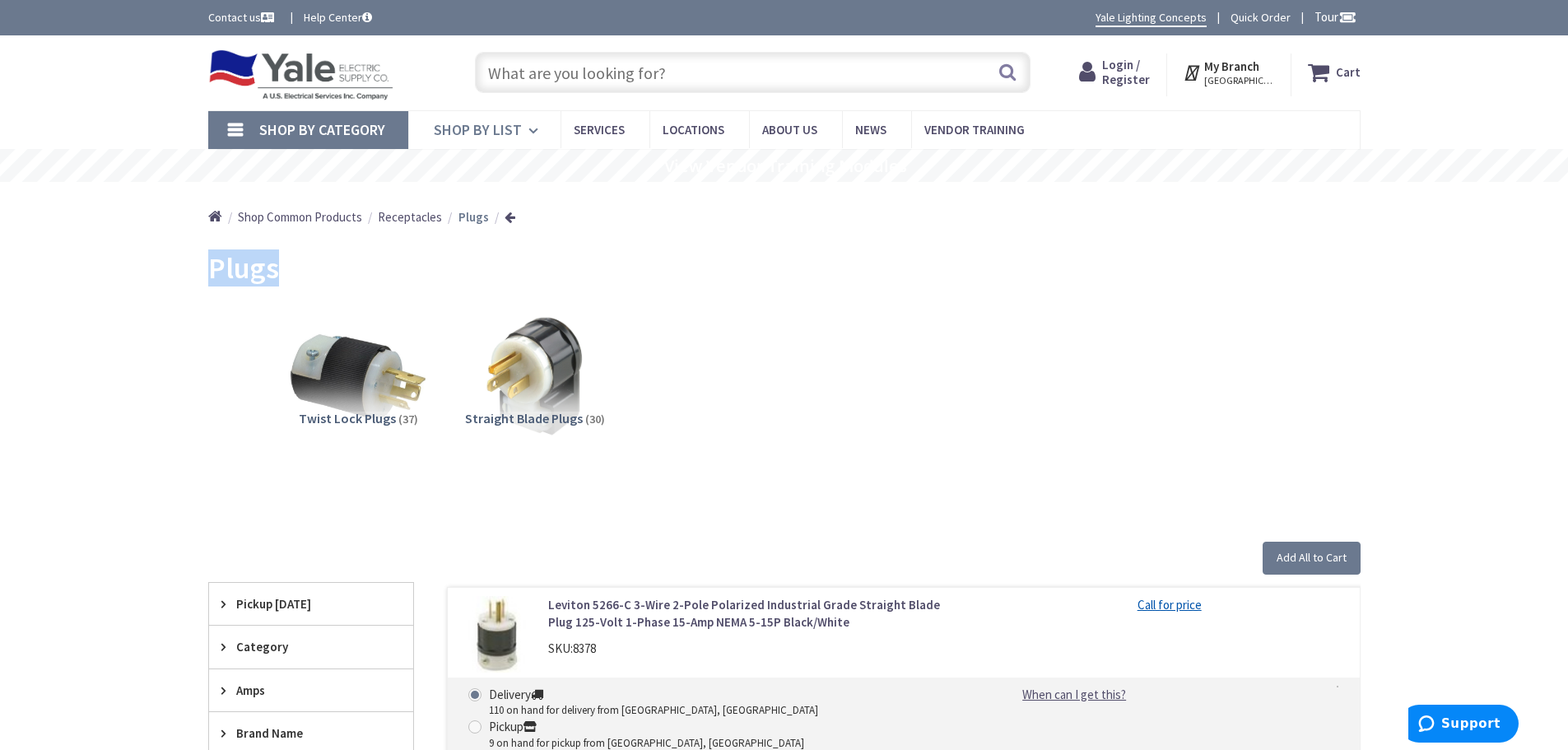
click at [510, 133] on span "Shop By List" at bounding box center [477, 129] width 88 height 19
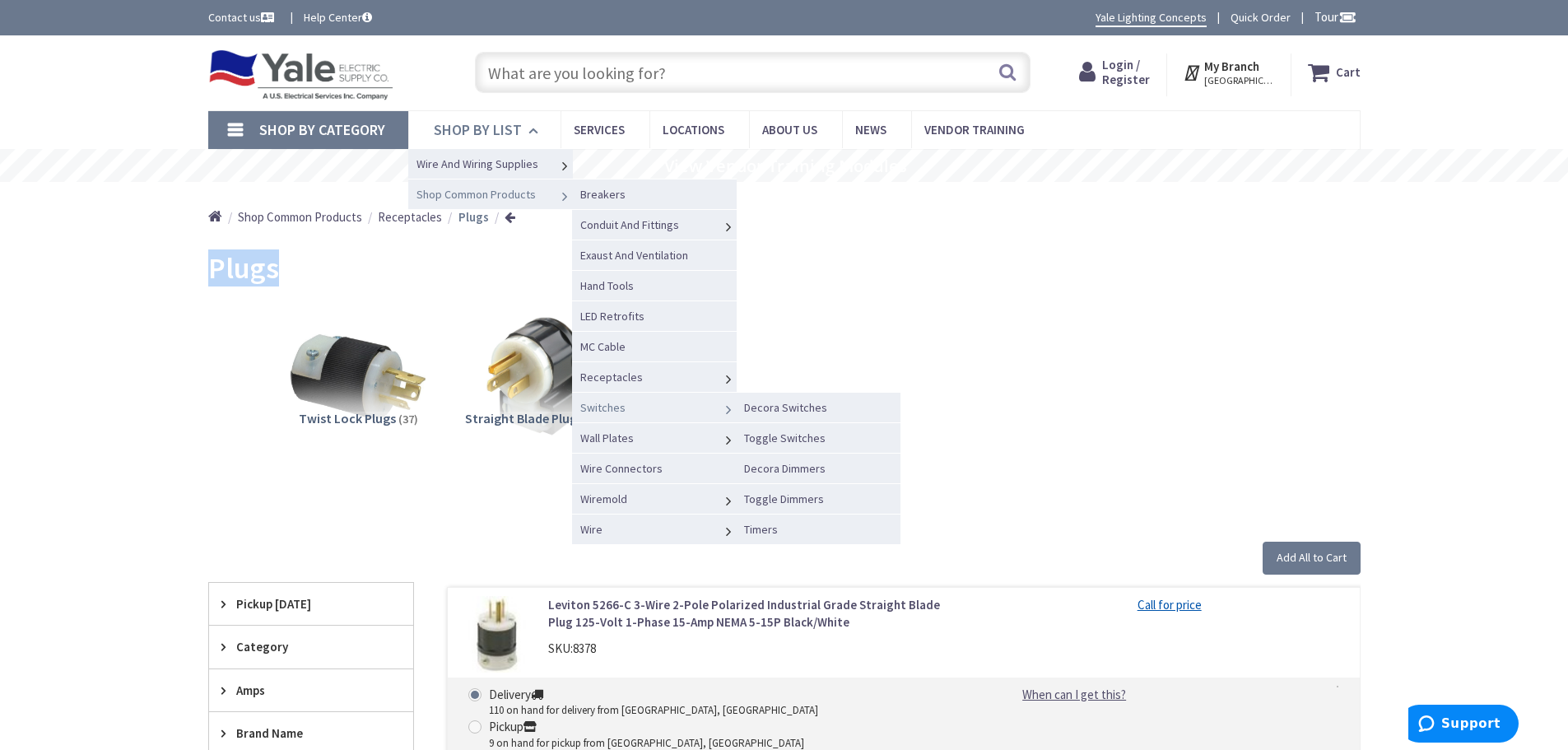
click at [605, 405] on span "Switches" at bounding box center [603, 407] width 45 height 15
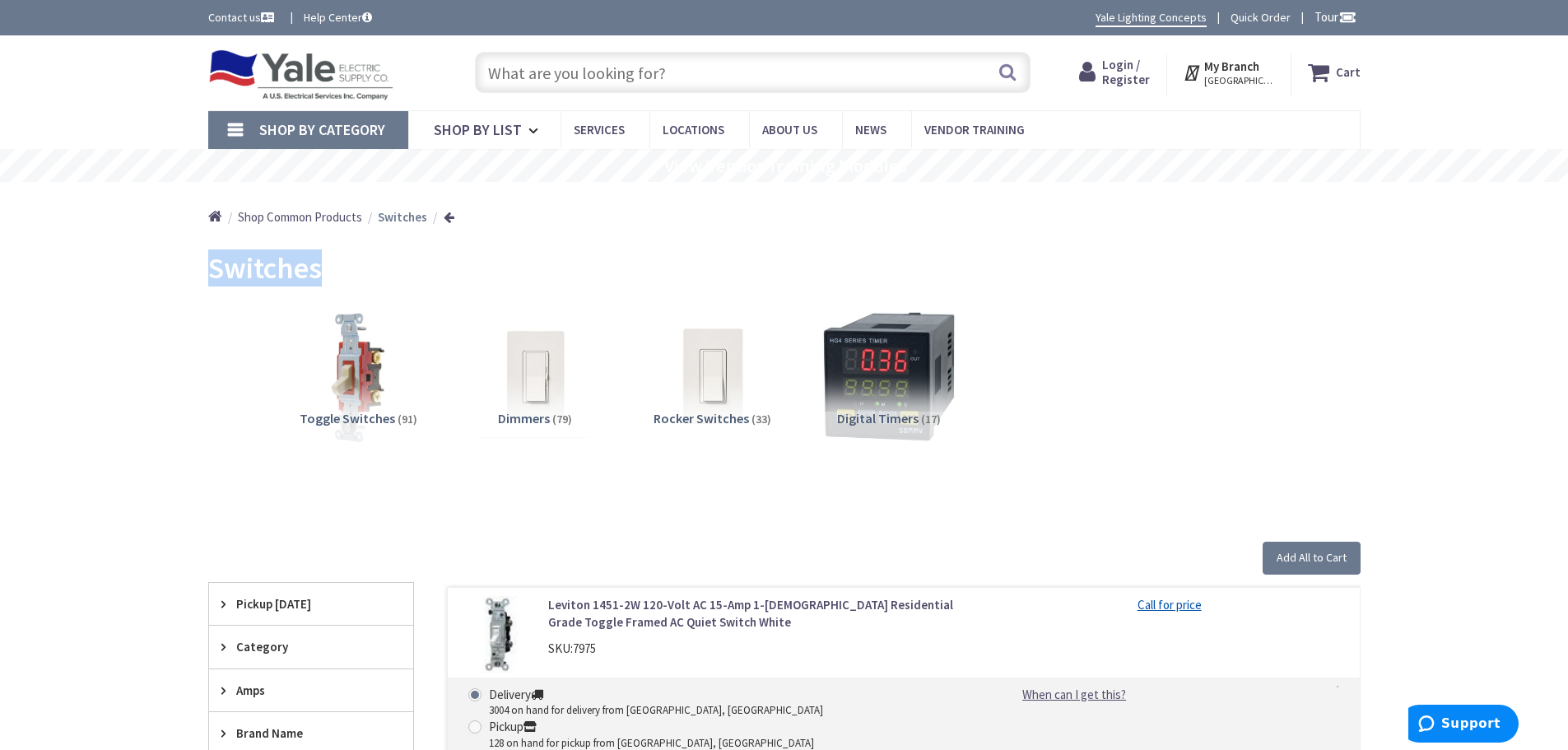
drag, startPoint x: 330, startPoint y: 268, endPoint x: 175, endPoint y: 285, distance: 155.9
copy span "Switches"
click at [515, 129] on span "Shop By List" at bounding box center [477, 129] width 88 height 19
click at [500, 141] on link "Shop By List" at bounding box center [484, 130] width 153 height 38
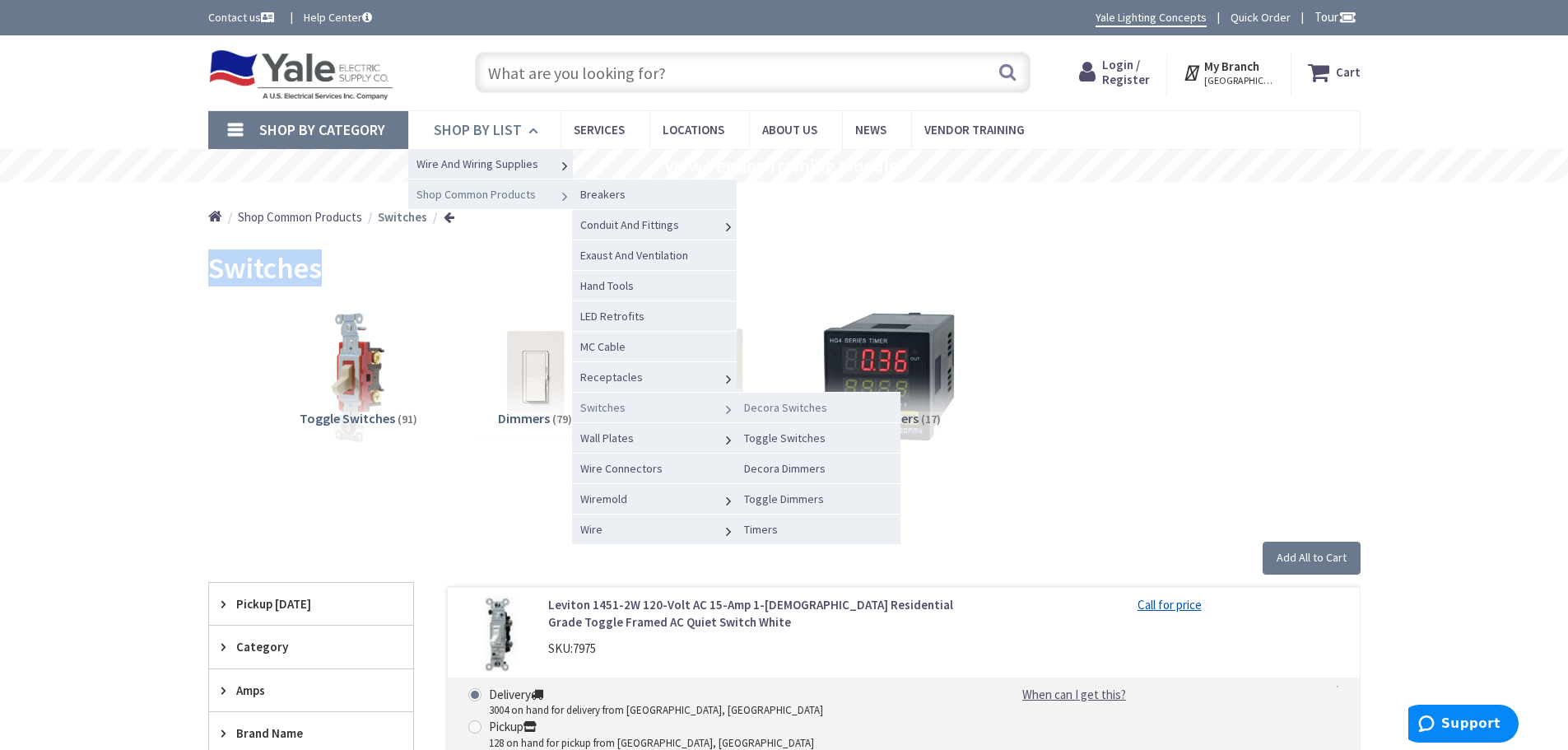
click at [775, 406] on span "Decora Switches" at bounding box center [785, 407] width 83 height 15
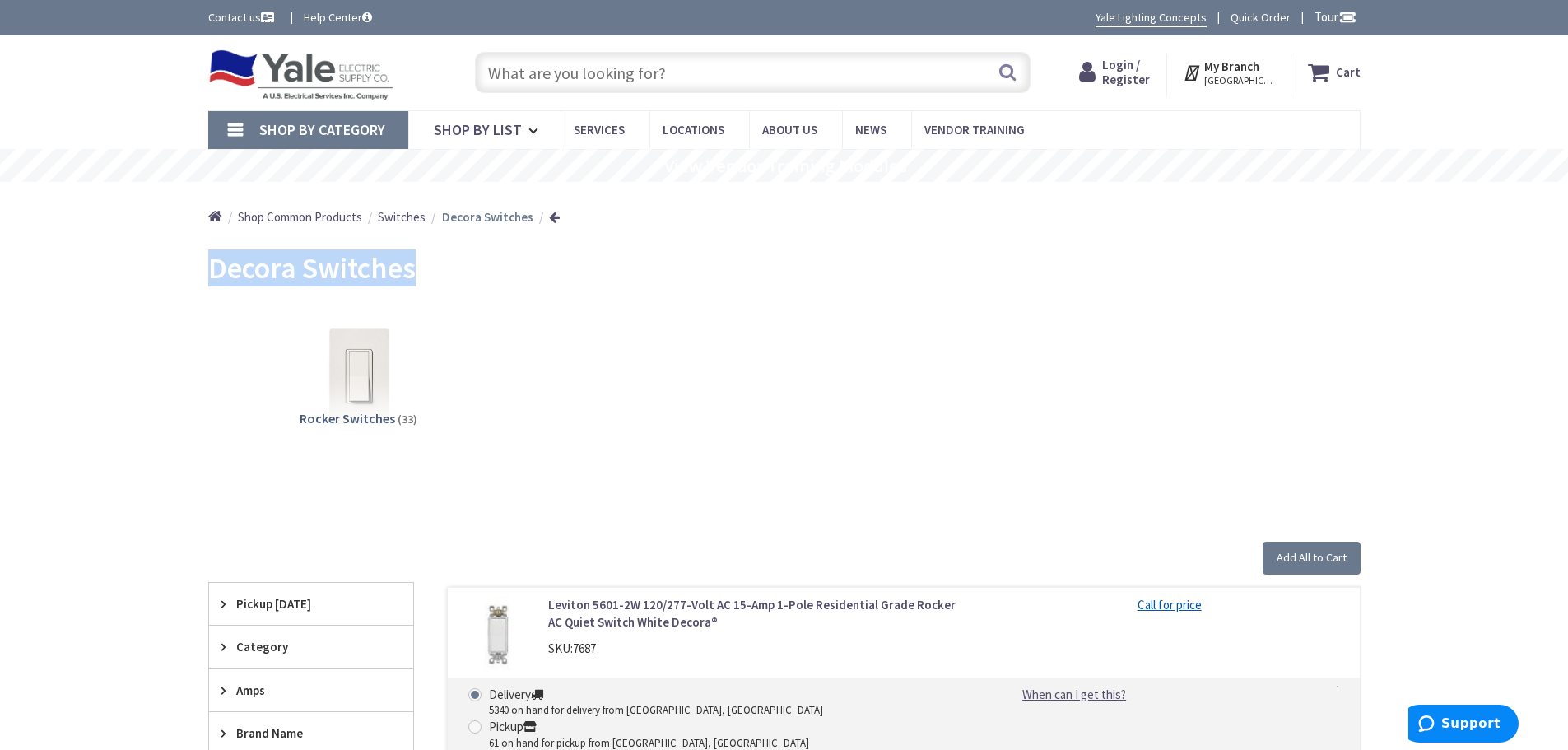
drag, startPoint x: 381, startPoint y: 271, endPoint x: 197, endPoint y: 267, distance: 184.0
copy span "Decora Switches"
click at [470, 117] on link "Shop By List" at bounding box center [484, 130] width 153 height 38
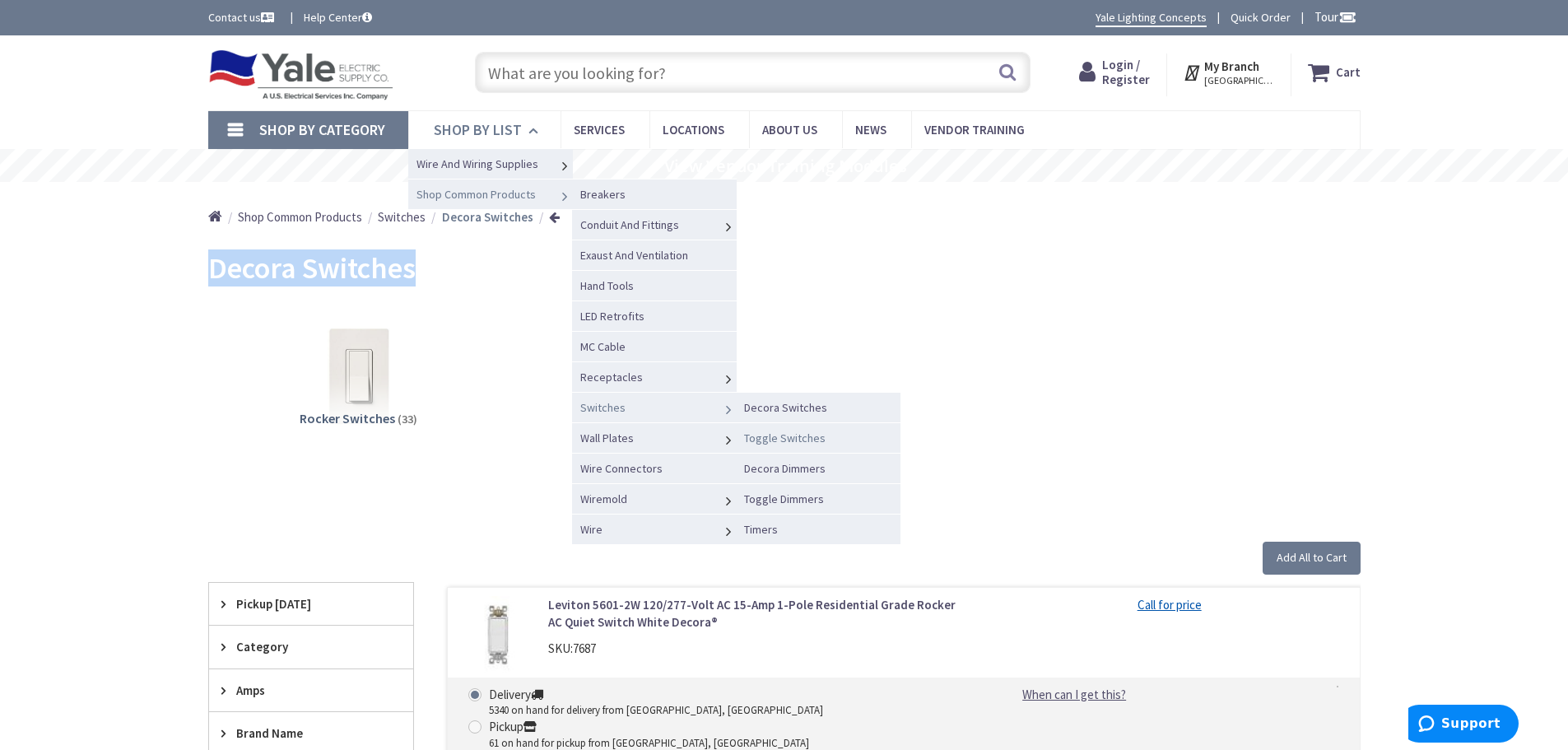
click at [784, 439] on span "Toggle Switches" at bounding box center [784, 437] width 81 height 15
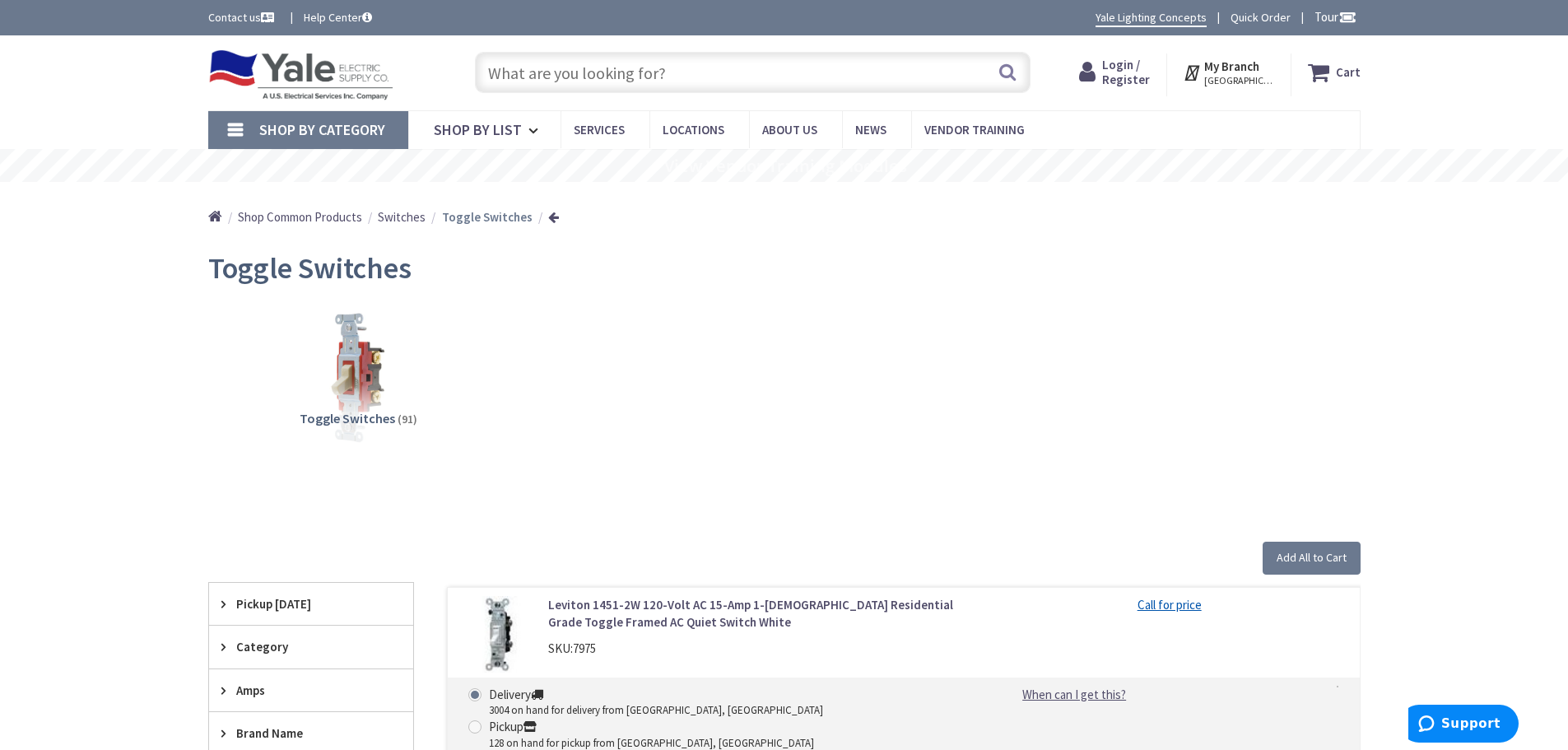
click at [578, 366] on div "Toggle Switches (91)" at bounding box center [784, 389] width 1095 height 177
drag, startPoint x: 197, startPoint y: 273, endPoint x: 412, endPoint y: 285, distance: 215.3
copy span "Toggle Switches"
click at [509, 124] on span "Shop By List" at bounding box center [477, 129] width 88 height 19
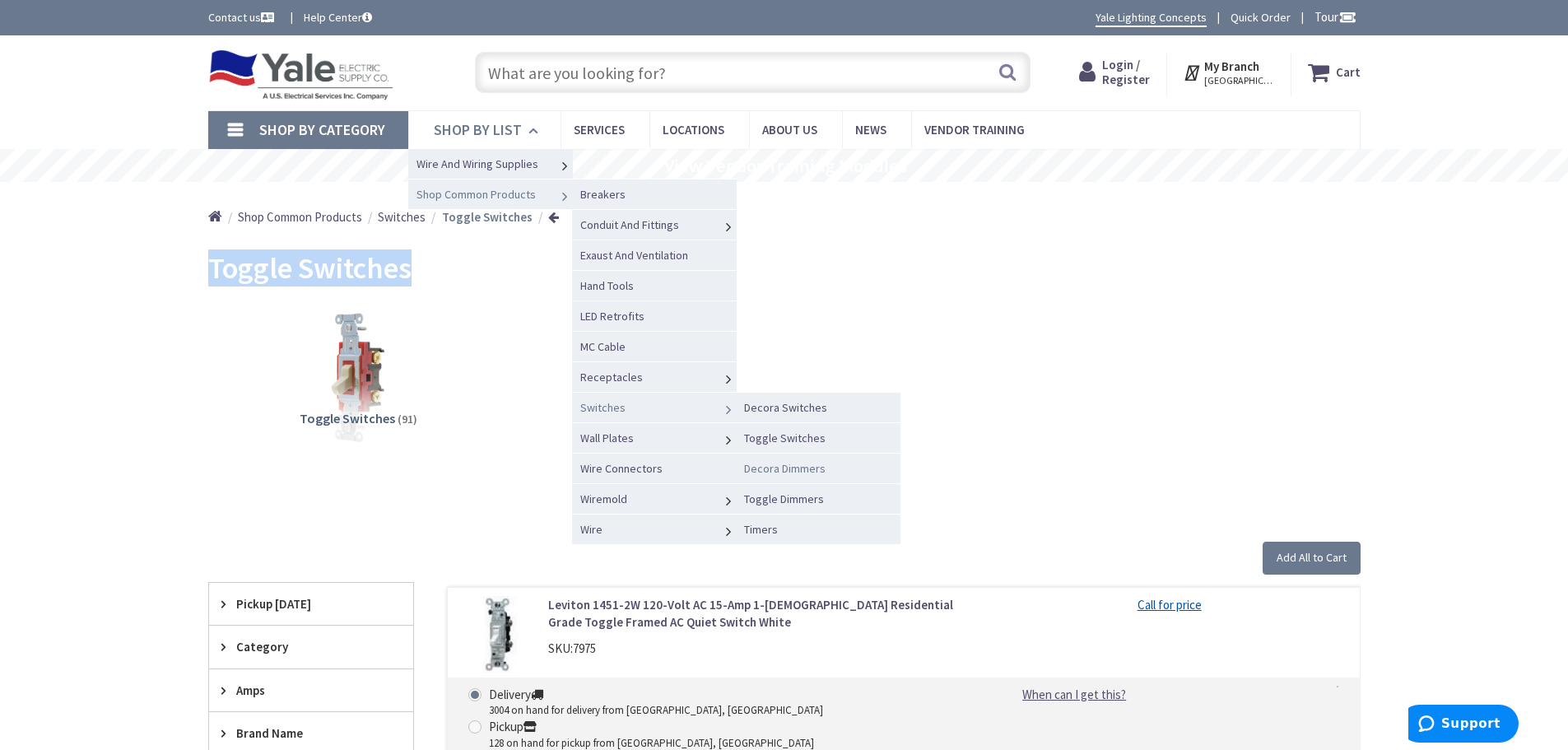
click at [772, 469] on span "Decora Dimmers" at bounding box center [784, 467] width 81 height 15
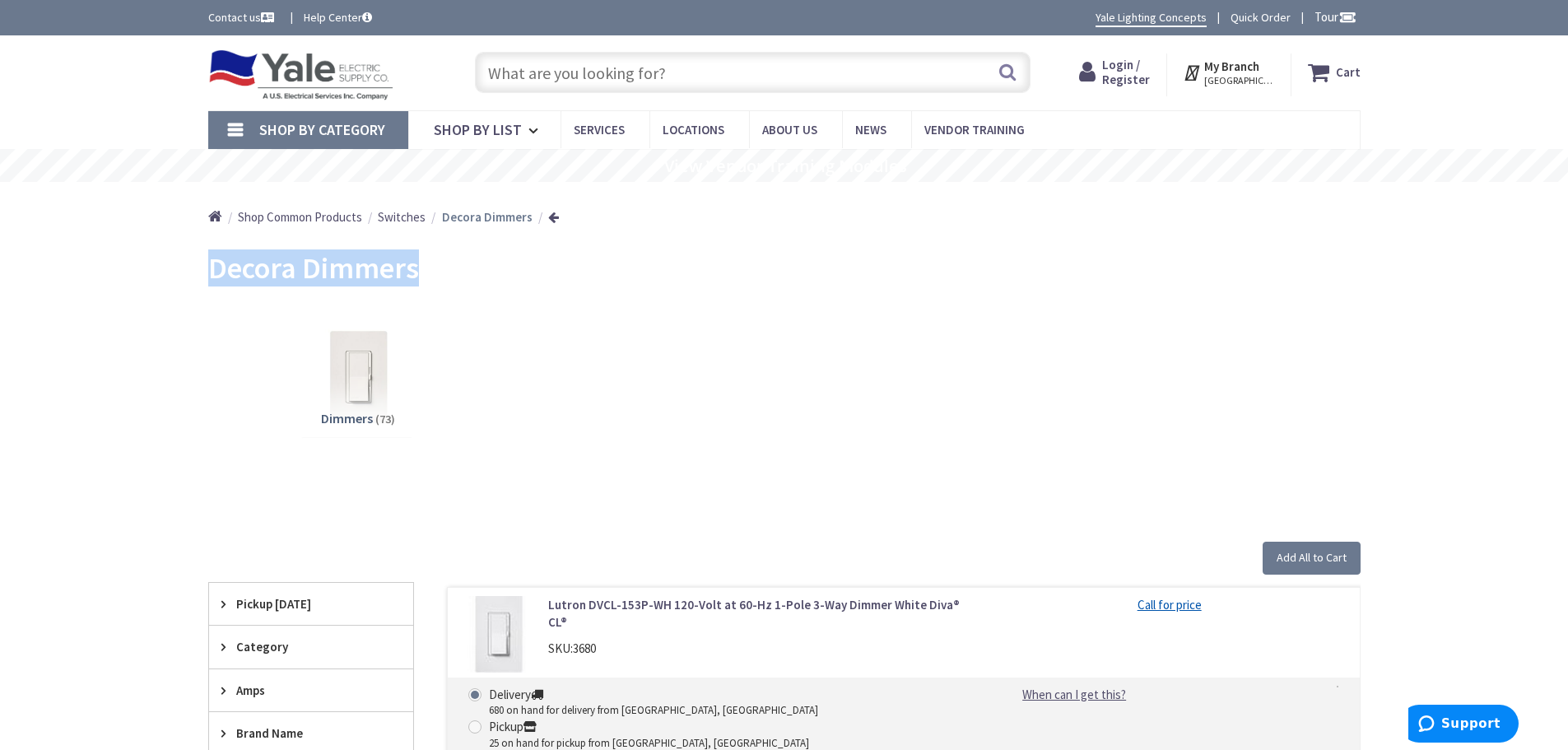
drag, startPoint x: 433, startPoint y: 267, endPoint x: 176, endPoint y: 265, distance: 257.0
copy span "Decora Dimmers"
click at [498, 122] on span "Shop By List" at bounding box center [477, 129] width 88 height 19
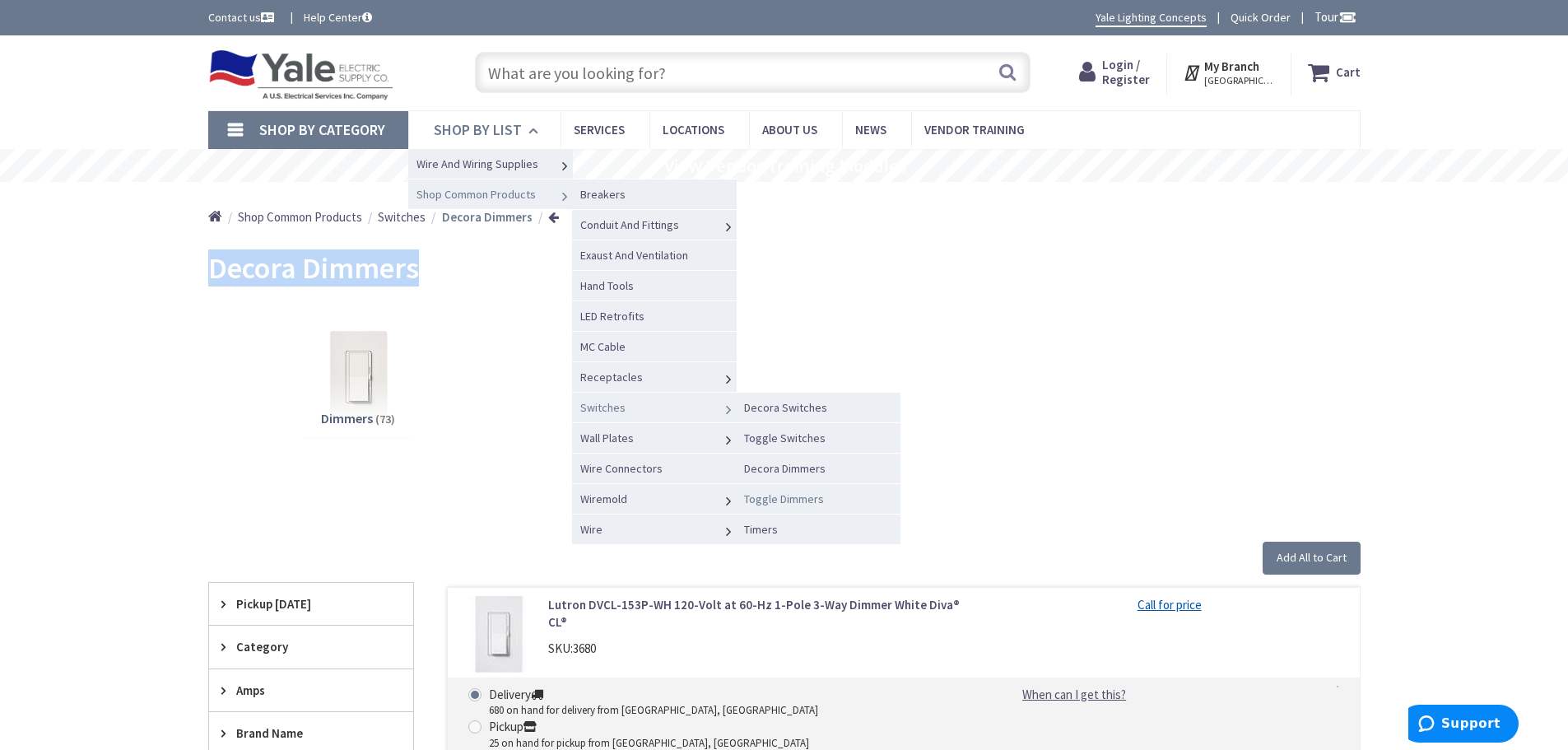
click at [774, 499] on span "Toggle Dimmers" at bounding box center [784, 498] width 80 height 15
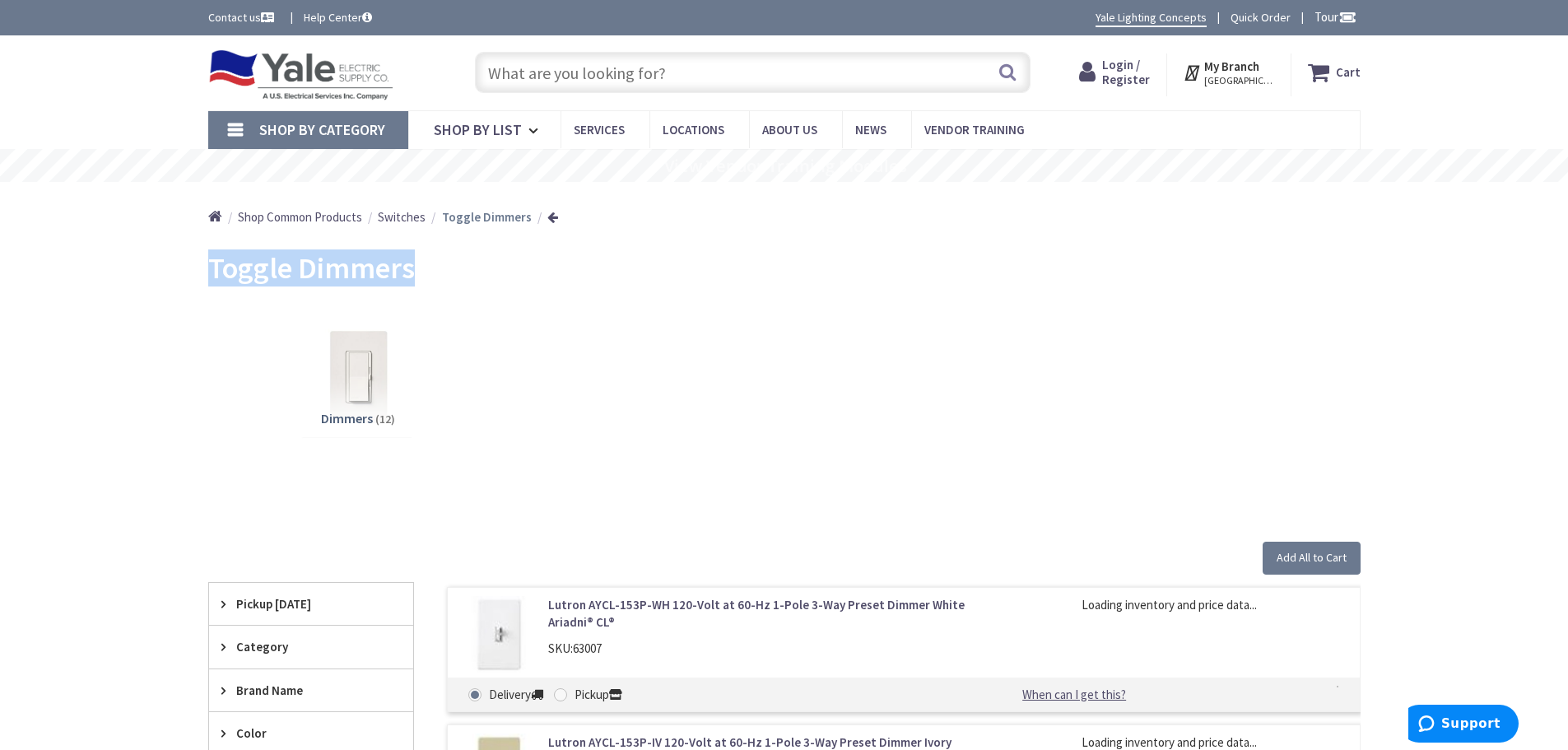
drag, startPoint x: 424, startPoint y: 279, endPoint x: 195, endPoint y: 266, distance: 229.4
copy span "Toggle Dimmers"
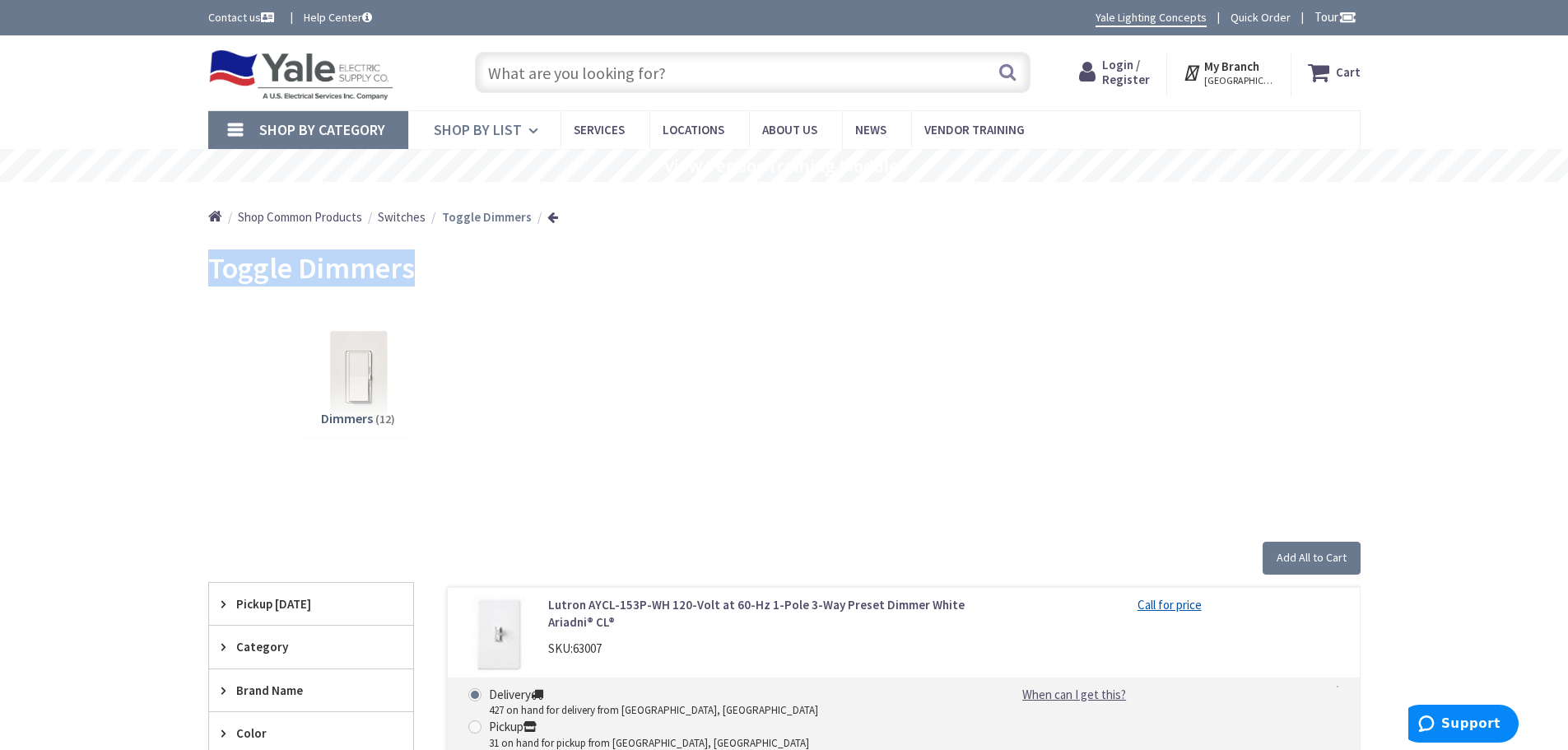
click at [457, 129] on span "Shop By List" at bounding box center [477, 129] width 88 height 19
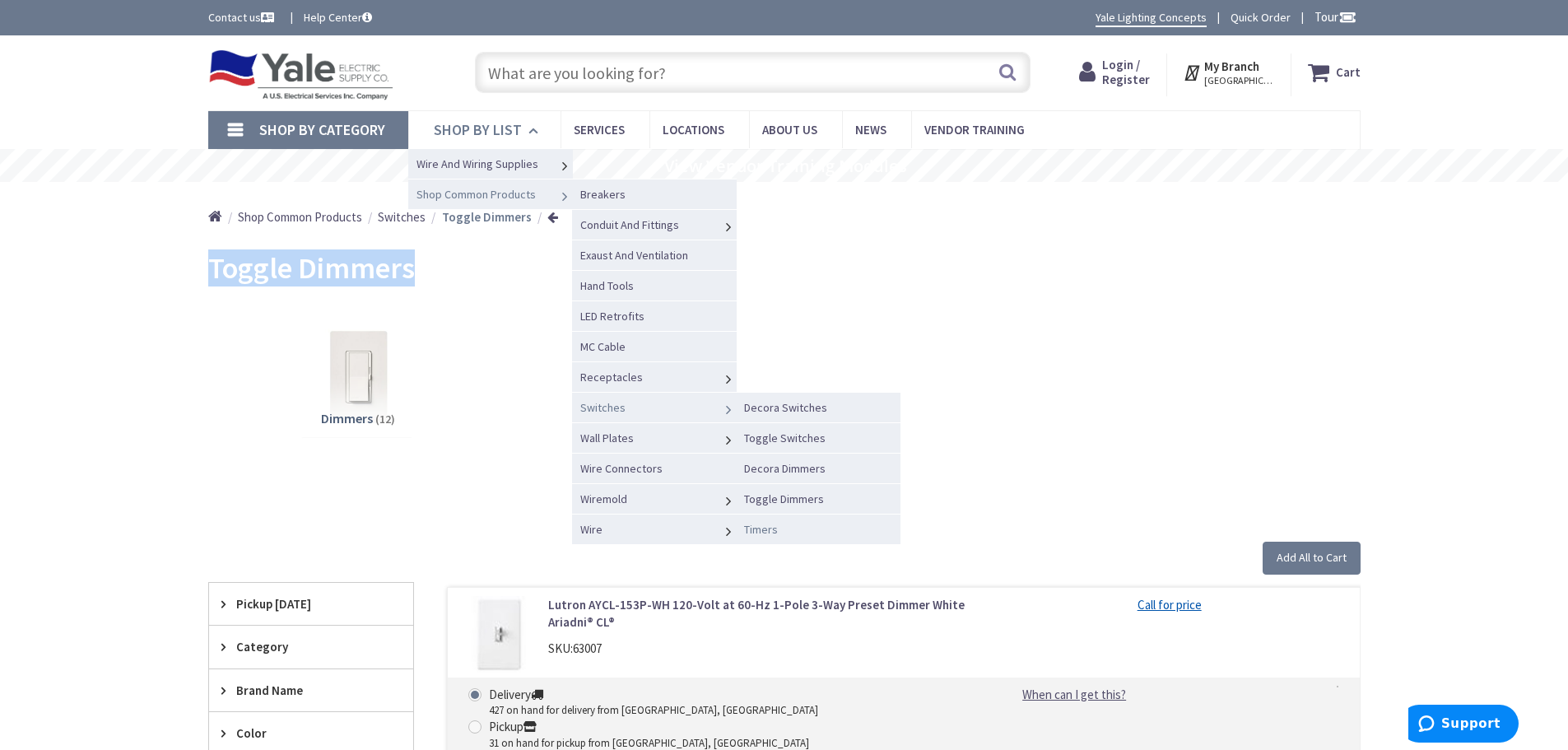
click at [760, 530] on span "Timers" at bounding box center [761, 529] width 34 height 15
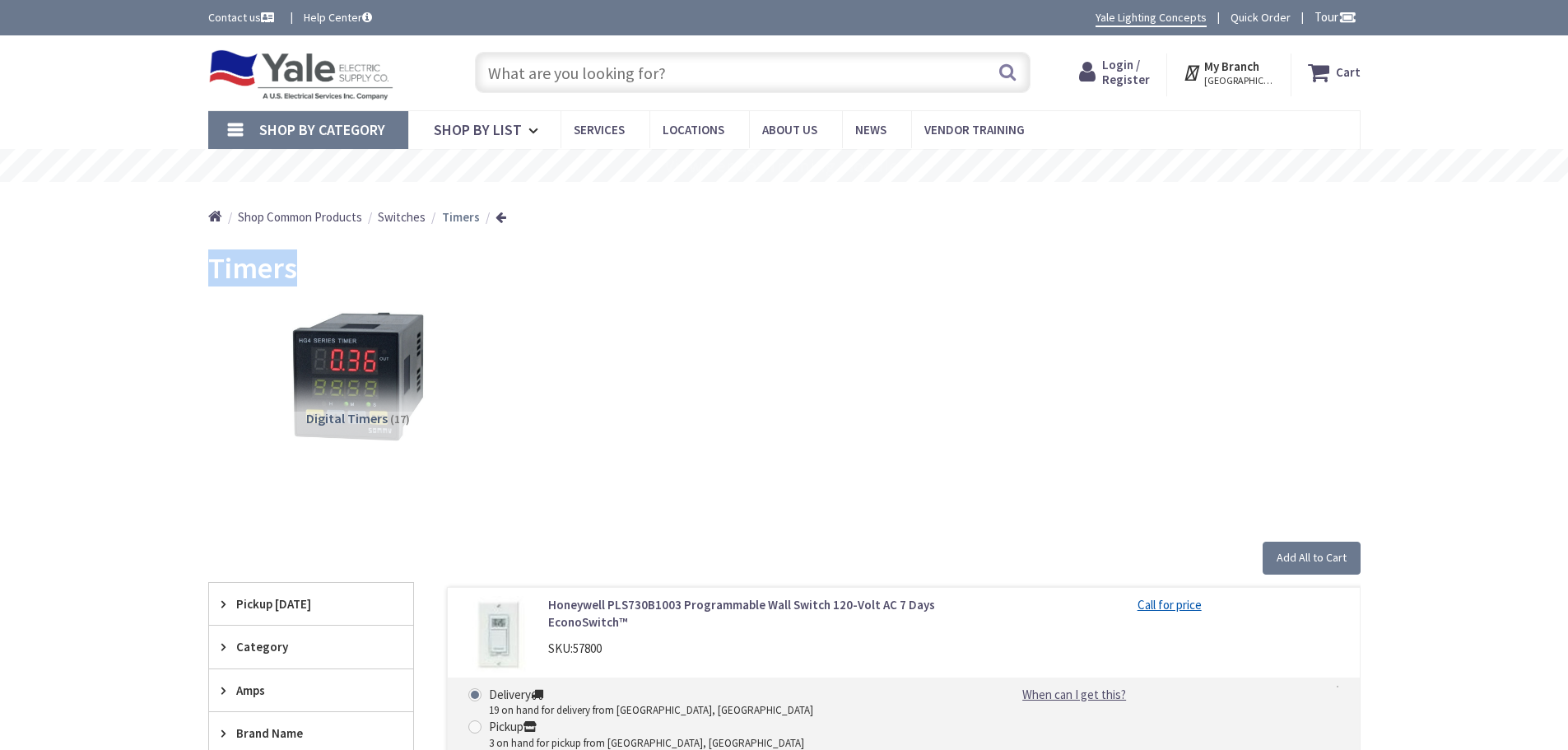
click at [208, 278] on div "Timers" at bounding box center [784, 270] width 1152 height 62
click at [470, 128] on span "Shop By List" at bounding box center [477, 129] width 88 height 19
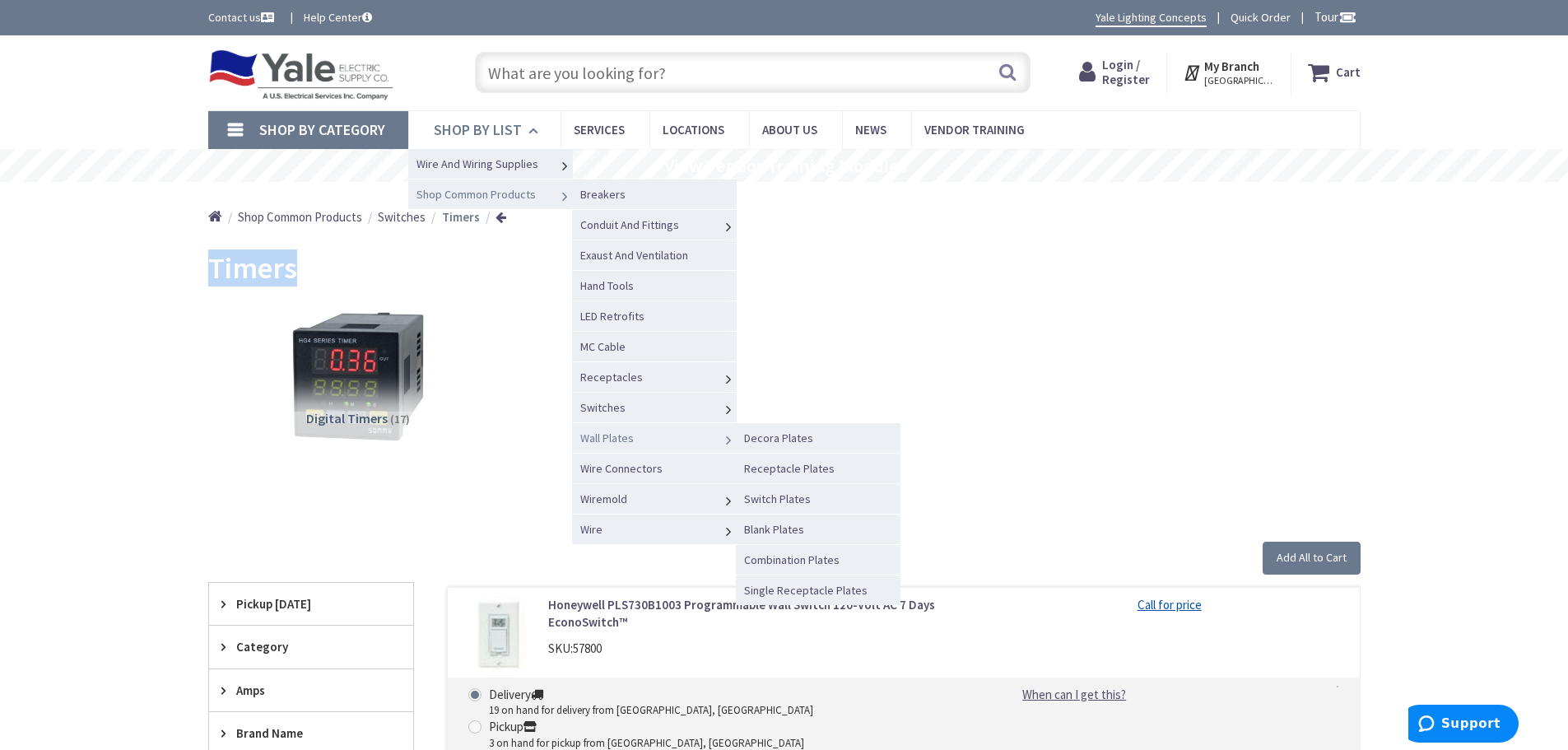
click at [615, 438] on span "Wall Plates" at bounding box center [606, 437] width 54 height 15
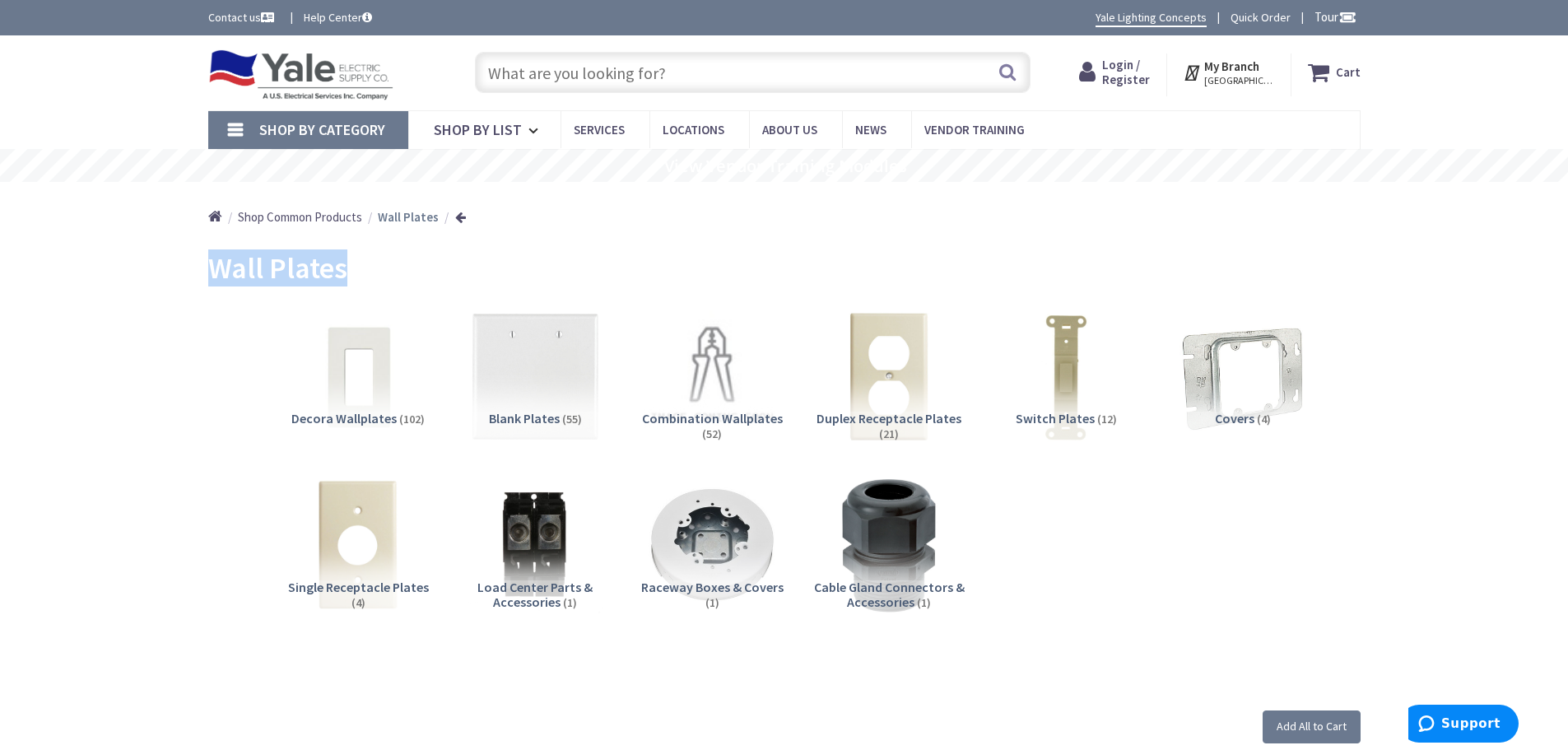
drag, startPoint x: 418, startPoint y: 278, endPoint x: 188, endPoint y: 275, distance: 230.0
copy span "Wall Plates"
click at [499, 128] on span "Shop By List" at bounding box center [477, 129] width 88 height 19
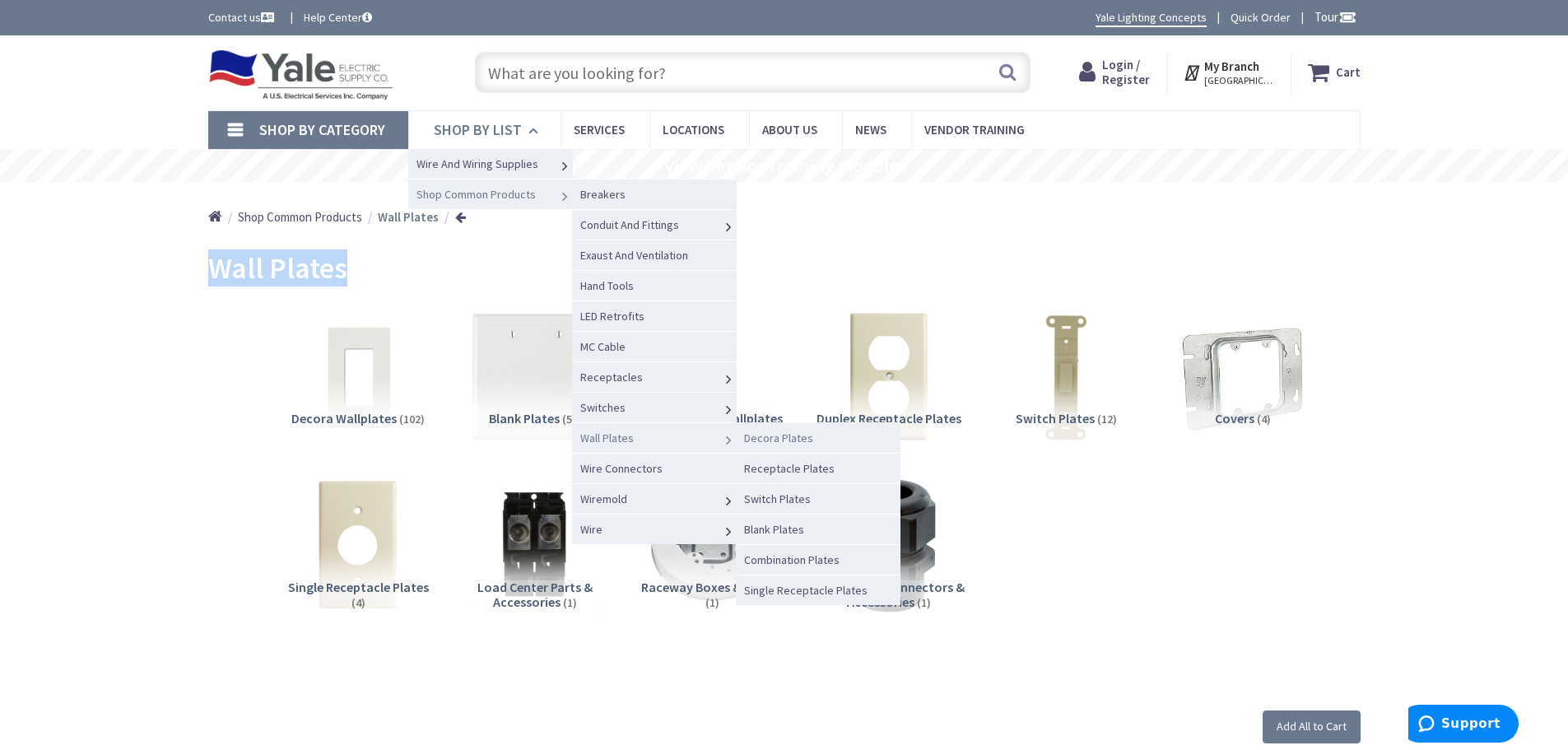
click at [766, 439] on span "Decora Plates" at bounding box center [779, 437] width 69 height 15
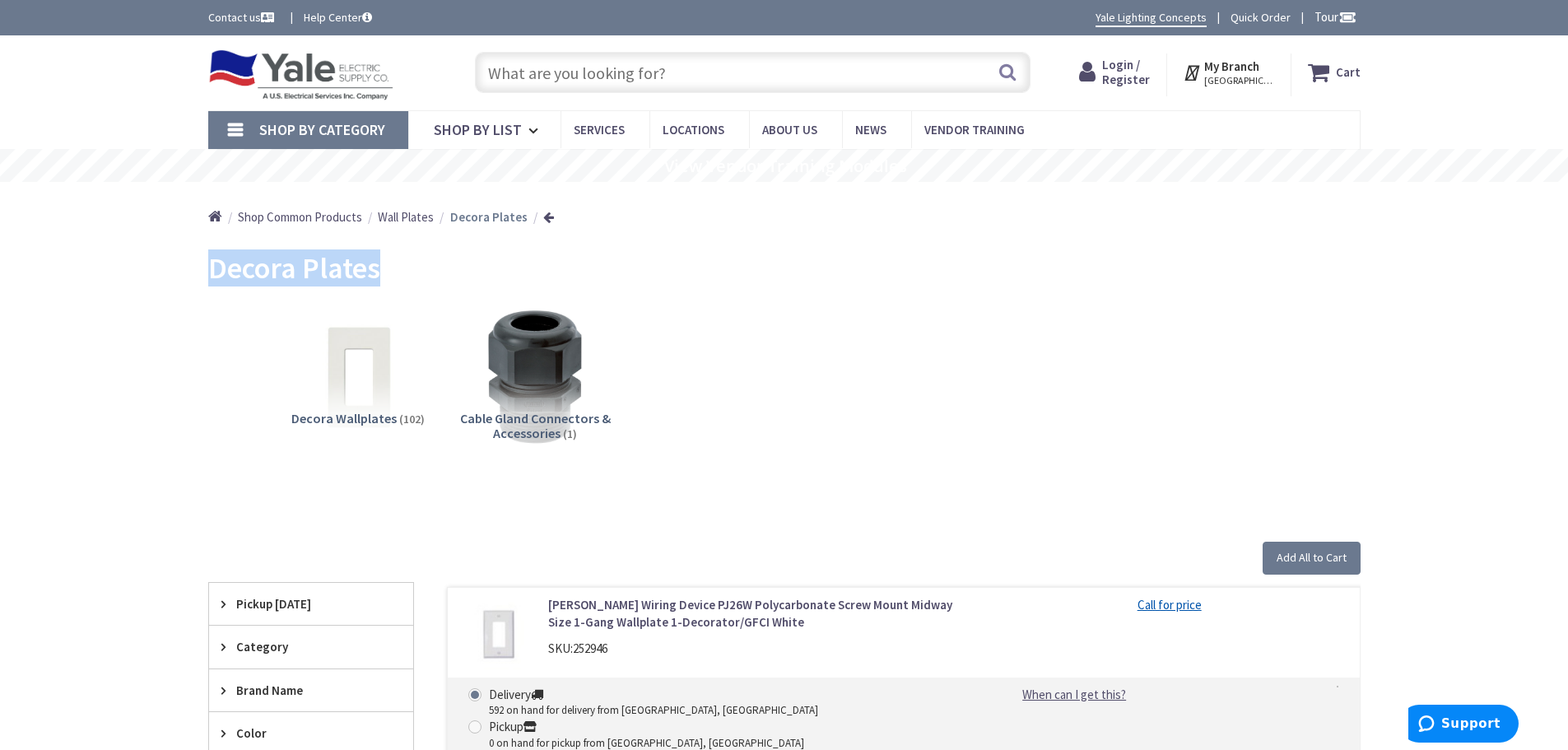
drag, startPoint x: 377, startPoint y: 273, endPoint x: 214, endPoint y: 277, distance: 163.0
click at [214, 277] on div "Decora Plates" at bounding box center [784, 270] width 1152 height 62
copy span "Decora Plates"
click at [514, 130] on span "Shop By List" at bounding box center [477, 129] width 88 height 19
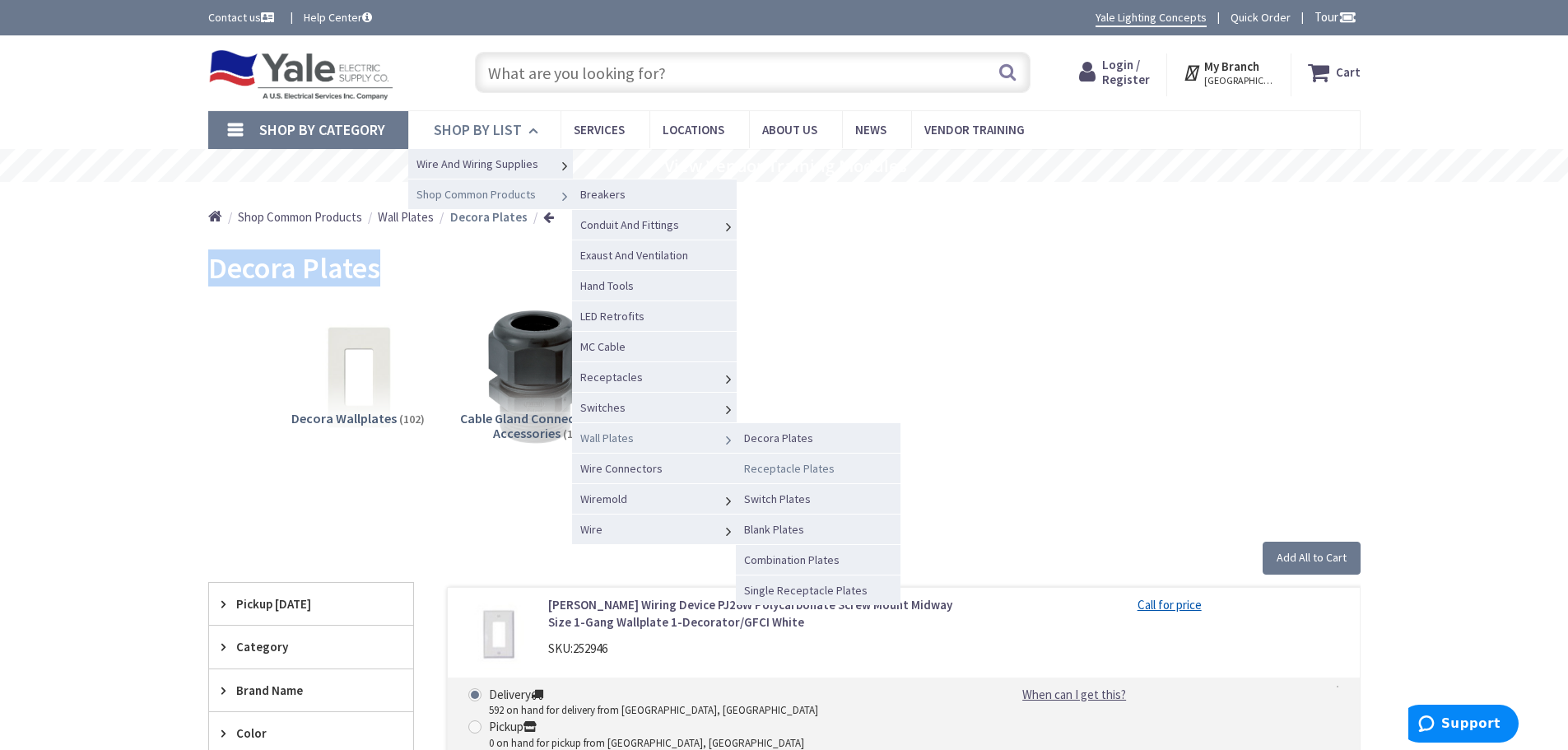
click at [780, 468] on span "Receptacle Plates" at bounding box center [789, 467] width 91 height 15
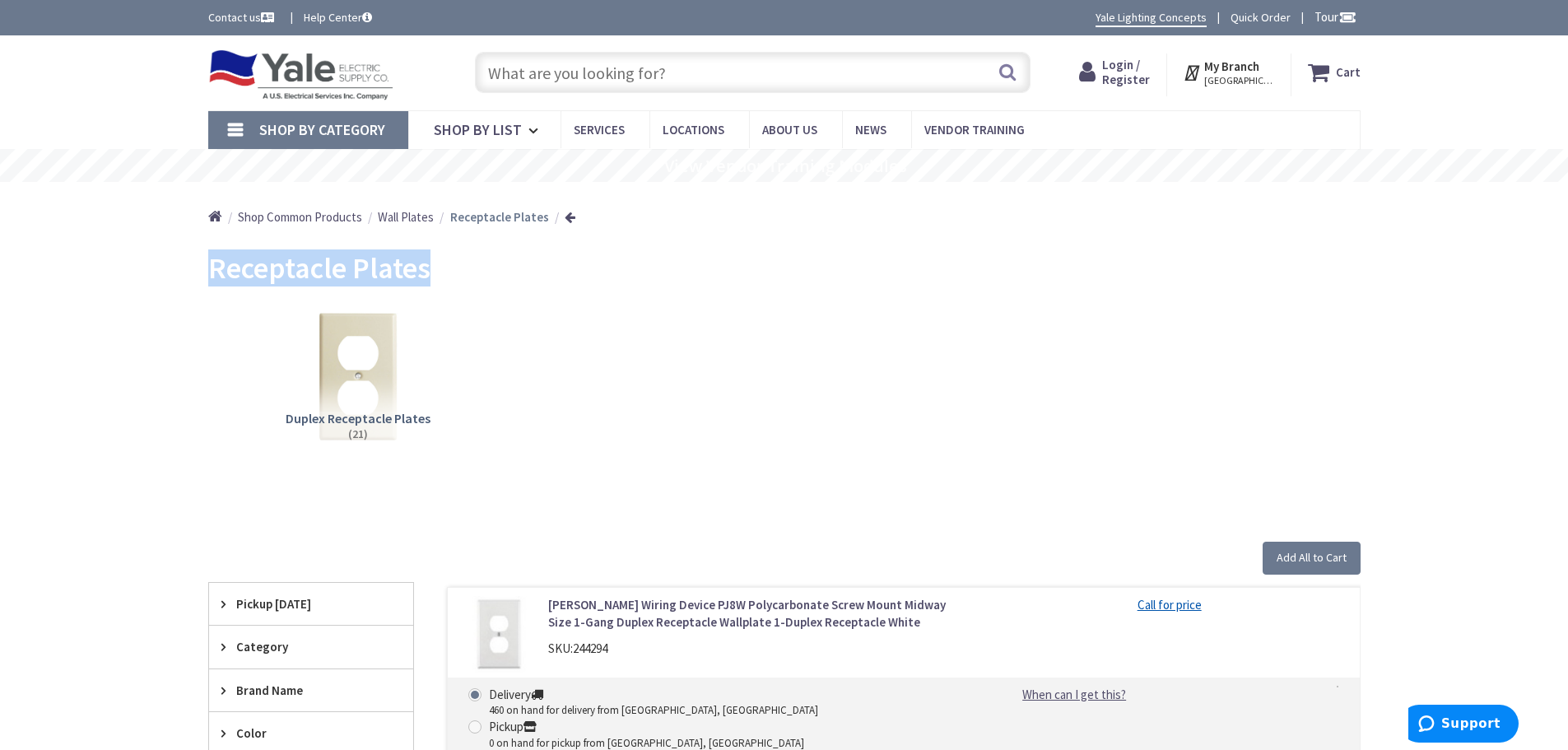
drag, startPoint x: 437, startPoint y: 277, endPoint x: 211, endPoint y: 270, distance: 226.1
click at [211, 270] on div "Receptacle Plates" at bounding box center [784, 270] width 1152 height 62
copy span "Receptacle Plates"
click at [439, 122] on span "Shop By List" at bounding box center [477, 129] width 88 height 19
click at [491, 134] on span "Shop By List" at bounding box center [477, 129] width 88 height 19
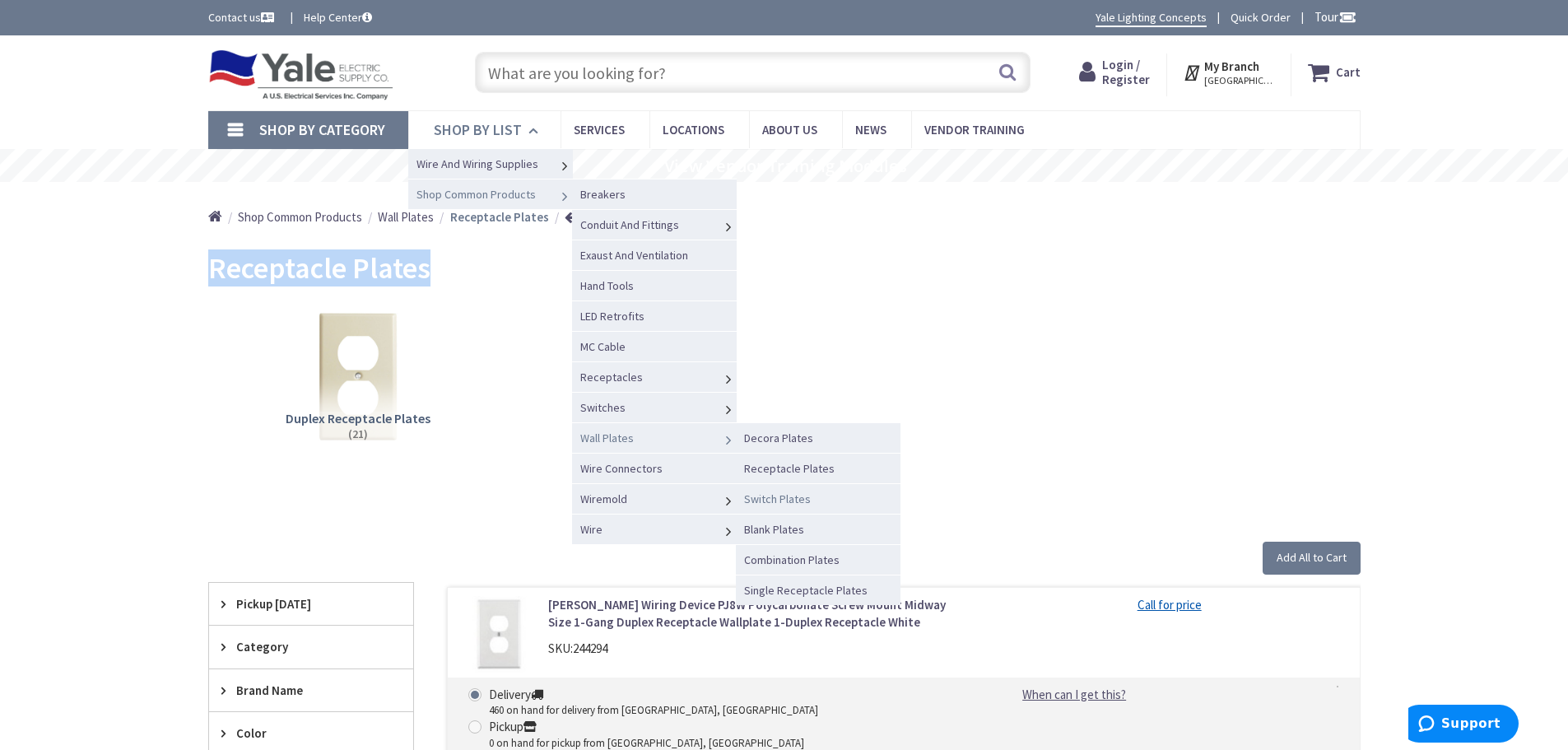
click at [770, 496] on span "Switch Plates" at bounding box center [778, 498] width 67 height 15
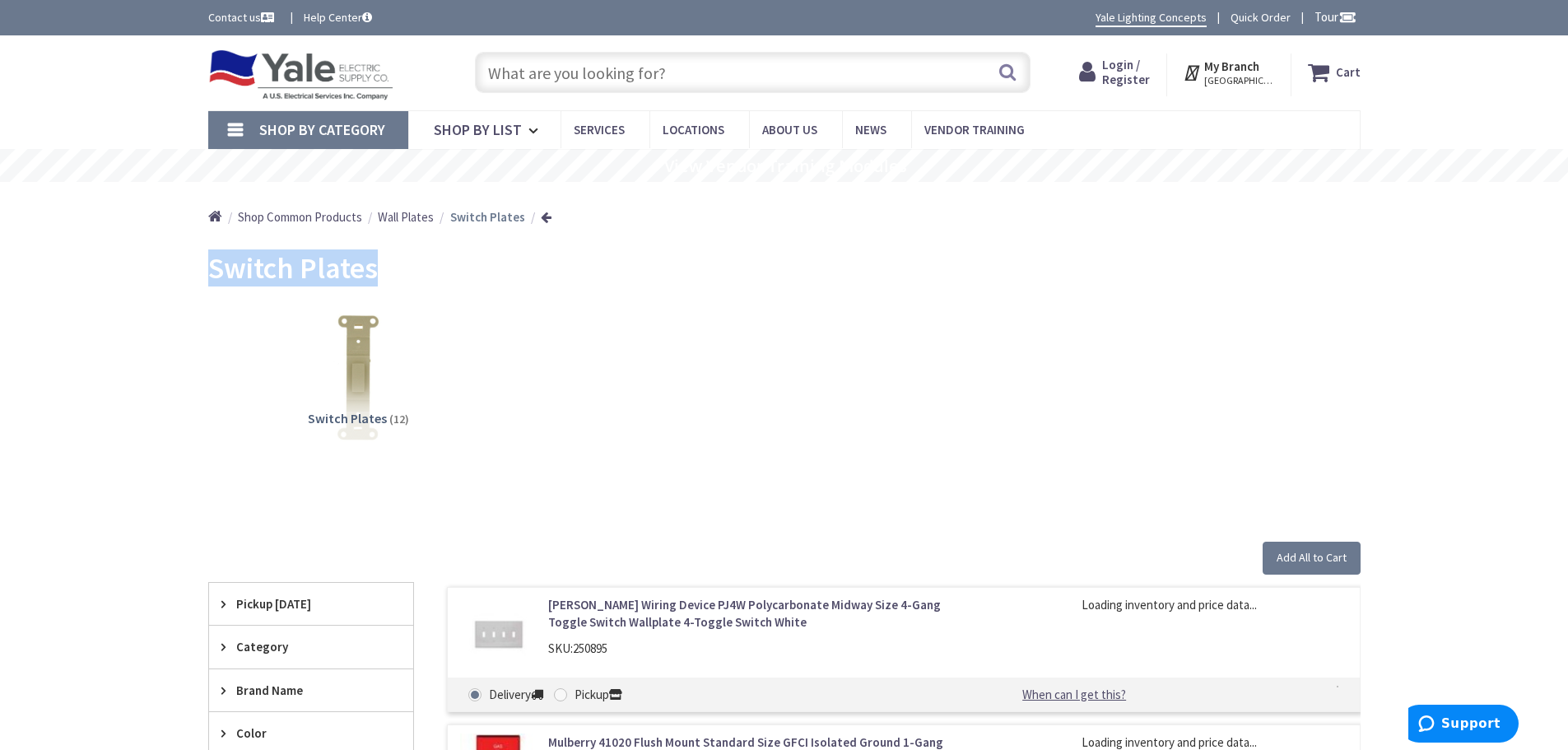
drag, startPoint x: 377, startPoint y: 276, endPoint x: 209, endPoint y: 273, distance: 168.0
click at [209, 273] on span "Switch Plates" at bounding box center [292, 268] width 169 height 37
copy span "Switch Plates"
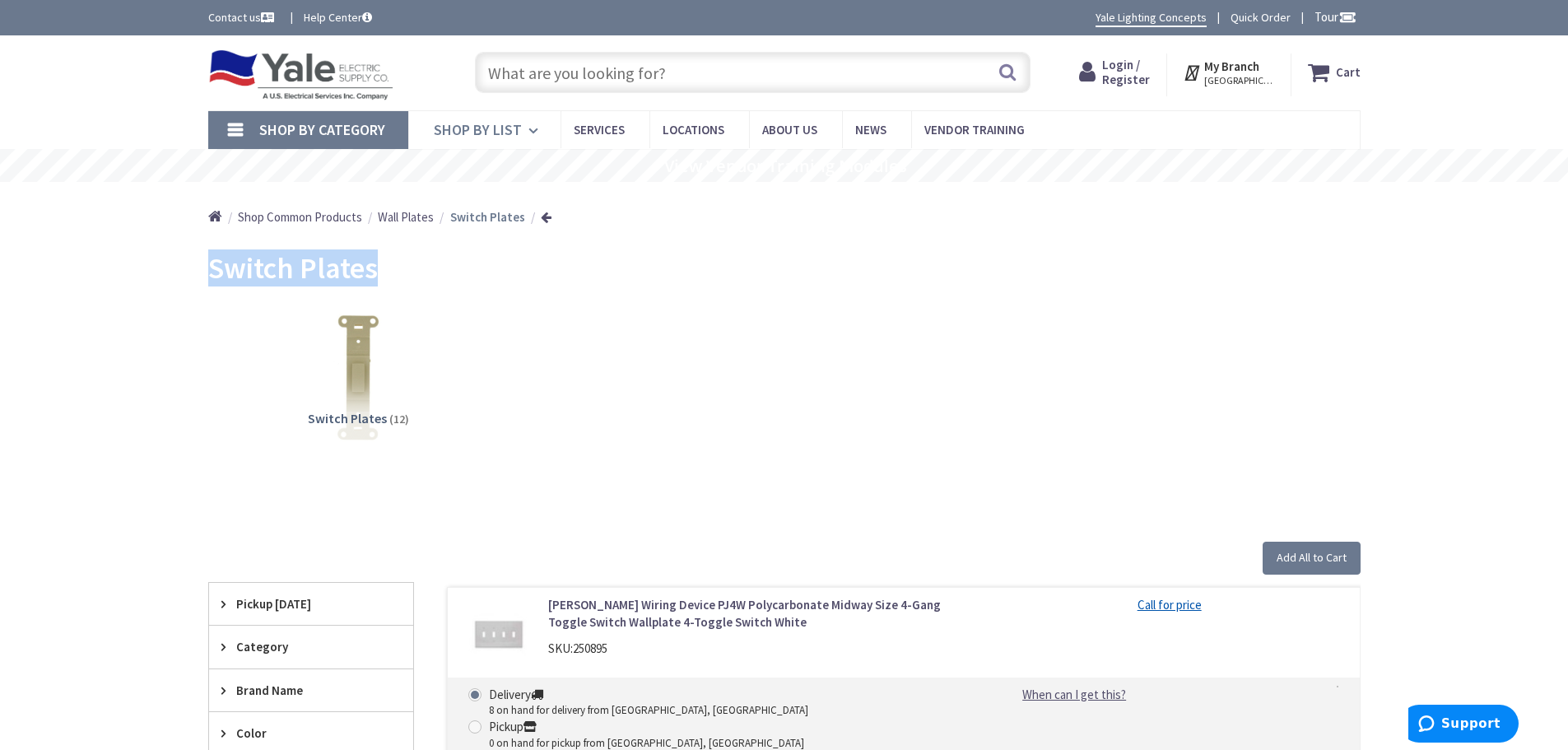
click at [501, 132] on span "Shop By List" at bounding box center [477, 129] width 88 height 19
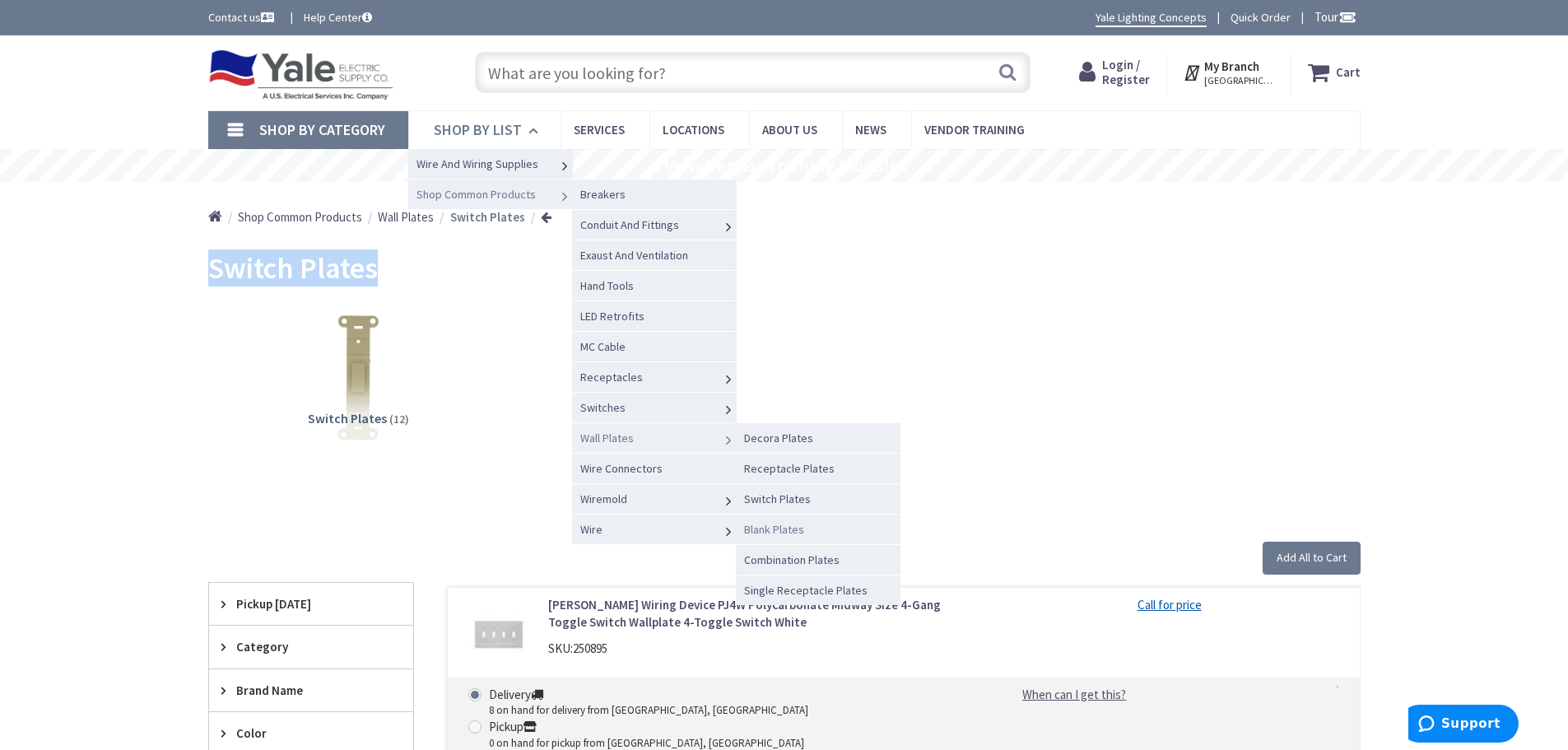
click at [771, 531] on span "Blank Plates" at bounding box center [774, 529] width 60 height 15
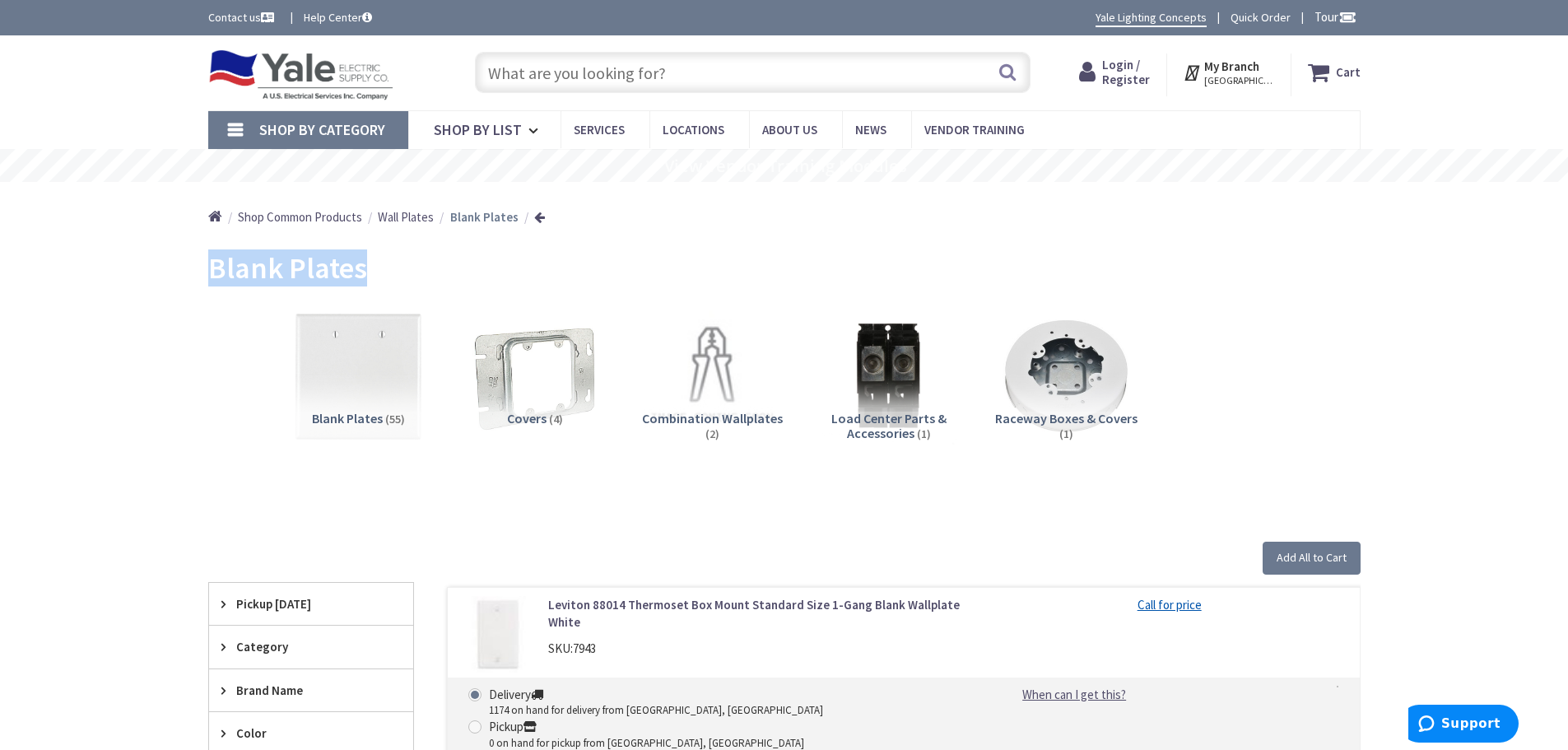
drag, startPoint x: 327, startPoint y: 277, endPoint x: 207, endPoint y: 281, distance: 120.1
click at [208, 281] on div "Blank Plates" at bounding box center [784, 270] width 1152 height 62
copy span "Blank Plates"
click at [485, 123] on span "Shop By List" at bounding box center [477, 129] width 88 height 19
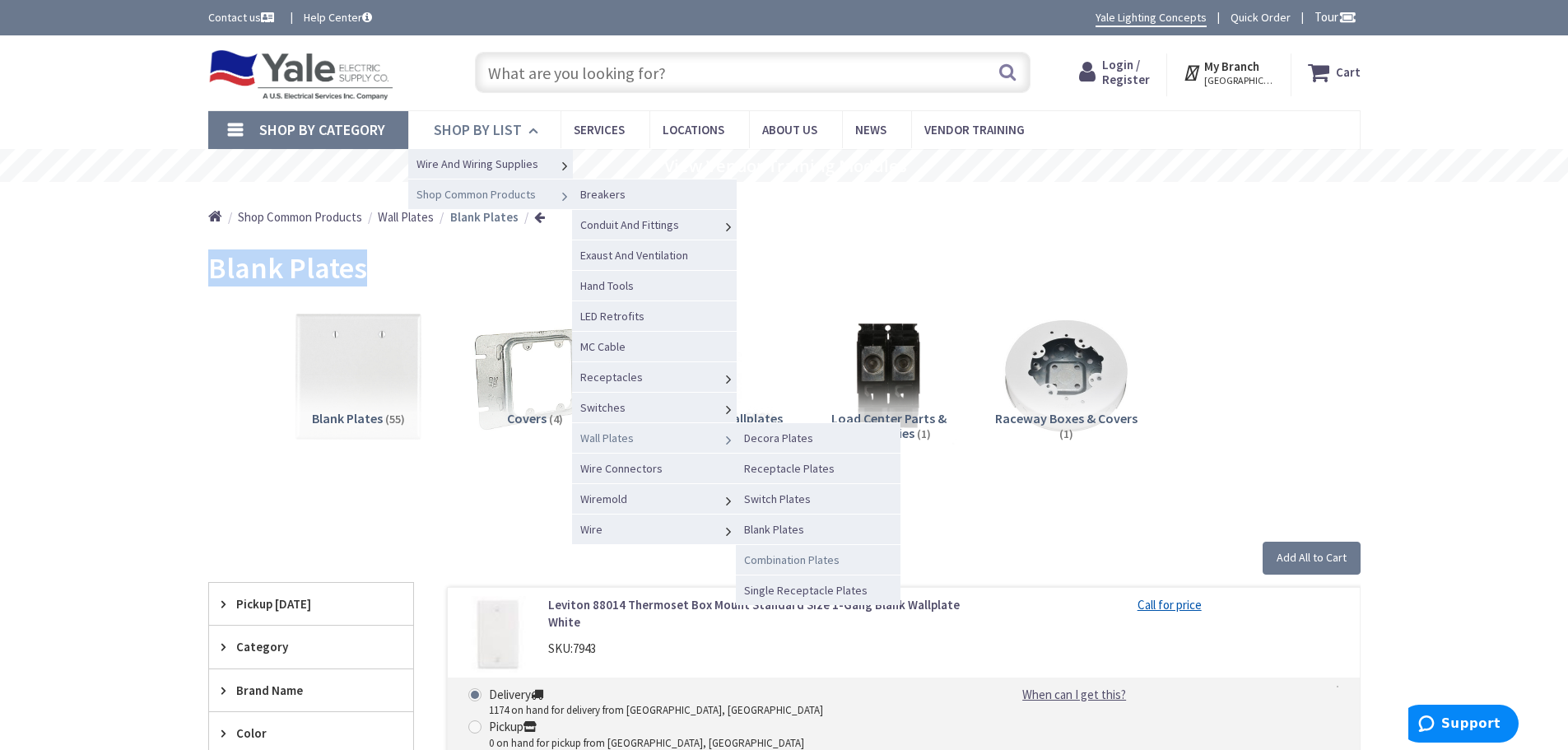
click at [774, 557] on span "Combination Plates" at bounding box center [792, 559] width 96 height 15
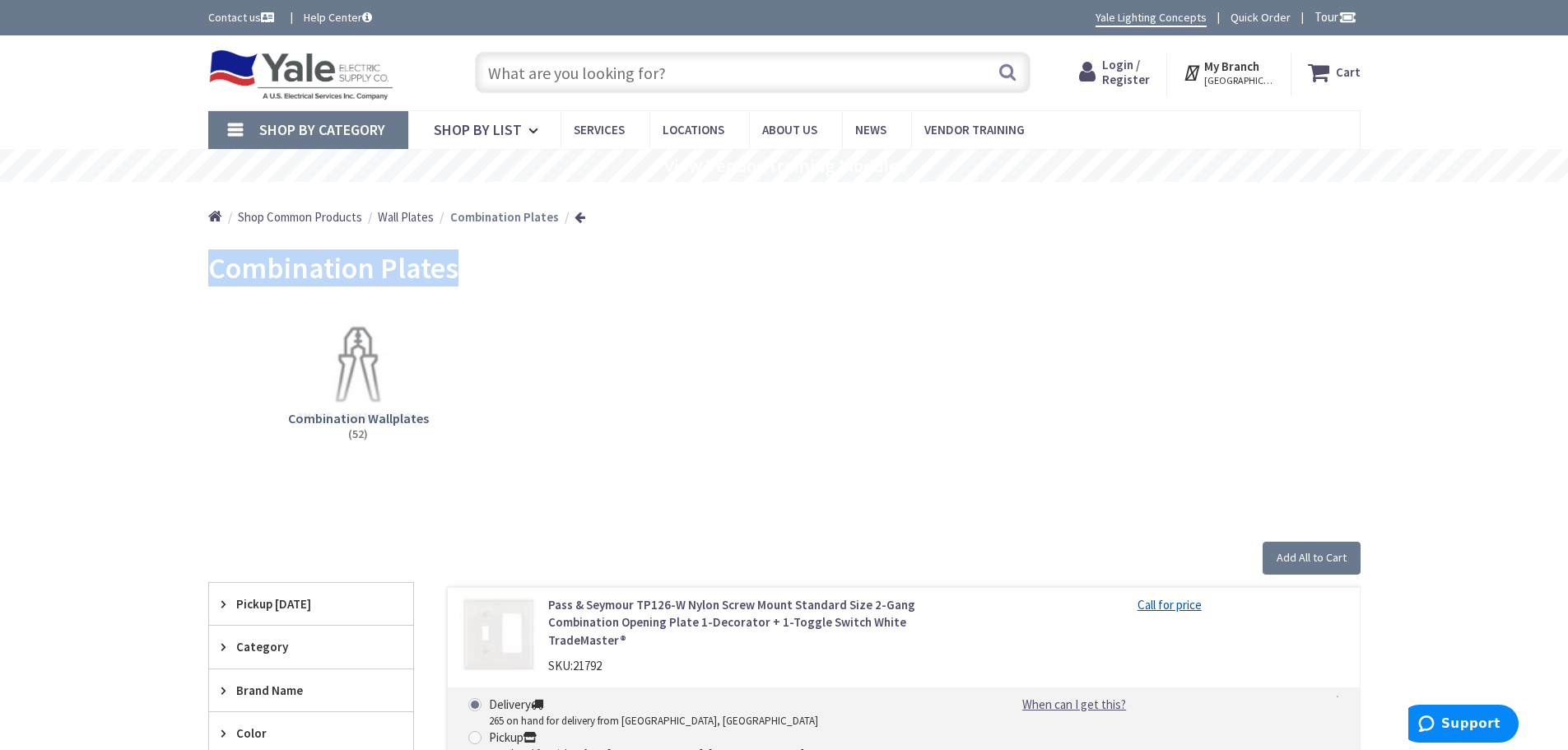
drag, startPoint x: 462, startPoint y: 276, endPoint x: 215, endPoint y: 275, distance: 247.0
click at [215, 275] on div "Combination Plates" at bounding box center [784, 270] width 1152 height 62
copy span "Combination Plates"
click at [499, 138] on span "Shop By List" at bounding box center [477, 129] width 88 height 19
click at [489, 128] on span "Shop By List" at bounding box center [477, 129] width 88 height 19
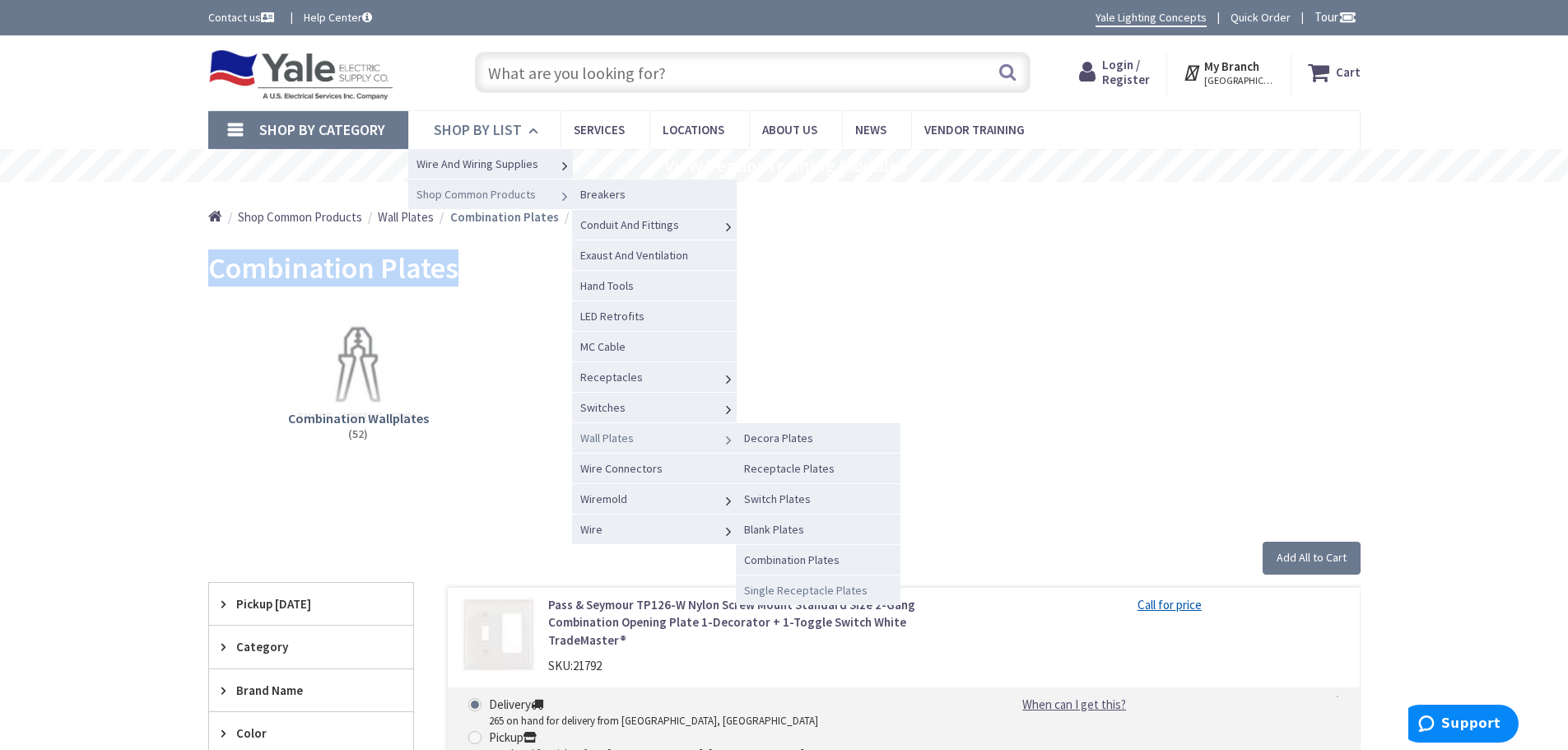
click at [781, 589] on span "Single Receptacle Plates" at bounding box center [806, 590] width 123 height 15
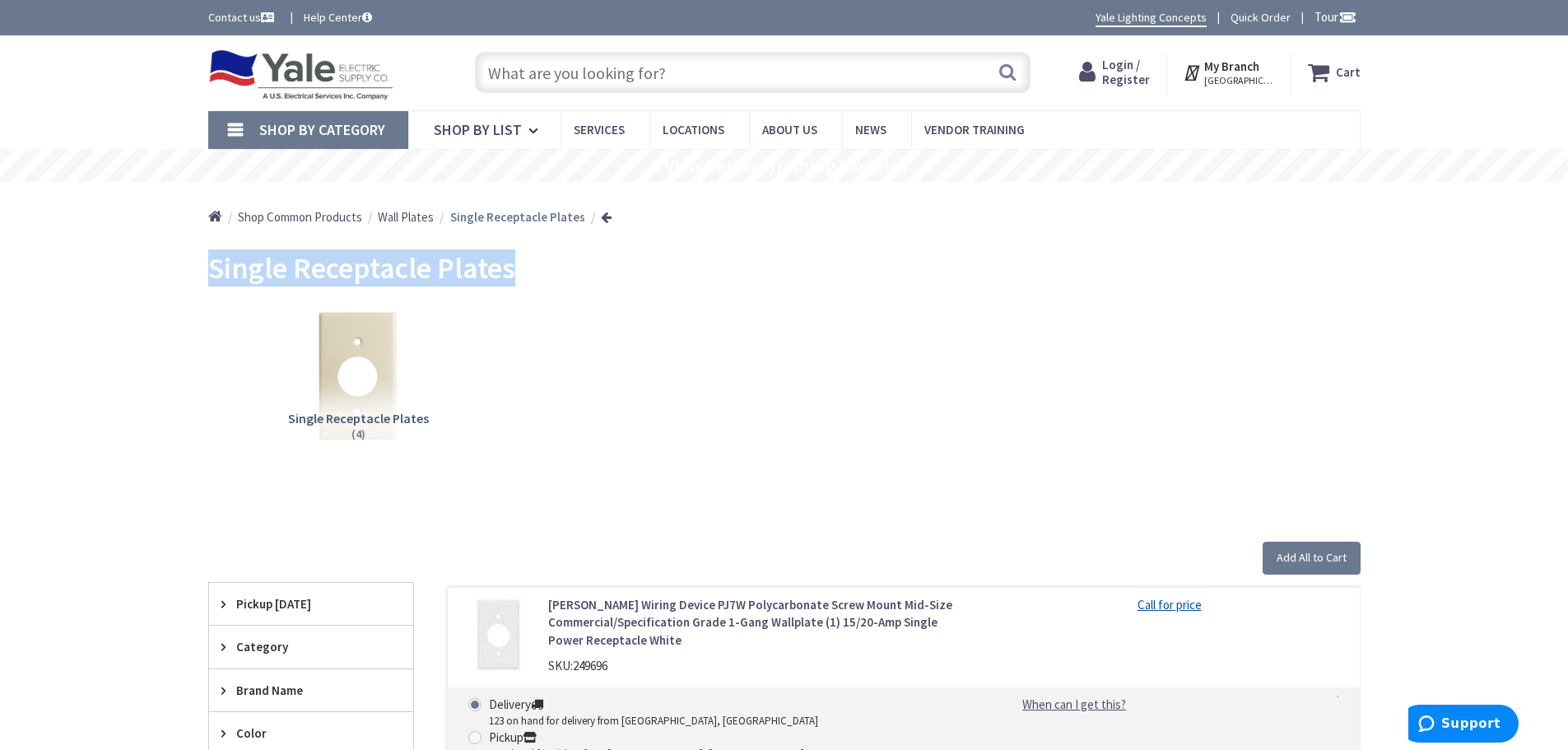
drag, startPoint x: 520, startPoint y: 273, endPoint x: 206, endPoint y: 281, distance: 314.1
click at [470, 132] on span "Shop By List" at bounding box center [477, 129] width 88 height 19
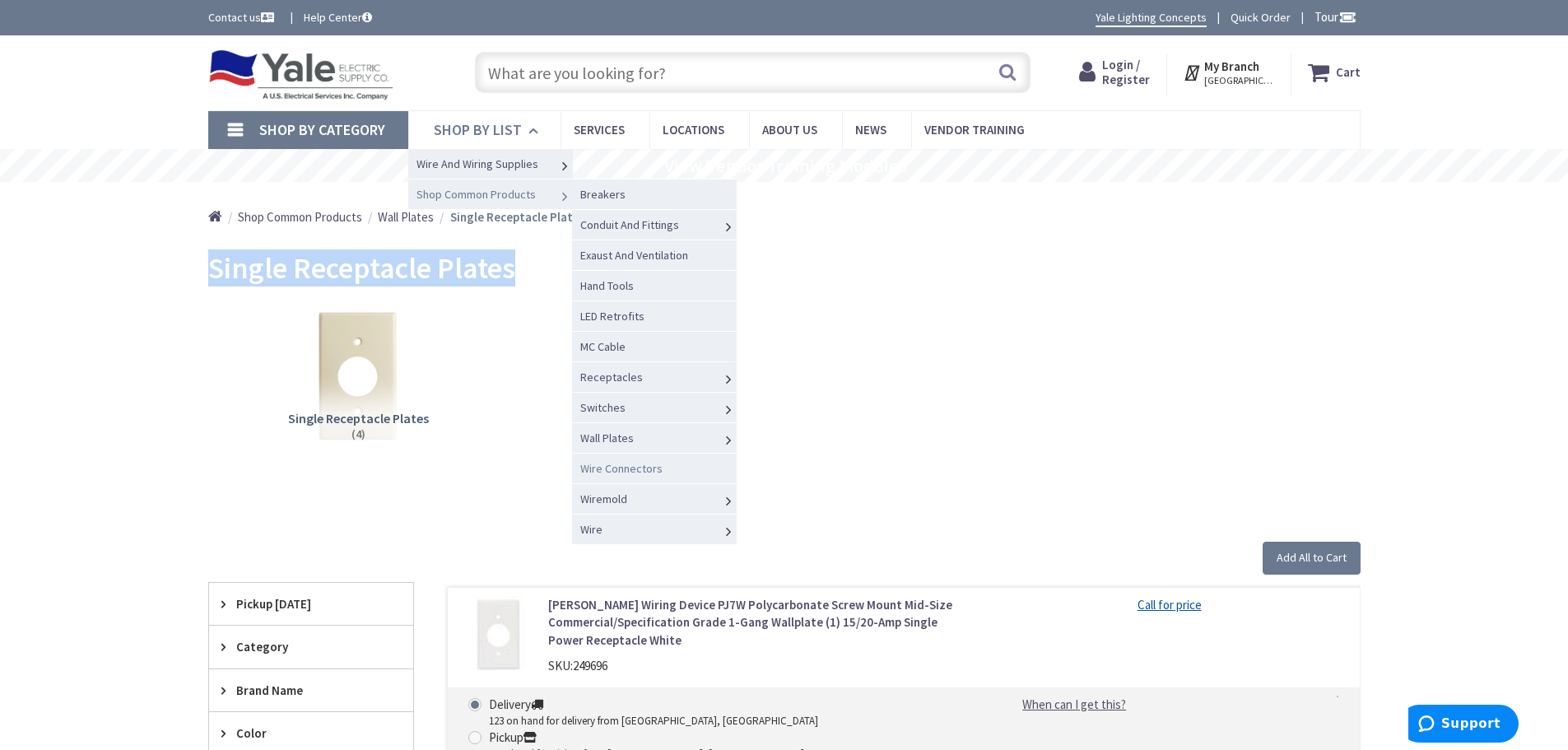
click at [636, 468] on span "Wire Connectors" at bounding box center [621, 467] width 82 height 15
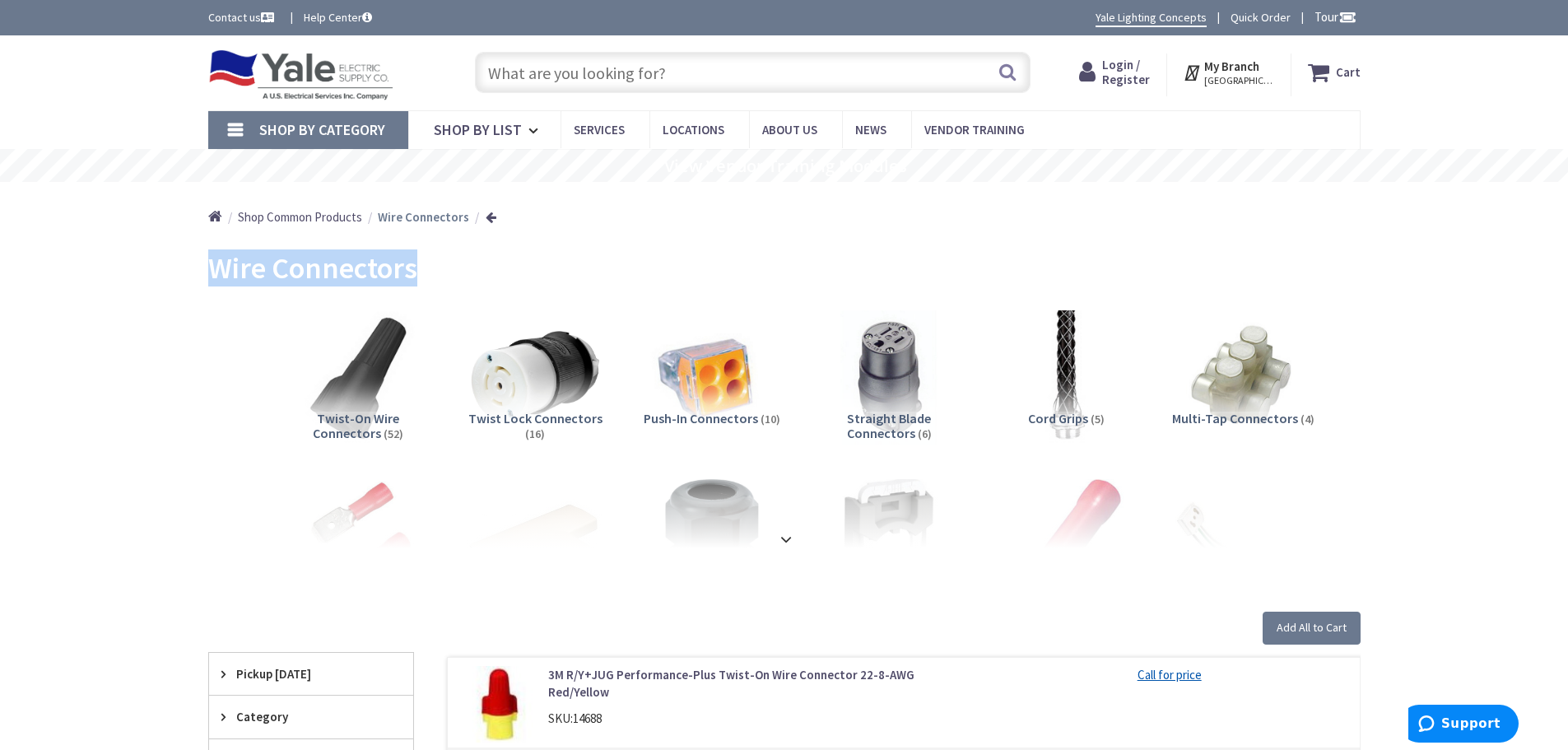
drag, startPoint x: 367, startPoint y: 276, endPoint x: 207, endPoint y: 280, distance: 160.0
click at [208, 280] on div "Wire Connectors" at bounding box center [784, 270] width 1152 height 62
copy span "Wire Connectors"
click at [464, 135] on span "Shop By List" at bounding box center [477, 129] width 88 height 19
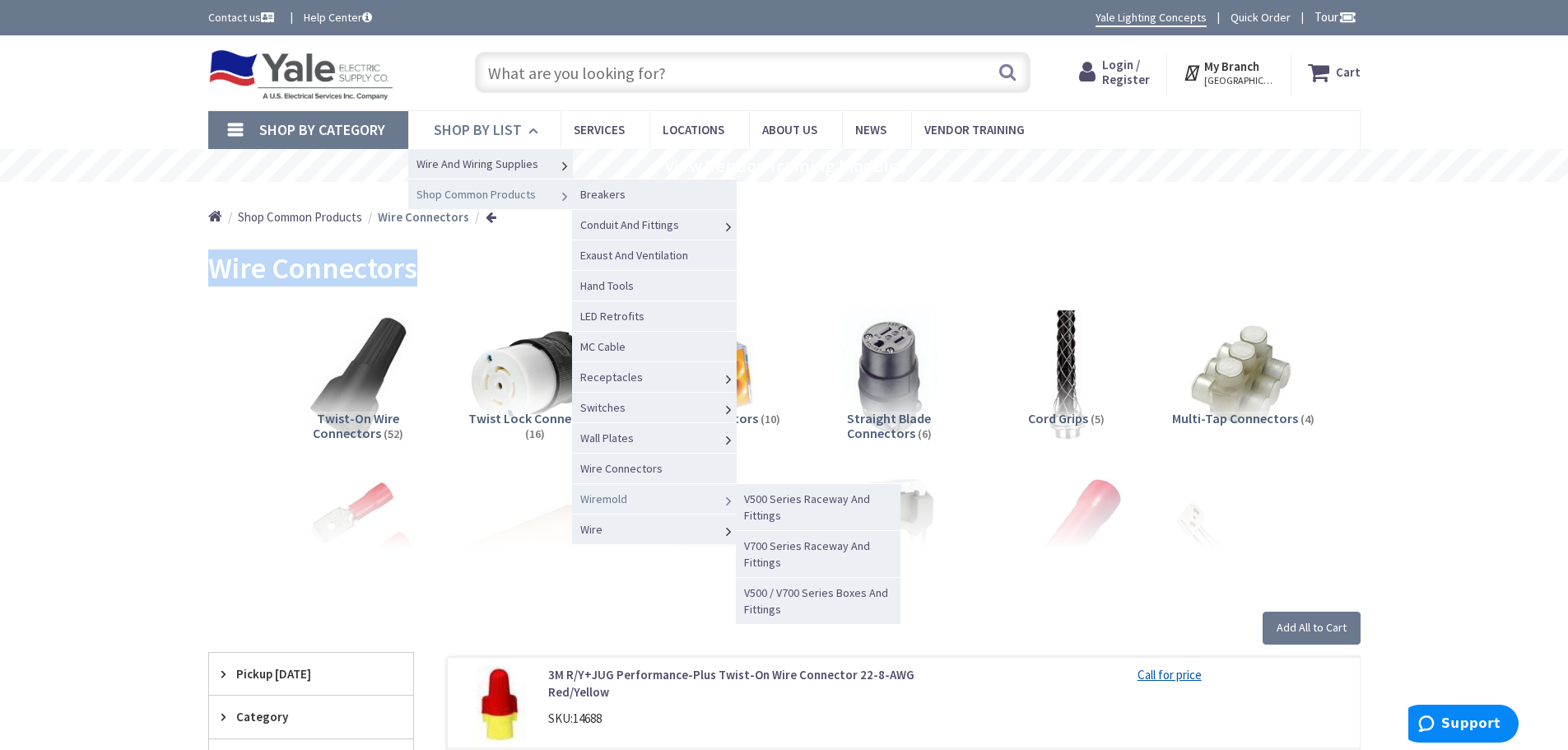
click at [611, 501] on span "Wiremold" at bounding box center [604, 498] width 47 height 15
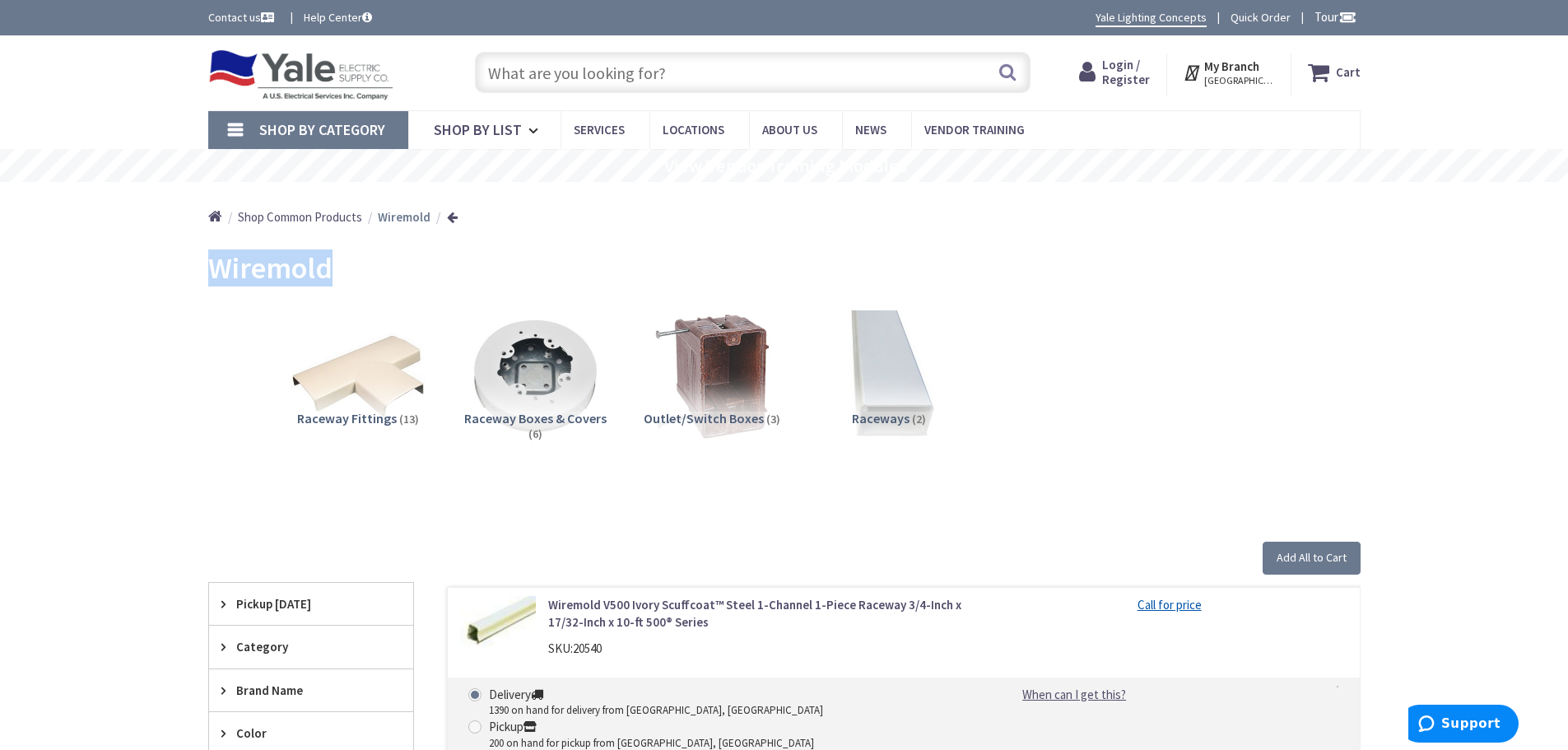
drag, startPoint x: 333, startPoint y: 271, endPoint x: 195, endPoint y: 268, distance: 138.0
copy span "Wiremold"
click at [489, 130] on span "Shop By List" at bounding box center [477, 129] width 88 height 19
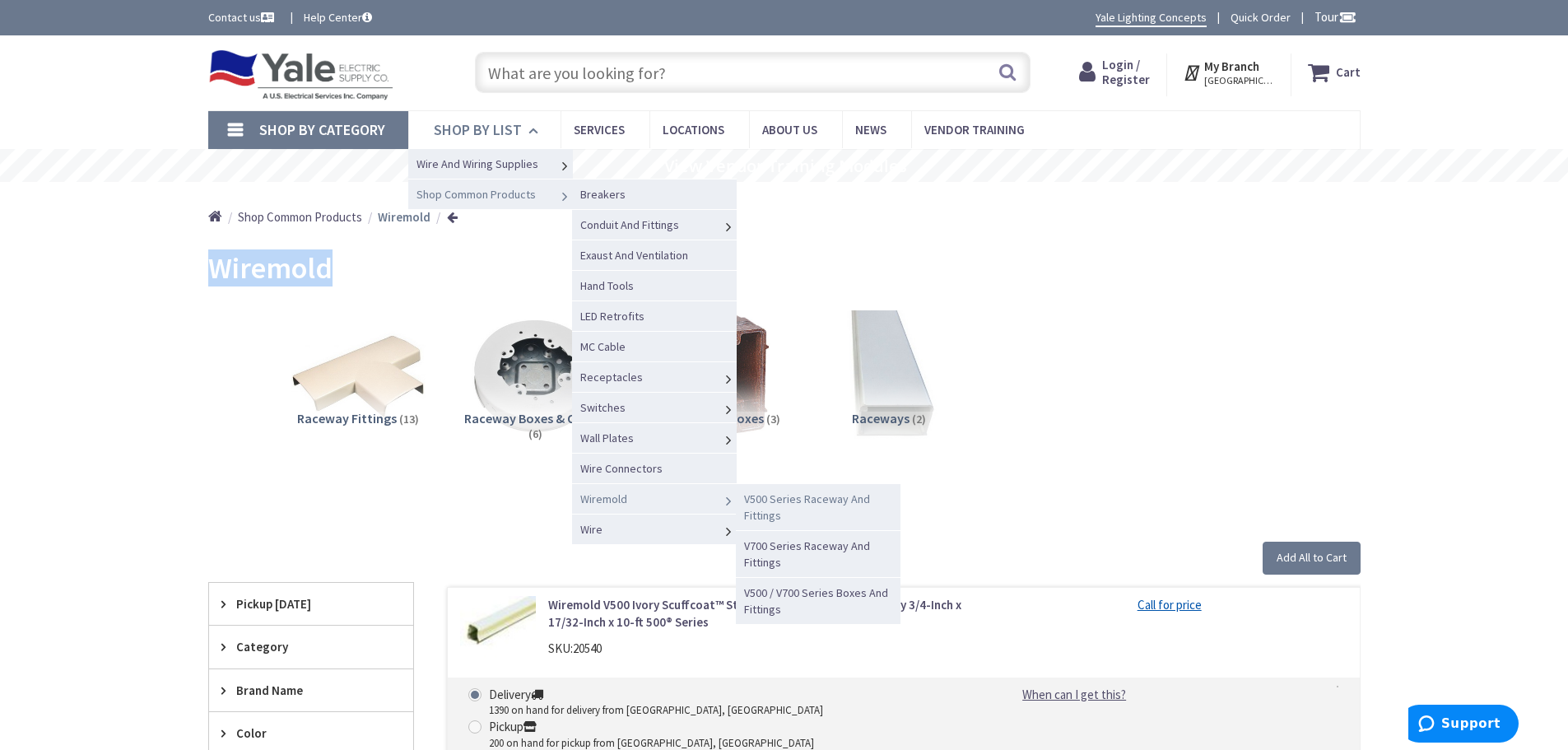
click at [778, 501] on span "V500 Series Raceway And Fittings" at bounding box center [807, 507] width 126 height 31
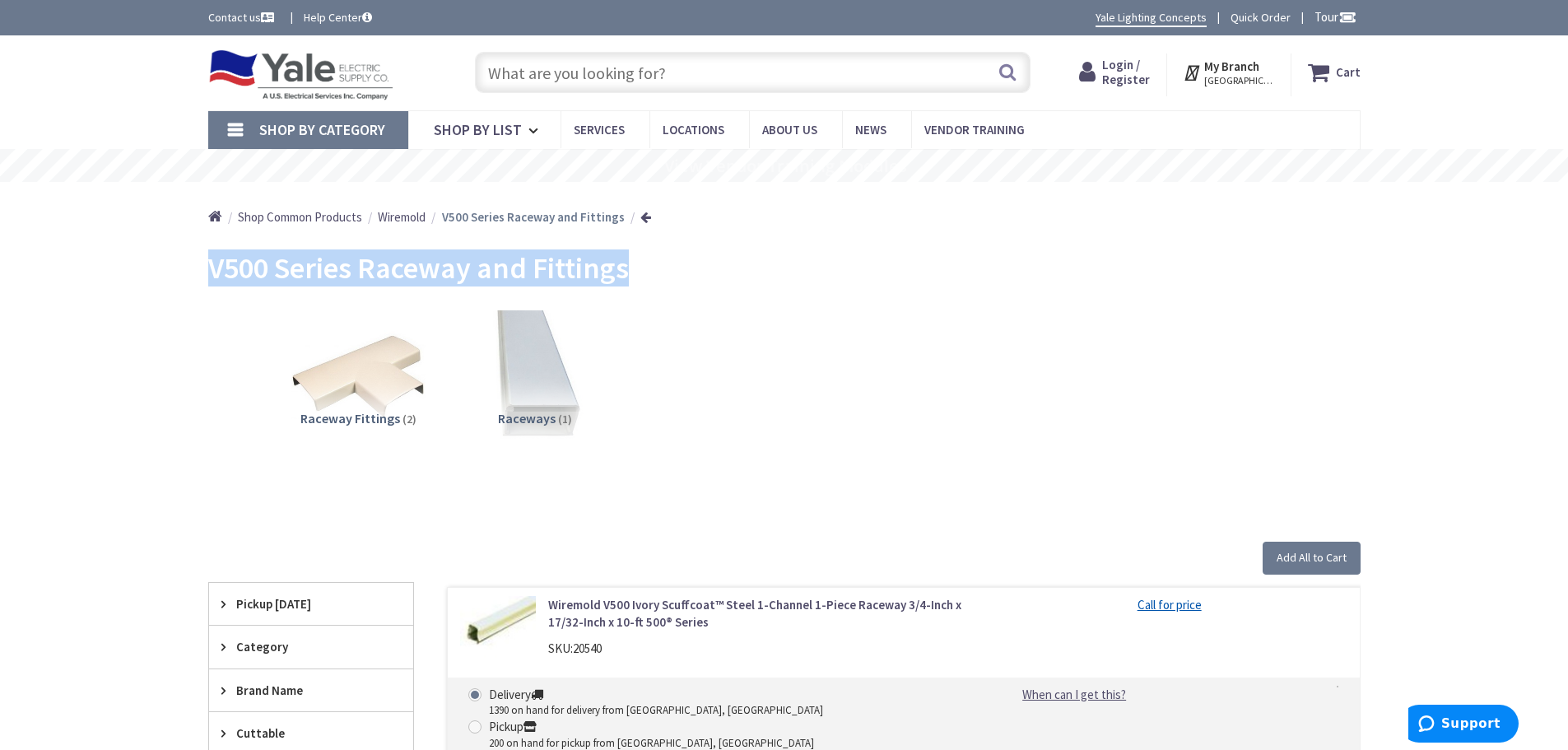
drag, startPoint x: 638, startPoint y: 271, endPoint x: 174, endPoint y: 270, distance: 464.0
click at [174, 270] on main "Back V500 Series Raceway and Fittings View Subcategories Raceway Fittings (2) R…" at bounding box center [784, 708] width 1234 height 937
copy span "V500 Series Raceway and Fittings"
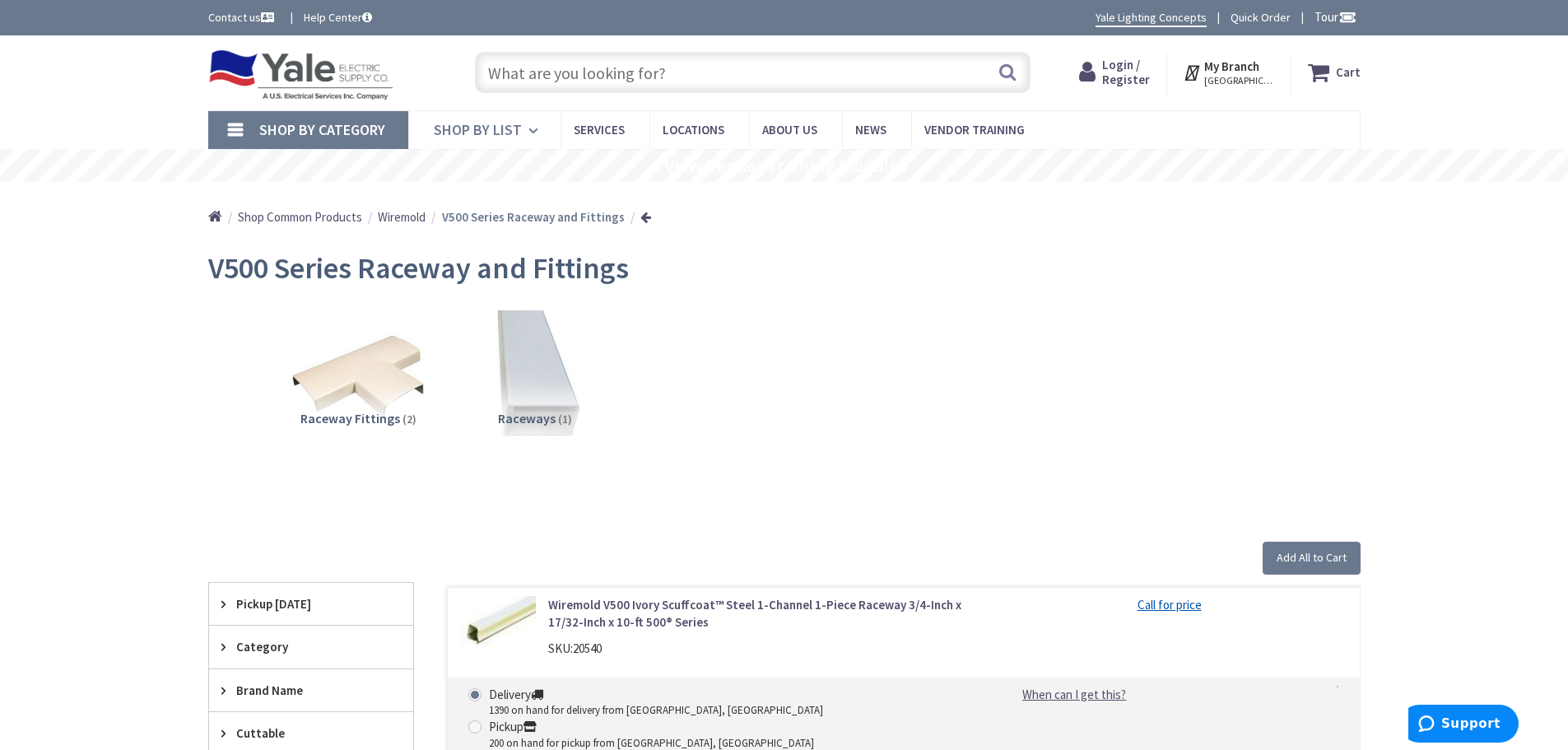
click at [528, 125] on icon at bounding box center [536, 130] width 16 height 36
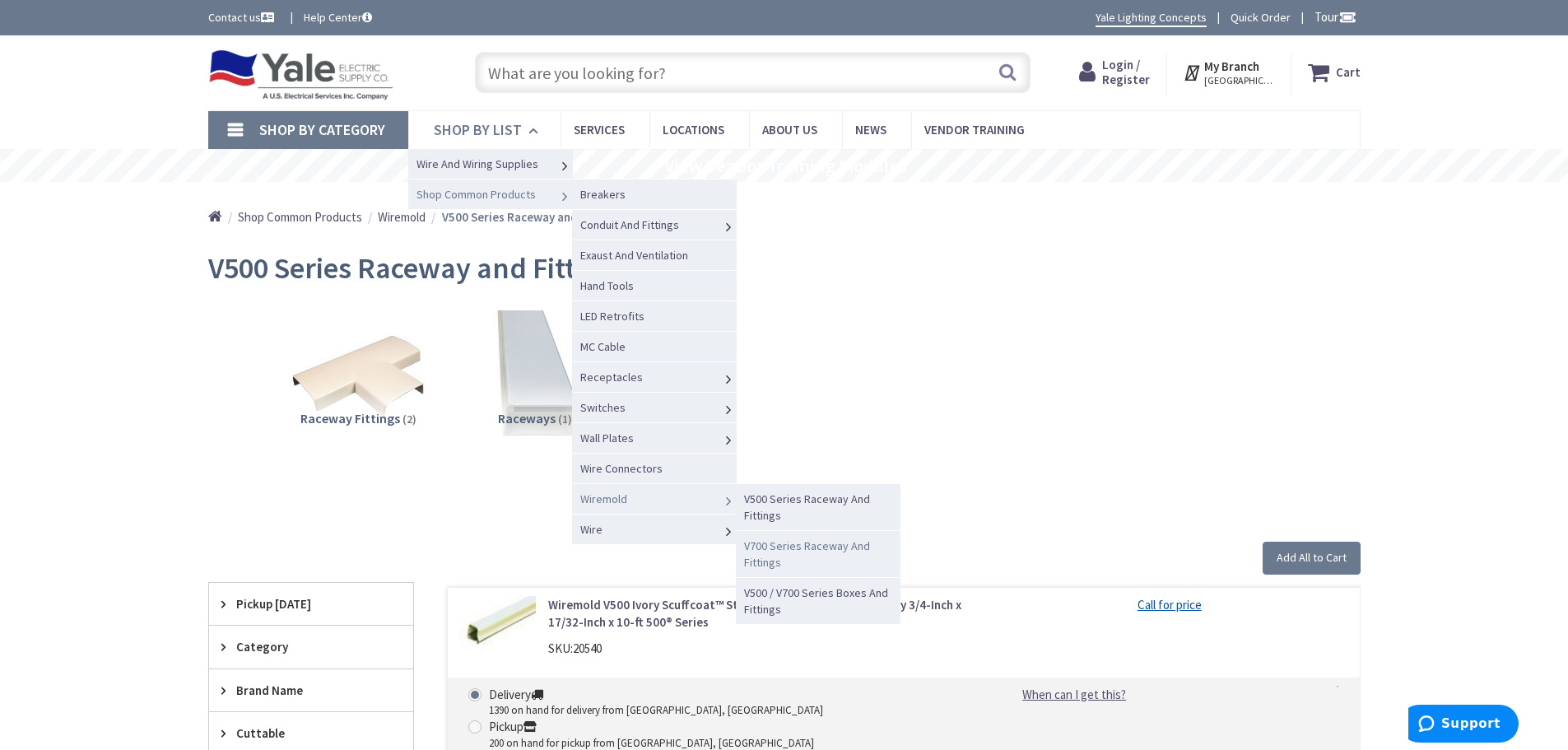
click at [782, 548] on span "V700 Series Raceway And Fittings" at bounding box center [807, 553] width 126 height 31
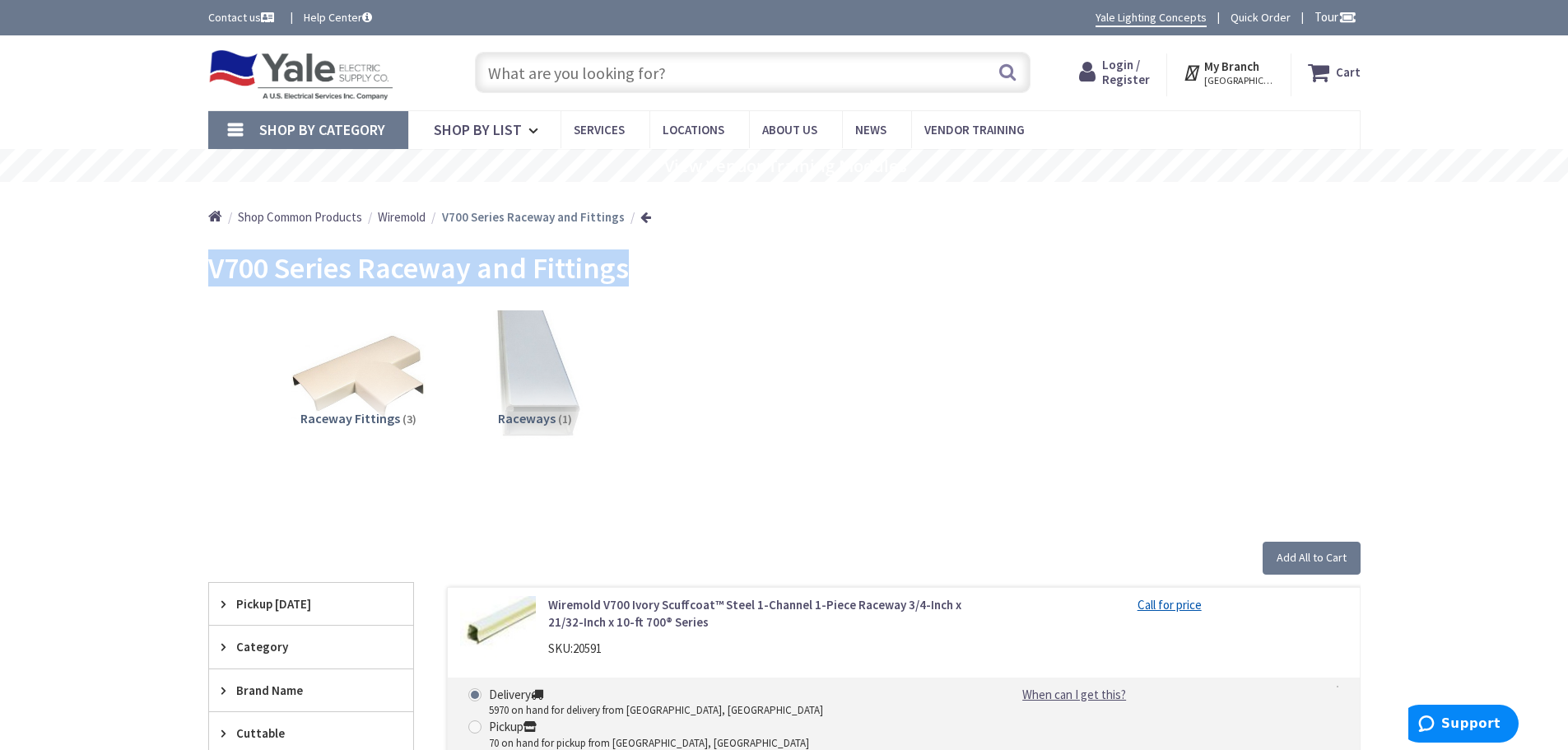
drag, startPoint x: 646, startPoint y: 274, endPoint x: 204, endPoint y: 279, distance: 442.0
copy span "V700 Series Raceway and Fittings"
click at [501, 133] on span "Shop By List" at bounding box center [477, 129] width 88 height 19
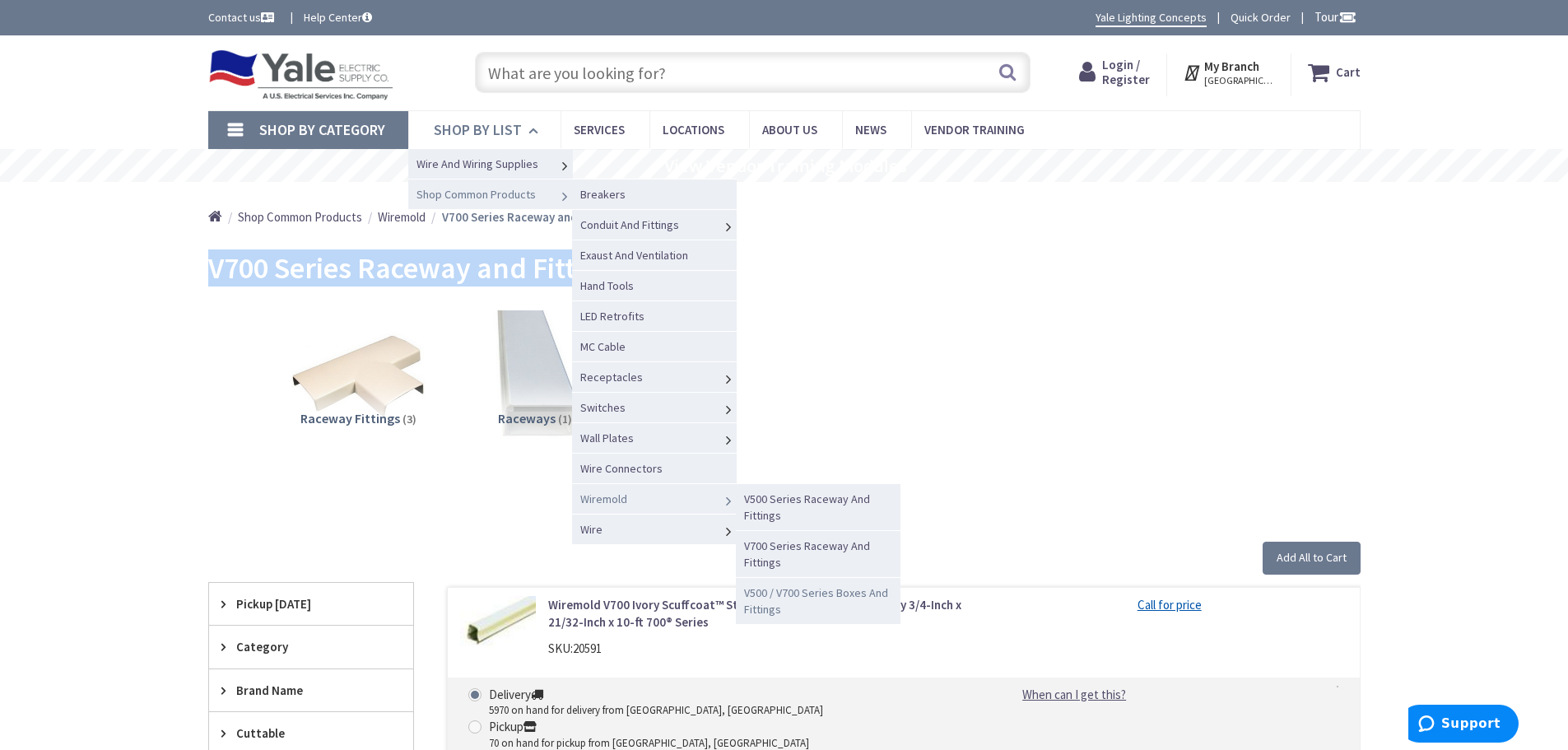
click at [787, 594] on span "V500 / V700 Series Boxes And Fittings" at bounding box center [816, 600] width 144 height 31
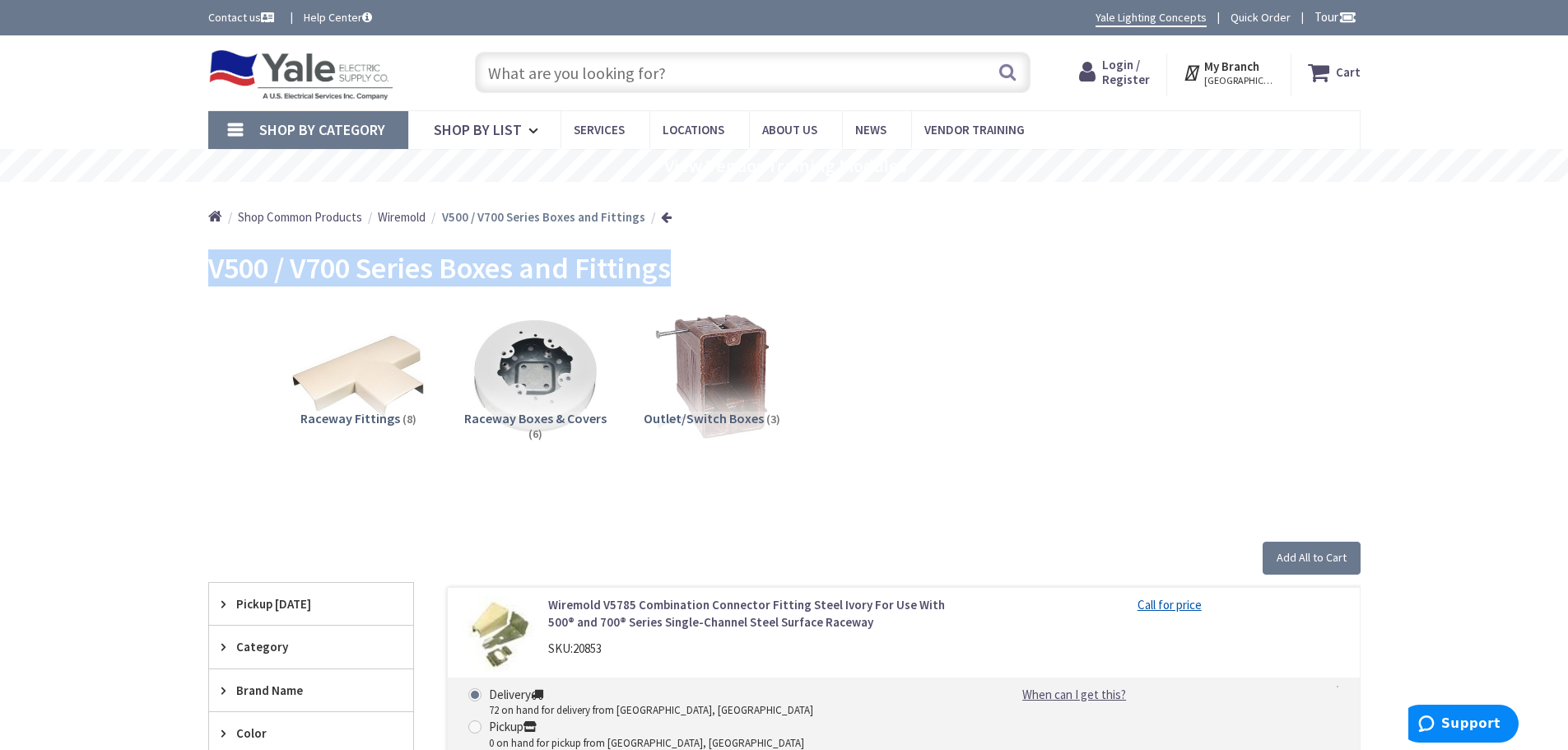
drag, startPoint x: 683, startPoint y: 273, endPoint x: 203, endPoint y: 278, distance: 480.0
copy span "V500 / V700 Series Boxes and Fittings"
click at [488, 127] on span "Shop By List" at bounding box center [477, 129] width 88 height 19
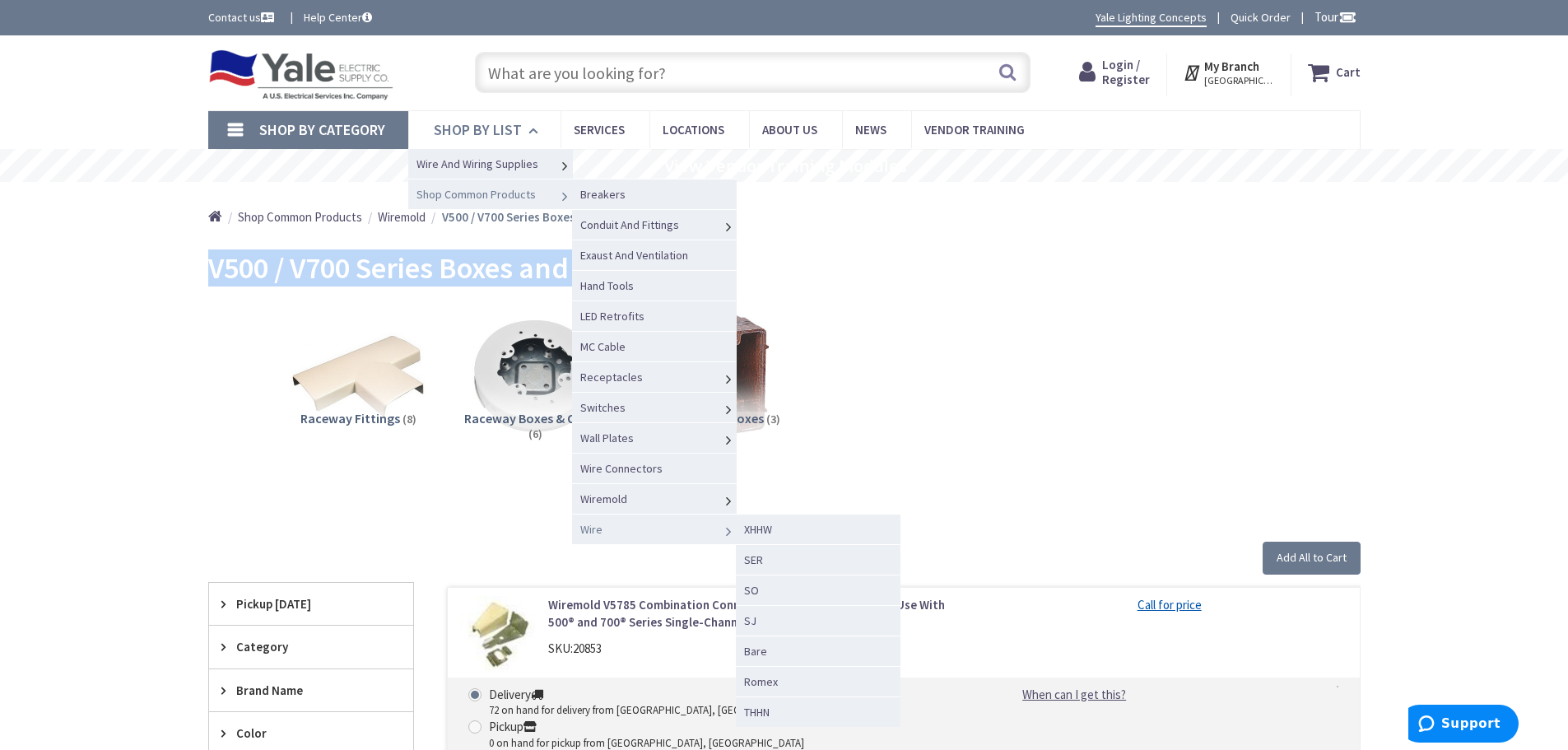
click at [591, 530] on span "Wire" at bounding box center [591, 529] width 22 height 15
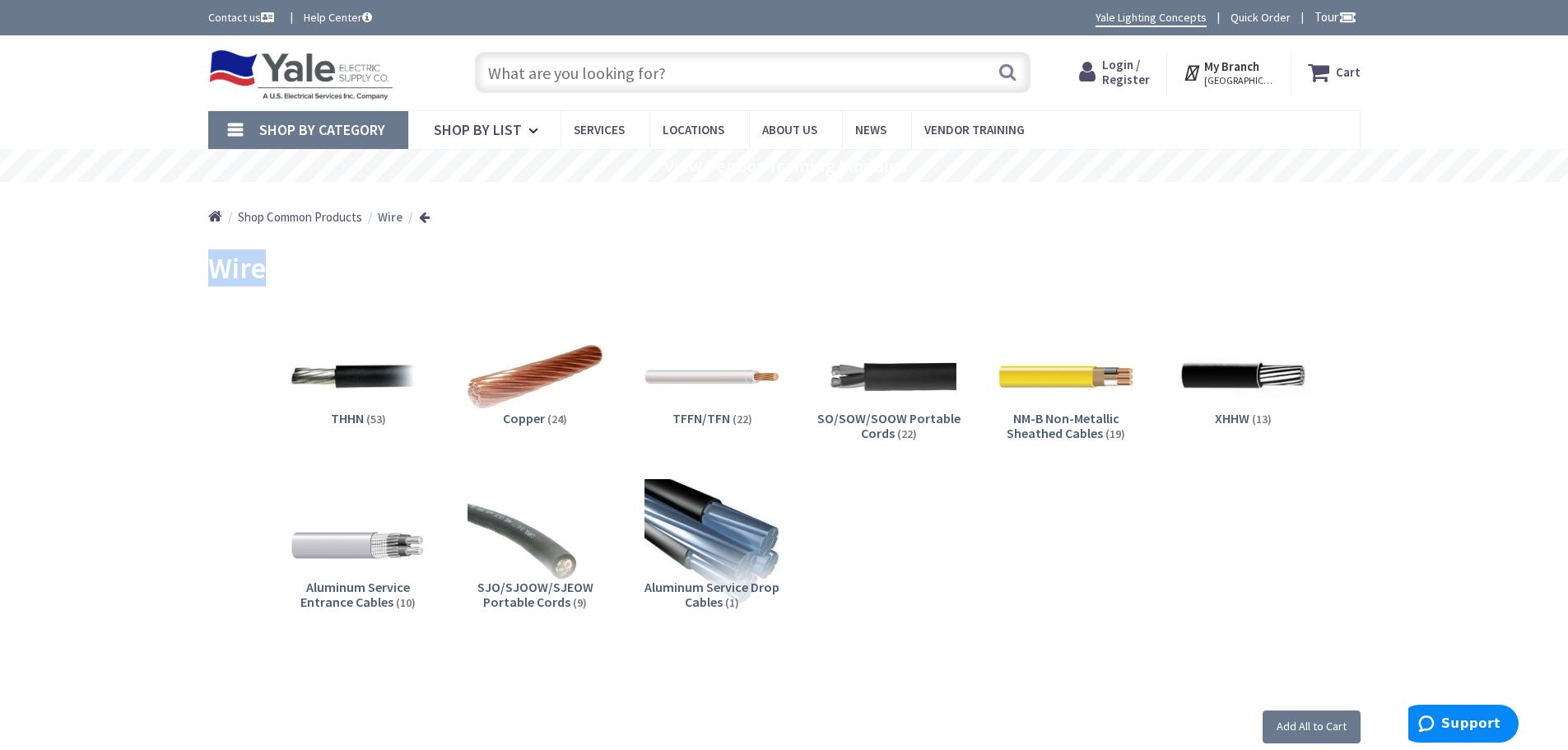
drag, startPoint x: 273, startPoint y: 275, endPoint x: 202, endPoint y: 273, distance: 71.0
copy span "Wire"
click at [505, 124] on span "Shop By List" at bounding box center [477, 129] width 88 height 19
click at [474, 122] on span "Shop By List" at bounding box center [477, 129] width 88 height 19
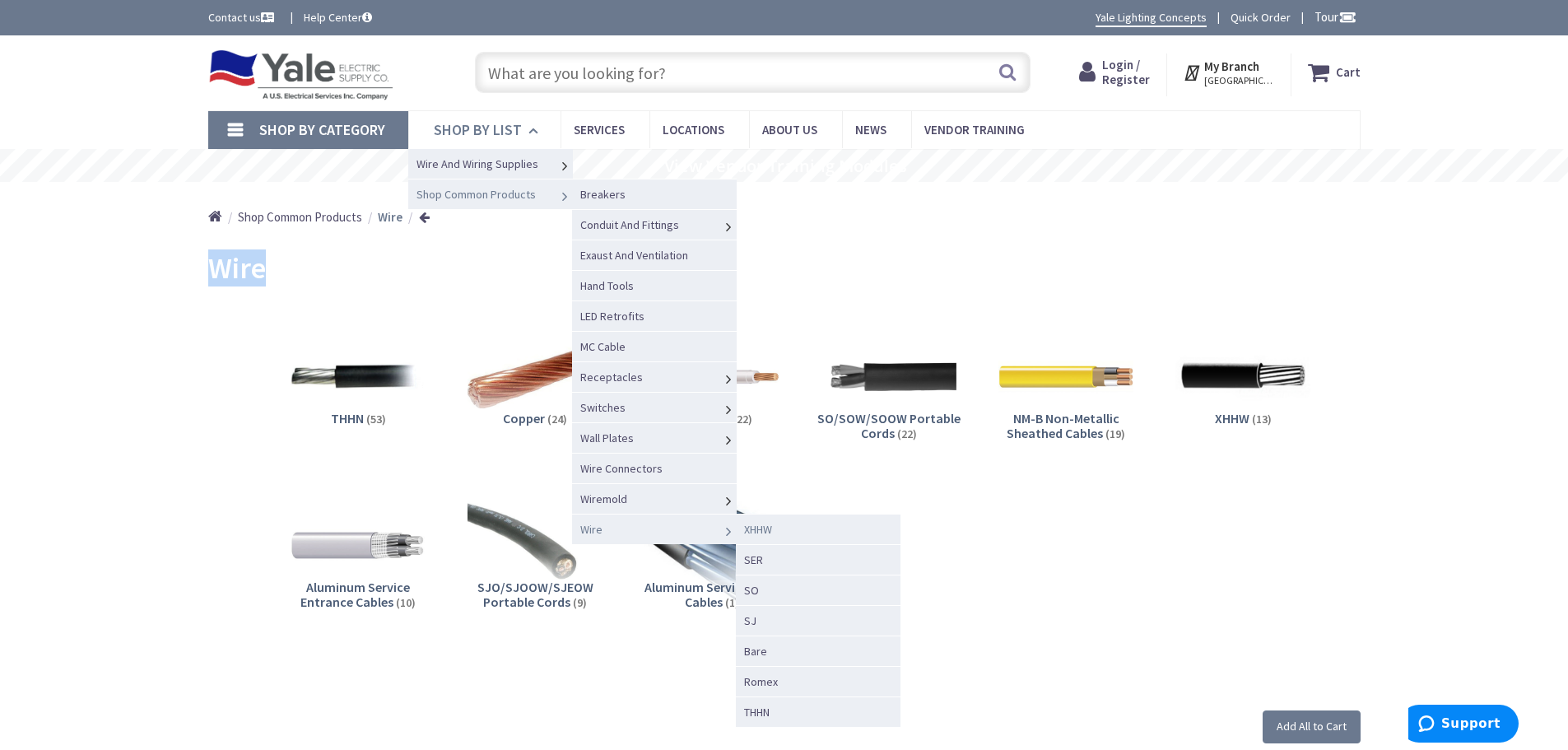
click at [765, 527] on span "XHHW" at bounding box center [758, 529] width 28 height 15
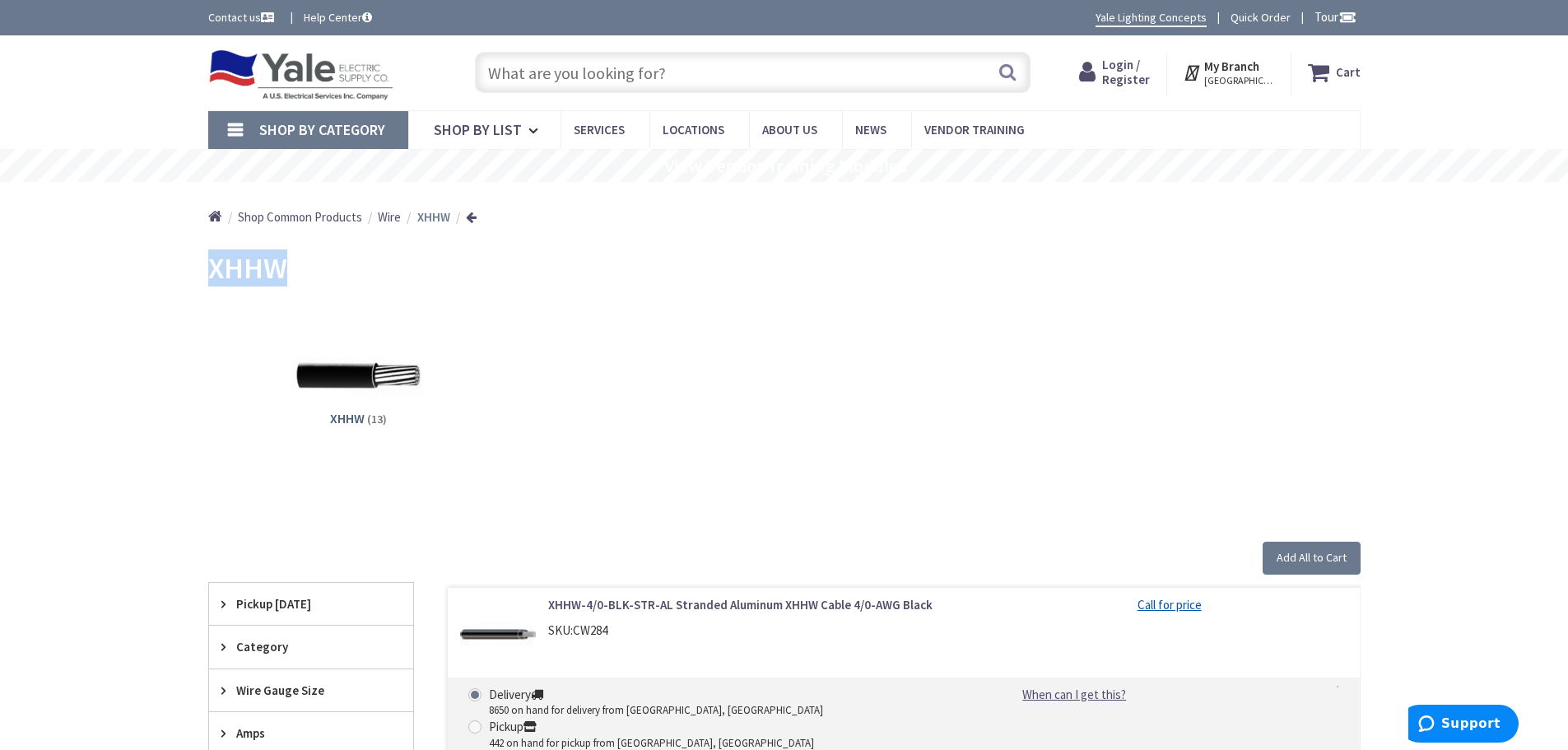
drag, startPoint x: 304, startPoint y: 276, endPoint x: 214, endPoint y: 282, distance: 90.2
click at [214, 282] on div "XHHW" at bounding box center [784, 270] width 1152 height 62
copy span "XHHW"
click at [460, 132] on span "Shop By List" at bounding box center [477, 129] width 88 height 19
click at [506, 128] on span "Shop By List" at bounding box center [477, 129] width 88 height 19
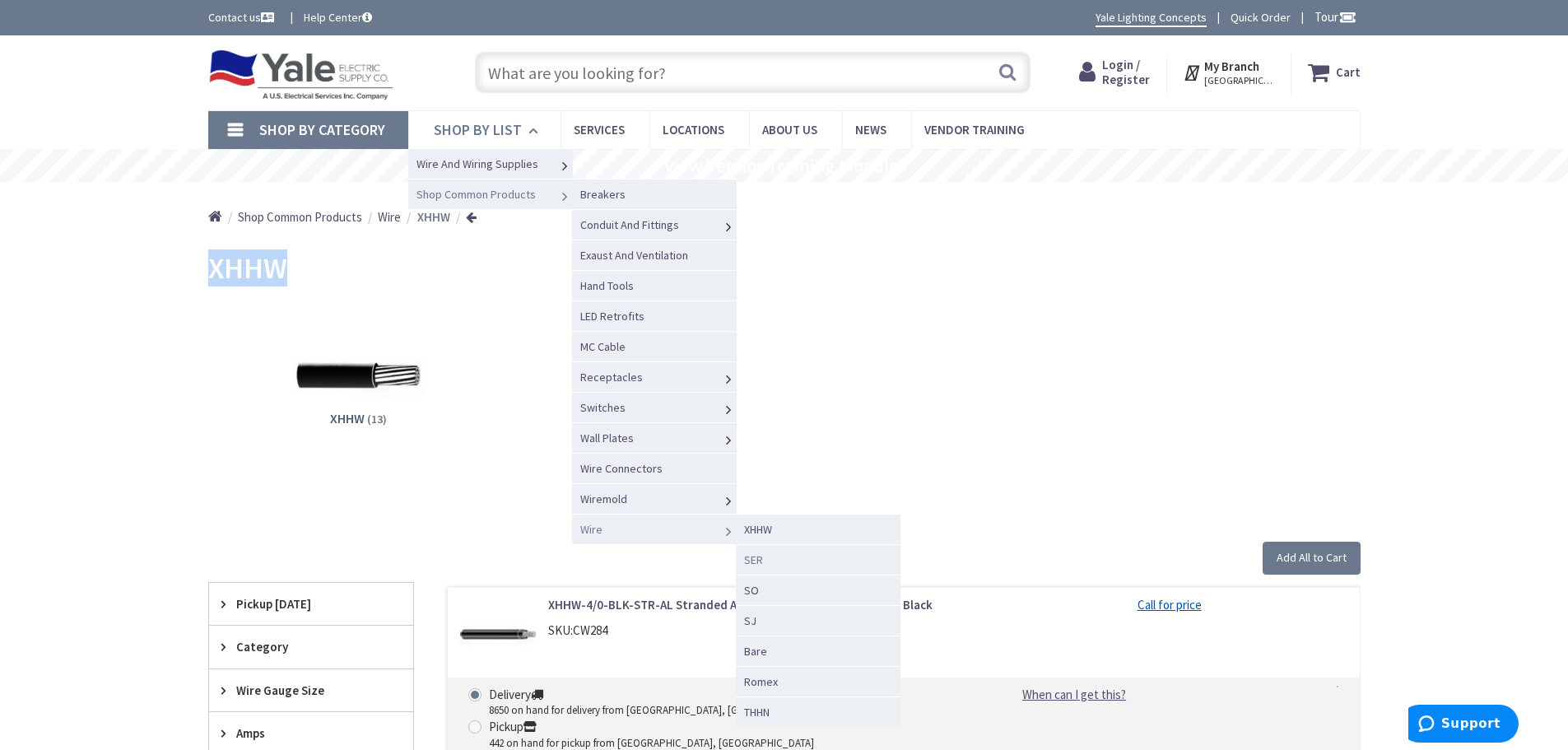
click at [752, 558] on span "SER" at bounding box center [753, 559] width 19 height 15
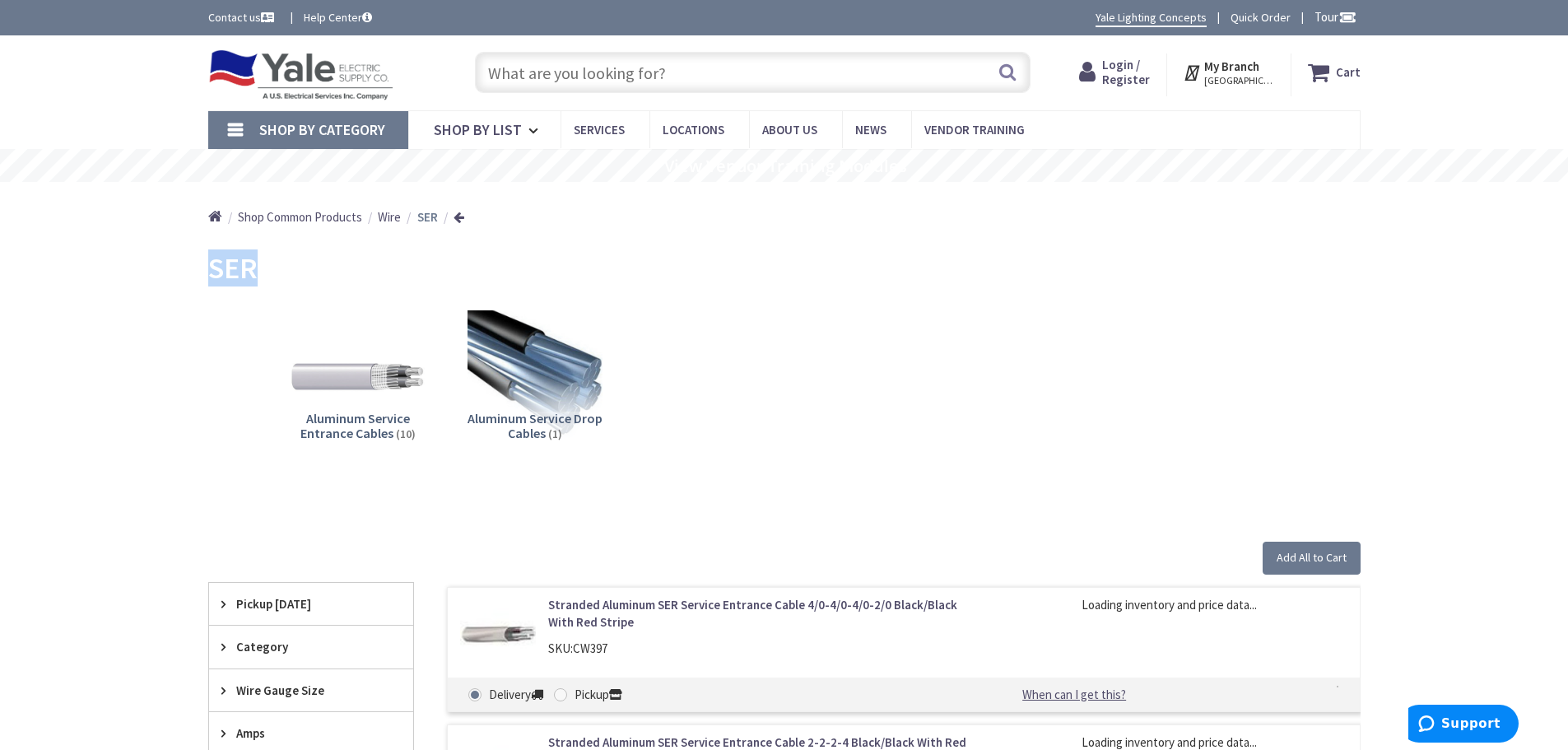
drag, startPoint x: 258, startPoint y: 268, endPoint x: 199, endPoint y: 276, distance: 59.5
copy span "SER"
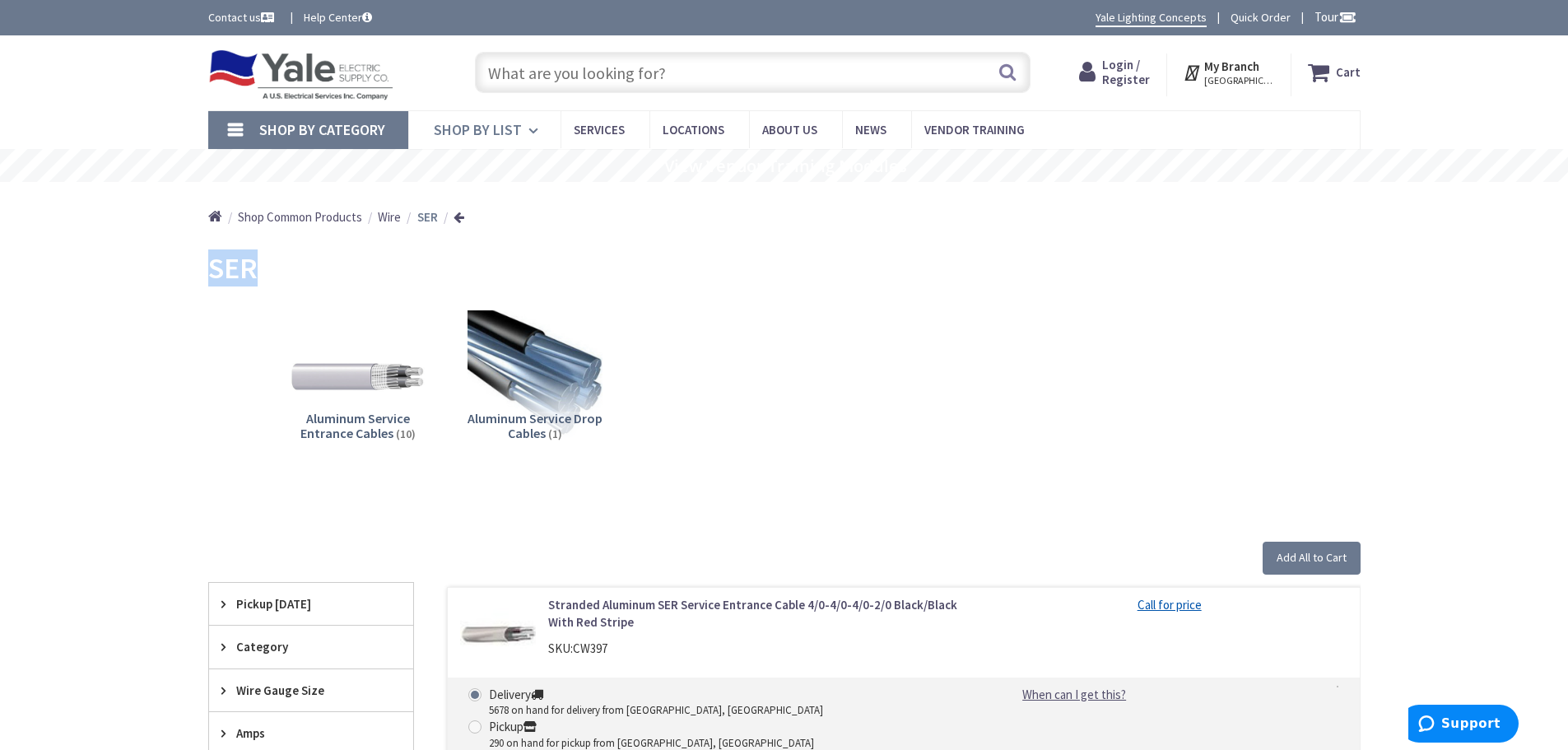
click at [511, 130] on span "Shop By List" at bounding box center [477, 129] width 88 height 19
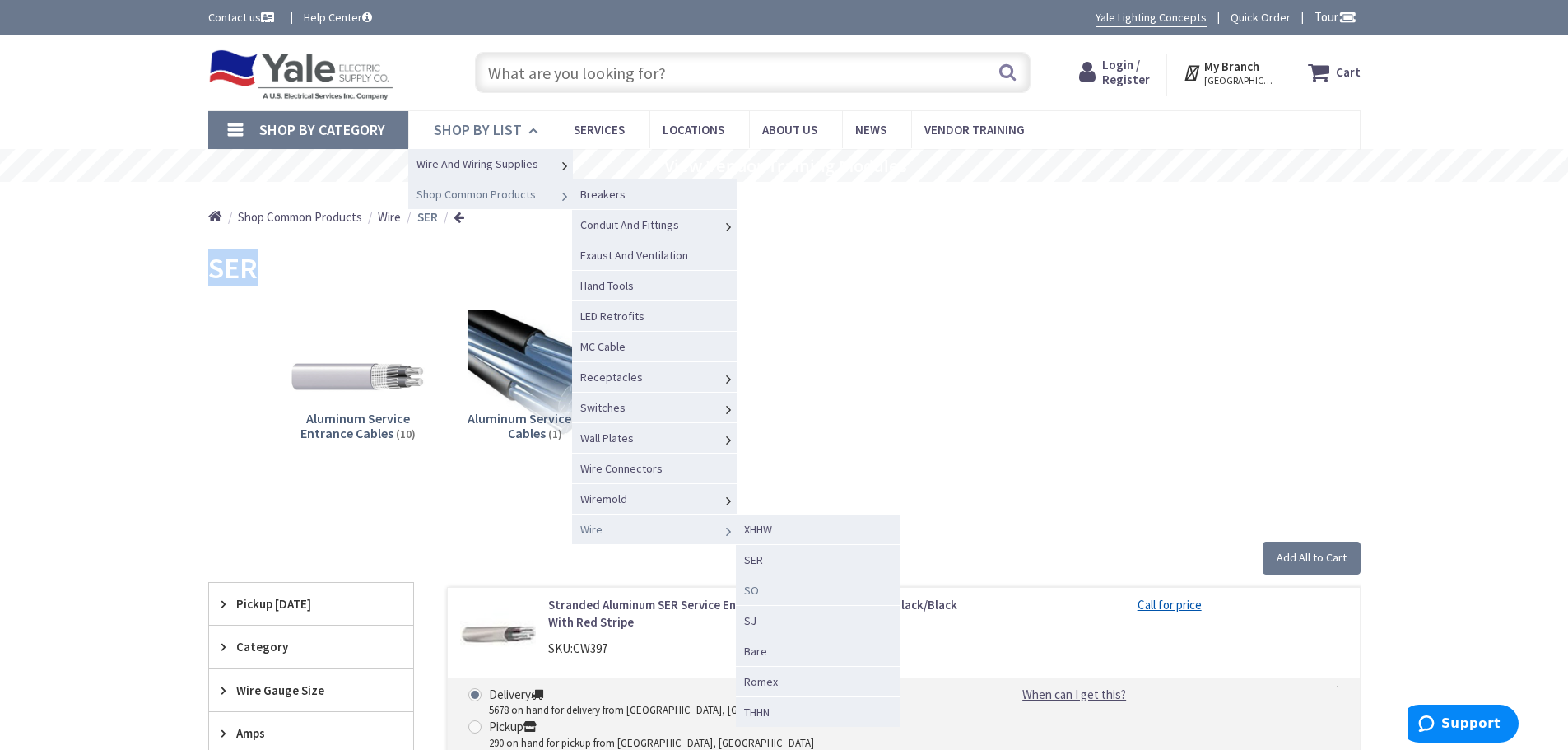
click at [752, 590] on span "SO" at bounding box center [751, 590] width 15 height 15
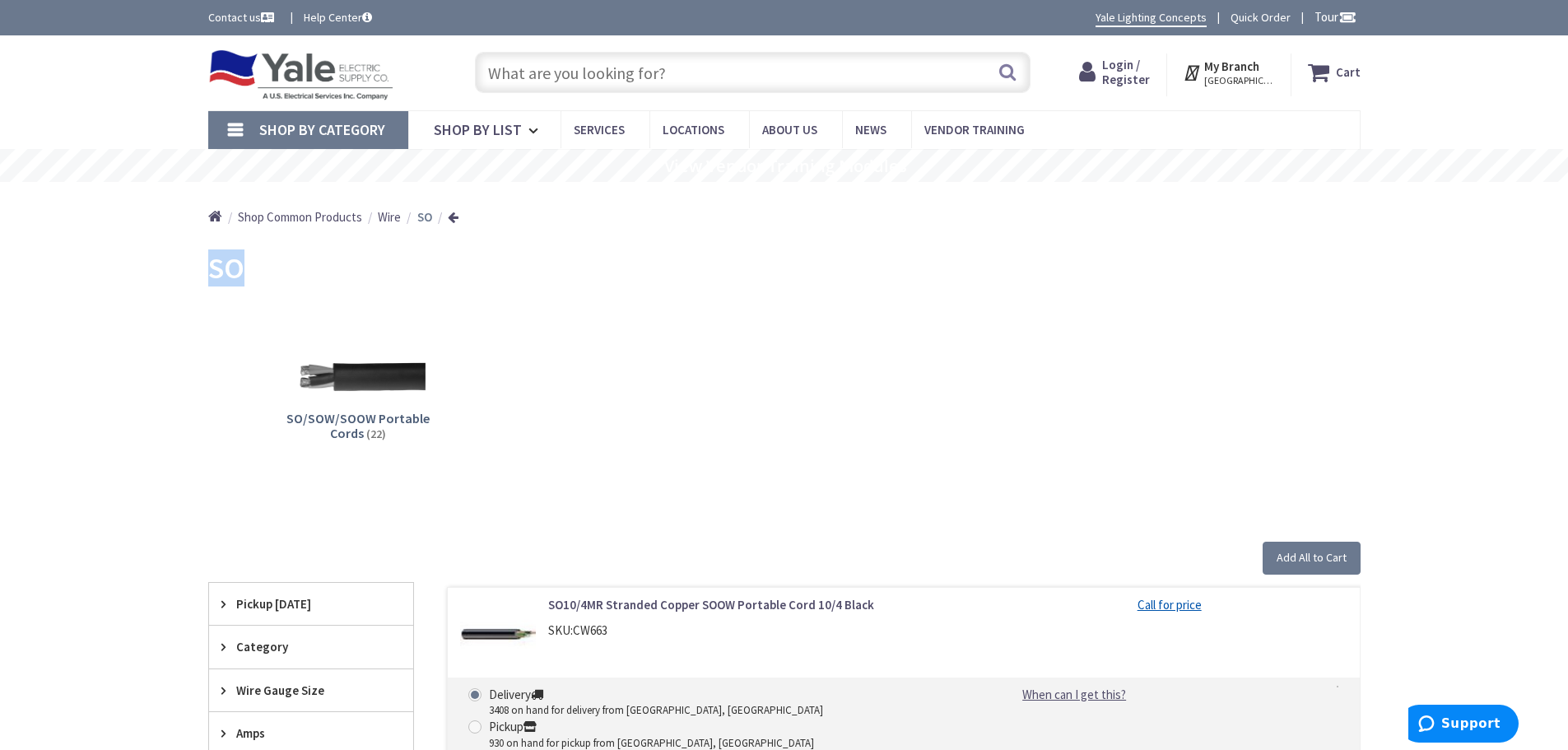
drag, startPoint x: 243, startPoint y: 269, endPoint x: 204, endPoint y: 271, distance: 39.1
copy span "SO"
click at [496, 120] on span "Shop By List" at bounding box center [477, 129] width 88 height 19
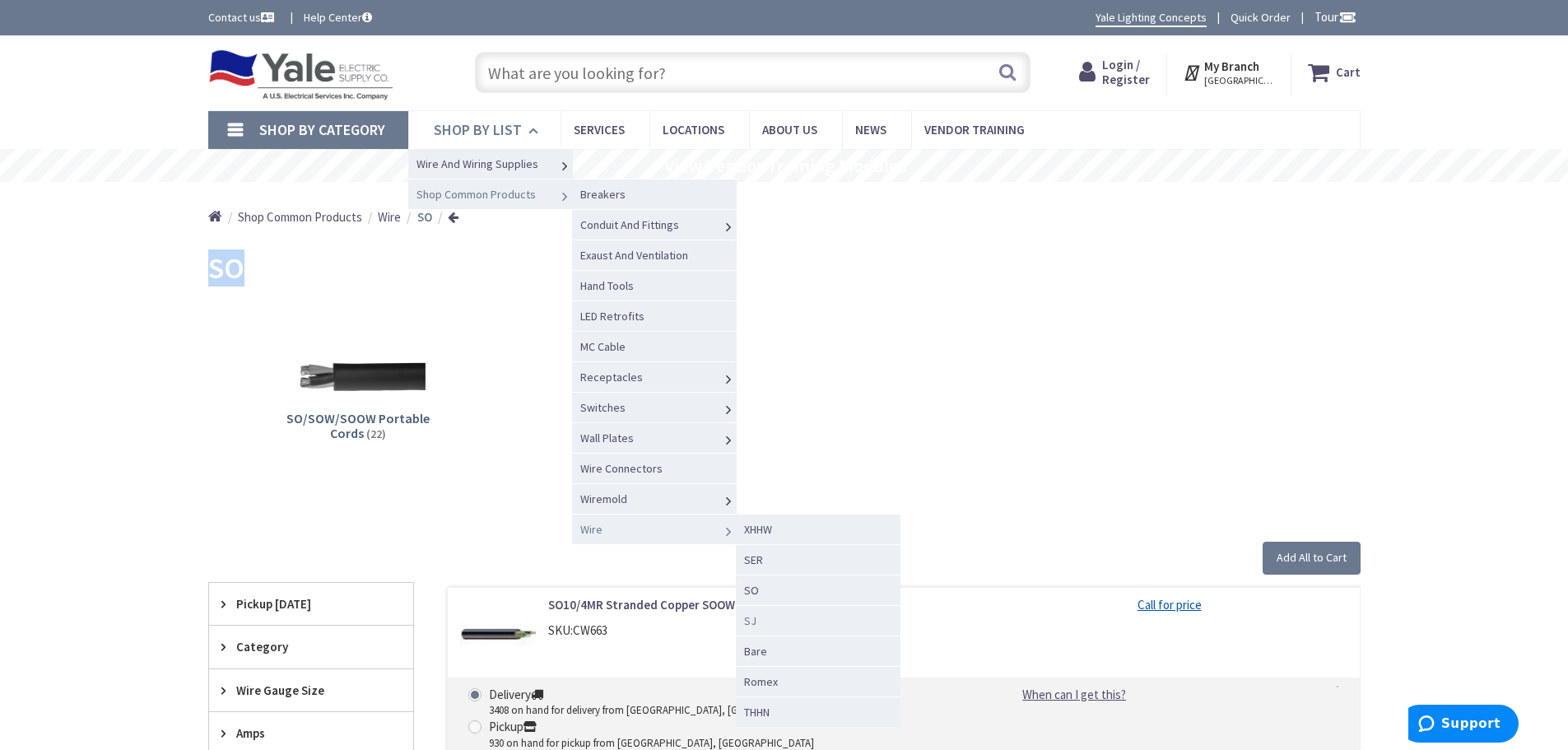
click at [748, 620] on span "SJ" at bounding box center [750, 620] width 13 height 15
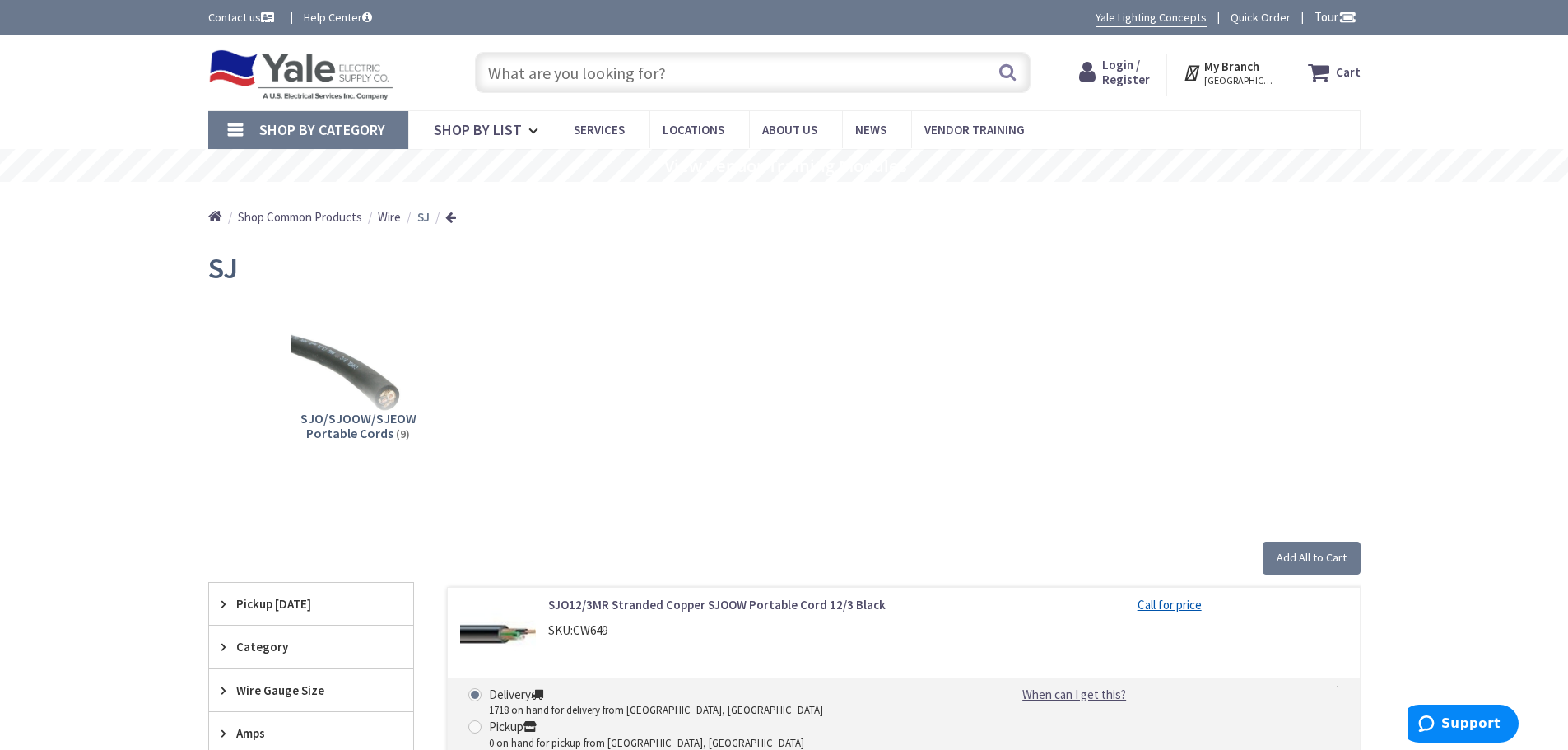
click at [226, 264] on span "SJ" at bounding box center [223, 268] width 29 height 37
drag, startPoint x: 246, startPoint y: 260, endPoint x: 185, endPoint y: 267, distance: 61.4
copy span "SJ"
click at [515, 128] on span "Shop By List" at bounding box center [477, 129] width 88 height 19
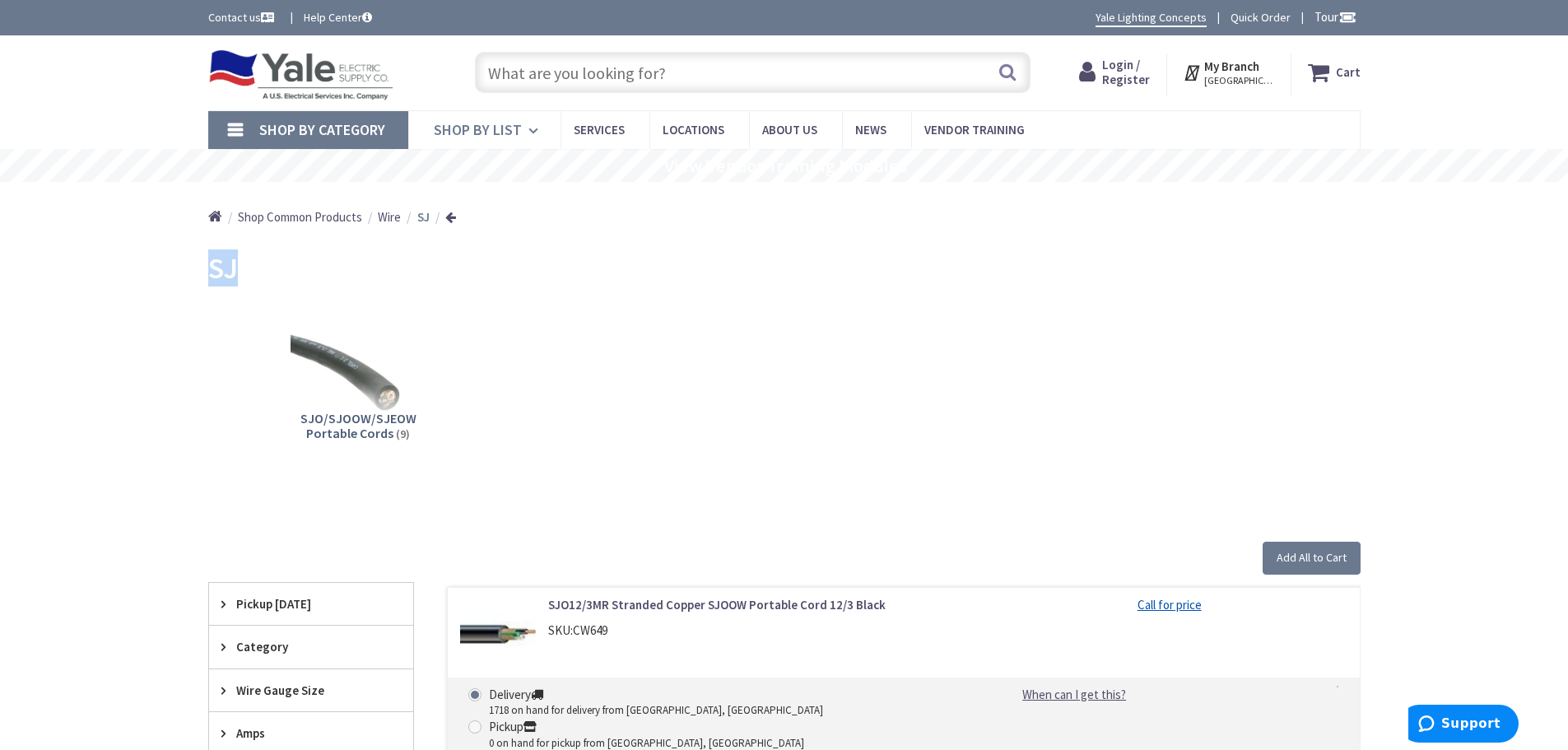
click at [487, 120] on span "Shop By List" at bounding box center [477, 129] width 88 height 19
click at [513, 133] on span "Shop By List" at bounding box center [477, 129] width 88 height 19
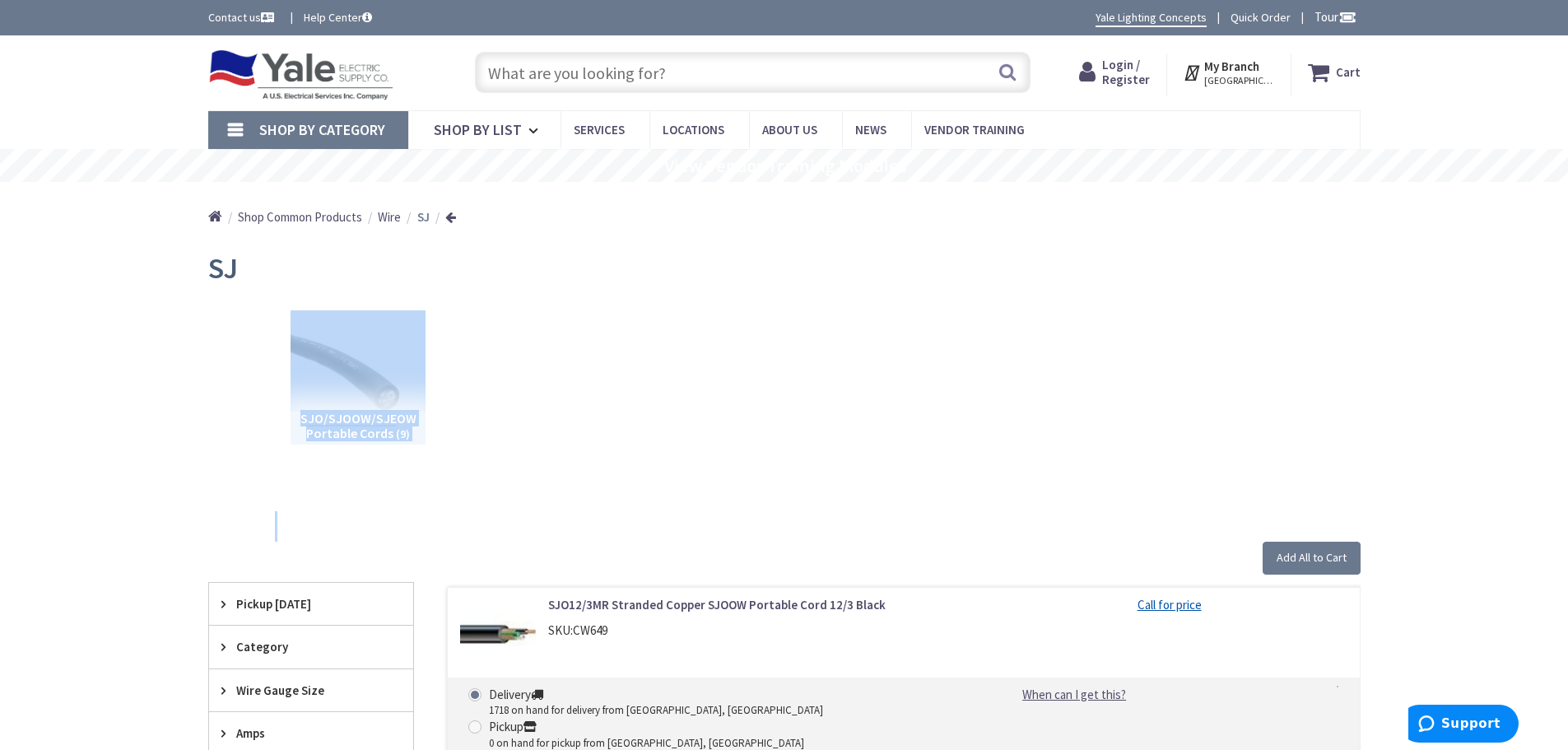
drag, startPoint x: 590, startPoint y: 491, endPoint x: 594, endPoint y: 480, distance: 11.7
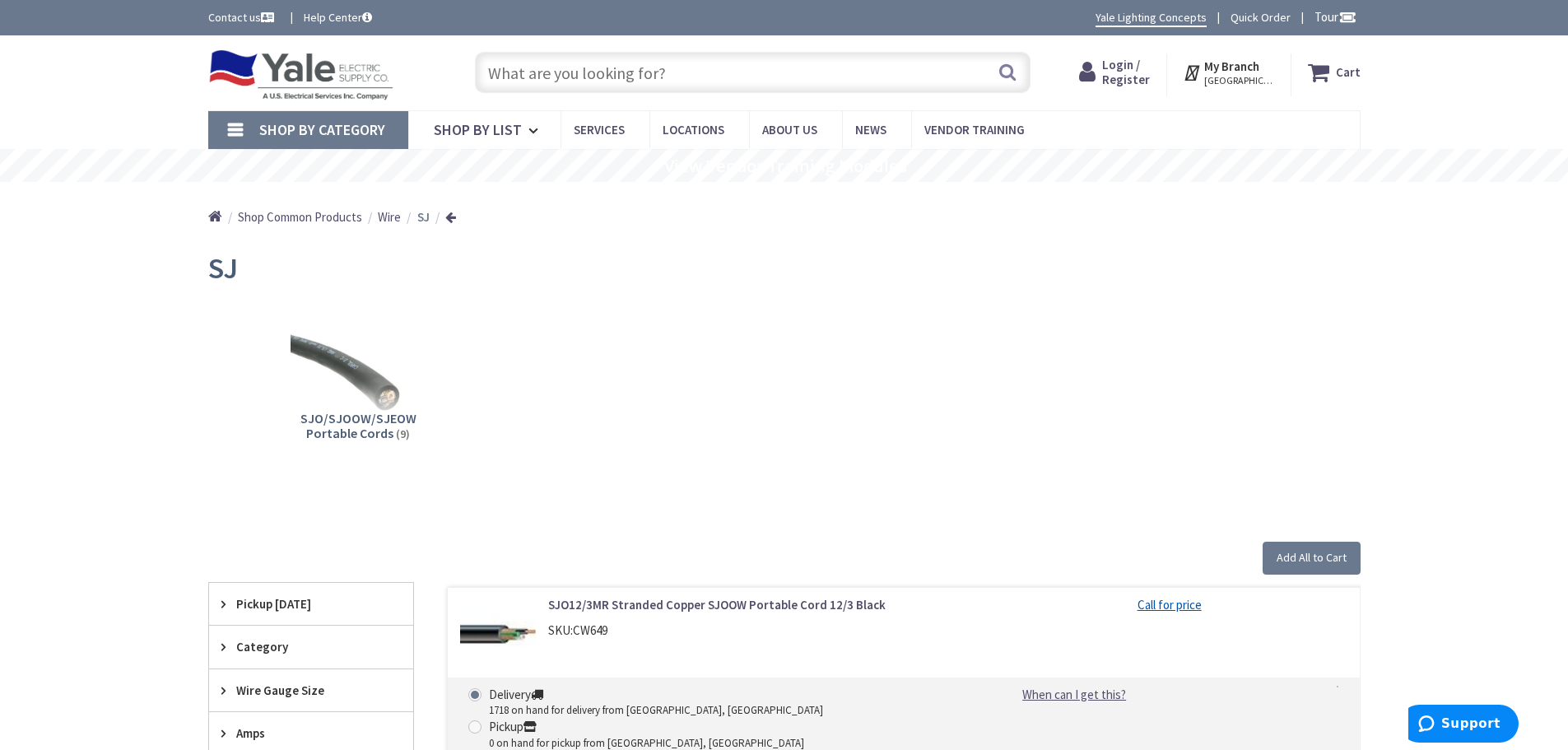
click at [586, 440] on div "SJO/SJOOW/SJEOW Portable Cords (9)" at bounding box center [784, 389] width 1095 height 177
click at [502, 144] on link "Shop By List" at bounding box center [484, 130] width 153 height 38
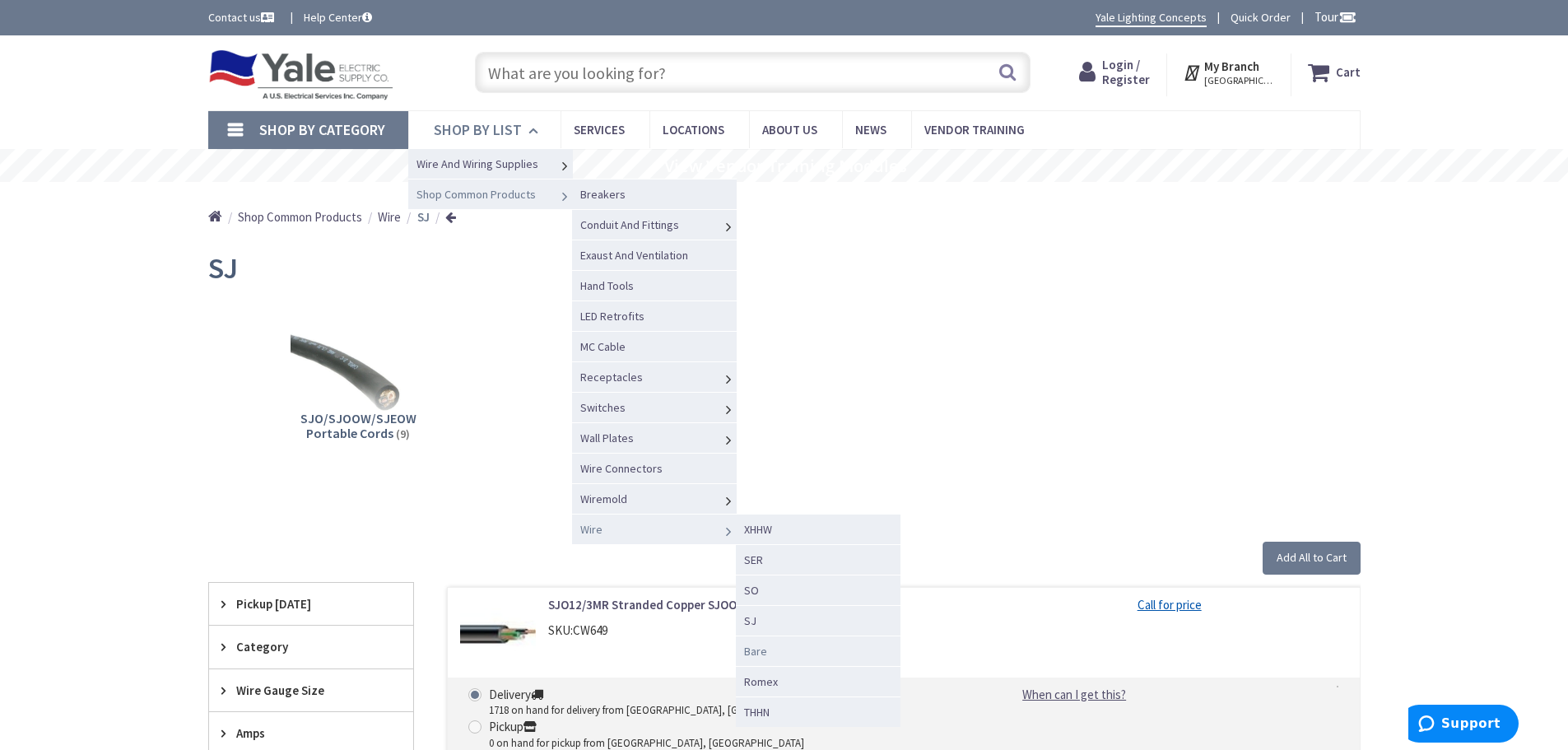
click at [760, 651] on span "Bare" at bounding box center [756, 650] width 23 height 15
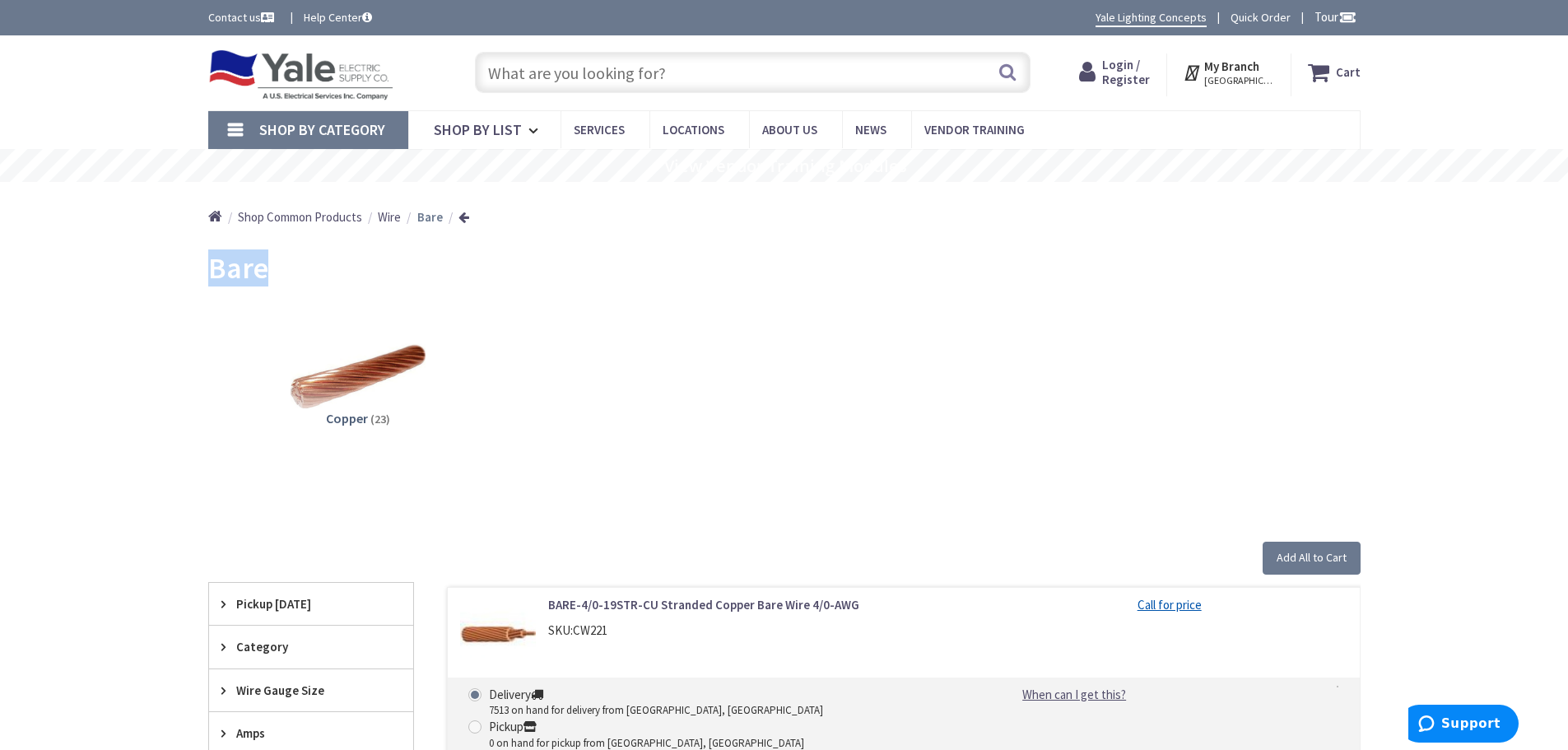
drag, startPoint x: 266, startPoint y: 273, endPoint x: 197, endPoint y: 272, distance: 69.0
copy span "Bare"
click at [475, 126] on span "Shop By List" at bounding box center [477, 129] width 88 height 19
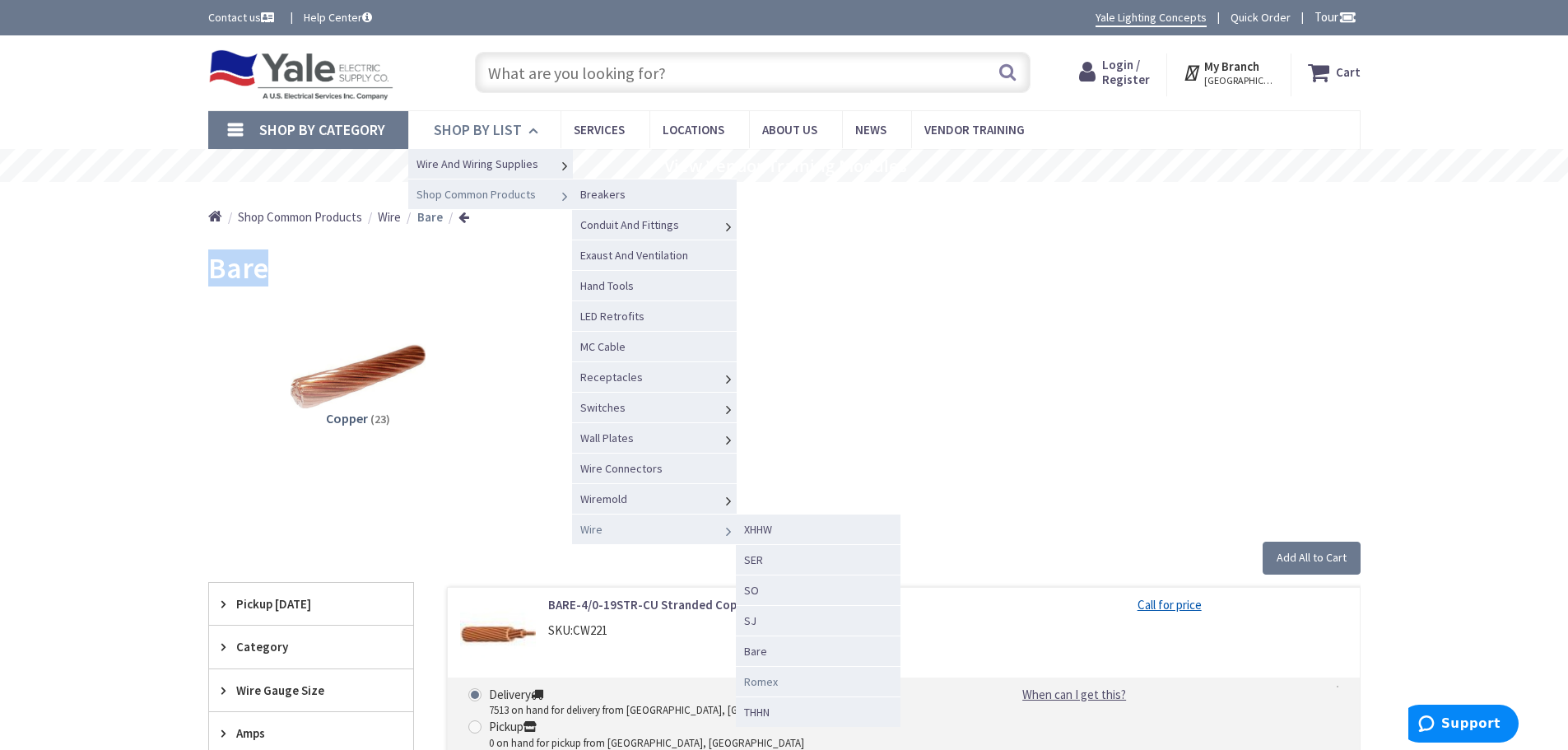
click at [763, 679] on span "Romex" at bounding box center [761, 681] width 34 height 15
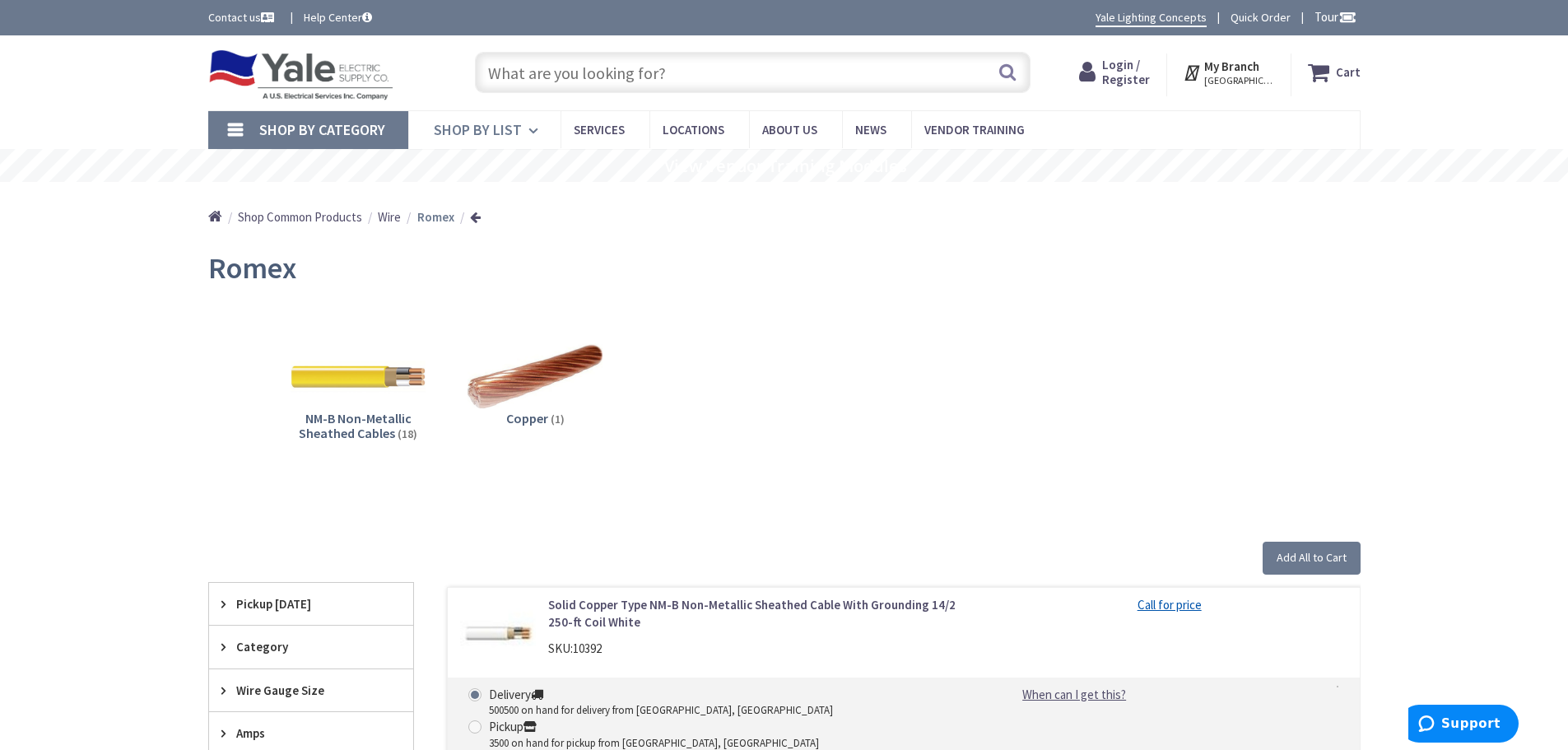
click at [523, 128] on link "Shop By List" at bounding box center [484, 130] width 153 height 38
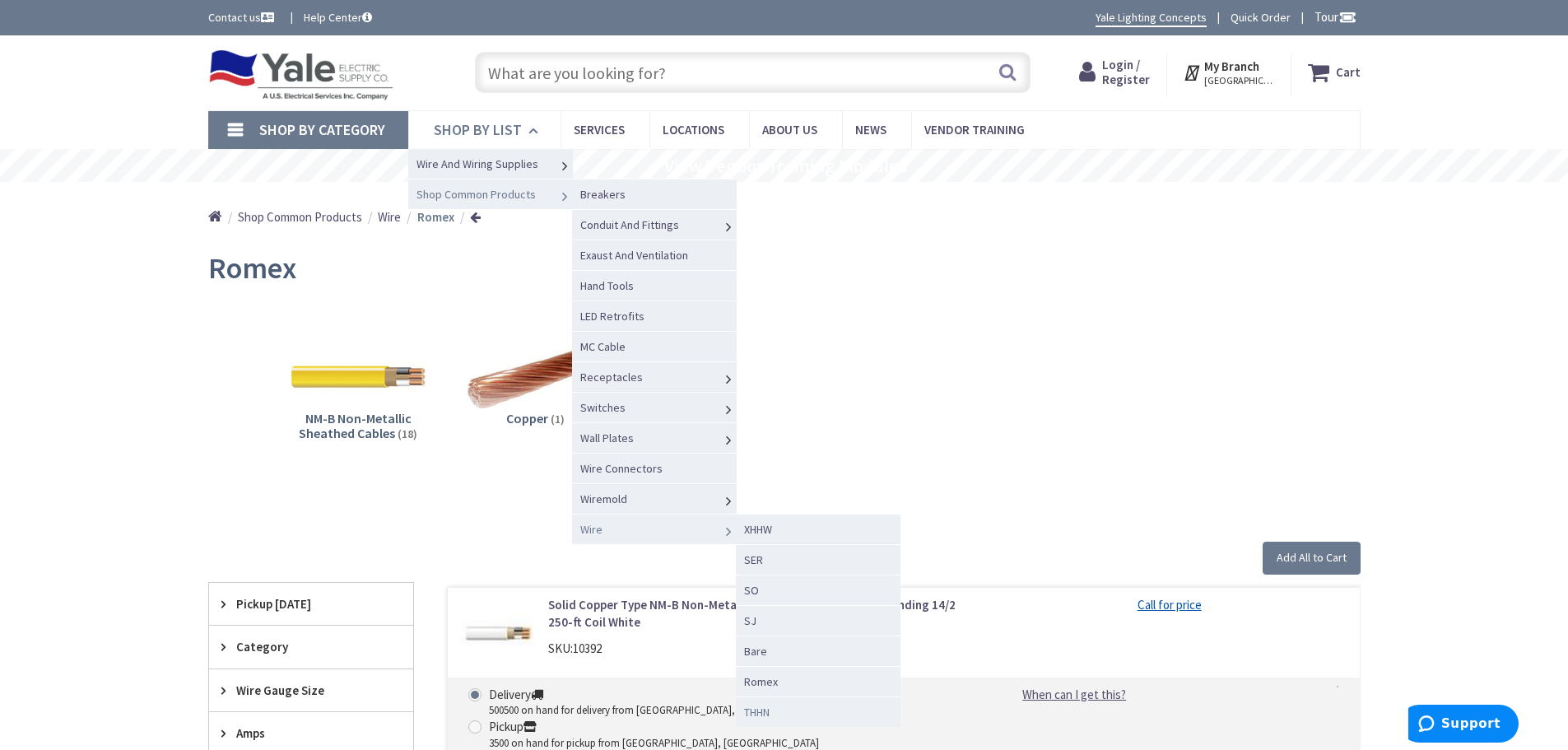
click at [766, 711] on span "THHN" at bounding box center [757, 711] width 25 height 15
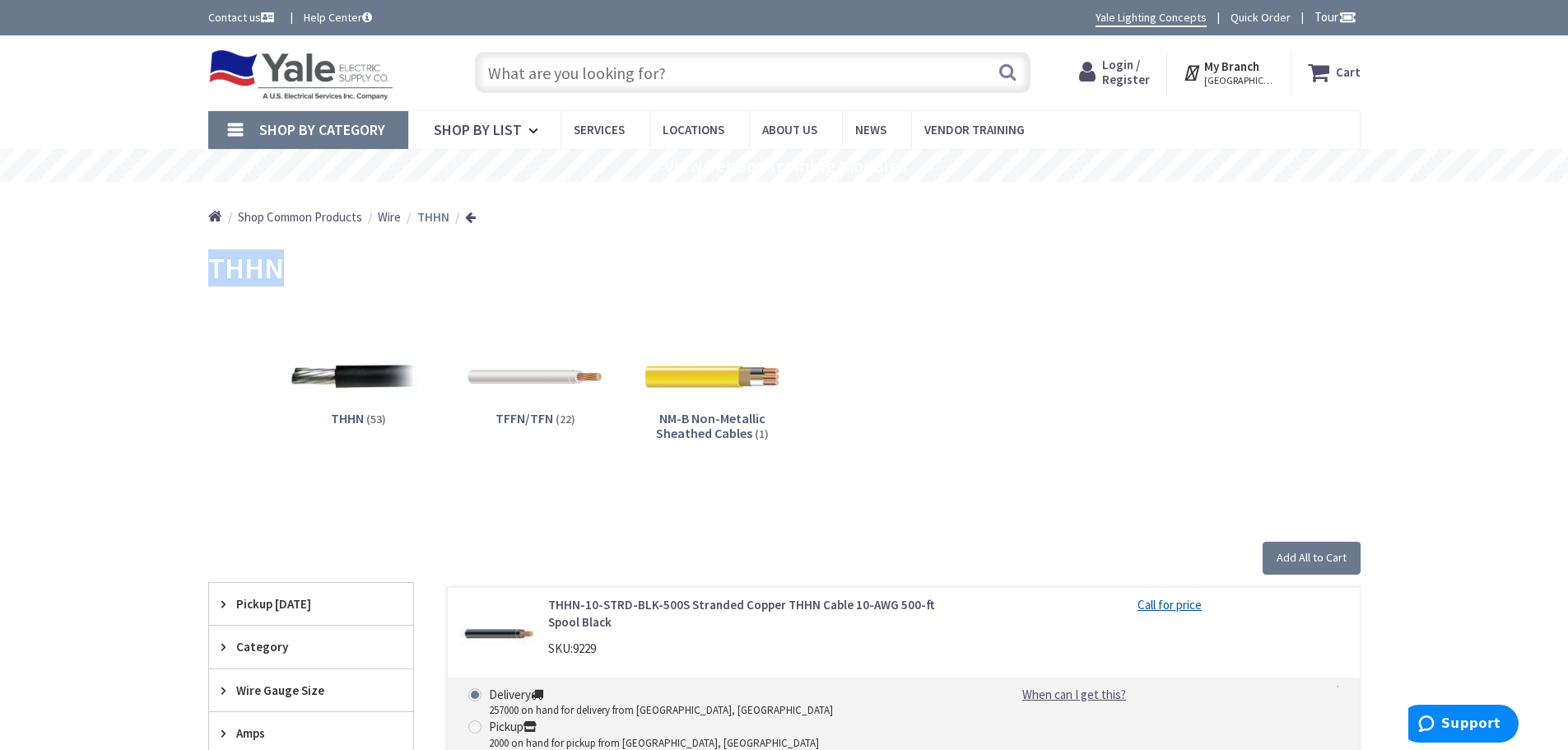
drag, startPoint x: 292, startPoint y: 267, endPoint x: 210, endPoint y: 272, distance: 82.2
click at [210, 272] on div "THHN" at bounding box center [784, 270] width 1152 height 62
copy span "THHN"
click at [1225, 302] on div "THHN (53) TFFN/TFN (22) NM-B Non-Metallic Sheathed Cables (1)" at bounding box center [784, 389] width 1095 height 177
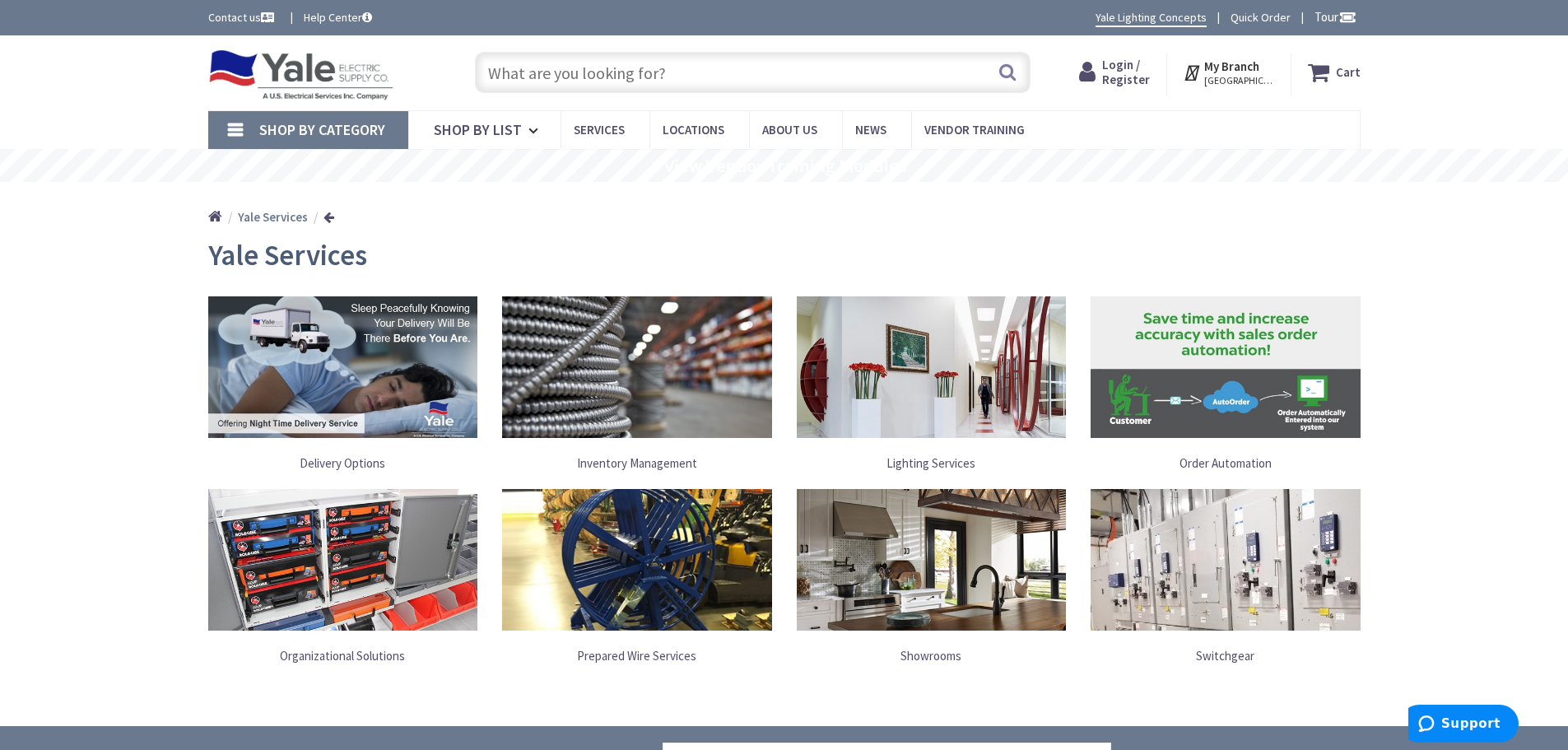
click at [336, 18] on link "Help Center" at bounding box center [338, 17] width 68 height 17
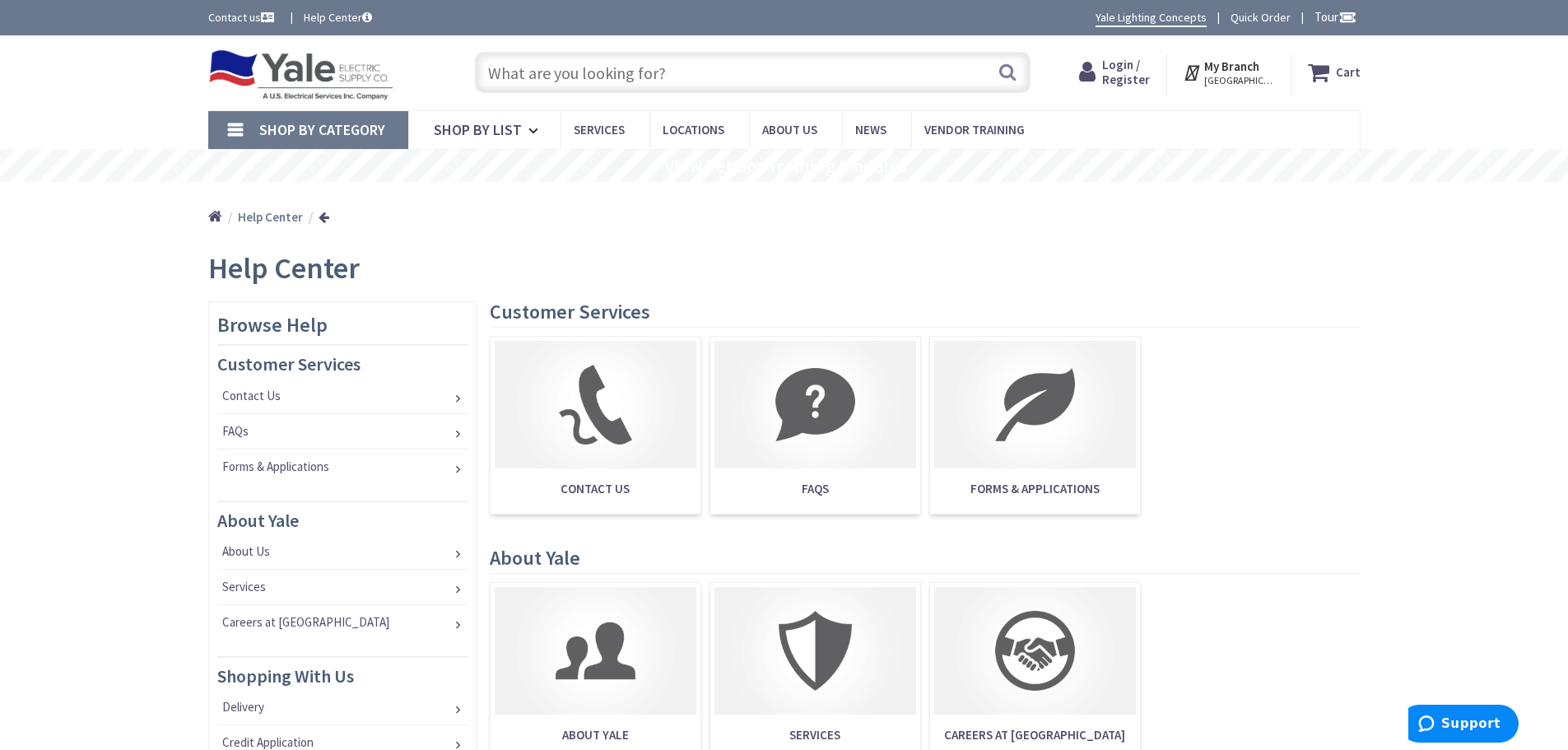
click at [1059, 489] on span "Forms & Applications" at bounding box center [1035, 489] width 202 height 33
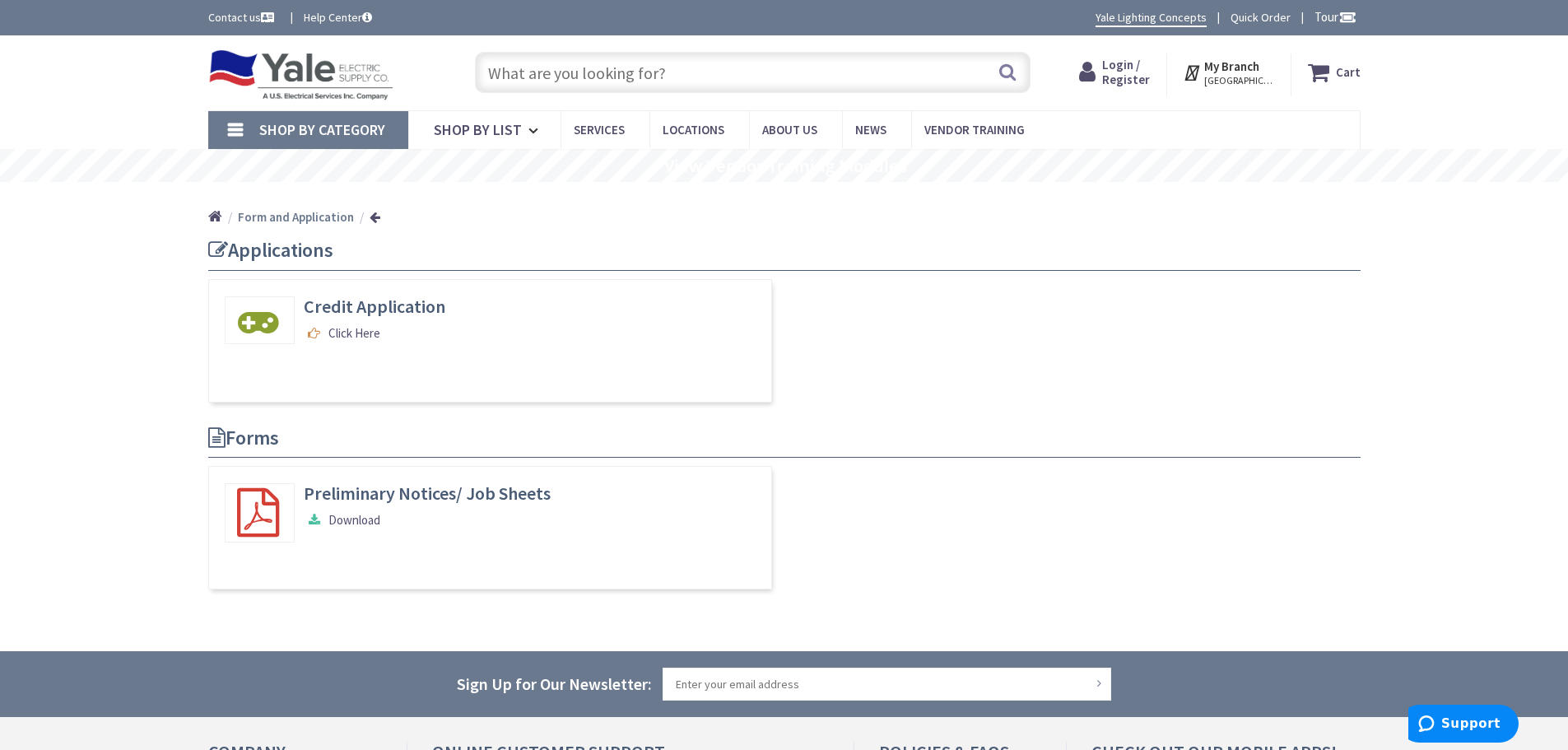
click at [325, 13] on link "Help Center" at bounding box center [338, 17] width 68 height 17
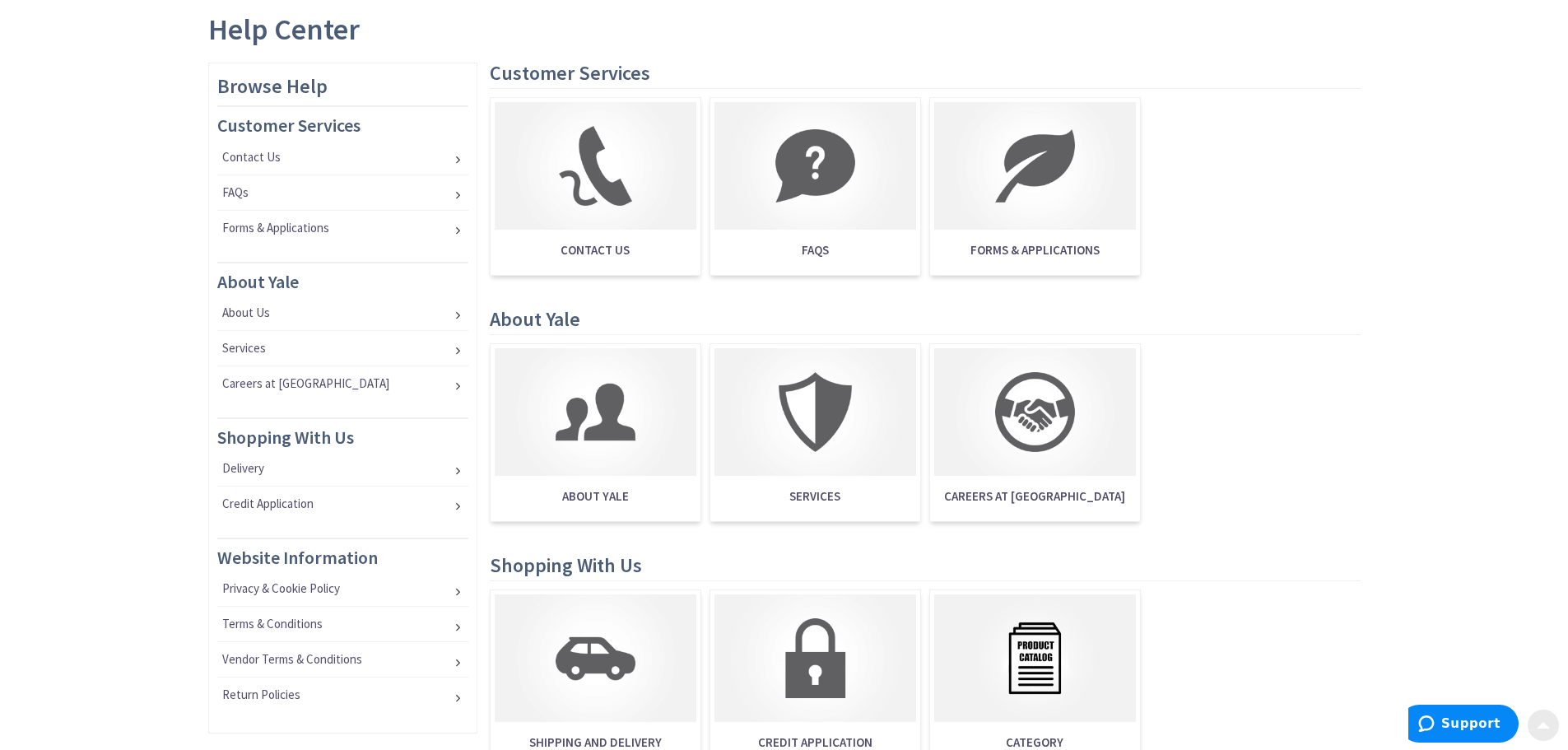
scroll to position [246, 0]
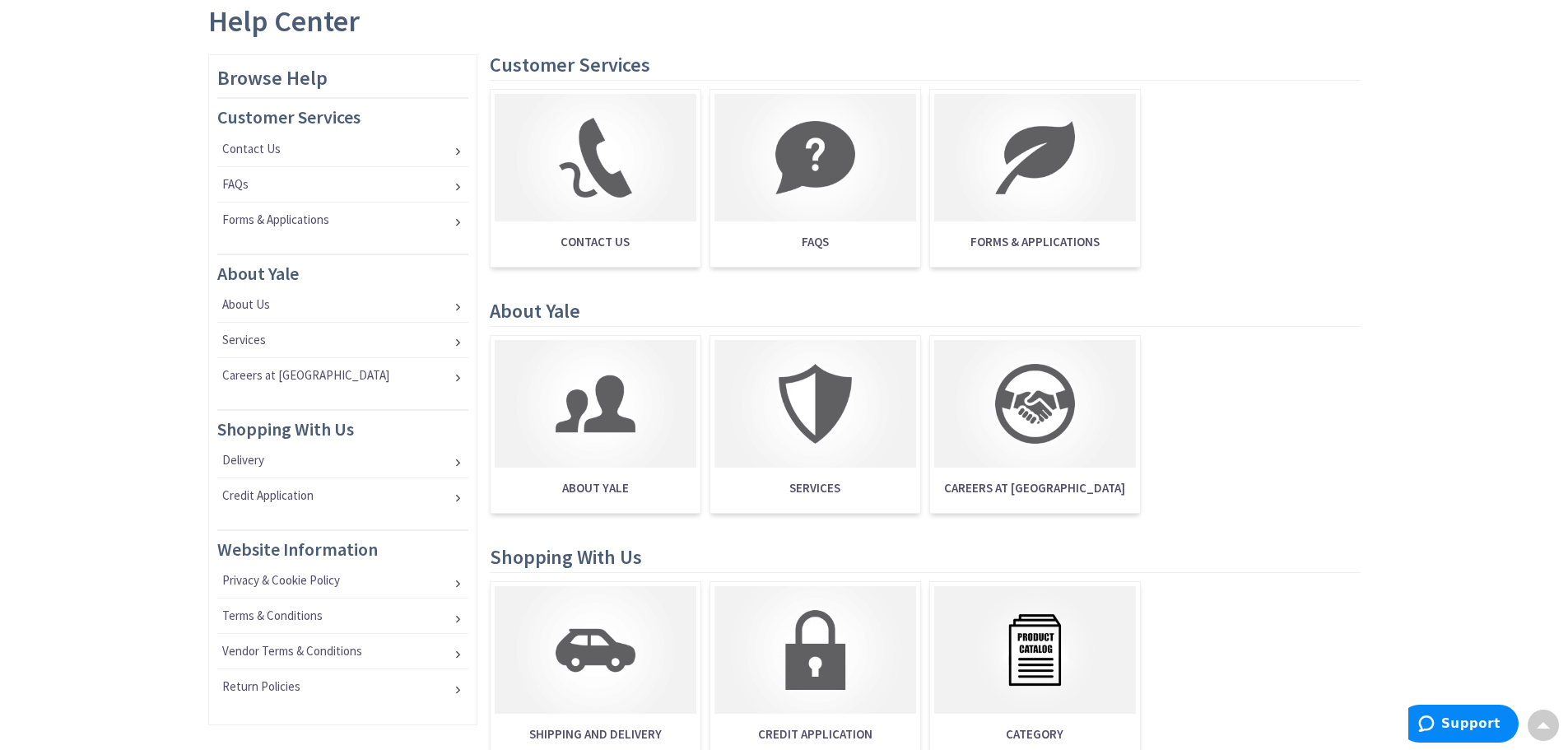
click at [616, 485] on span "About Yale" at bounding box center [596, 488] width 202 height 33
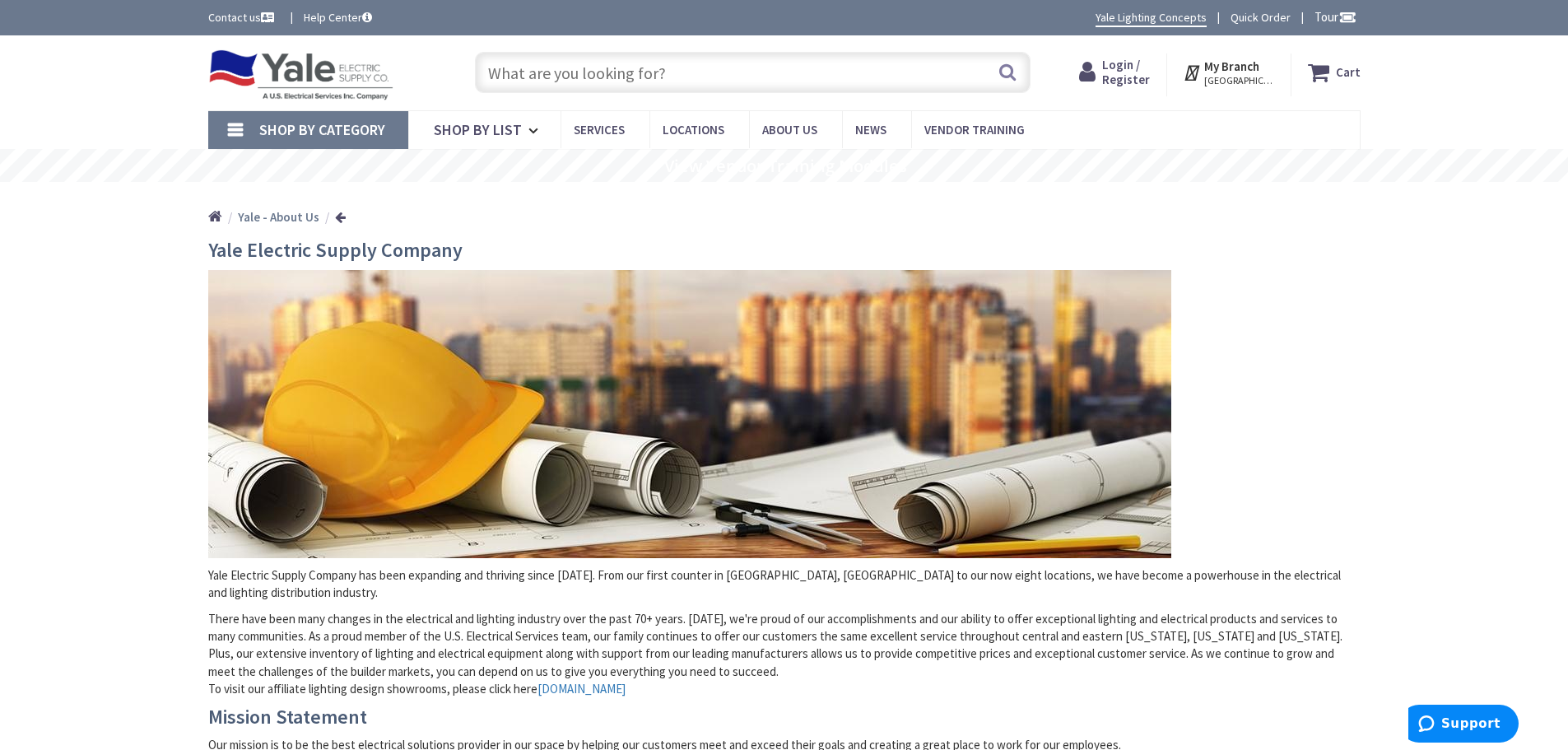
click at [337, 219] on link at bounding box center [339, 216] width 11 height 13
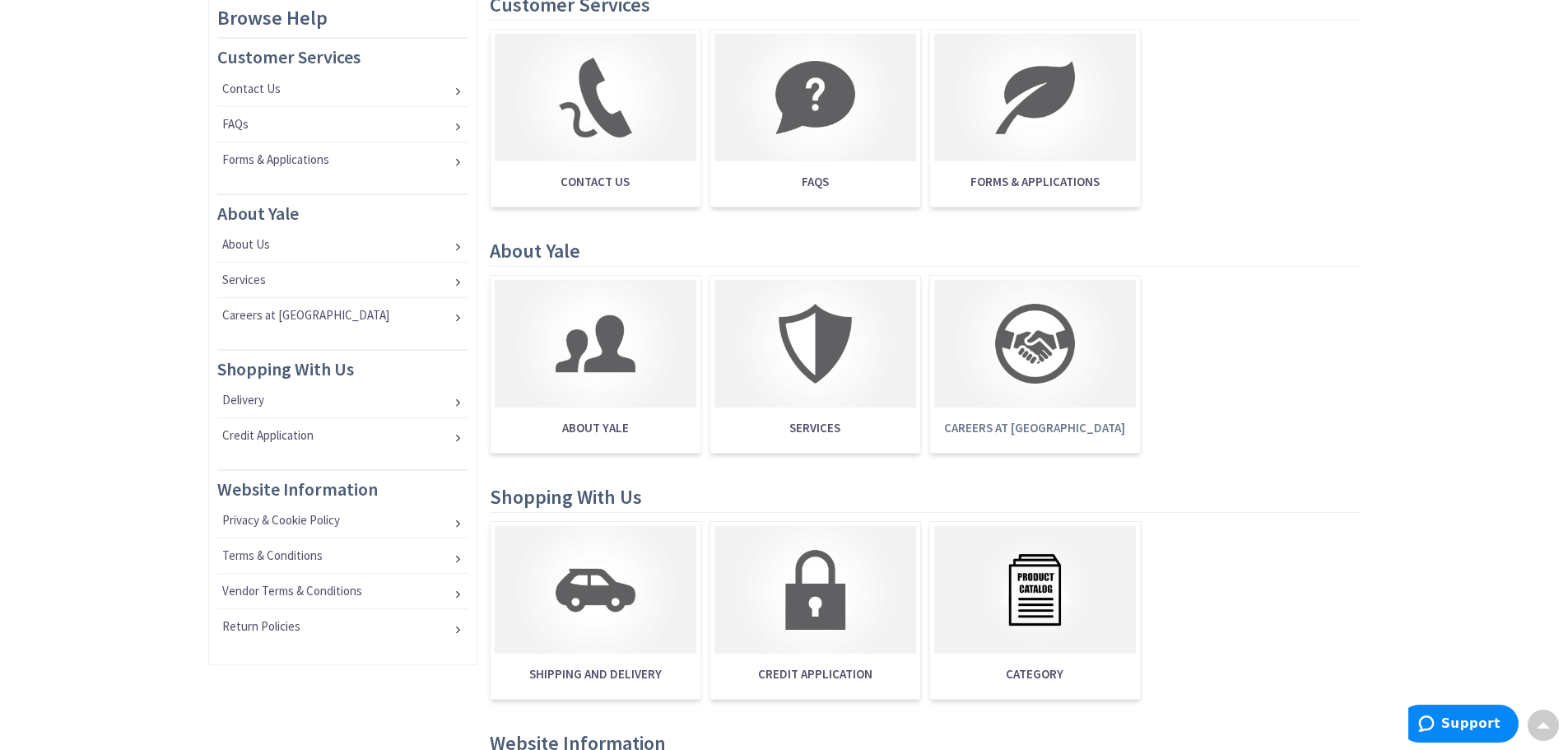
scroll to position [412, 0]
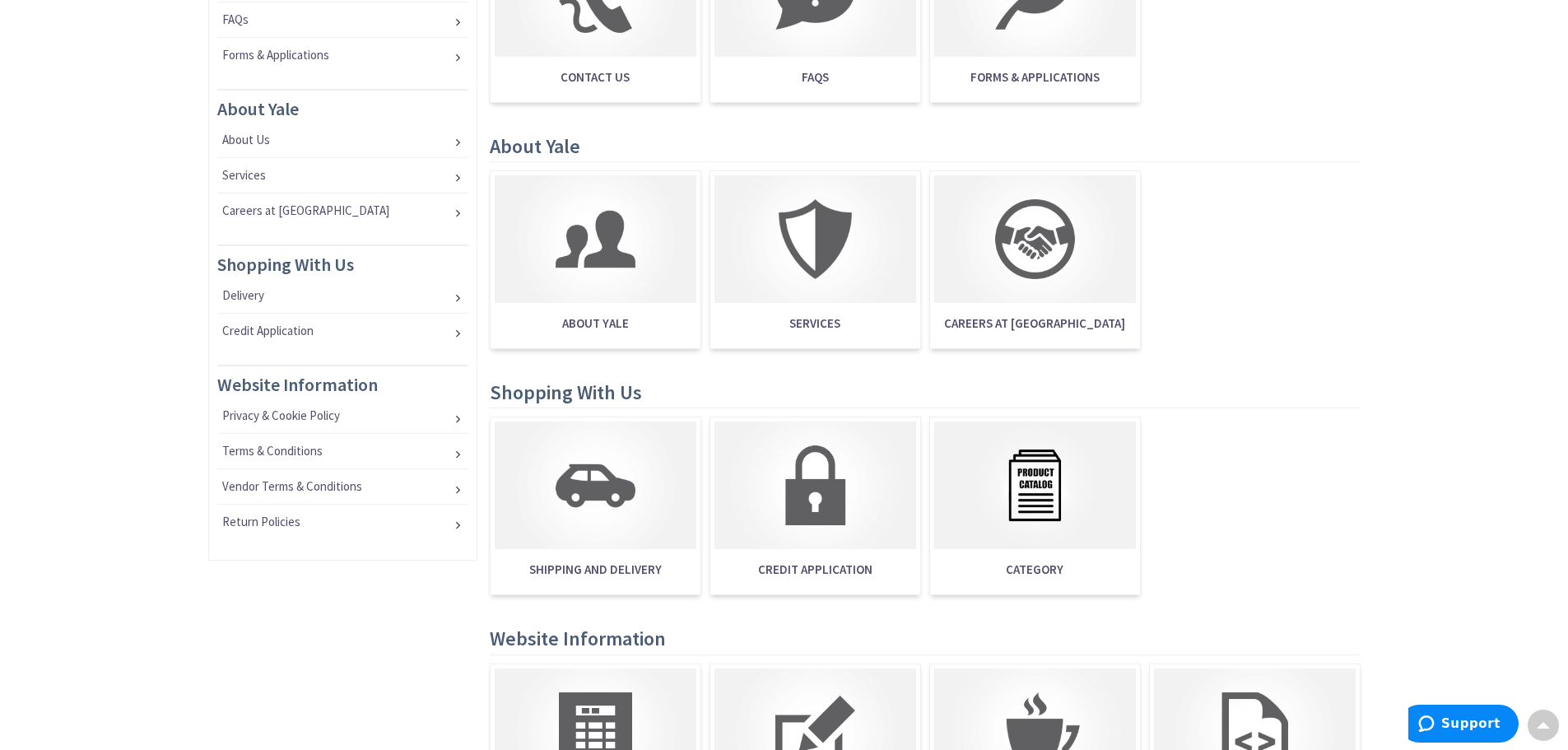
click at [1042, 321] on span "Careers at Yale" at bounding box center [1035, 324] width 202 height 33
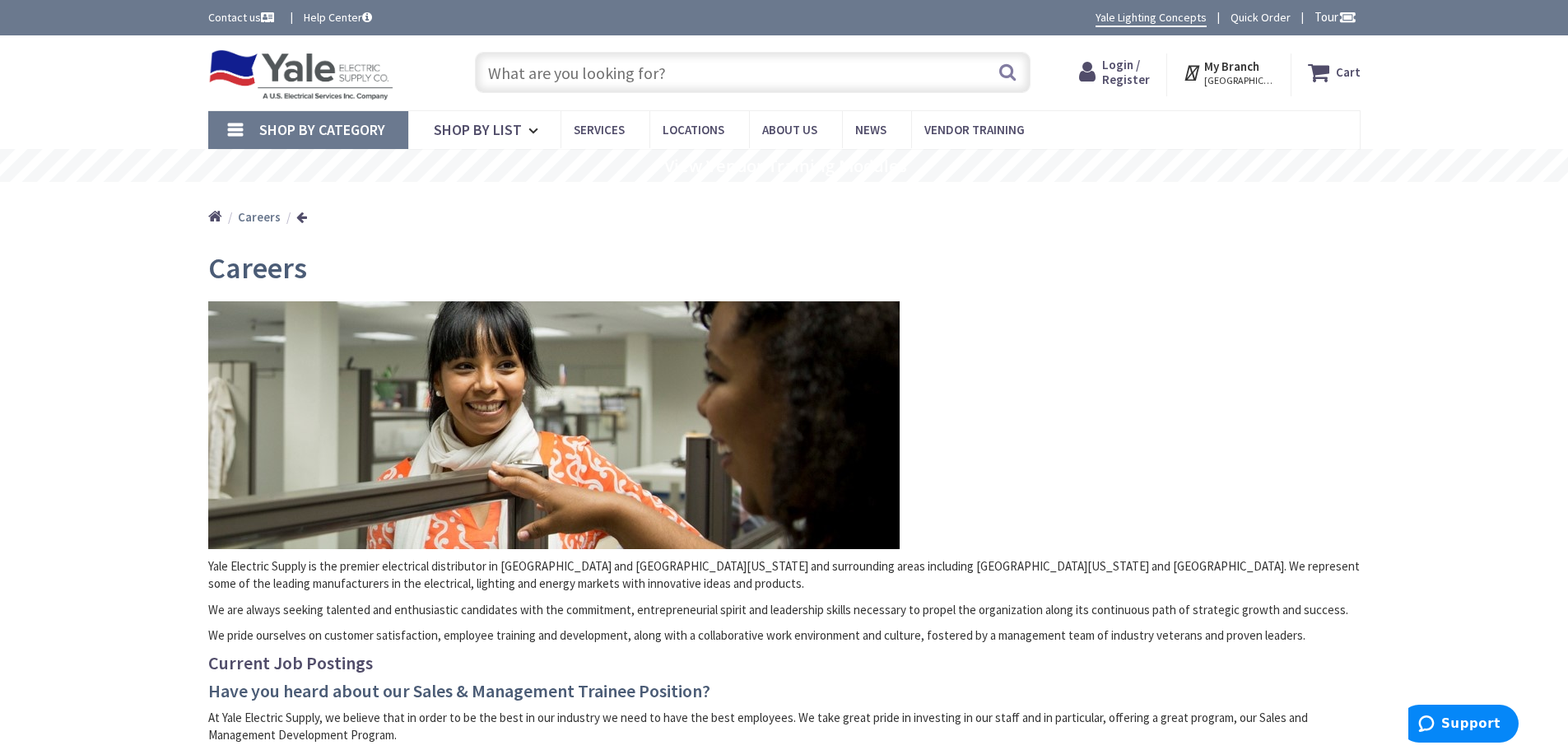
click at [334, 9] on li "Help Center" at bounding box center [337, 17] width 76 height 18
click at [1067, 256] on div "Careers" at bounding box center [784, 270] width 1152 height 62
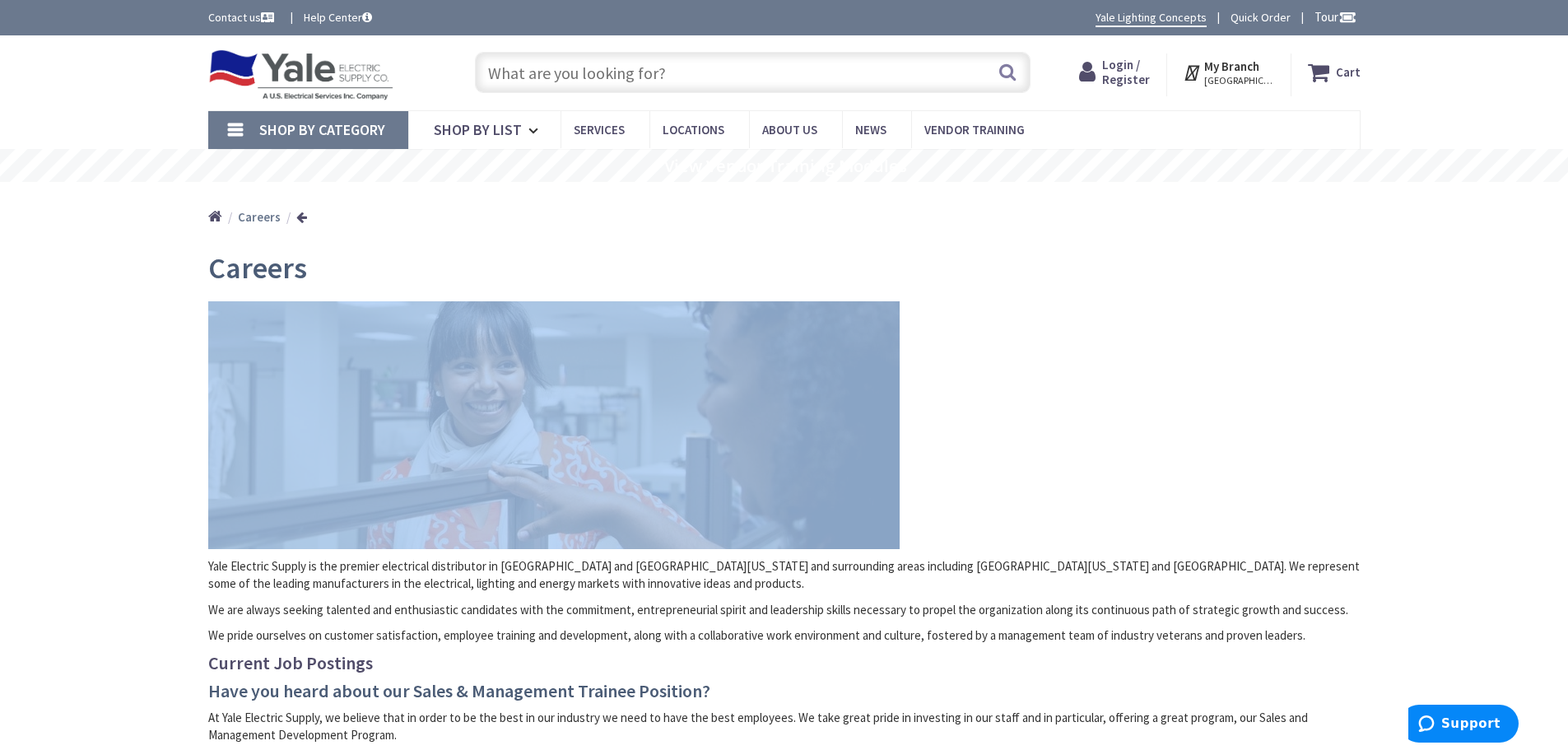
click at [1067, 256] on div "Careers" at bounding box center [784, 270] width 1152 height 62
click at [345, 17] on link "Help Center" at bounding box center [338, 17] width 68 height 17
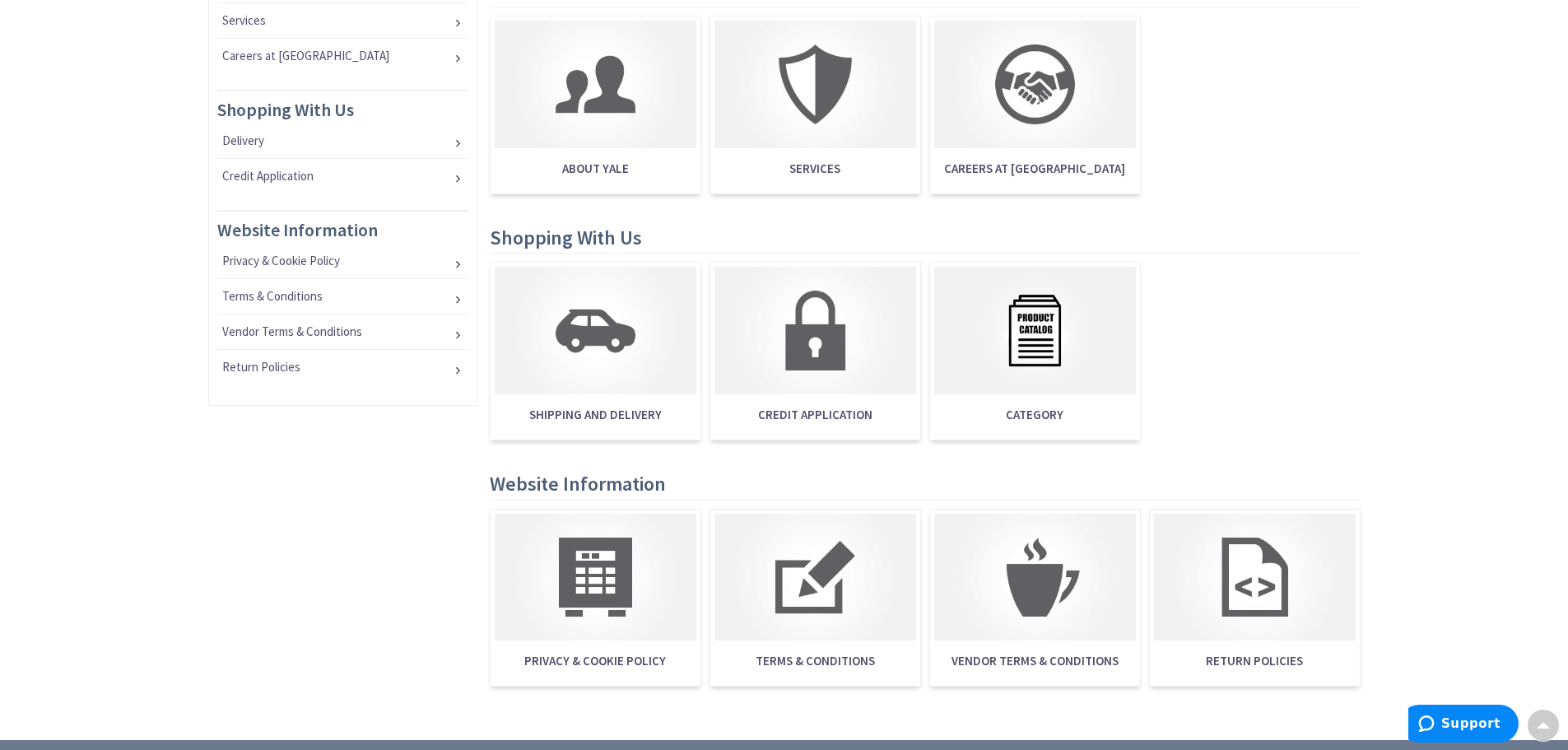
scroll to position [740, 0]
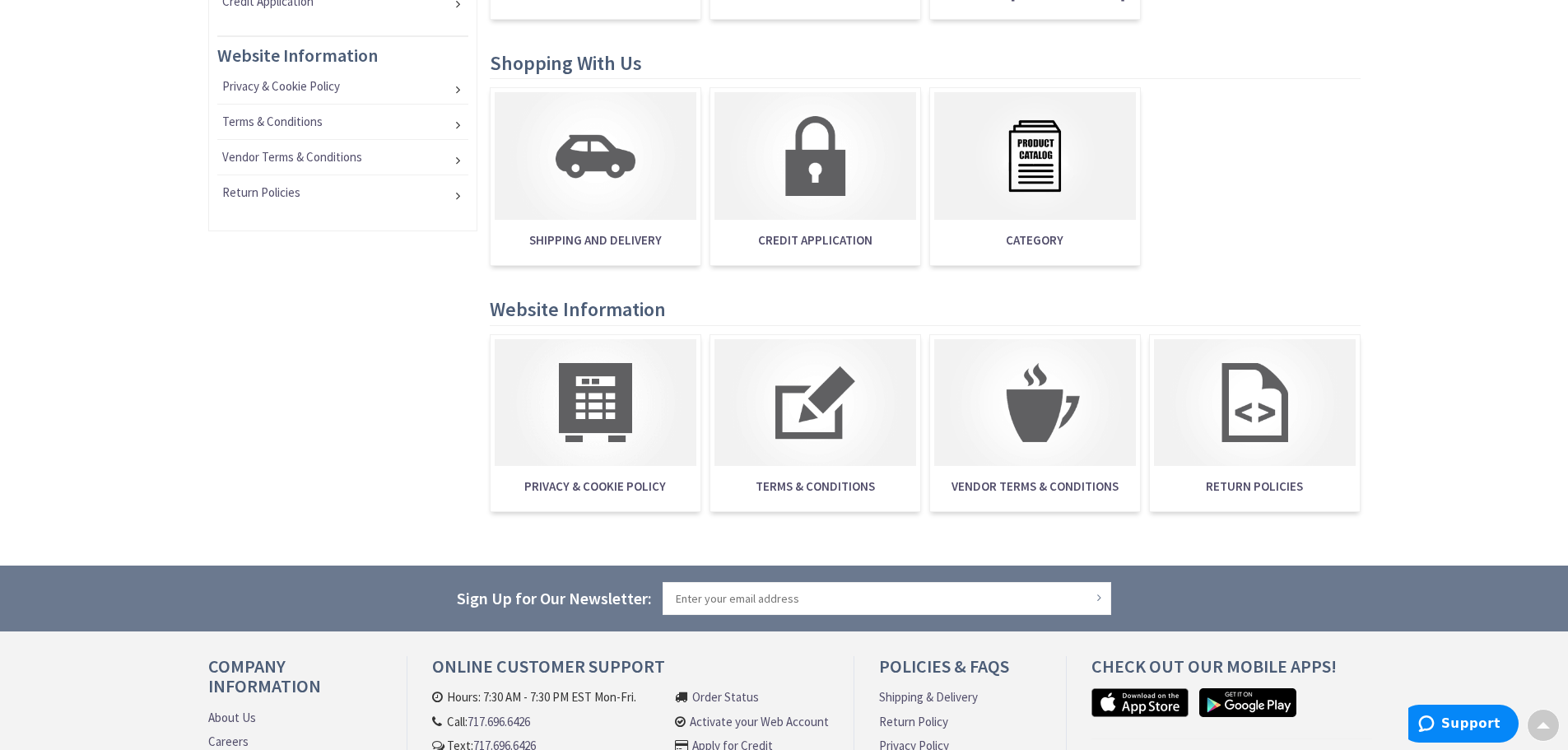
click at [797, 242] on span "Credit Application" at bounding box center [815, 241] width 202 height 33
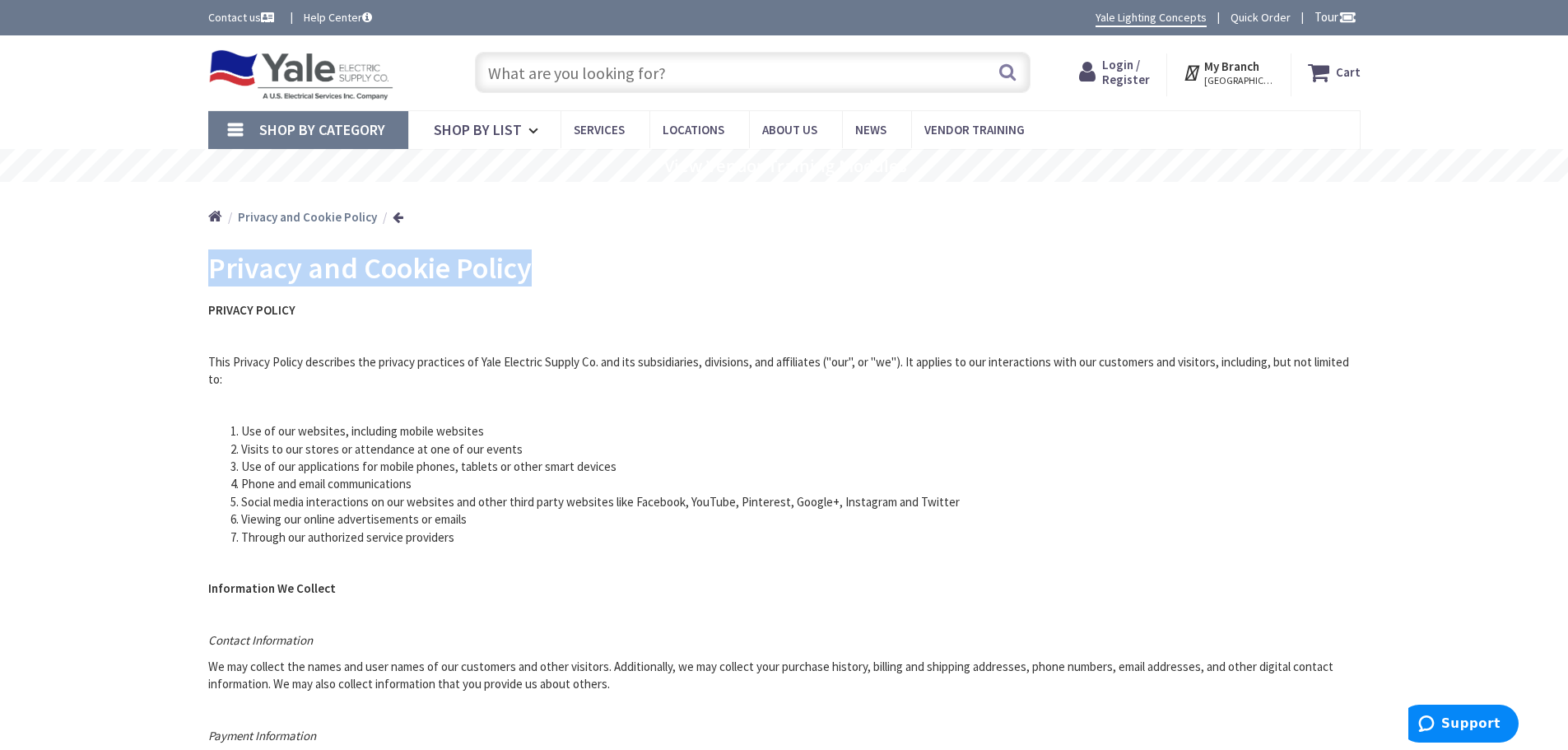
drag, startPoint x: 542, startPoint y: 275, endPoint x: 195, endPoint y: 273, distance: 347.0
copy span "Privacy and Cookie Policy"
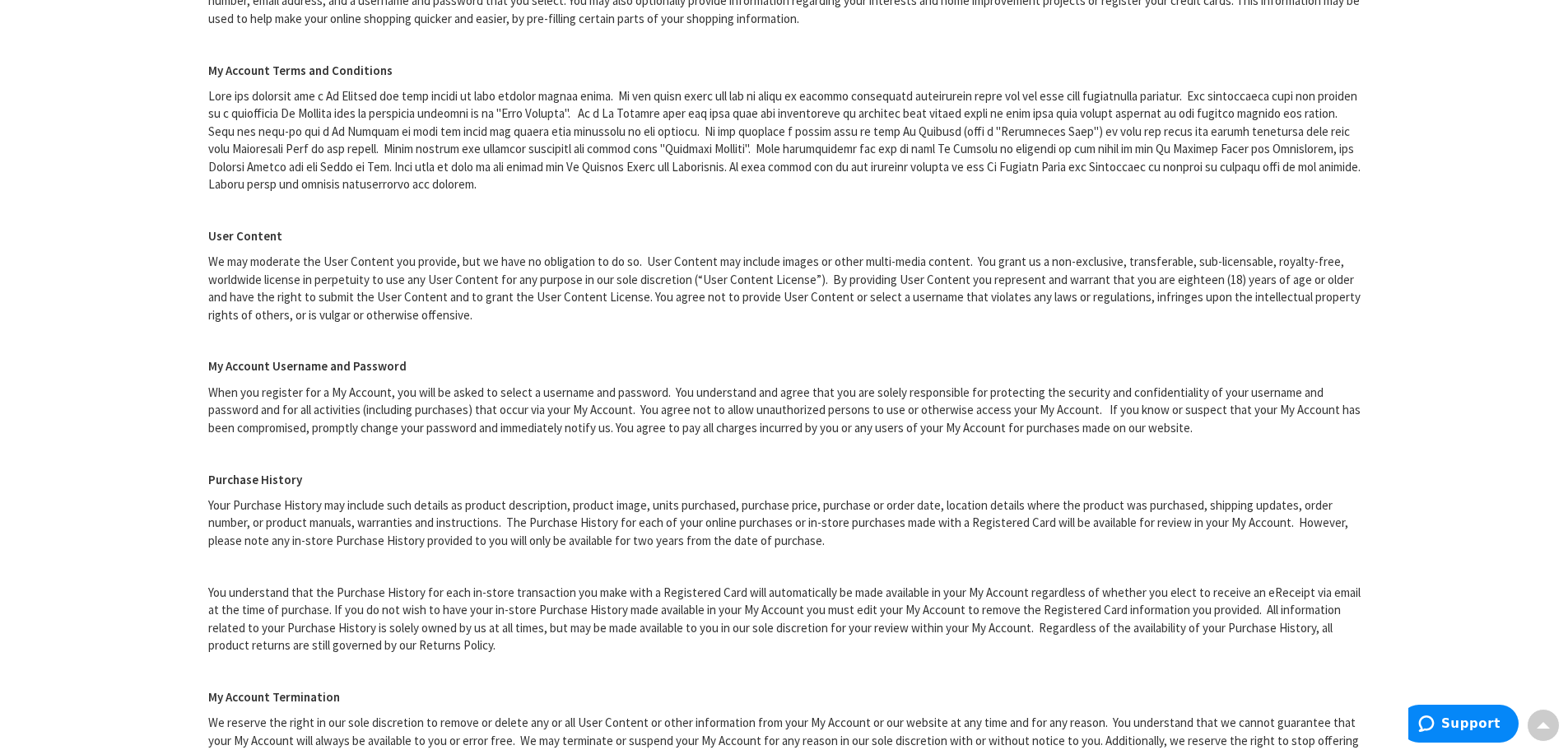
scroll to position [5749, 0]
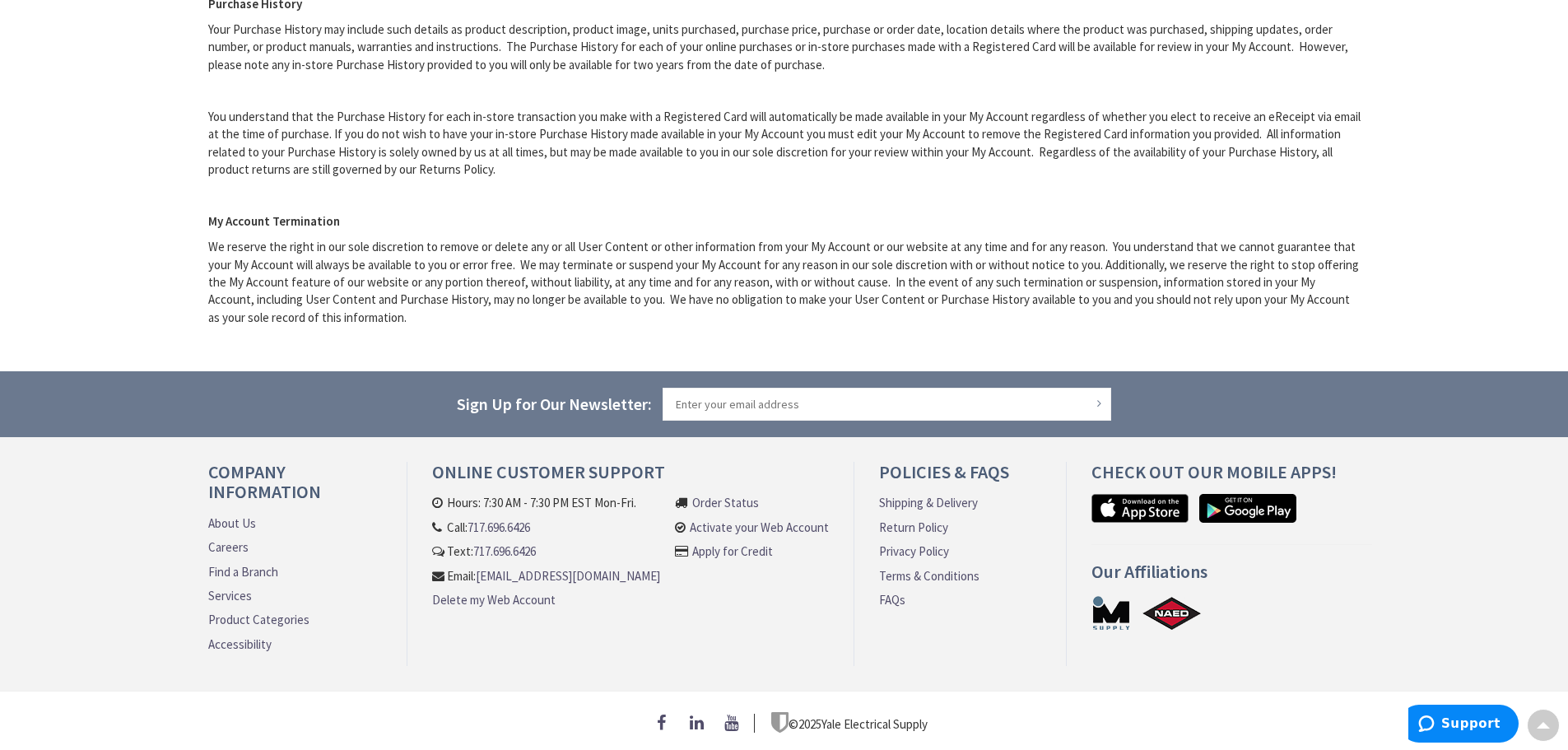
click at [283, 615] on link "Product Categories" at bounding box center [259, 619] width 102 height 18
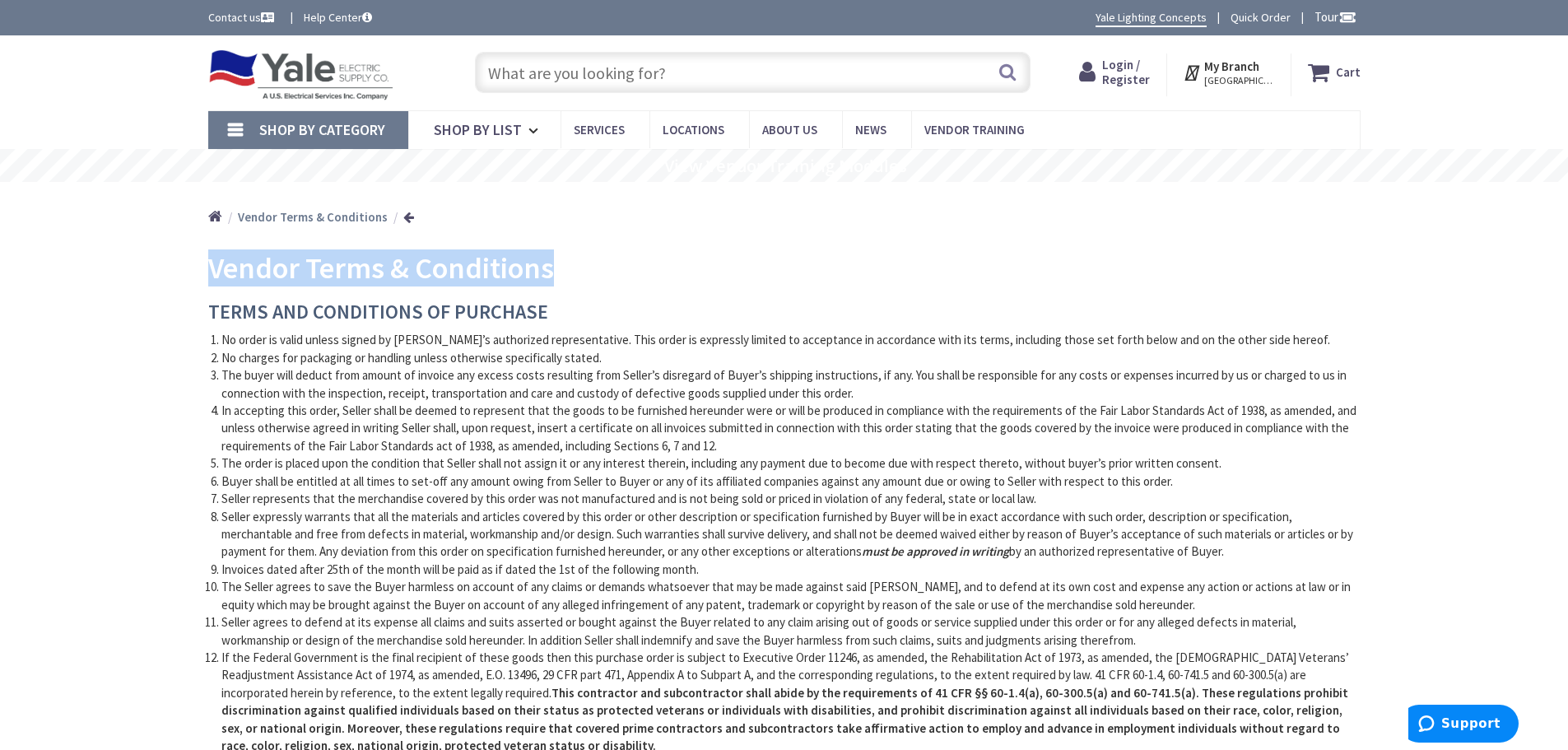
drag, startPoint x: 554, startPoint y: 278, endPoint x: 205, endPoint y: 269, distance: 349.1
click at [205, 269] on main "Vendor Terms & Conditions TERMS AND CONDITIONS OF PURCHASE No order is valid un…" at bounding box center [784, 581] width 1234 height 683
copy span "Vendor Terms & Conditions"
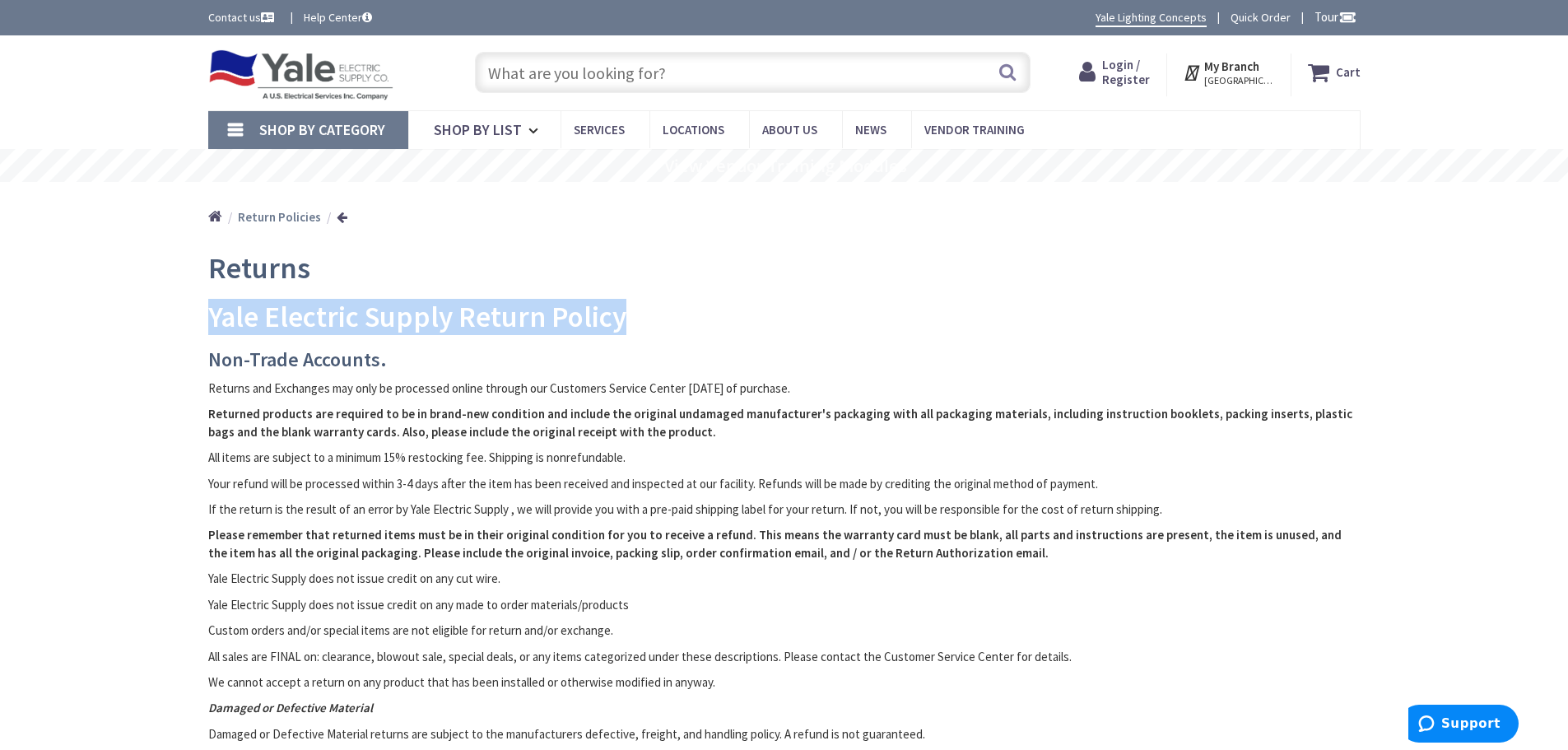
drag, startPoint x: 616, startPoint y: 325, endPoint x: 207, endPoint y: 327, distance: 409.0
click at [208, 327] on h2 "Yale Electric Supply Return Policy" at bounding box center [784, 317] width 1152 height 32
copy h2 "Yale Electric Supply Return Policy"
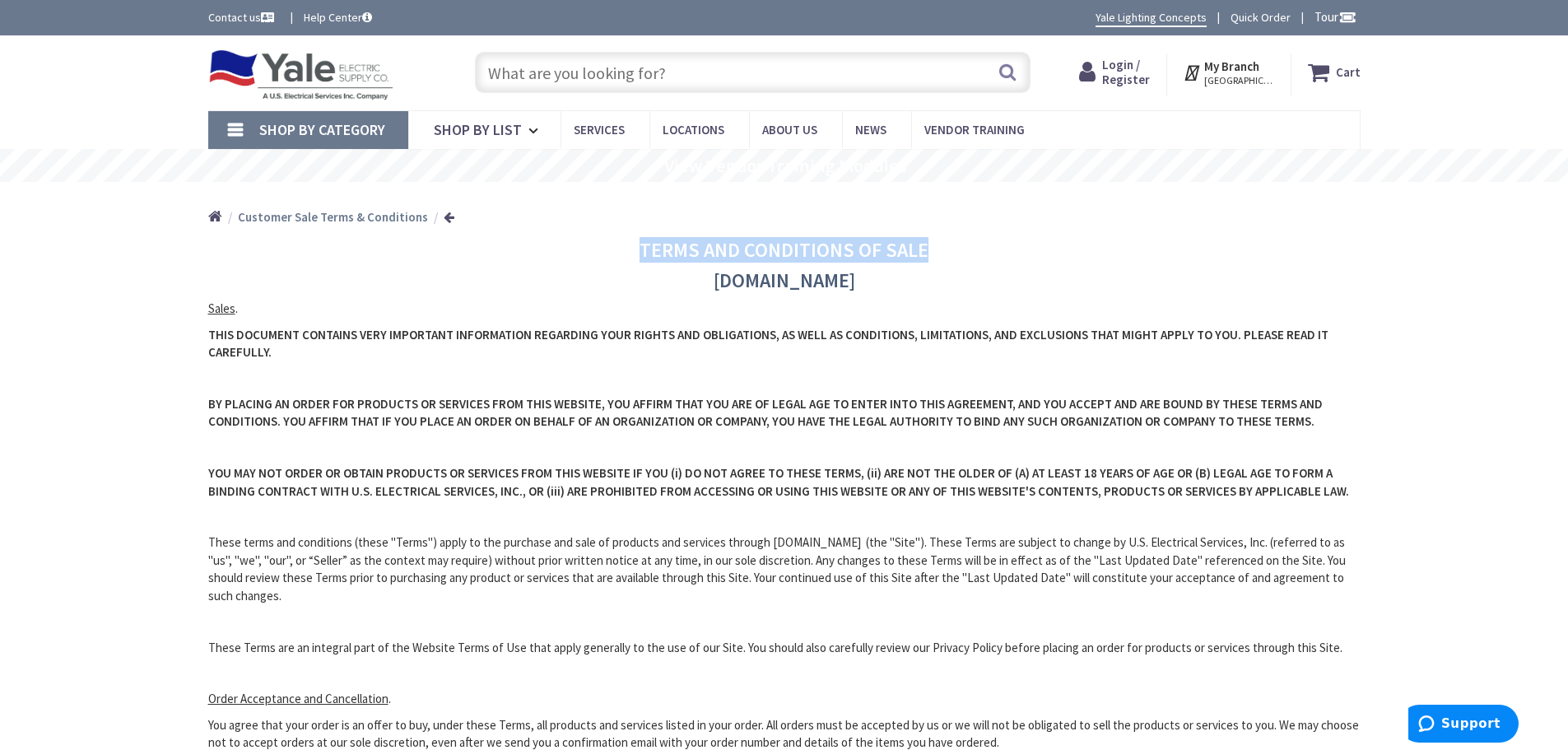
drag, startPoint x: 952, startPoint y: 246, endPoint x: 590, endPoint y: 236, distance: 362.1
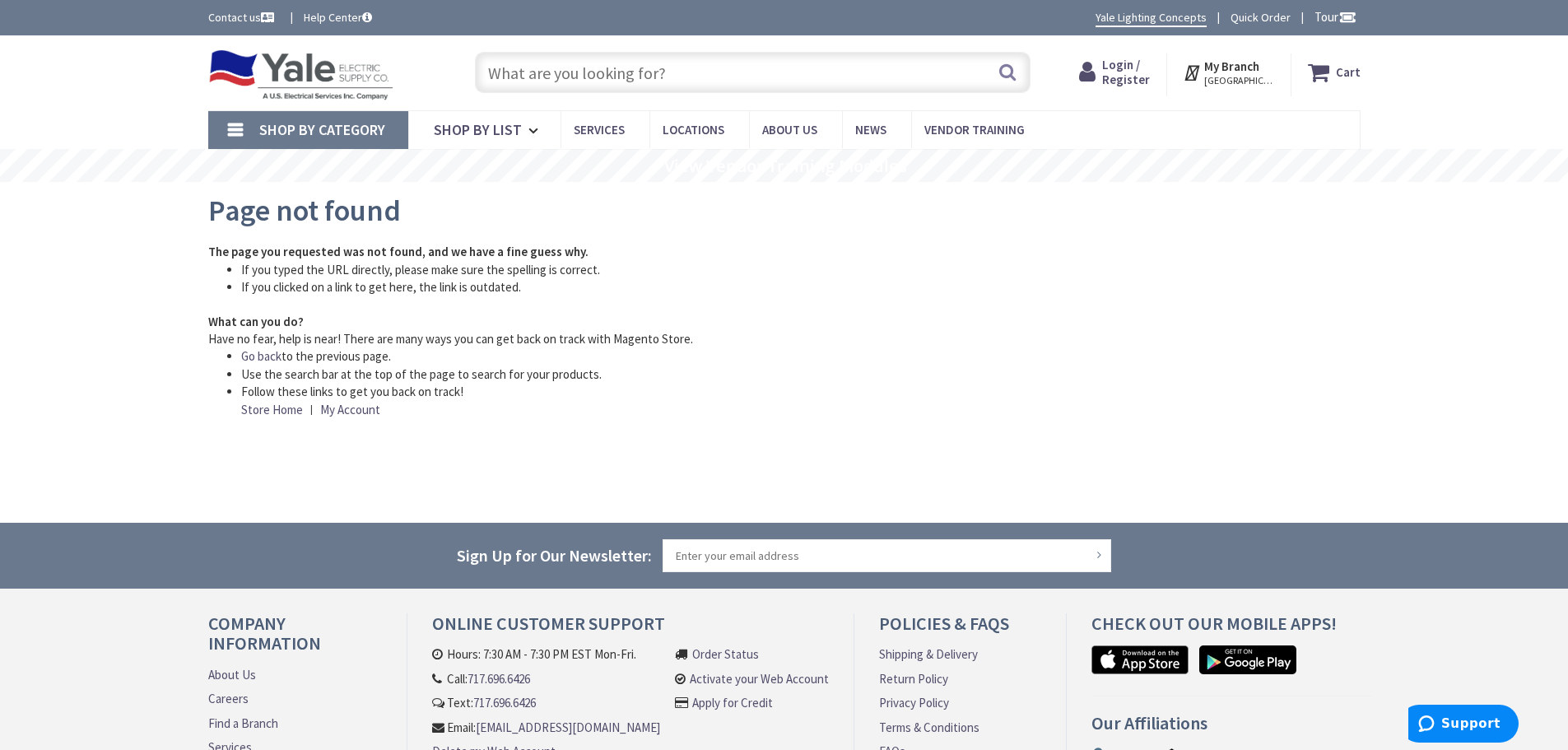
click at [340, 19] on link "Help Center" at bounding box center [338, 17] width 68 height 17
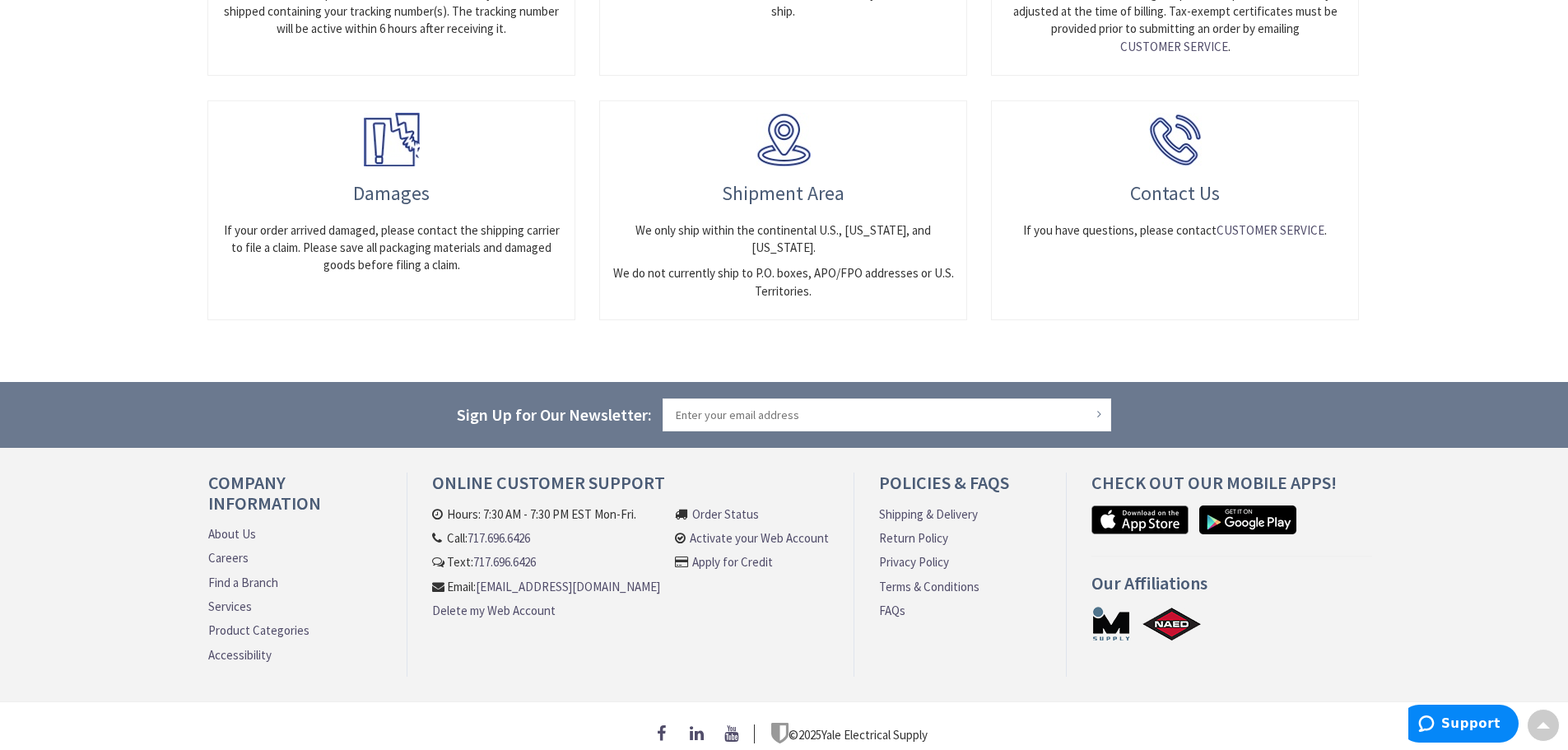
scroll to position [993, 0]
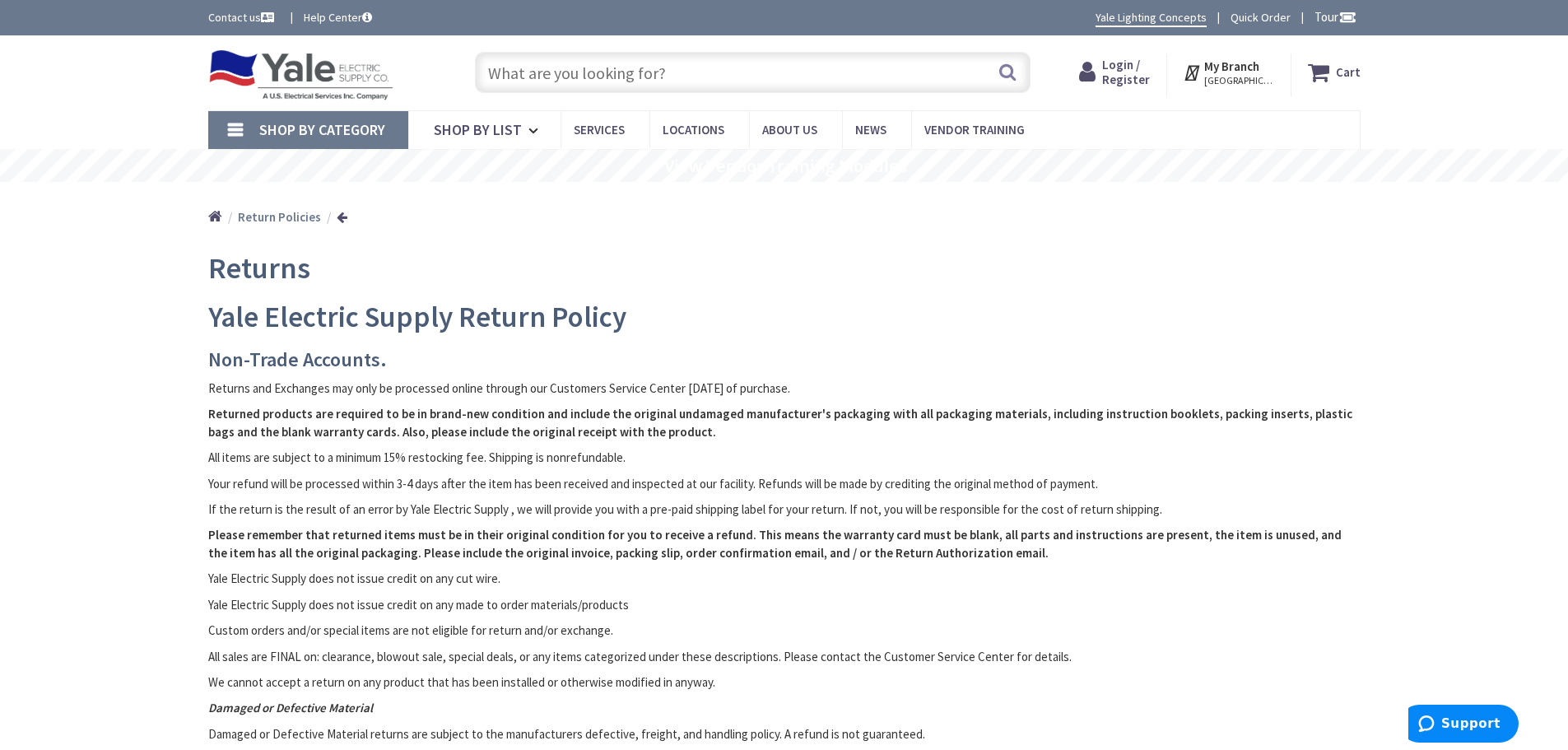
click at [1136, 68] on span "Login / Register" at bounding box center [1126, 71] width 48 height 30
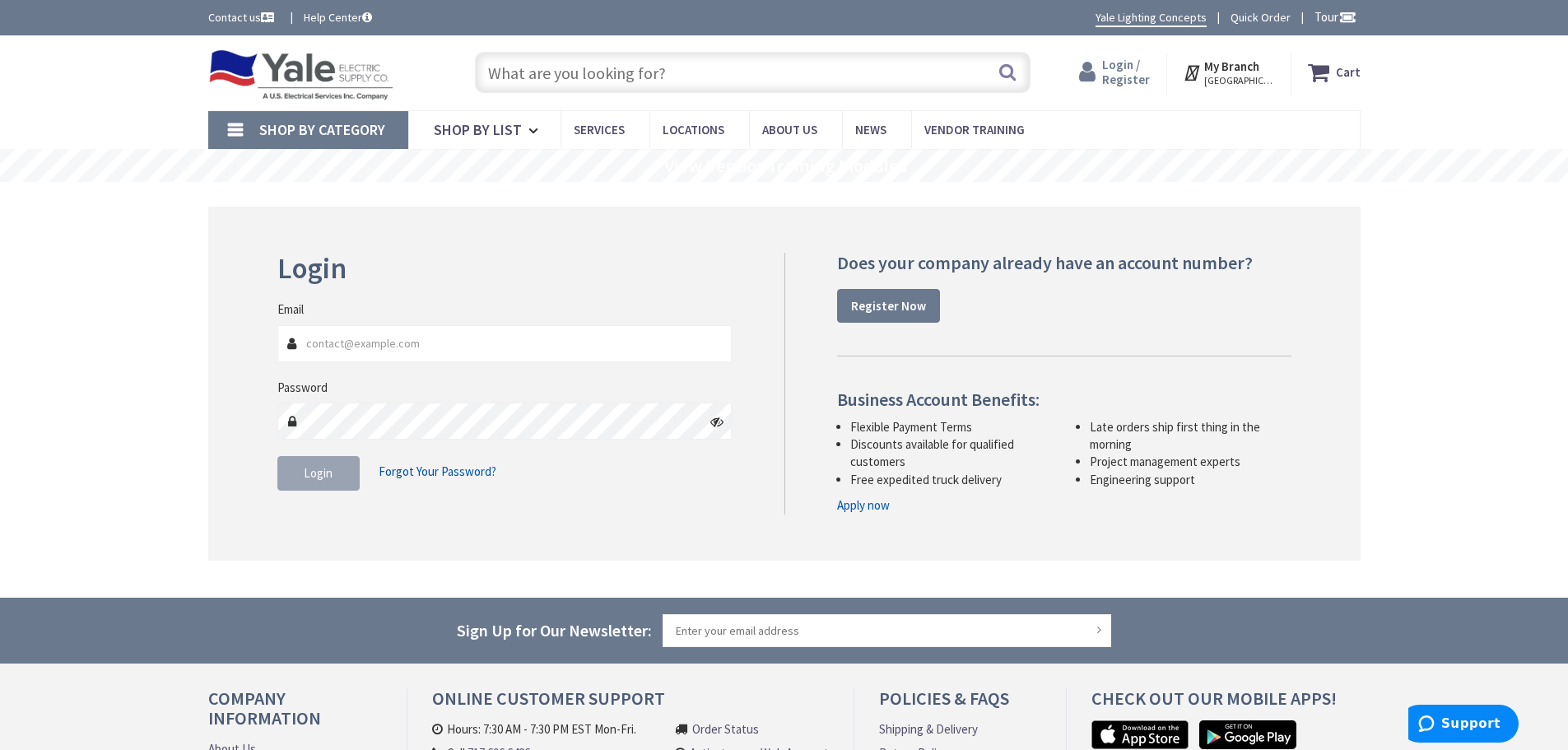
type input "[EMAIL_ADDRESS][DOMAIN_NAME]"
click at [1150, 78] on span "Login / Register" at bounding box center [1126, 71] width 48 height 30
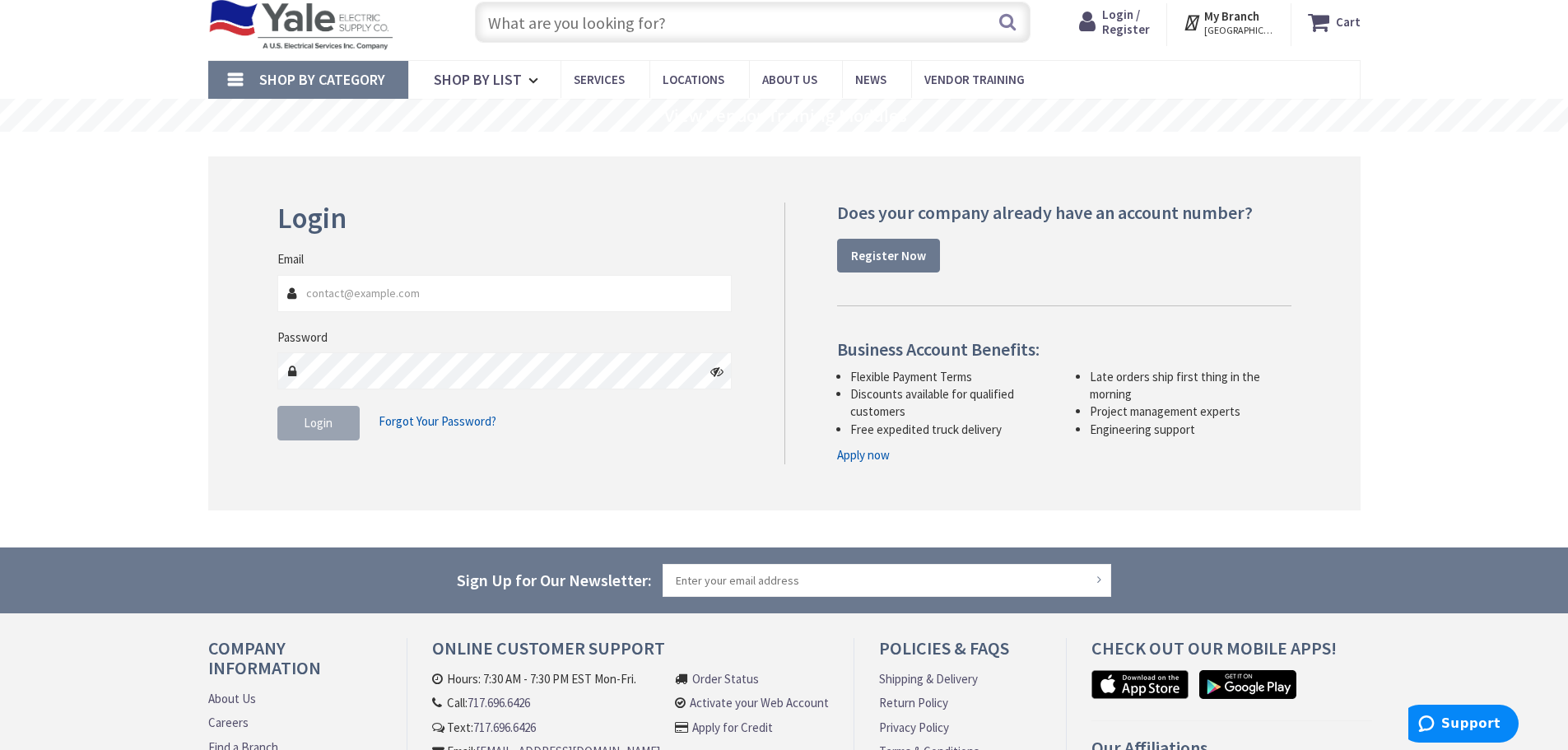
scroll to position [234, 0]
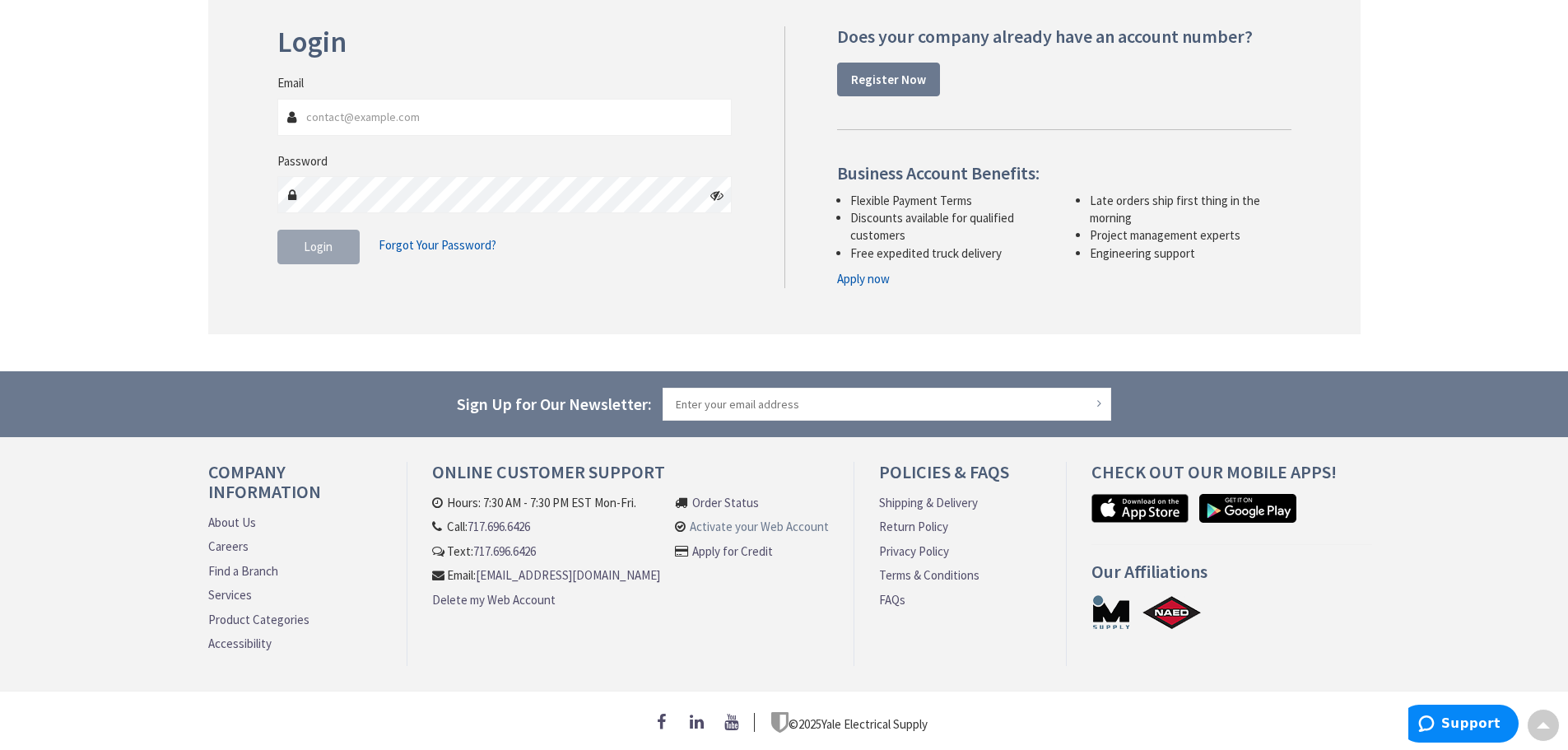
type input "dbroschak@usesi.com"
click at [775, 519] on link "Activate your Web Account" at bounding box center [759, 526] width 139 height 18
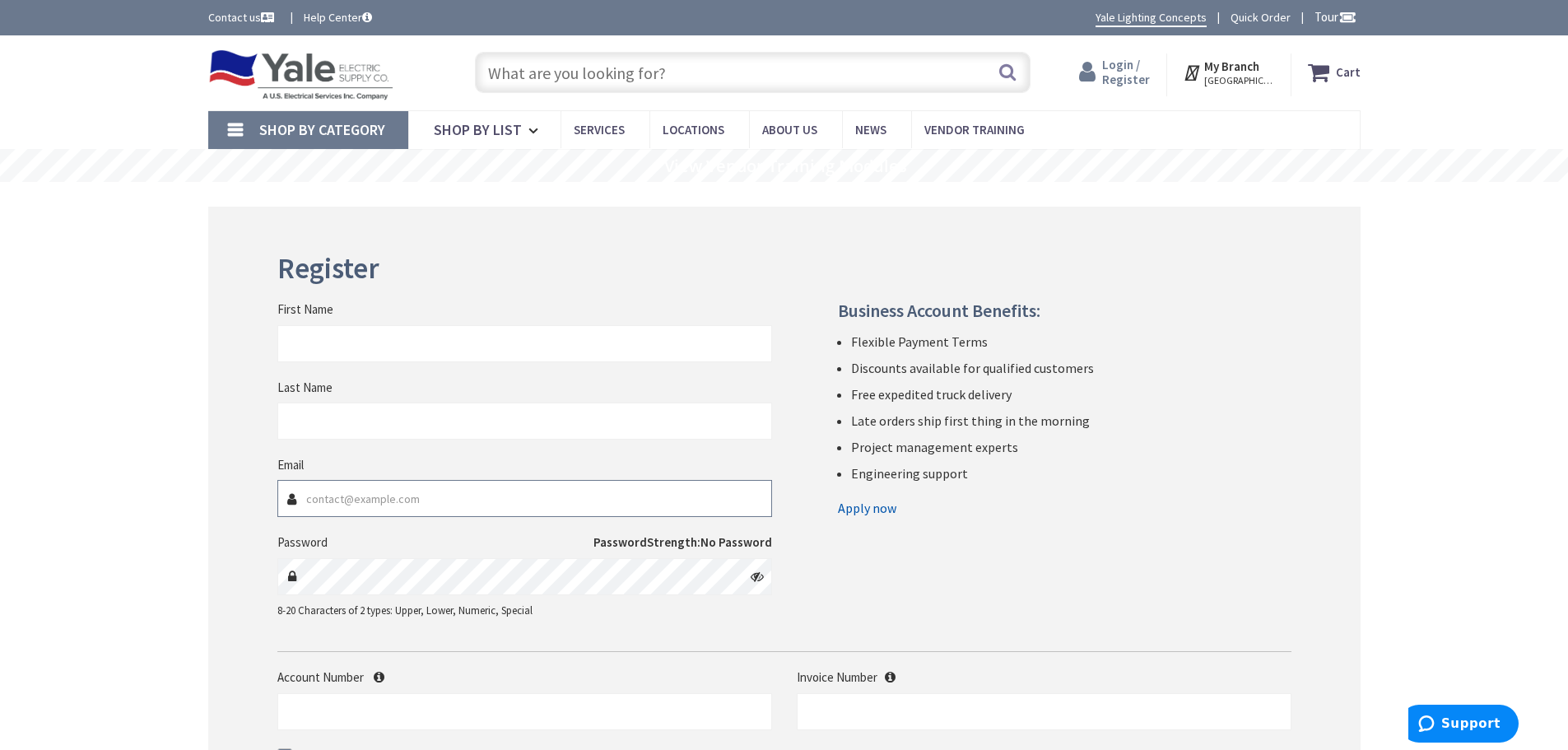
type input "dbroschak@usesi.com"
click at [1130, 75] on span "Login / Register" at bounding box center [1126, 71] width 48 height 30
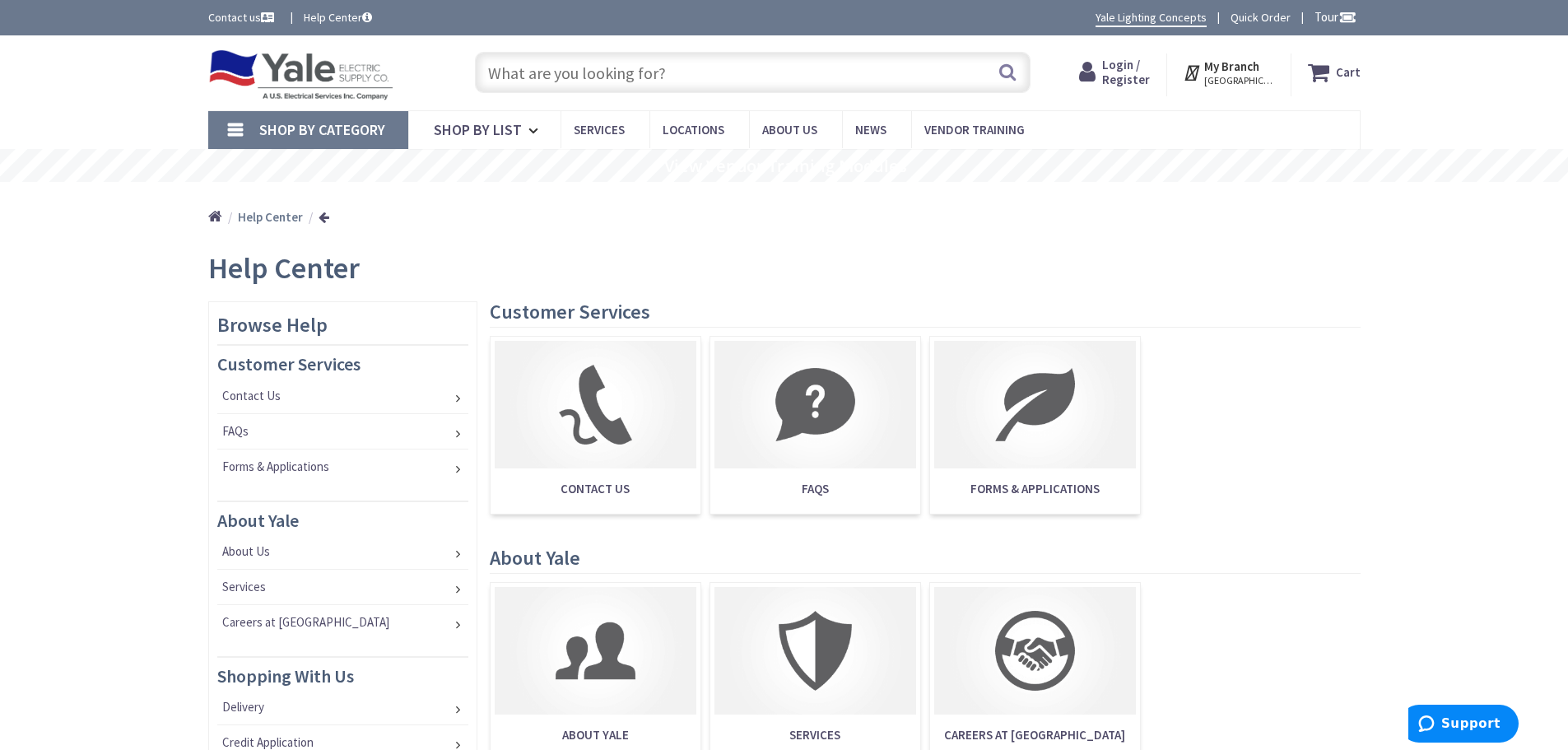
click at [1251, 17] on link "Quick Order" at bounding box center [1260, 17] width 60 height 17
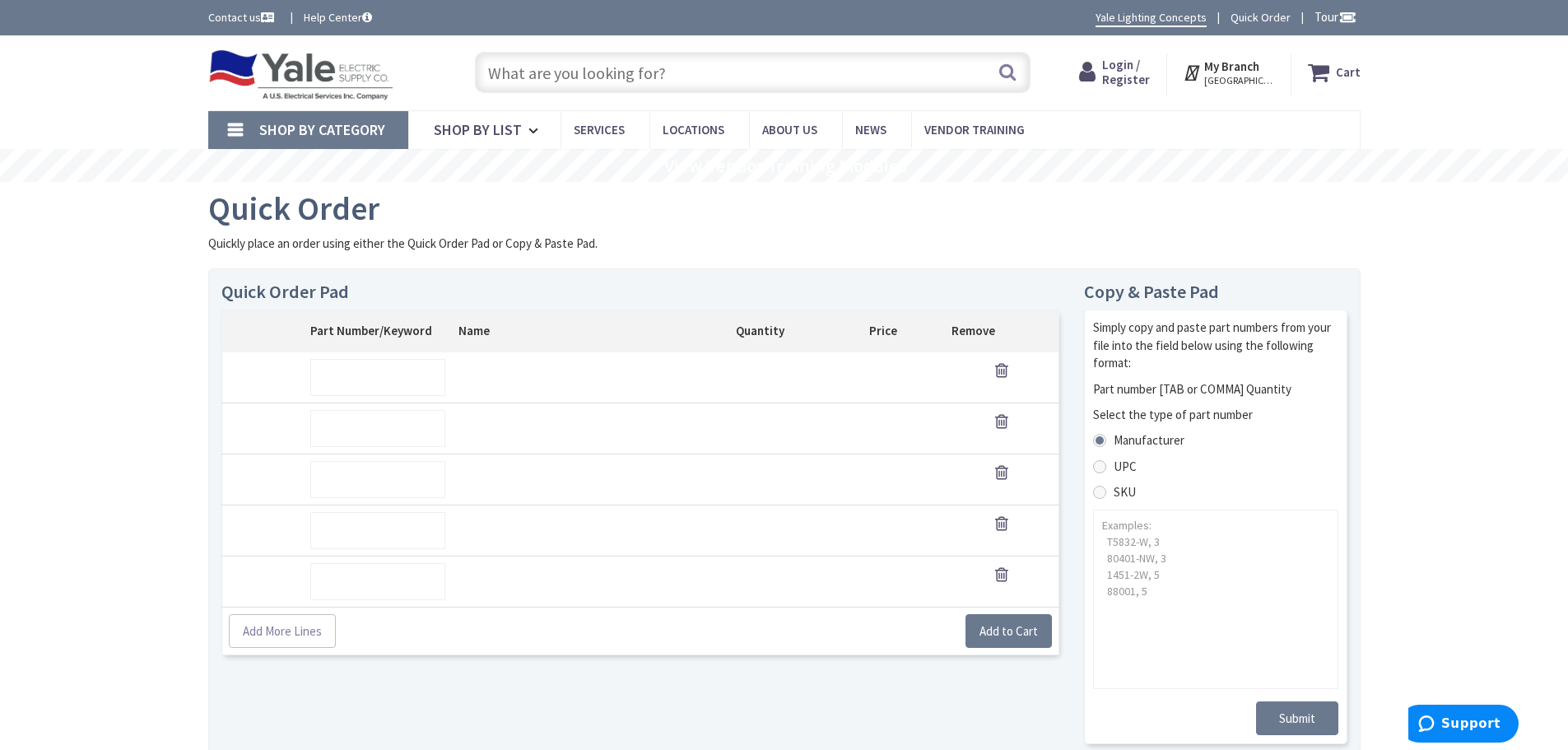
click at [291, 75] on img at bounding box center [301, 74] width 186 height 51
